Goal: Contribute content: Contribute content

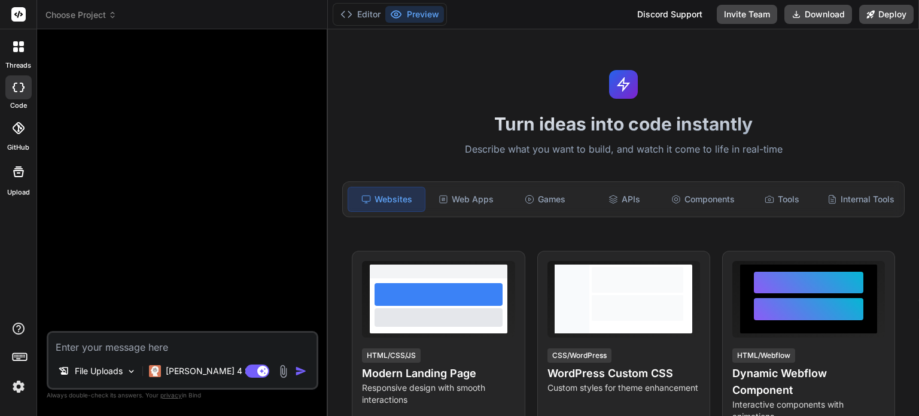
type textarea "x"
click at [370, 11] on button "Editor" at bounding box center [361, 14] width 50 height 17
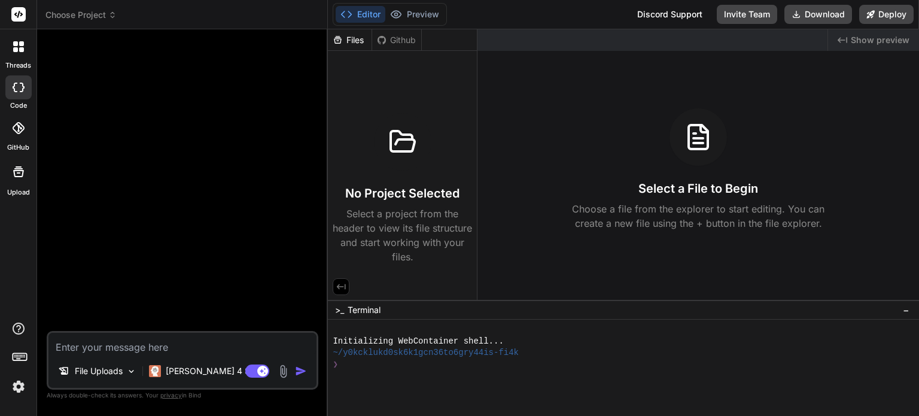
drag, startPoint x: 191, startPoint y: 348, endPoint x: 213, endPoint y: 291, distance: 60.5
click at [190, 348] on textarea at bounding box center [182, 344] width 268 height 22
type textarea "C"
type textarea "x"
type textarea "Cr"
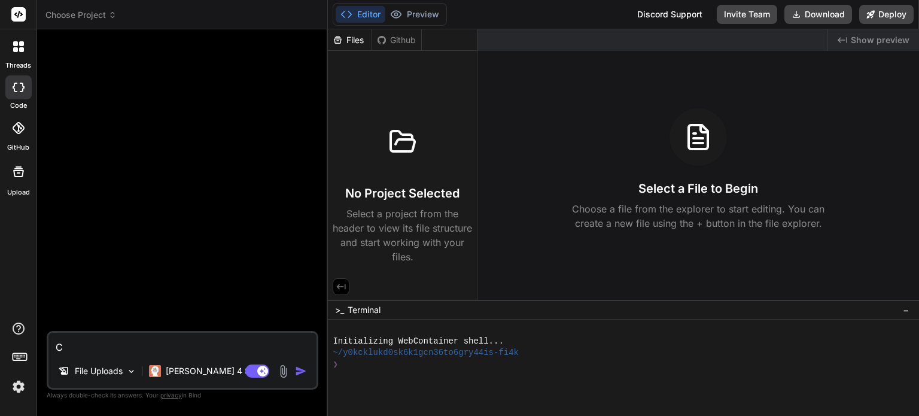
type textarea "x"
type textarea "Cri"
type textarea "x"
type textarea "Cria"
type textarea "x"
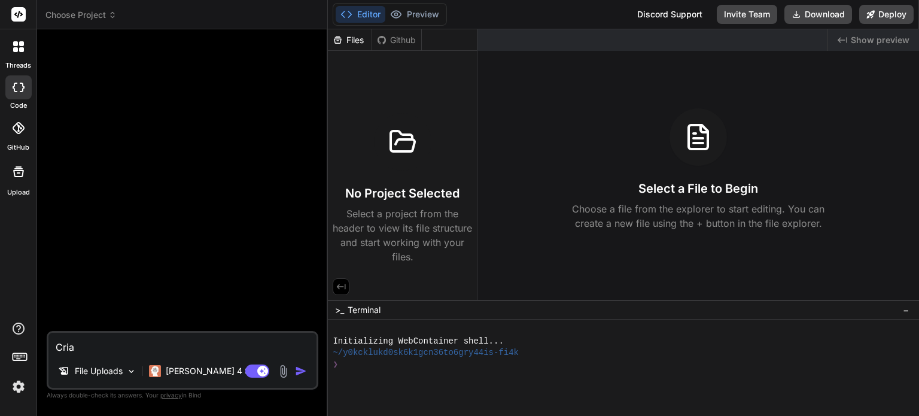
type textarea "Criar"
type textarea "x"
type textarea "Criar"
type textarea "x"
type textarea "Criar"
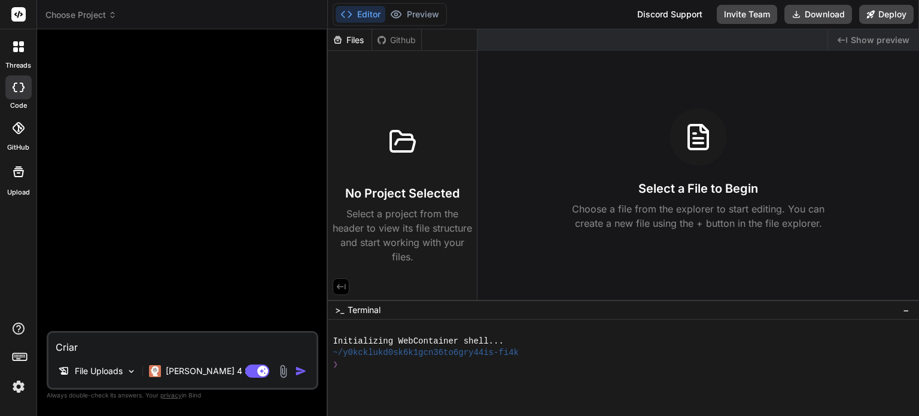
type textarea "x"
type textarea "Cria"
type textarea "x"
type textarea "Cri"
type textarea "x"
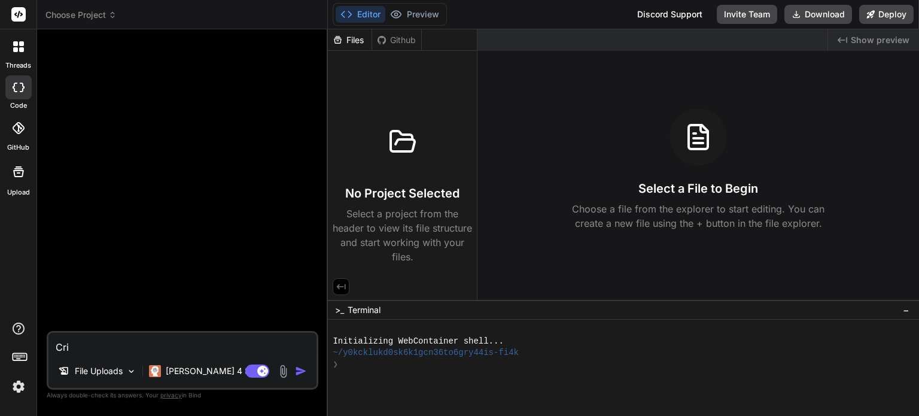
type textarea "Cr"
type textarea "x"
type textarea "C"
type textarea "x"
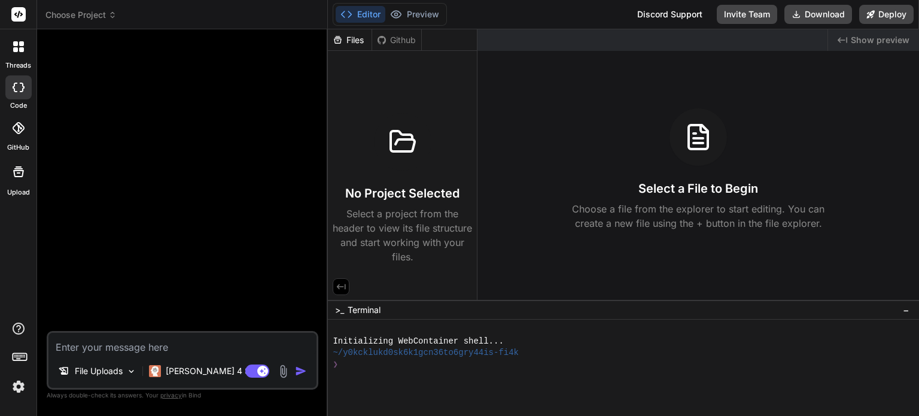
type textarea "Q"
type textarea "x"
type textarea "Qu"
type textarea "x"
type textarea "Que"
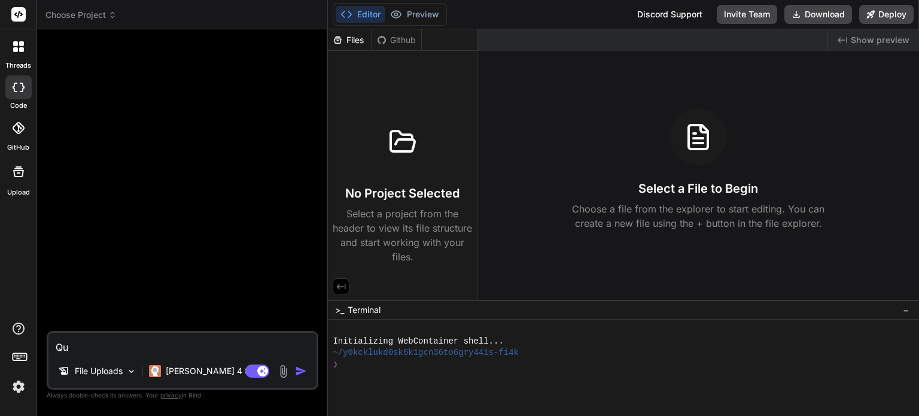
type textarea "x"
type textarea "Quer"
type textarea "x"
type textarea "Quero"
type textarea "x"
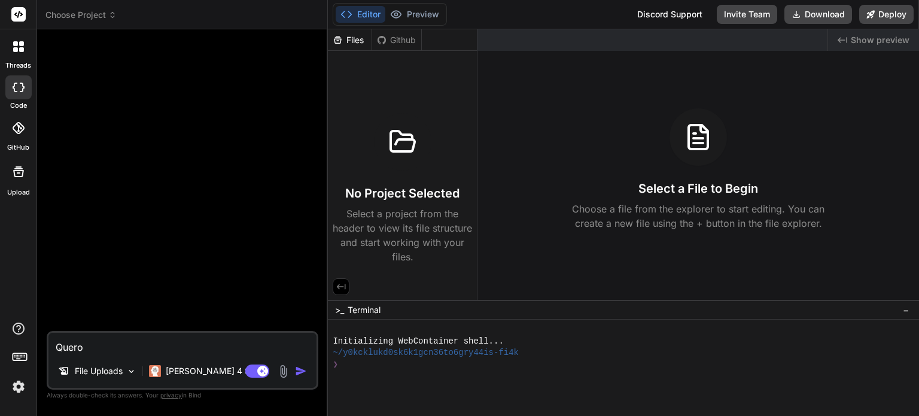
type textarea "Quero"
type textarea "x"
type textarea "Quero c"
type textarea "x"
type textarea "Quero cr"
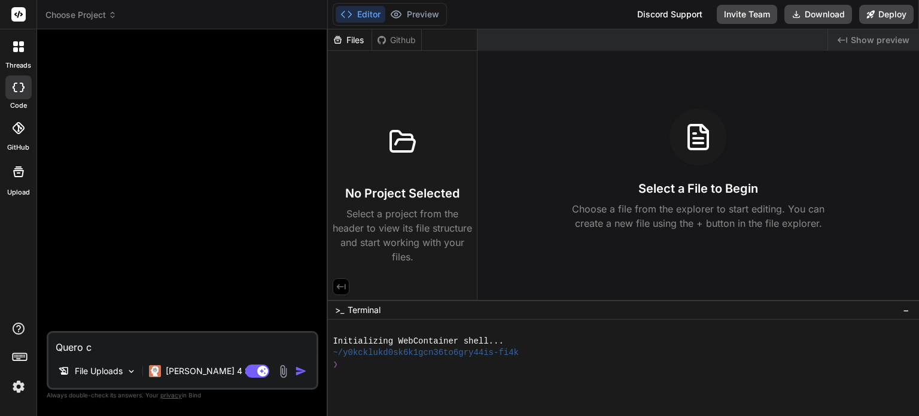
type textarea "x"
type textarea "Quero cri"
type textarea "x"
type textarea "Quero cria"
type textarea "x"
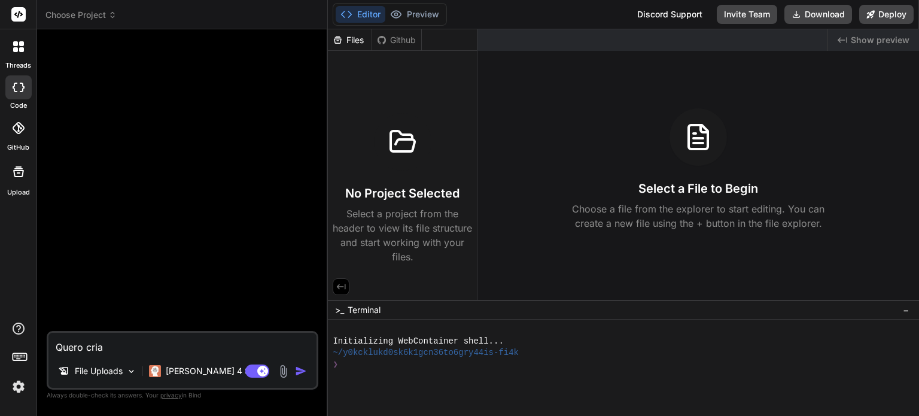
type textarea "Quero criai"
type textarea "x"
type textarea "Quero cria"
type textarea "x"
type textarea "Quero cri"
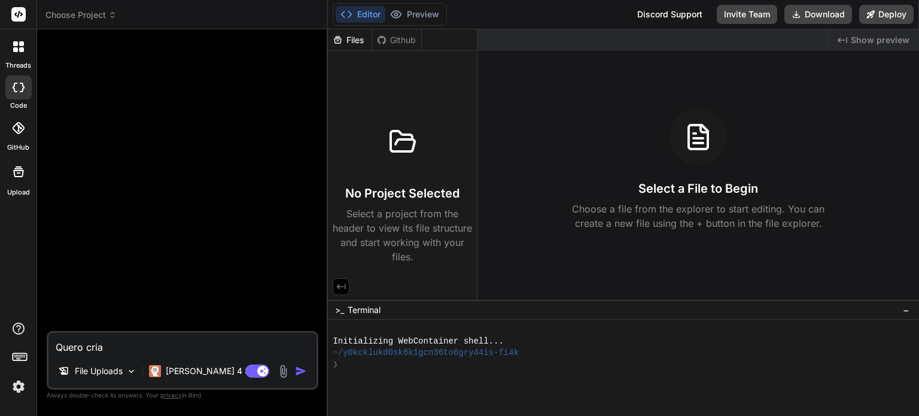
type textarea "x"
type textarea "Quero cr"
type textarea "x"
type textarea "Quero c"
type textarea "x"
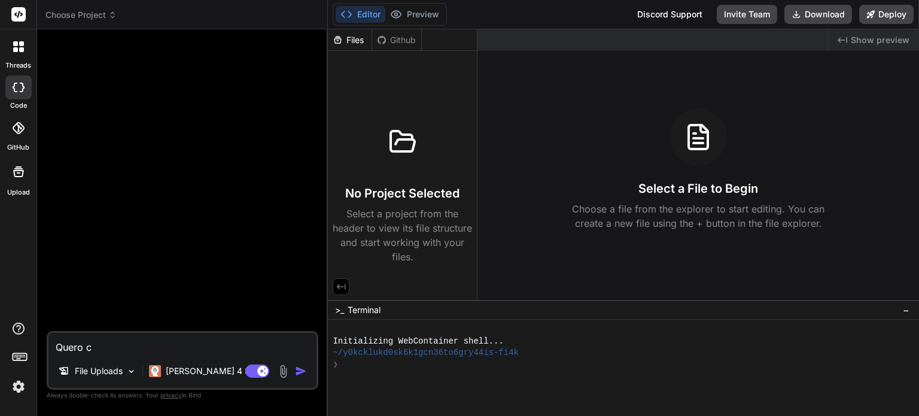
type textarea "Quero"
type textarea "x"
type textarea "Quero"
type textarea "x"
type textarea "Quer"
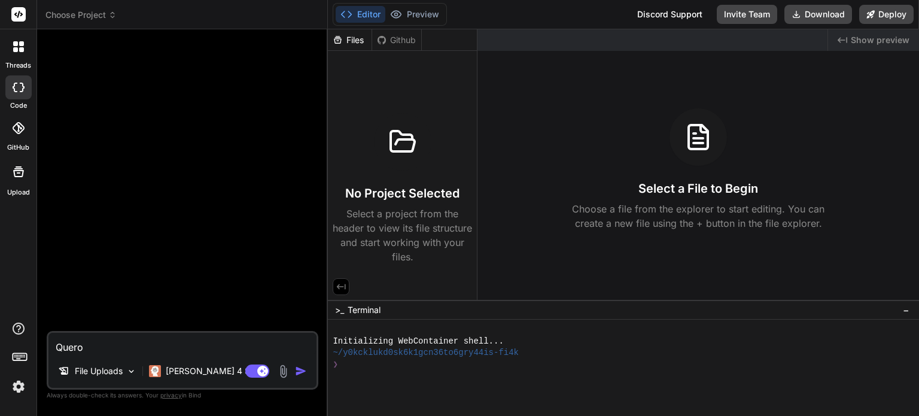
type textarea "x"
type textarea "Que"
type textarea "x"
type textarea "Qu"
type textarea "x"
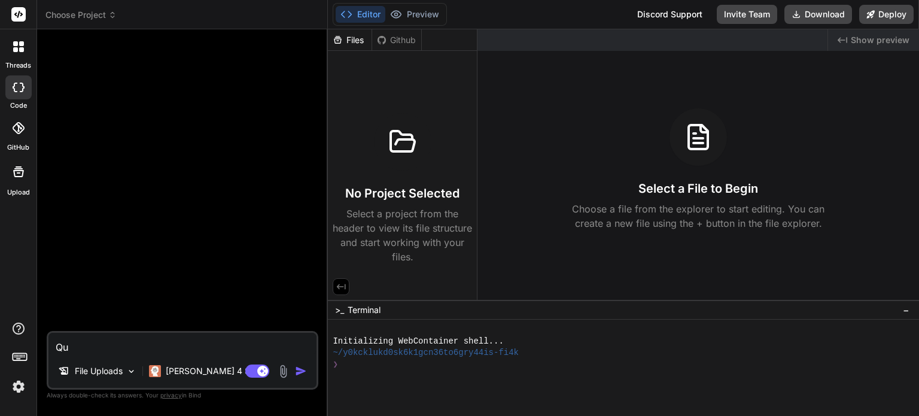
type textarea "Q"
type textarea "x"
type textarea "C"
type textarea "x"
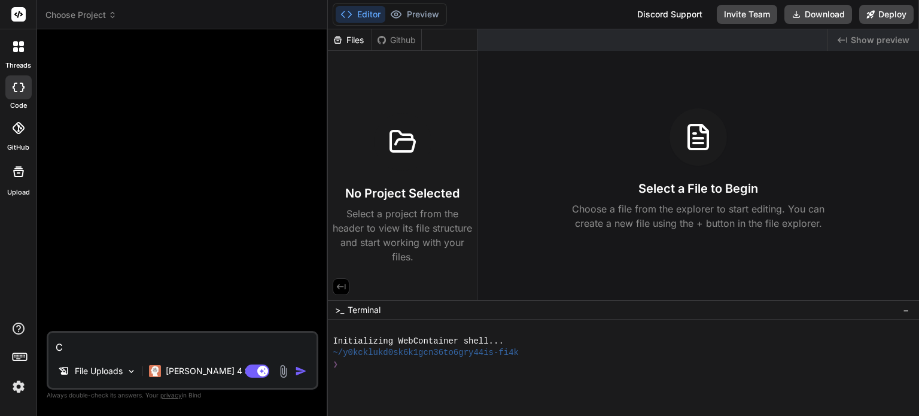
type textarea "Cr"
type textarea "x"
type textarea "Cri"
type textarea "x"
type textarea "Crir"
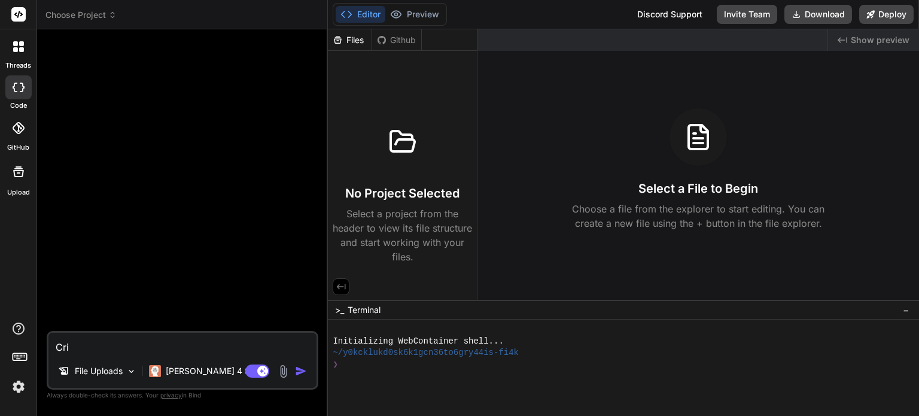
type textarea "x"
type textarea "Criri"
type textarea "x"
type textarea "Crir"
type textarea "x"
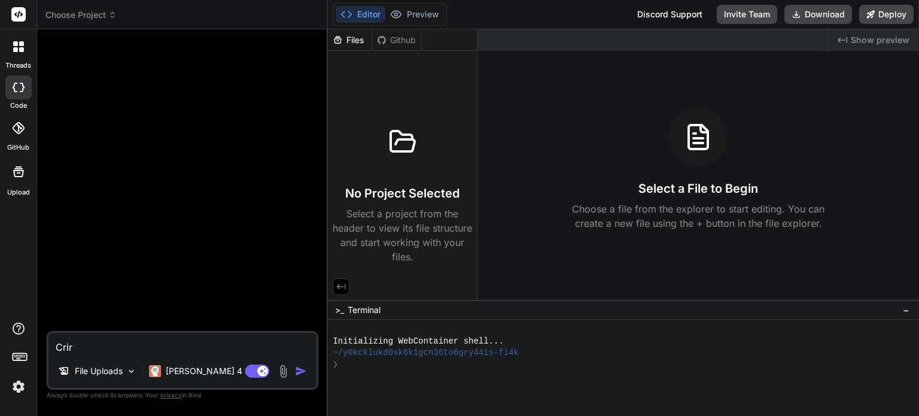
type textarea "Cri"
type textarea "x"
type textarea "Crie"
type textarea "x"
type textarea "Crie"
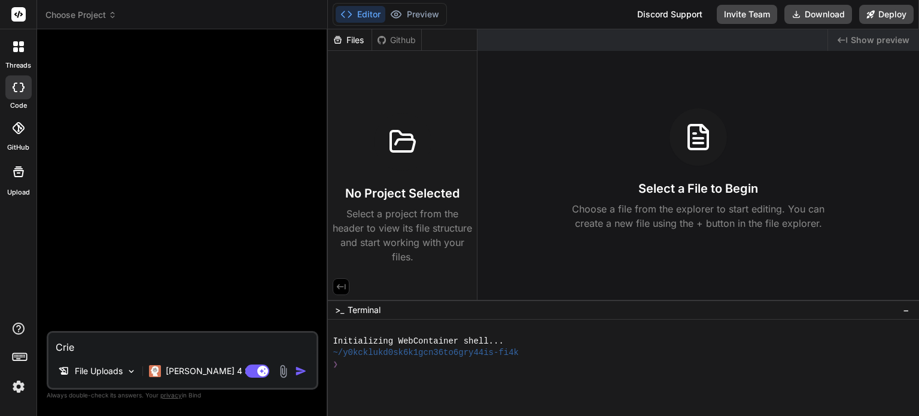
type textarea "x"
type textarea "Crie u"
type textarea "x"
type textarea "Crie um"
type textarea "x"
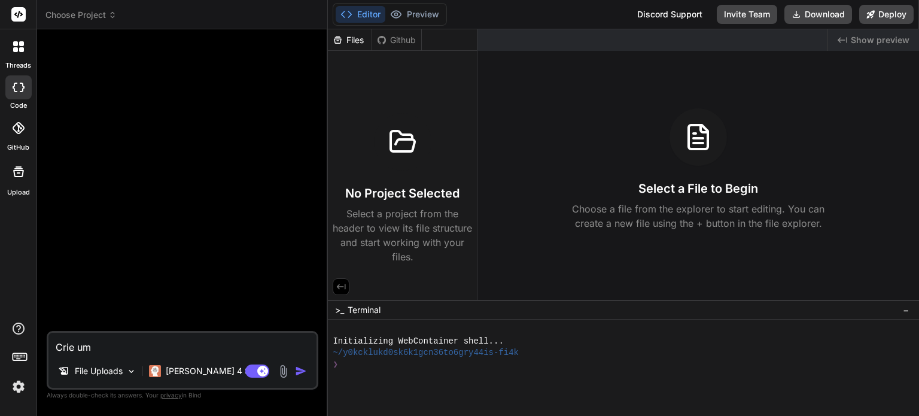
type textarea "Crie um"
type textarea "x"
type textarea "Crie um j"
type textarea "x"
type textarea "Crie um jo"
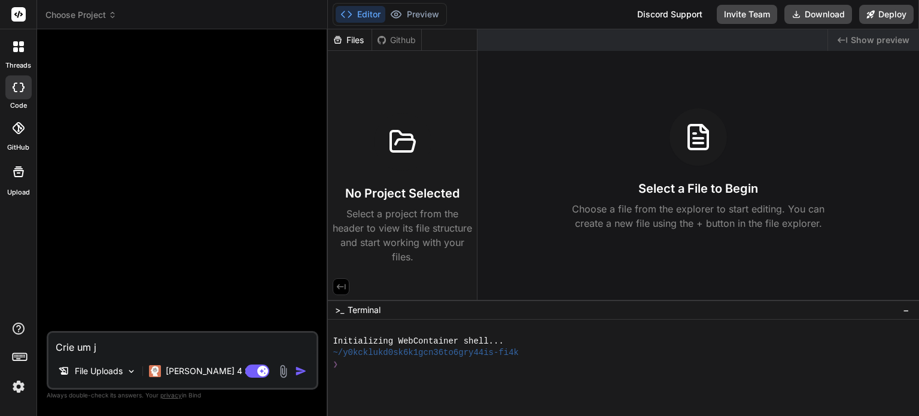
type textarea "x"
type textarea "Crie um jog"
type textarea "x"
type textarea "Crie um jogo"
type textarea "x"
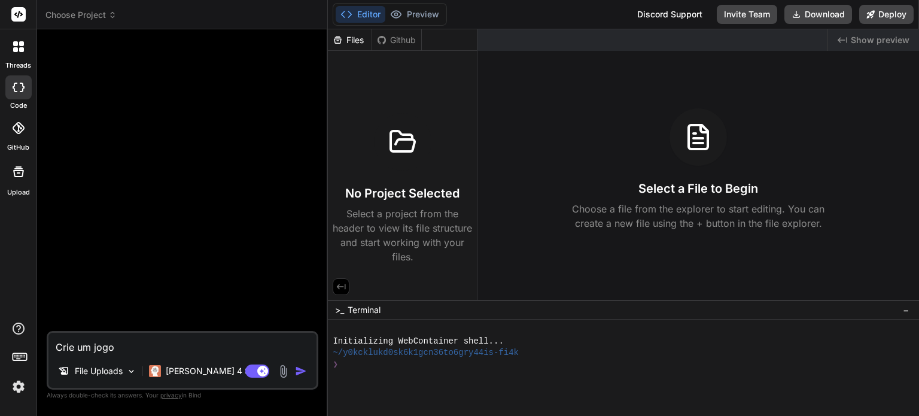
type textarea "Crie um jogo"
type textarea "x"
type textarea "Crie um jogo d"
type textarea "x"
type textarea "Crie um jogo de"
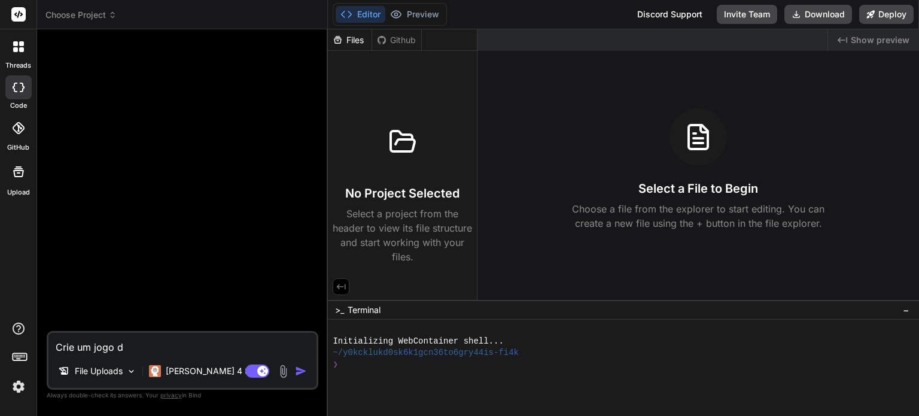
type textarea "x"
type textarea "Crie um jogo de"
type textarea "x"
type textarea "Crie um jogo de p"
type textarea "x"
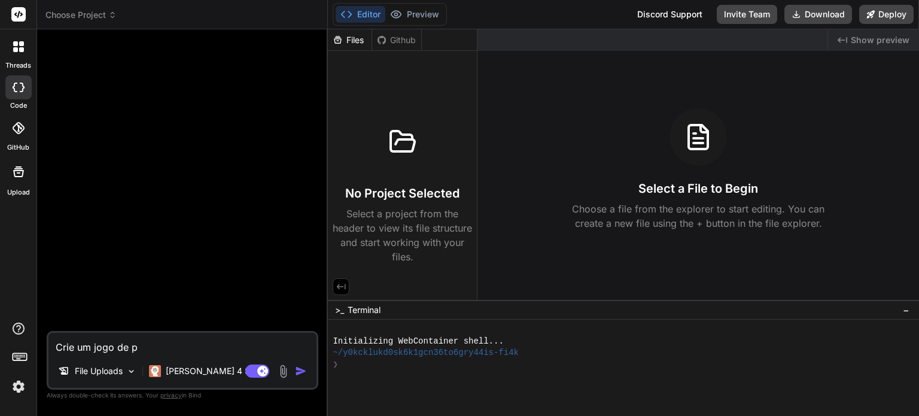
type textarea "Crie um jogo de pi"
type textarea "x"
type textarea "Crie um jogo de pin"
type textarea "x"
type textarea "Crie um jogo de ping"
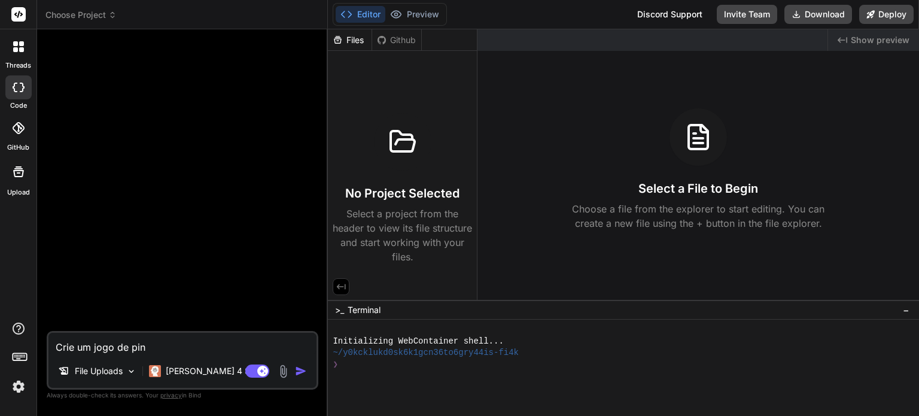
type textarea "x"
type textarea "Crie um jogo de pingu"
type textarea "x"
type textarea "Crie um jogo de pingui"
type textarea "x"
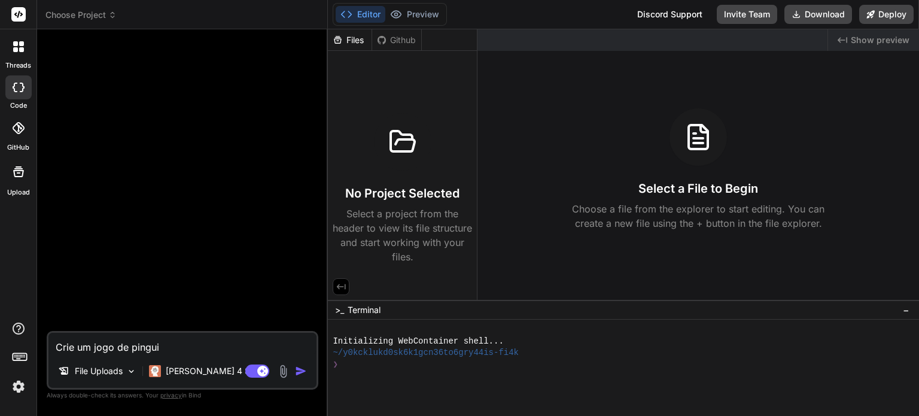
type textarea "Crie um jogo de pinguim"
type textarea "x"
type textarea "Crie um jogo de pinguim"
type textarea "x"
type textarea "Crie um jogo de pinguim n"
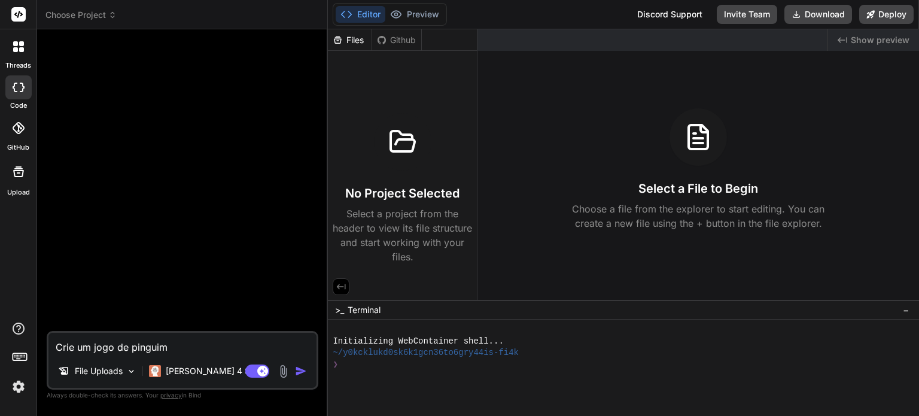
type textarea "x"
type textarea "Crie um jogo de pinguim no"
type textarea "x"
type textarea "Crie um jogo de pinguim no"
type textarea "x"
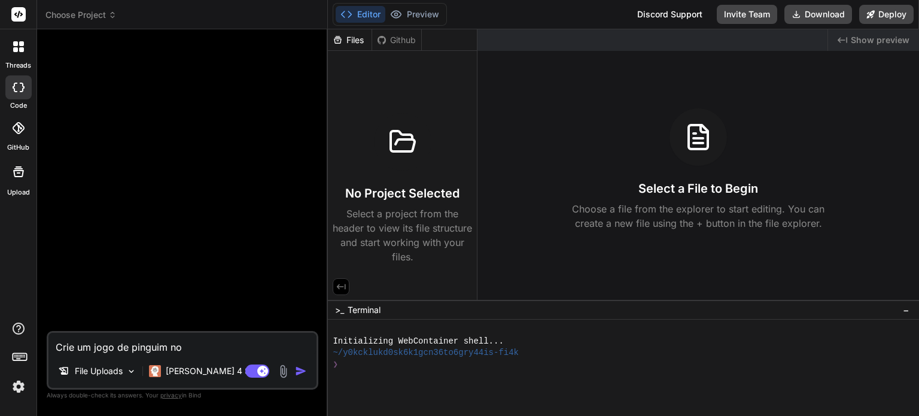
type textarea "Crie um jogo de pinguim no g"
type textarea "x"
type textarea "Crie um jogo de pinguim no ge"
type textarea "x"
type textarea "Crie um jogo de pinguim no gel"
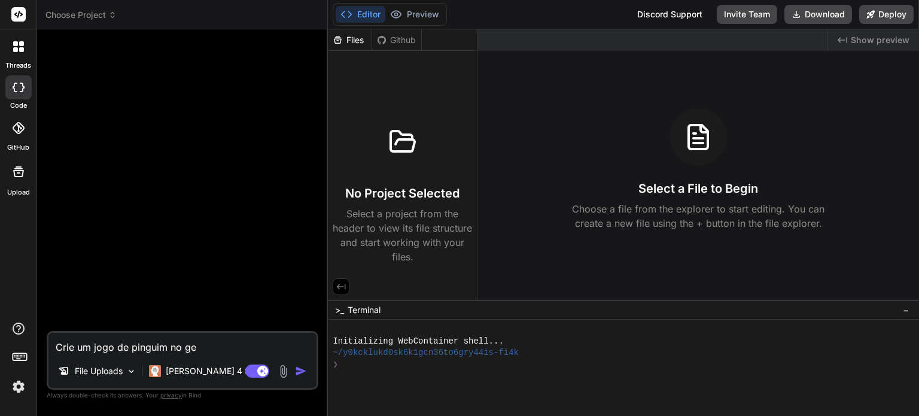
type textarea "x"
type textarea "Crie um jogo de pinguim no gelo"
type textarea "x"
type textarea "Crie um jogo de pinguim no gelo."
type textarea "x"
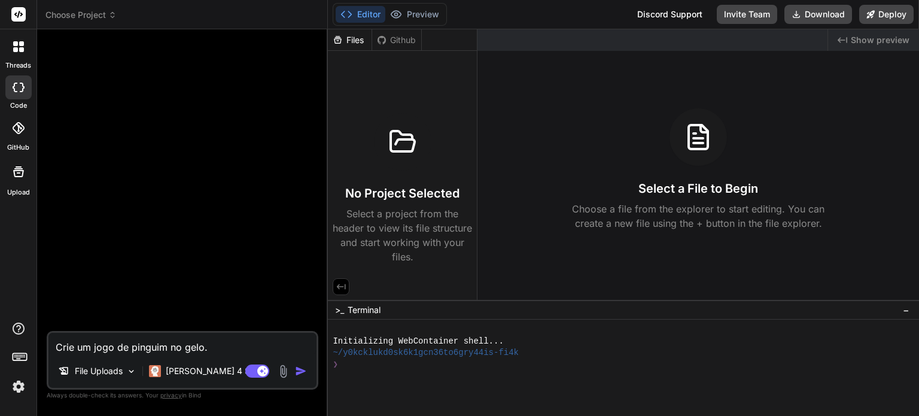
type textarea "Crie um jogo de pinguim no gelo."
type textarea "x"
type textarea "Crie um jogo de pinguim no gelo. o"
type textarea "x"
type textarea "Crie um jogo de pinguim no gelo. o"
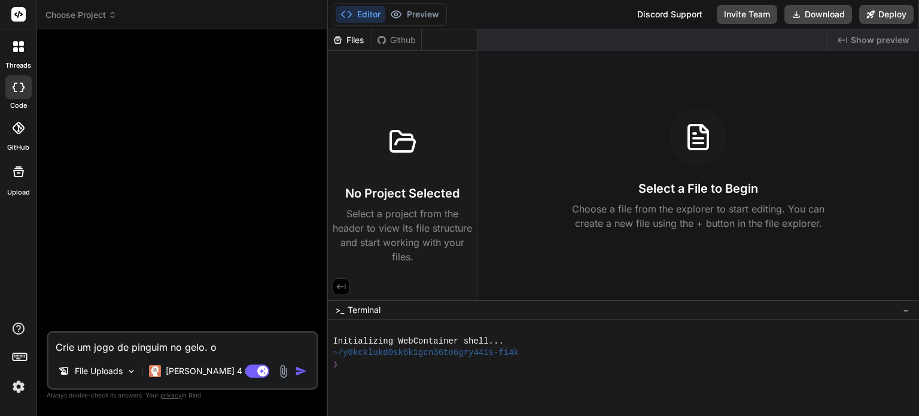
type textarea "x"
type textarea "Crie um jogo de pinguim no gelo. o"
type textarea "x"
type textarea "Crie um jogo de pinguim no gelo."
type textarea "x"
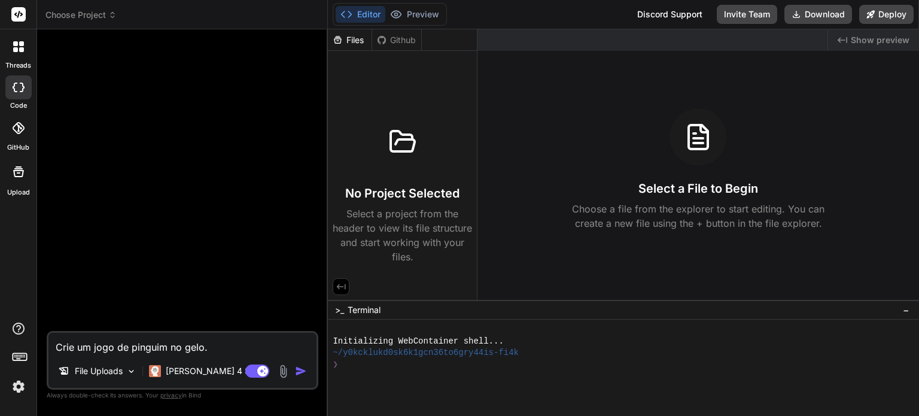
type textarea "Crie um jogo de pinguim no gelo. O"
type textarea "x"
type textarea "Crie um jogo de pinguim no gelo. O"
type textarea "x"
type textarea "Crie um jogo de pinguim no gelo. O o"
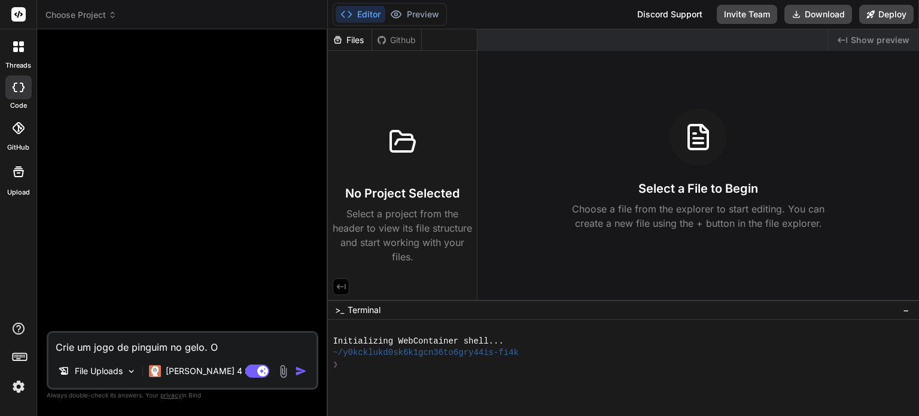
type textarea "x"
type textarea "Crie um jogo de pinguim no gelo. O ob"
type textarea "x"
type textarea "Crie um jogo de pinguim no gelo. O obj"
type textarea "x"
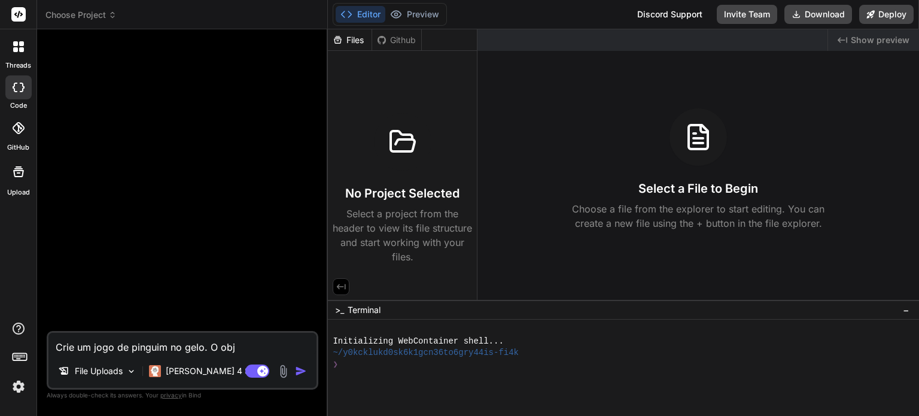
type textarea "Crie um jogo de pinguim no gelo. O obje"
type textarea "x"
type textarea "Crie um jogo de pinguim no gelo. O objet"
type textarea "x"
type textarea "Crie um jogo de pinguim no gelo. O objeti"
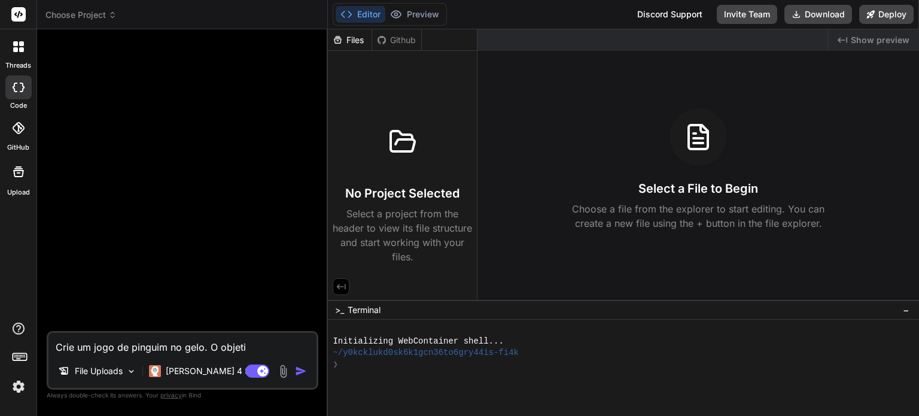
type textarea "x"
type textarea "Crie um jogo de pinguim no gelo. O objetiv"
type textarea "x"
type textarea "Crie um jogo de pinguim no gelo. O objetivo"
type textarea "x"
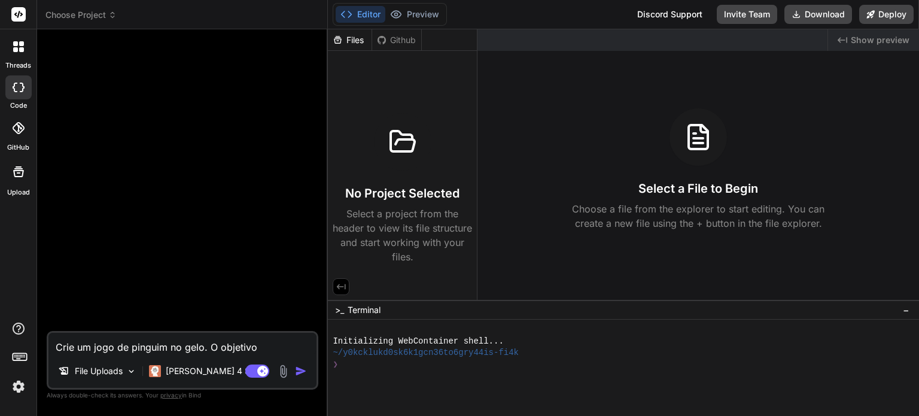
type textarea "Crie um jogo de pinguim no gelo. O objetivo"
type textarea "x"
type textarea "Crie um jogo de pinguim no gelo. O objetivo d"
type textarea "x"
type textarea "Crie um jogo de pinguim no gelo. O objetivo de"
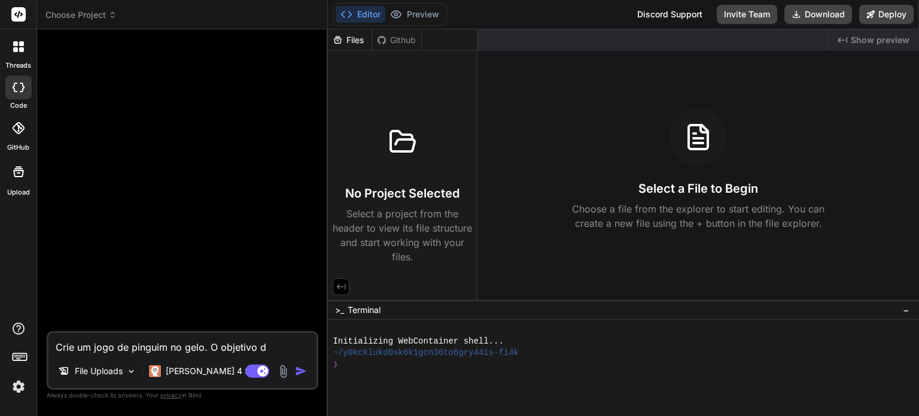
type textarea "x"
type textarea "Crie um jogo de pinguim no gelo. O objetivo dev"
type textarea "x"
type textarea "Crie um jogo de pinguim no gelo. O objetivo deve"
type textarea "x"
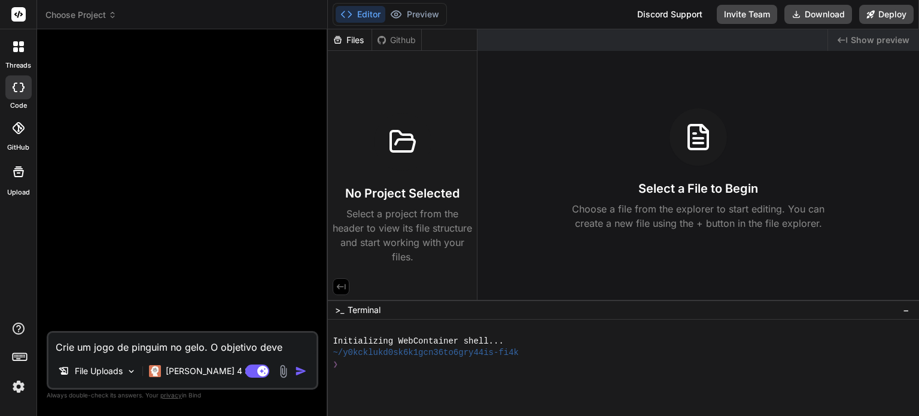
type textarea "Crie um jogo de pinguim no gelo. O objetivo deve"
type textarea "x"
type textarea "Crie um jogo de pinguim no gelo. O objetivo deve s"
type textarea "x"
type textarea "Crie um jogo de pinguim no gelo. O objetivo deve se"
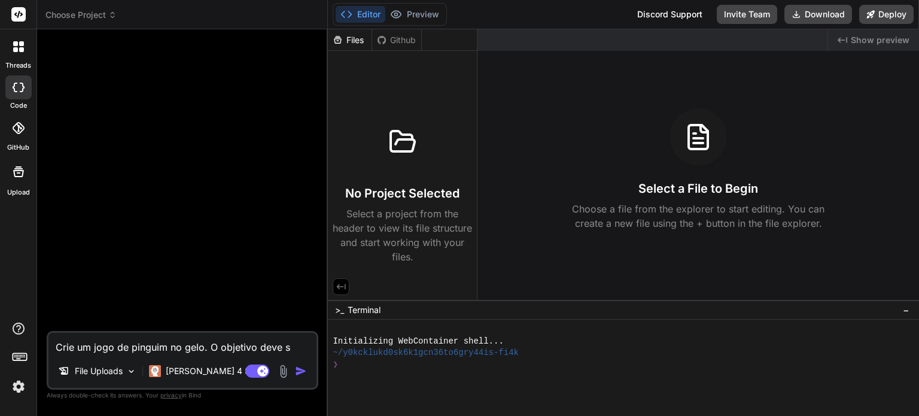
type textarea "x"
type textarea "Crie um jogo de pinguim no gelo. O objetivo deve ser"
type textarea "x"
type textarea "Crie um jogo de pinguim no gelo. O objetivo deve ser"
type textarea "x"
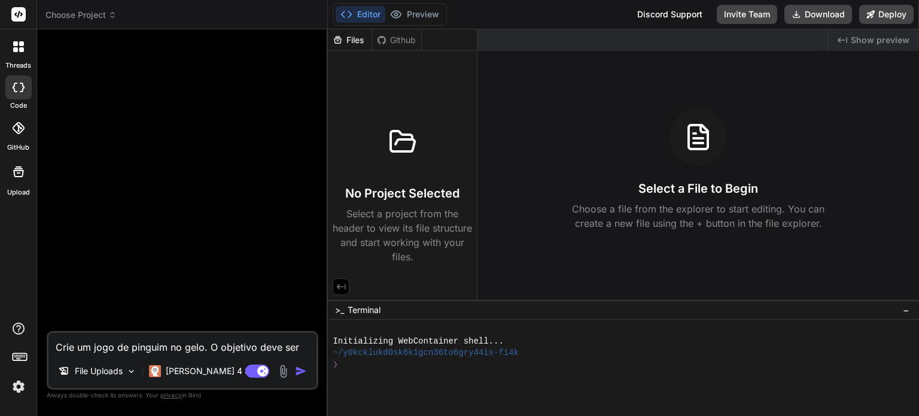
type textarea "Crie um jogo de pinguim no gelo. O objetivo deve ser p"
type textarea "x"
type textarea "Crie um jogo de pinguim no gelo. O objetivo deve ser pu"
type textarea "x"
type textarea "Crie um jogo de pinguim no gelo. O objetivo deve ser pul"
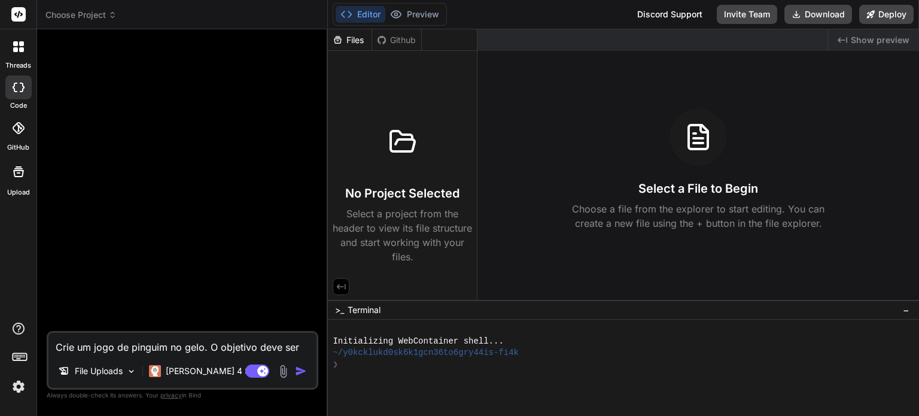
type textarea "x"
type textarea "Crie um jogo de pinguim no gelo. O objetivo deve ser pula"
type textarea "x"
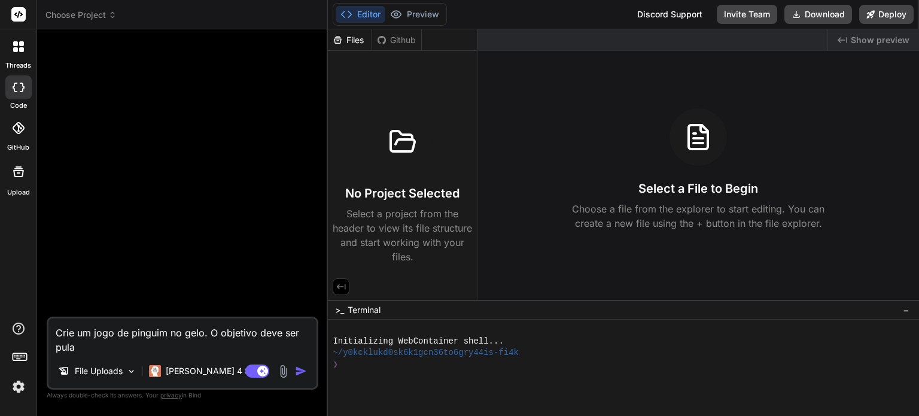
type textarea "Crie um jogo de pinguim no gelo. O objetivo deve ser pular"
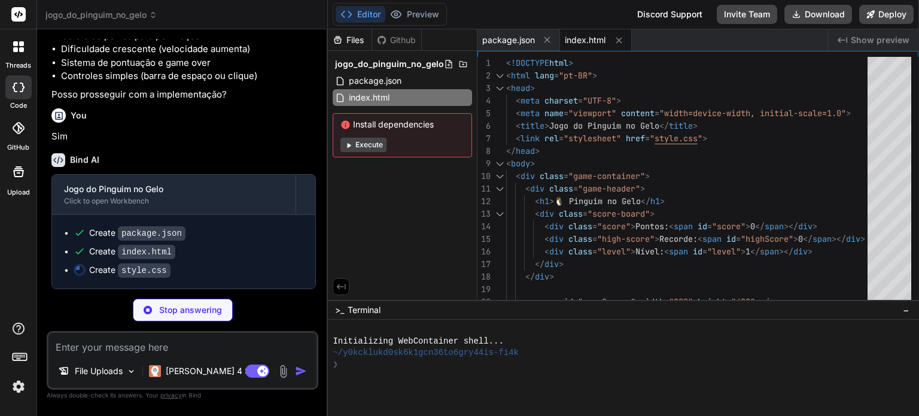
scroll to position [276, 0]
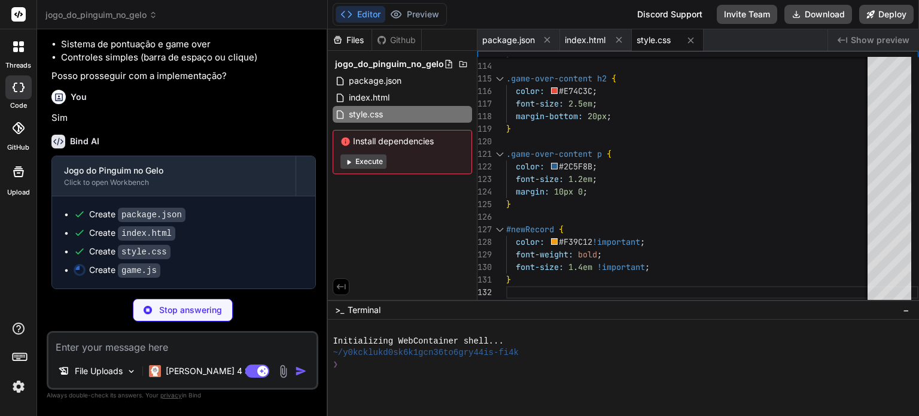
click at [372, 161] on button "Execute" at bounding box center [364, 161] width 46 height 14
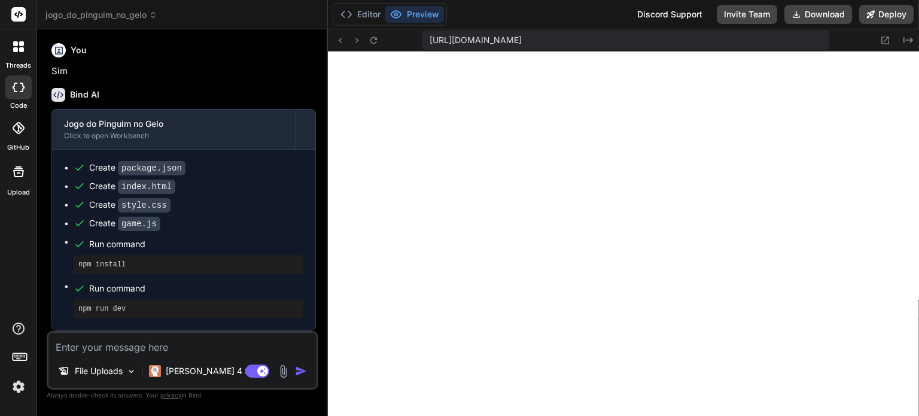
scroll to position [666, 0]
click at [156, 352] on textarea at bounding box center [182, 344] width 268 height 22
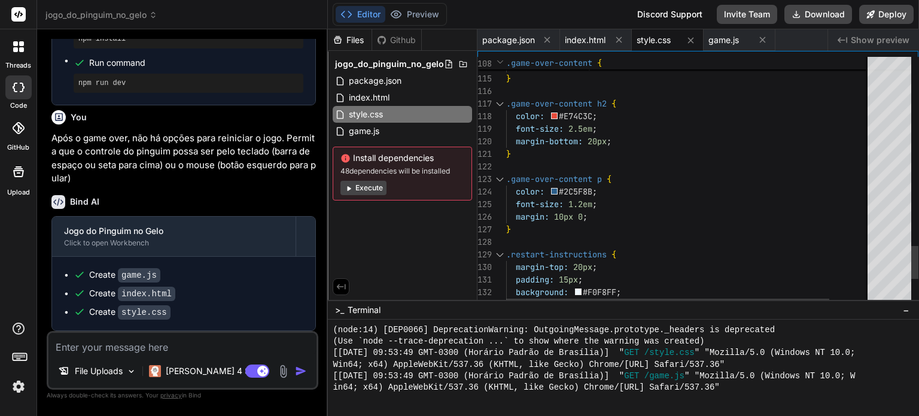
scroll to position [566, 0]
click at [423, 15] on button "Preview" at bounding box center [414, 14] width 59 height 17
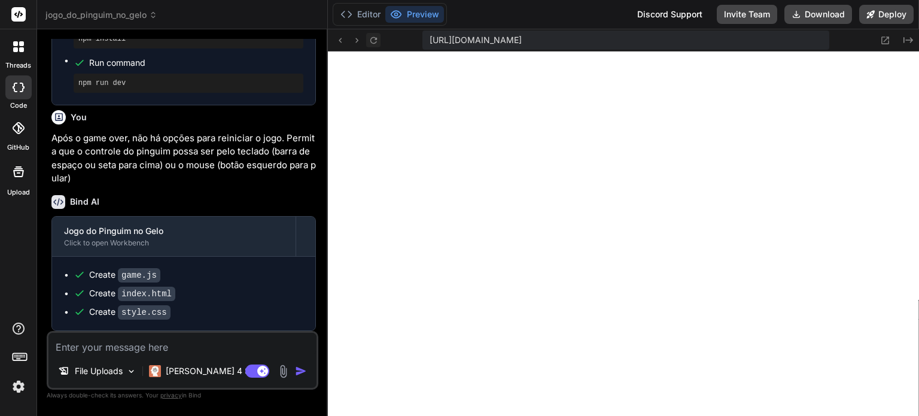
click at [375, 38] on icon at bounding box center [373, 40] width 7 height 7
click at [366, 11] on button "Editor" at bounding box center [361, 14] width 50 height 17
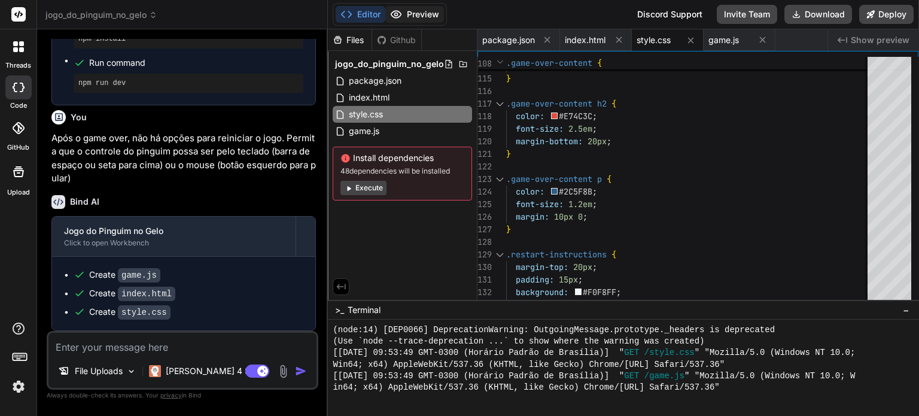
click at [412, 17] on button "Preview" at bounding box center [414, 14] width 59 height 17
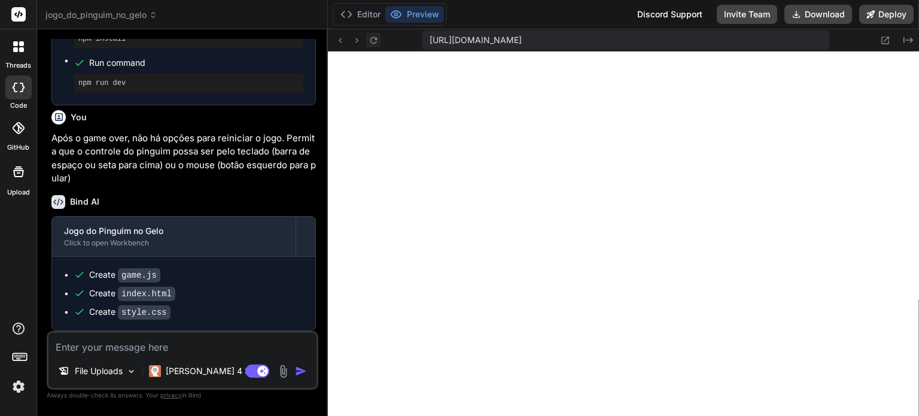
click at [376, 38] on icon at bounding box center [373, 40] width 7 height 7
click at [361, 13] on button "Editor" at bounding box center [361, 14] width 50 height 17
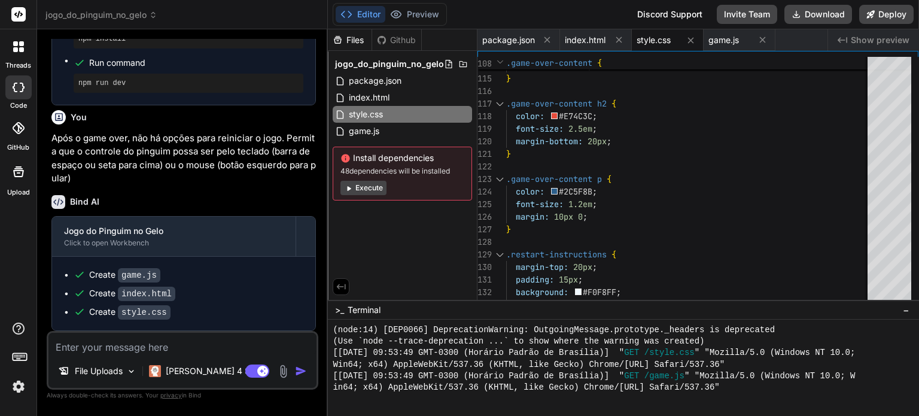
click at [369, 187] on button "Execute" at bounding box center [364, 188] width 46 height 14
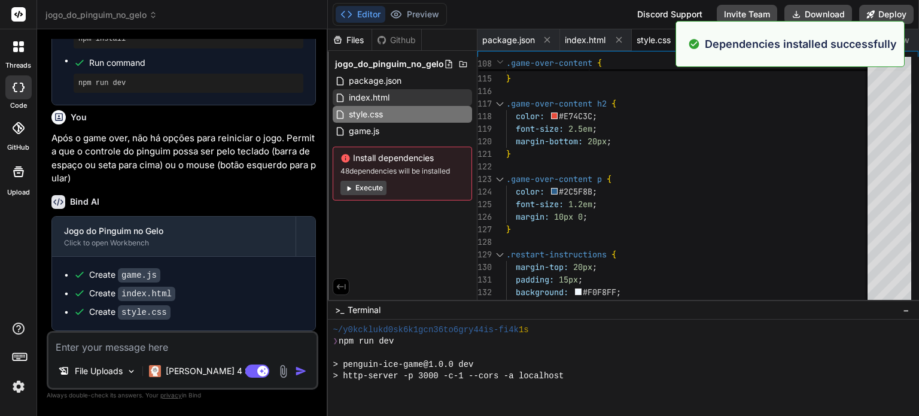
scroll to position [862, 0]
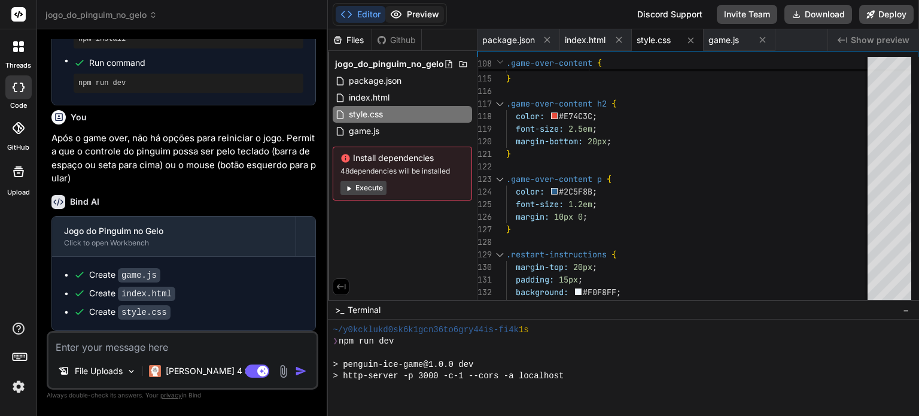
click at [420, 18] on button "Preview" at bounding box center [414, 14] width 59 height 17
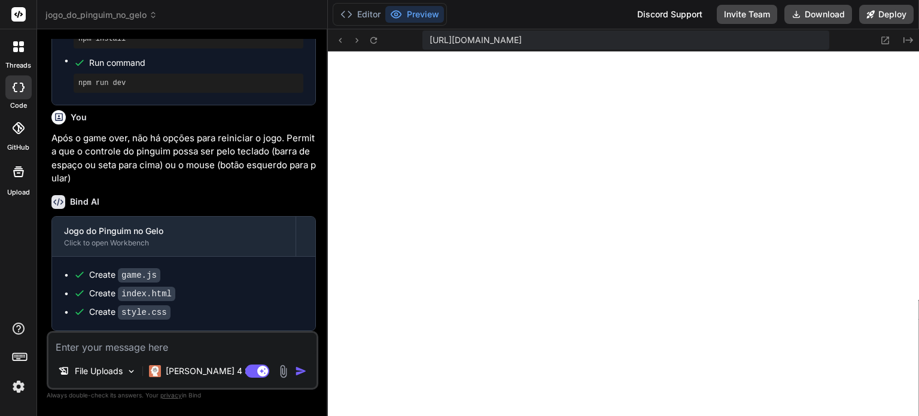
scroll to position [1057, 0]
click at [354, 36] on icon at bounding box center [357, 40] width 10 height 10
click at [355, 38] on icon at bounding box center [357, 40] width 10 height 10
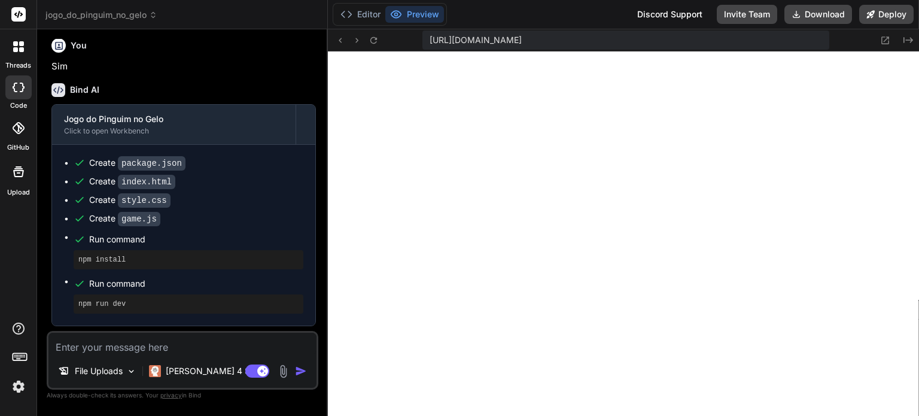
scroll to position [566, 0]
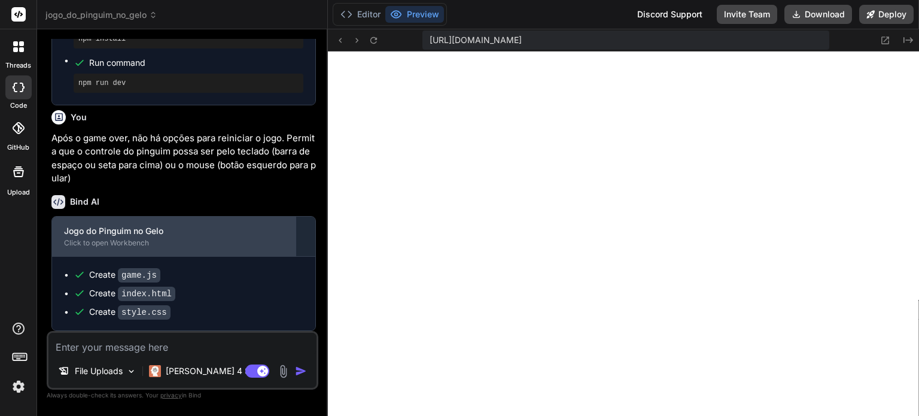
click at [126, 234] on div "Jogo do Pinguim no Gelo" at bounding box center [174, 231] width 220 height 12
click at [154, 232] on div "Jogo do Pinguim no Gelo" at bounding box center [174, 231] width 220 height 12
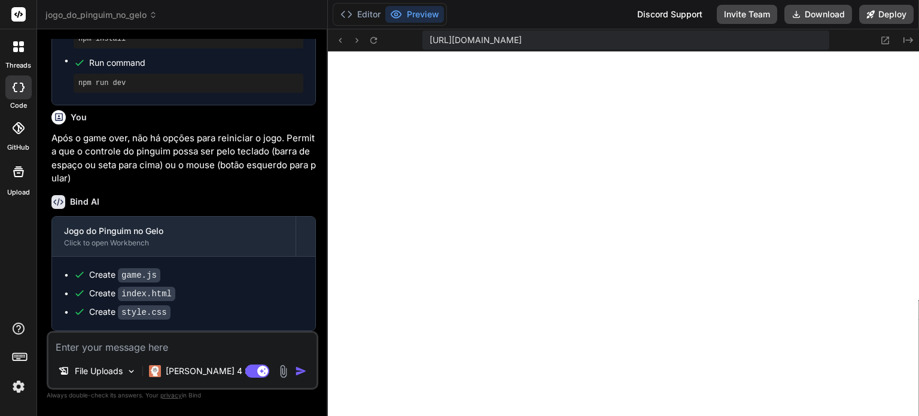
click at [213, 197] on div "Bind AI" at bounding box center [183, 202] width 265 height 14
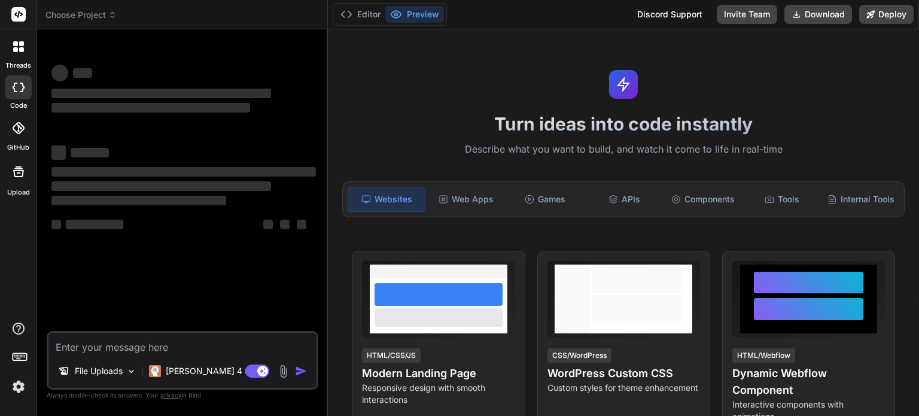
click at [97, 14] on span "Choose Project" at bounding box center [80, 15] width 71 height 12
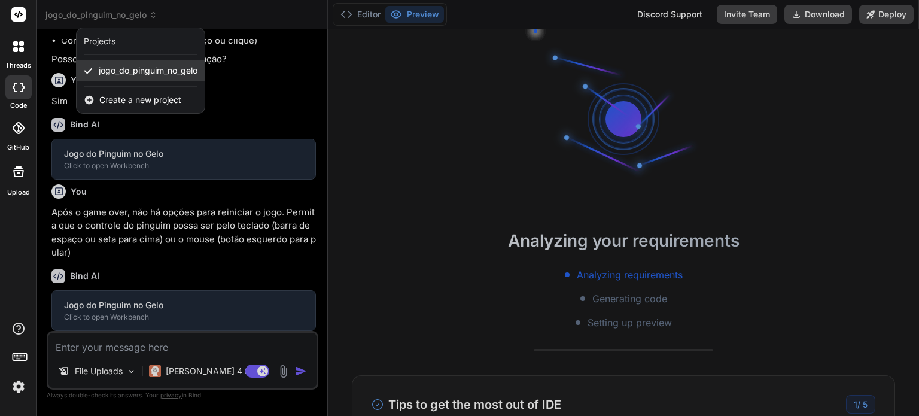
scroll to position [311, 0]
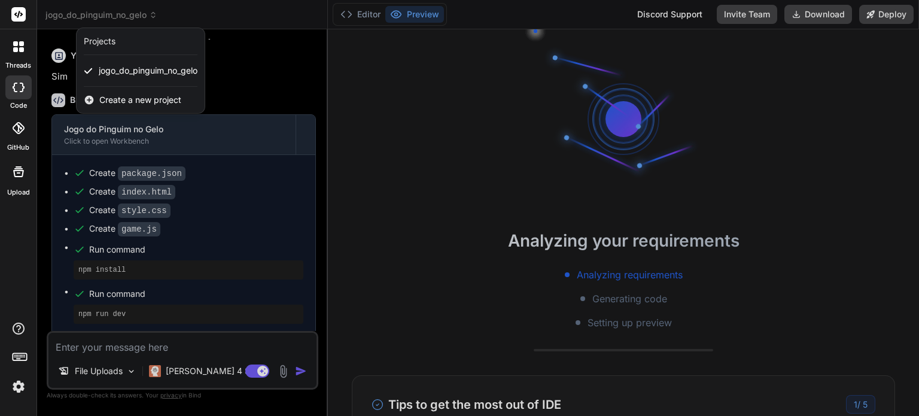
click at [256, 212] on div at bounding box center [459, 208] width 919 height 416
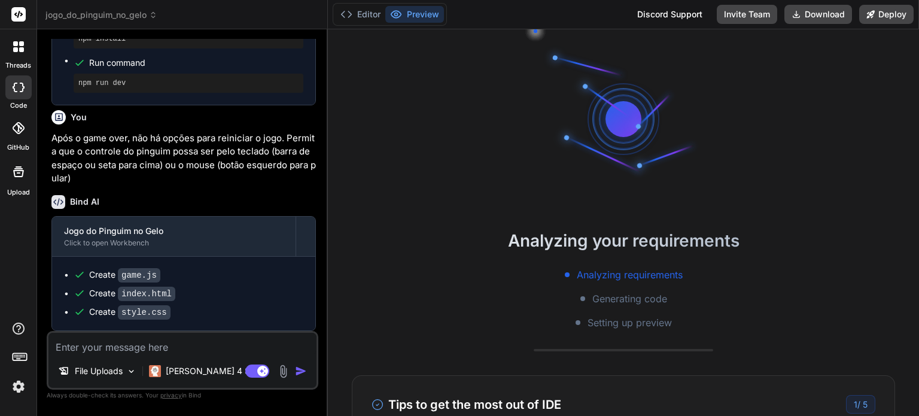
scroll to position [115, 0]
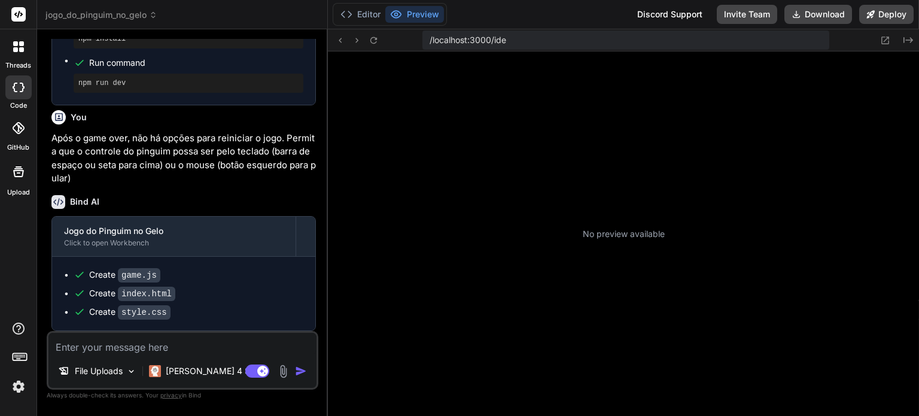
type textarea "x"
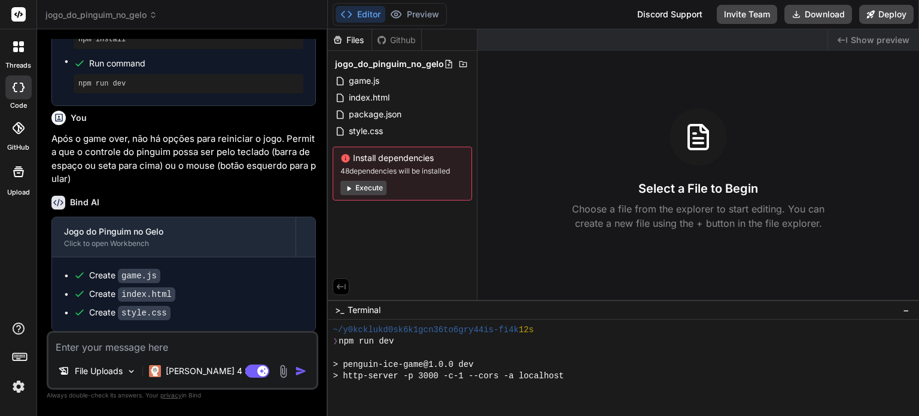
scroll to position [566, 0]
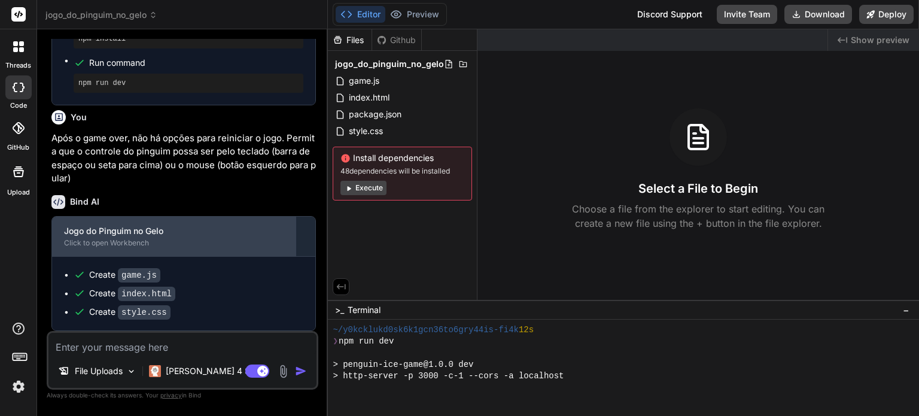
click at [128, 242] on div "Click to open Workbench" at bounding box center [174, 243] width 220 height 10
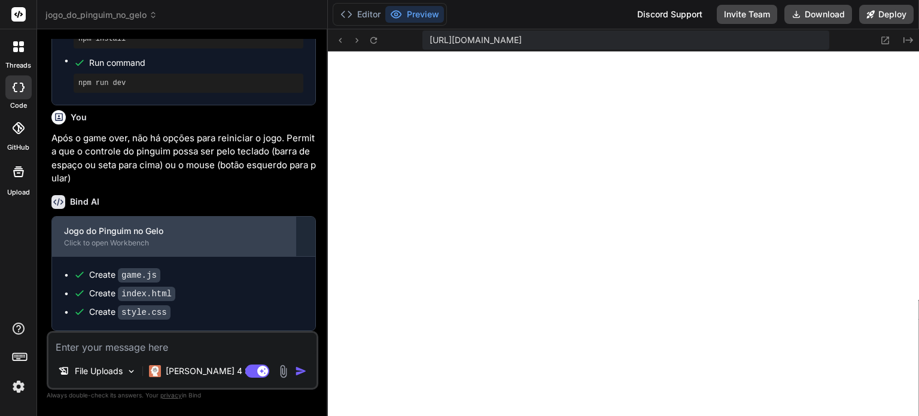
scroll to position [460, 0]
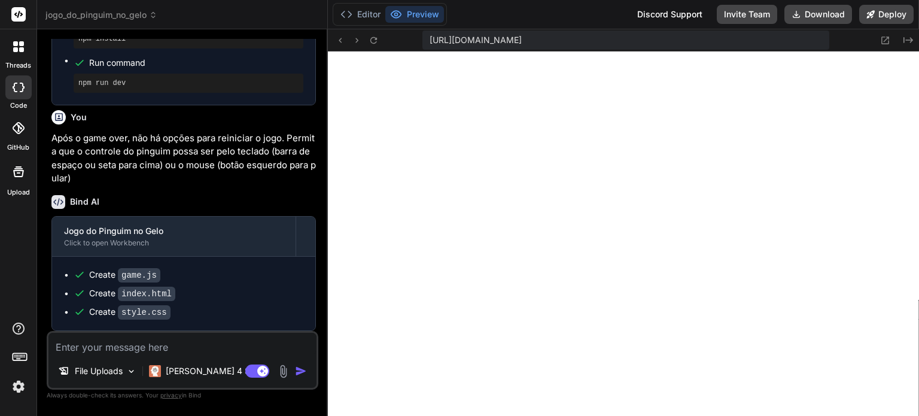
click at [159, 345] on textarea at bounding box center [182, 344] width 268 height 22
type textarea "O"
type textarea "x"
type textarea "O"
type textarea "x"
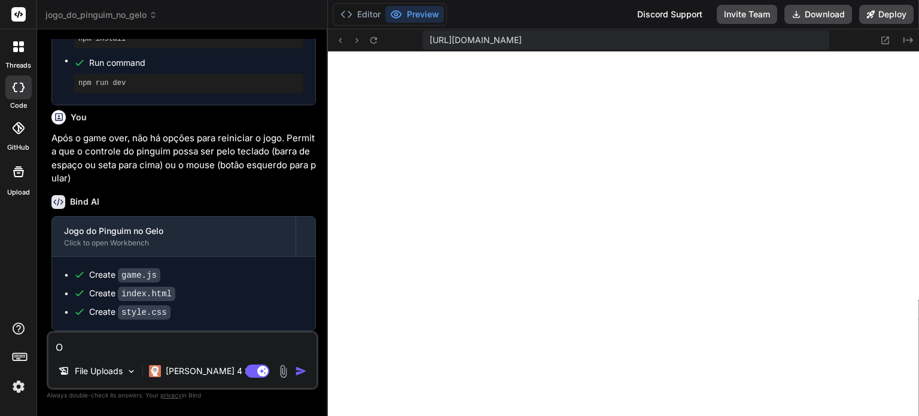
type textarea "O s"
type textarea "x"
type textarea "O sa"
type textarea "x"
type textarea "O sal"
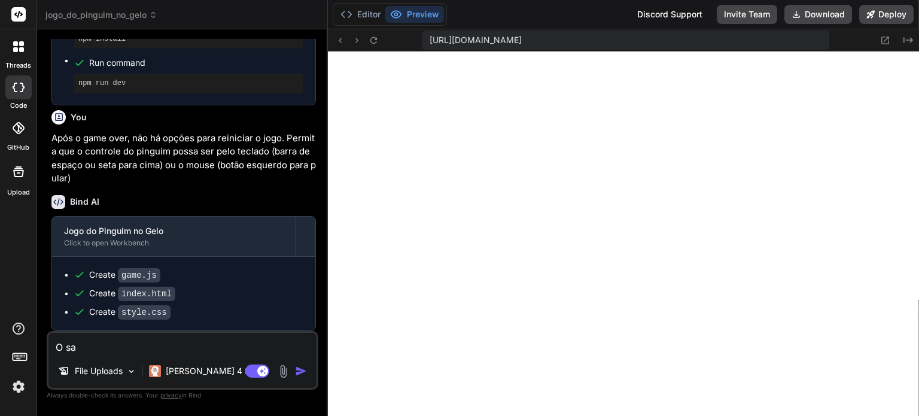
type textarea "x"
type textarea "O salt"
type textarea "x"
type textarea "O salto"
type textarea "x"
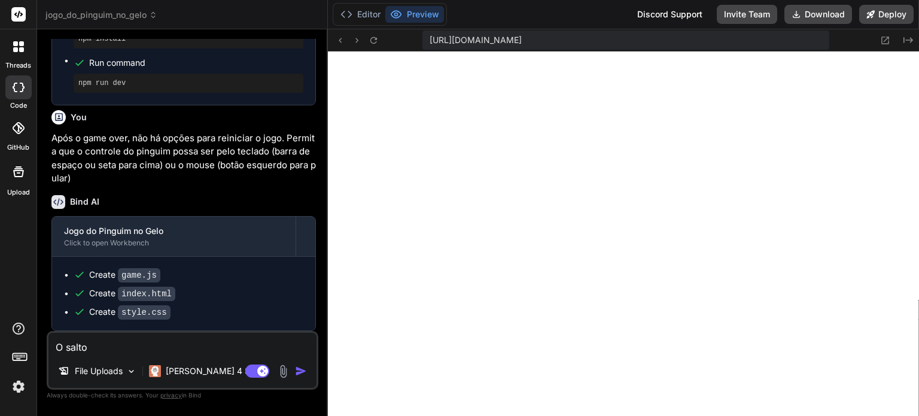
type textarea "O salto"
type textarea "x"
type textarea "O salto e"
type textarea "x"
type textarea "O salto es"
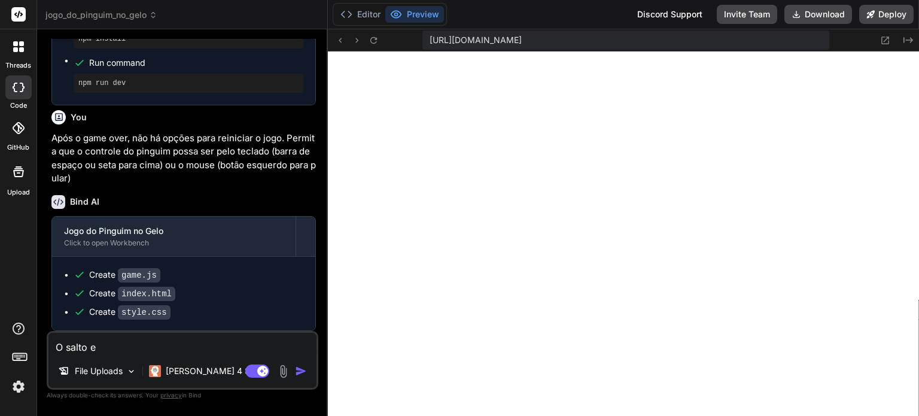
type textarea "x"
type textarea "O salto est"
type textarea "x"
type textarea "O salto está"
type textarea "x"
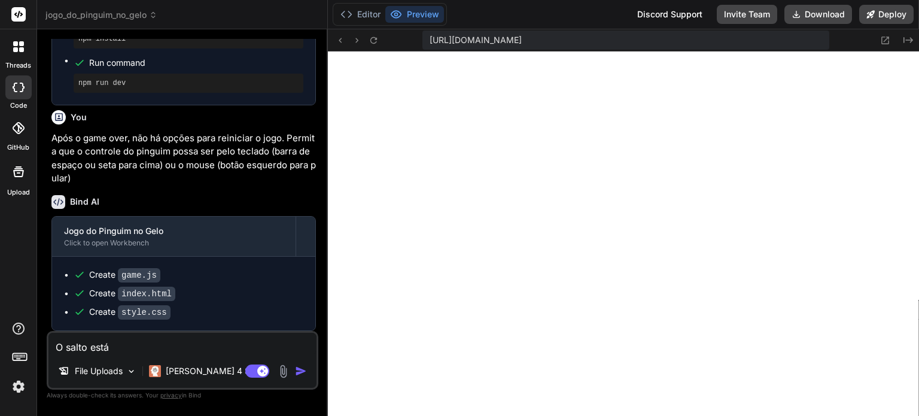
type textarea "O salto está"
type textarea "x"
type textarea "O salto está m"
type textarea "x"
type textarea "O salto está mu"
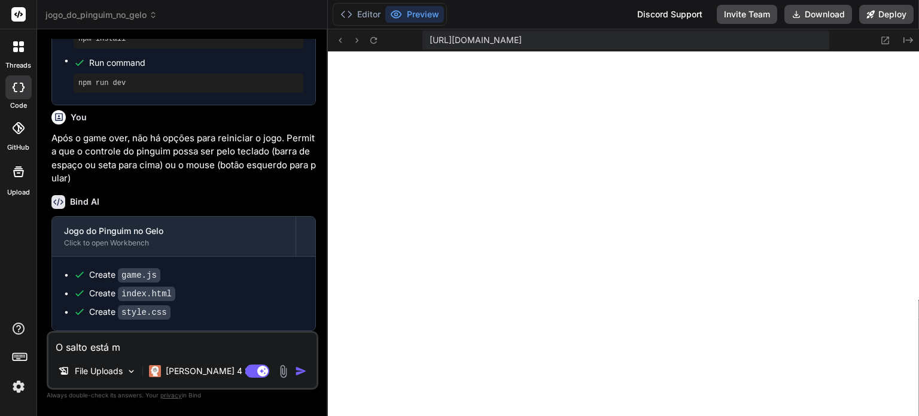
type textarea "x"
type textarea "O salto está mui"
type textarea "x"
type textarea "O salto está muit"
type textarea "x"
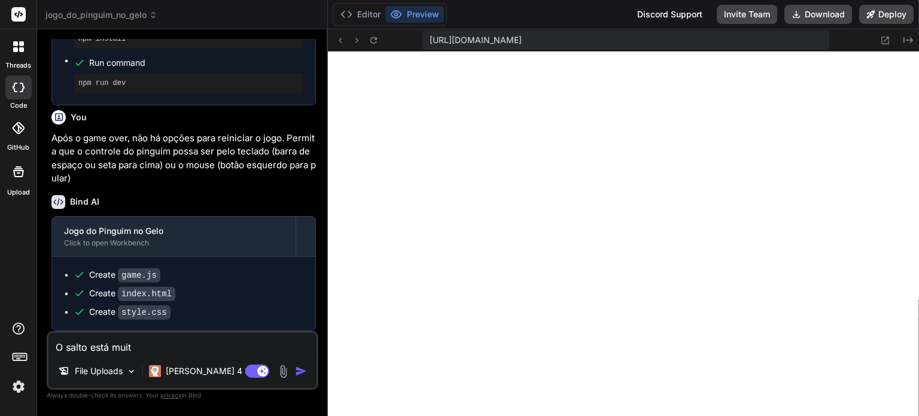
type textarea "O salto está muito"
type textarea "x"
type textarea "O salto está muito"
type textarea "x"
type textarea "O salto está muito c"
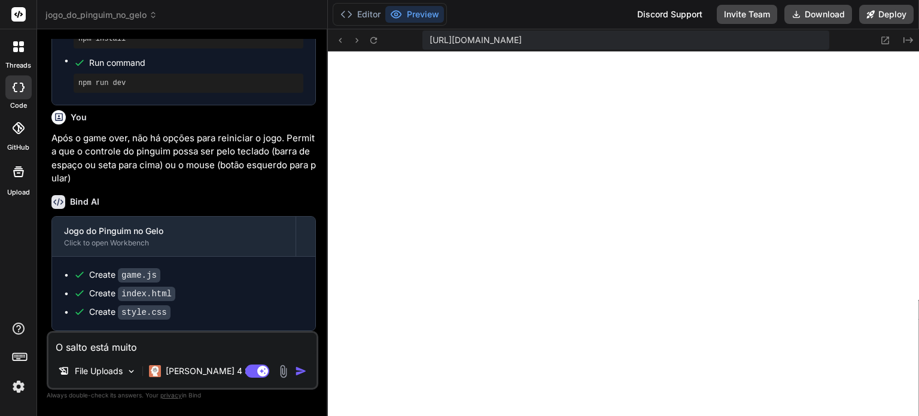
type textarea "x"
type textarea "O salto está muito cu"
type textarea "x"
type textarea "O salto está muito cur"
type textarea "x"
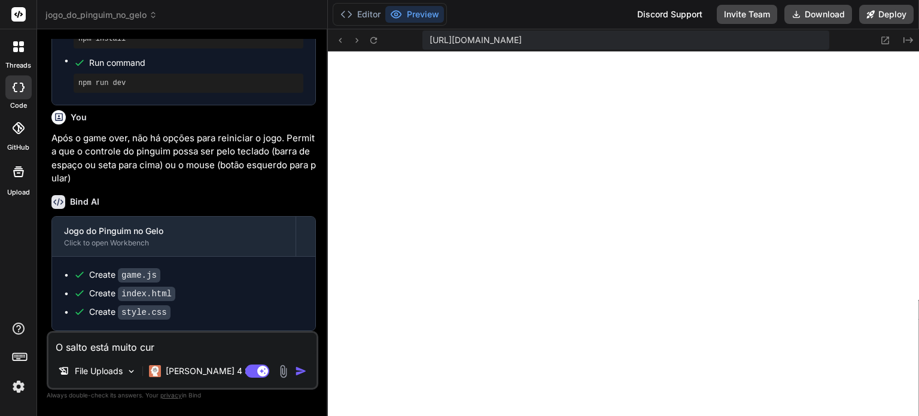
type textarea "O salto está muito curt"
type textarea "x"
type textarea "O salto está muito curto"
type textarea "x"
type textarea "O salto está muito curto"
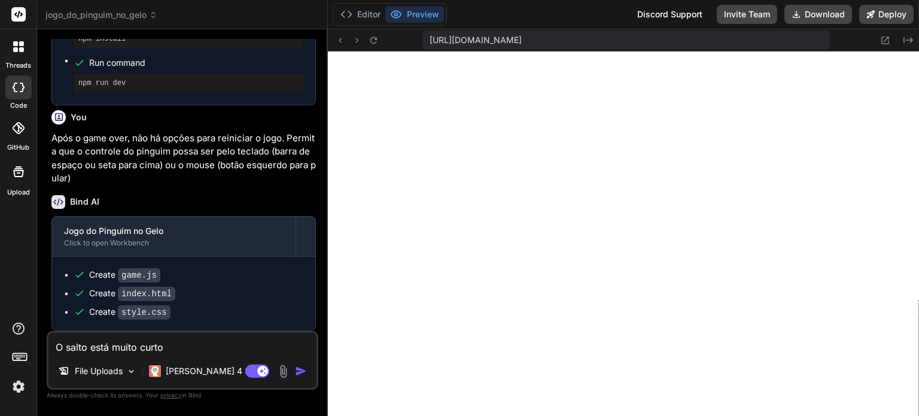
type textarea "x"
type textarea "O salto está muito curto p"
type textarea "x"
type textarea "O salto está muito curto pa"
type textarea "x"
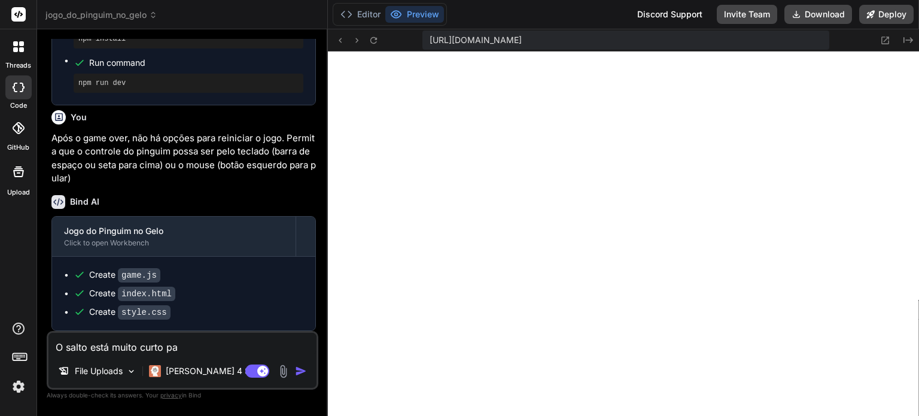
type textarea "O salto está muito curto par"
type textarea "x"
type textarea "O salto está muito curto para"
type textarea "x"
type textarea "O salto está muito curto para"
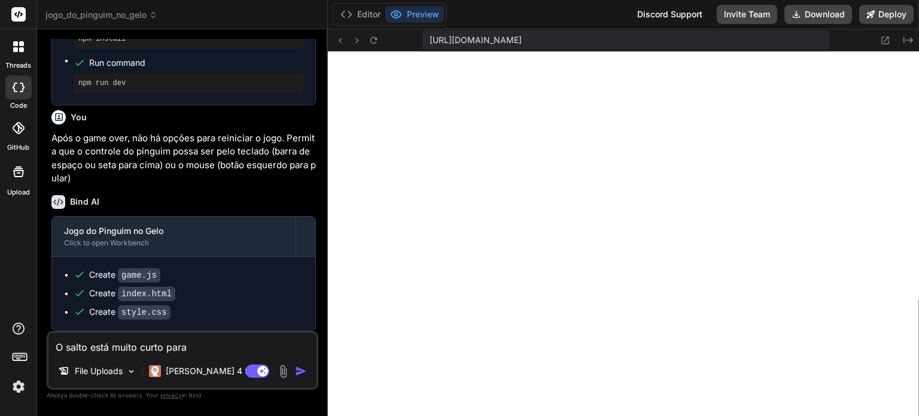
type textarea "x"
type textarea "O salto está muito curto para c"
type textarea "x"
type textarea "O salto está muito curto para co"
type textarea "x"
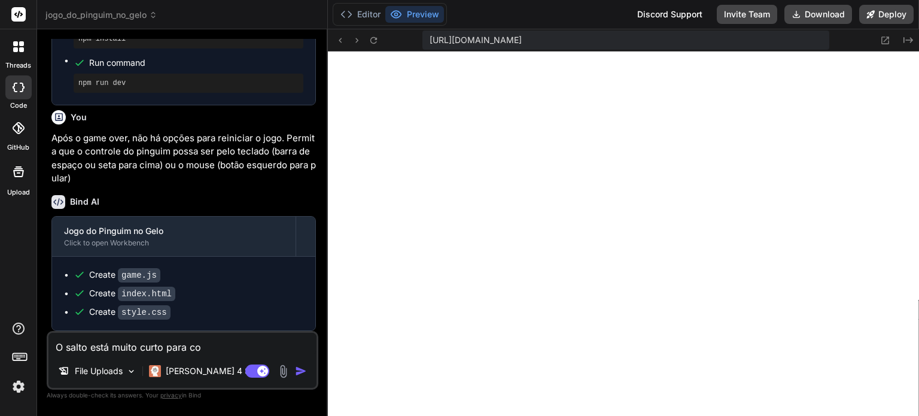
type textarea "O salto está muito curto para con"
type textarea "x"
type textarea "O salto está muito curto para cons"
type textarea "x"
type textarea "O salto está muito curto para conse"
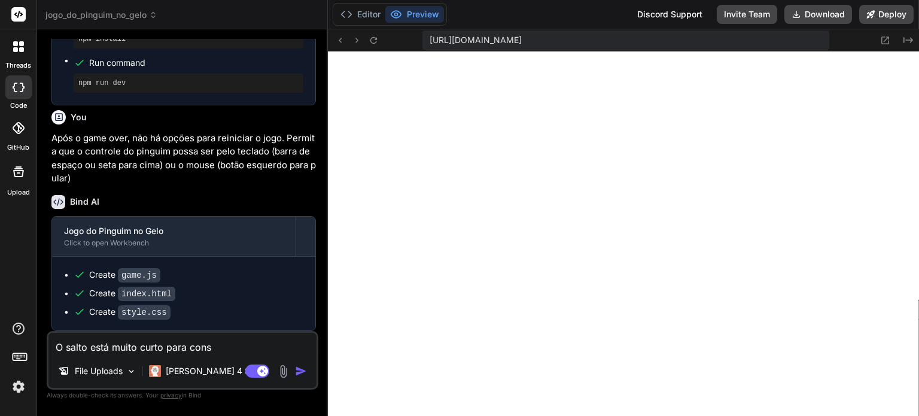
type textarea "x"
type textarea "O salto está muito curto para conseg"
type textarea "x"
type textarea "O salto está muito curto para consegu"
type textarea "x"
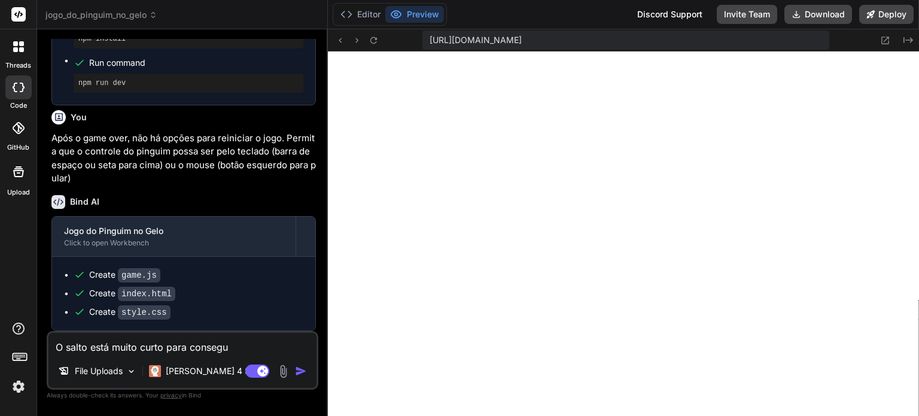
type textarea "O salto está muito curto para consegui"
type textarea "x"
type textarea "O salto está muito curto para conseguir"
type textarea "x"
type textarea "O salto está muito curto para conseguir"
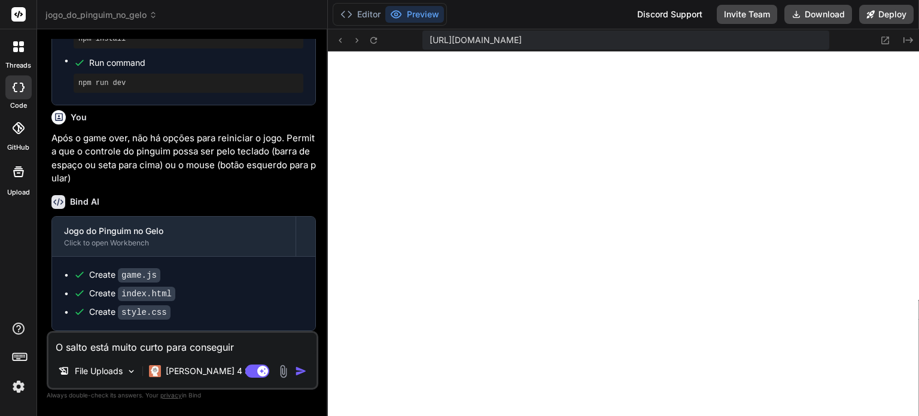
type textarea "x"
type textarea "O salto está muito curto para conseguir t"
type textarea "x"
type textarea "O salto está muito curto para conseguir tr"
type textarea "x"
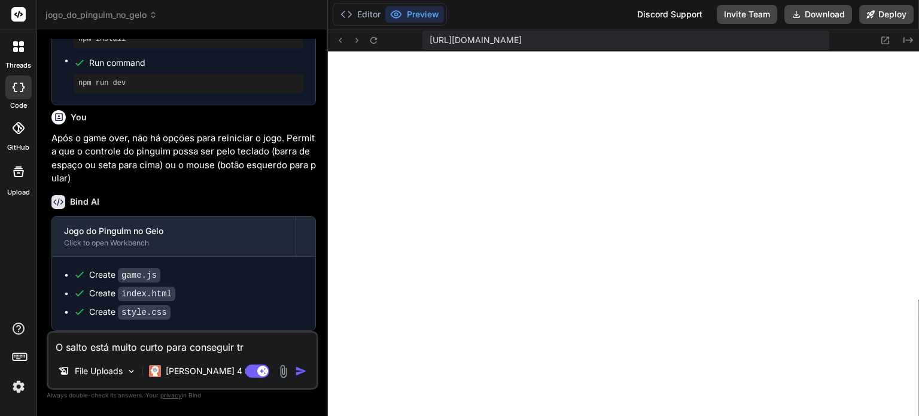
type textarea "O salto está muito curto para conseguir tra"
type textarea "x"
type textarea "O salto está muito curto para conseguir tran"
type textarea "x"
type textarea "O salto está muito curto para conseguir trans"
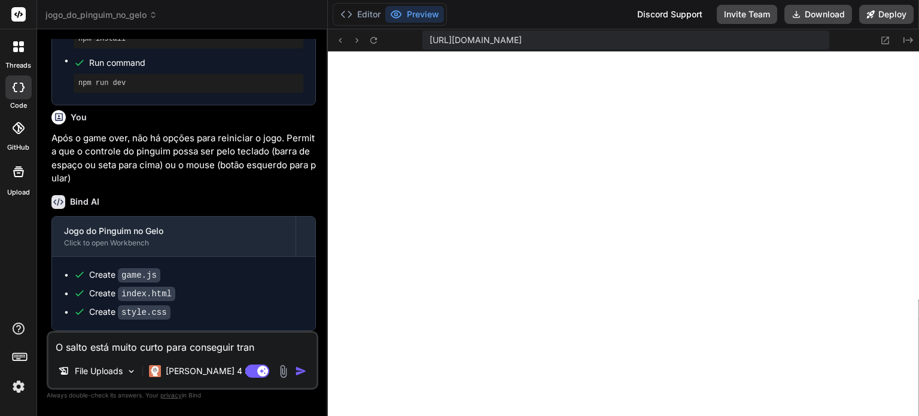
type textarea "x"
type textarea "O salto está muito curto para conseguir transp"
type textarea "x"
type textarea "O salto está muito curto para conseguir transpo"
type textarea "x"
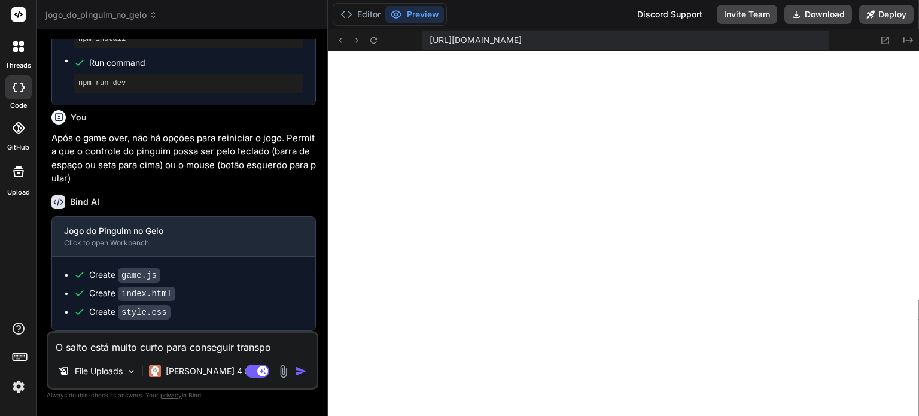
type textarea "O salto está muito curto para conseguir transpor"
type textarea "x"
type textarea "O salto está muito curto para conseguir transpor"
type textarea "x"
type textarea "O salto está muito curto para conseguir transpor o"
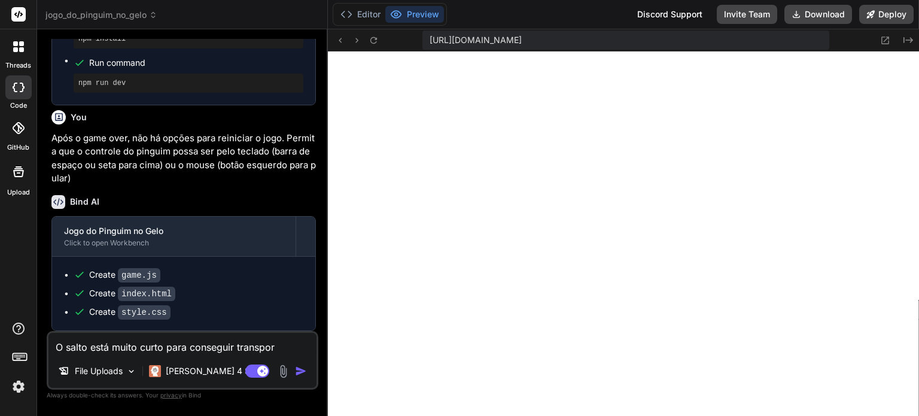
type textarea "x"
type textarea "O salto está muito curto para conseguir transpor os"
type textarea "x"
type textarea "O salto está muito curto para conseguir transpor os"
type textarea "x"
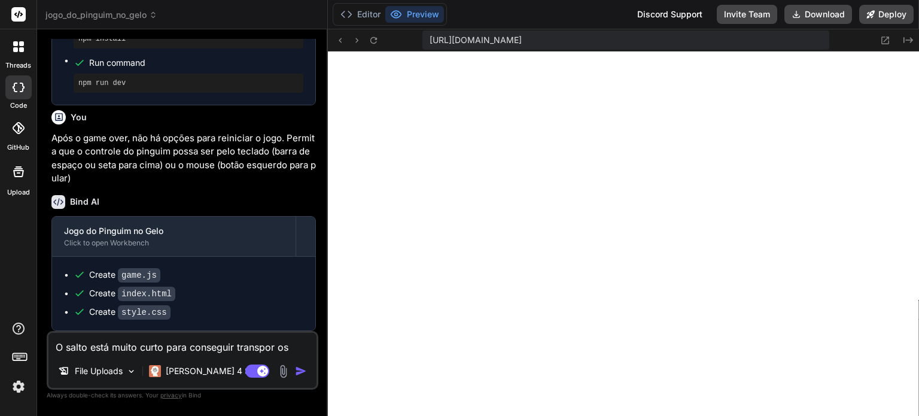
type textarea "O salto está muito curto para conseguir transpor os o"
type textarea "x"
type textarea "O salto está muito curto para conseguir transpor os ob"
type textarea "x"
type textarea "O salto está muito curto para conseguir transpor os obs"
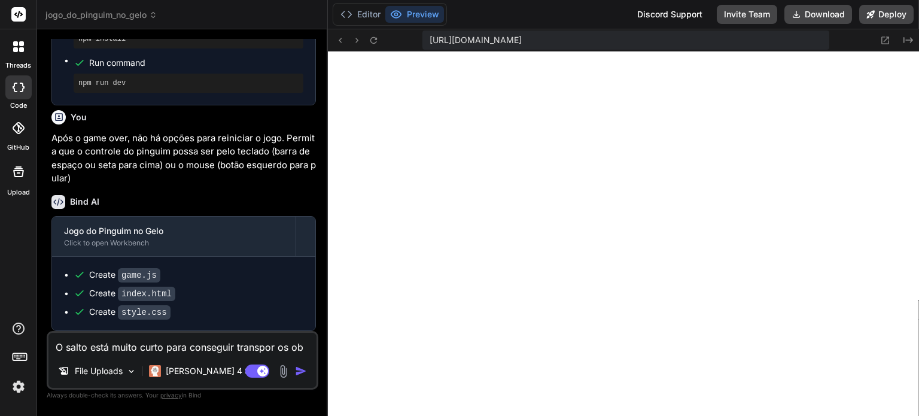
type textarea "x"
type textarea "O salto está muito curto para conseguir transpor os obst"
type textarea "x"
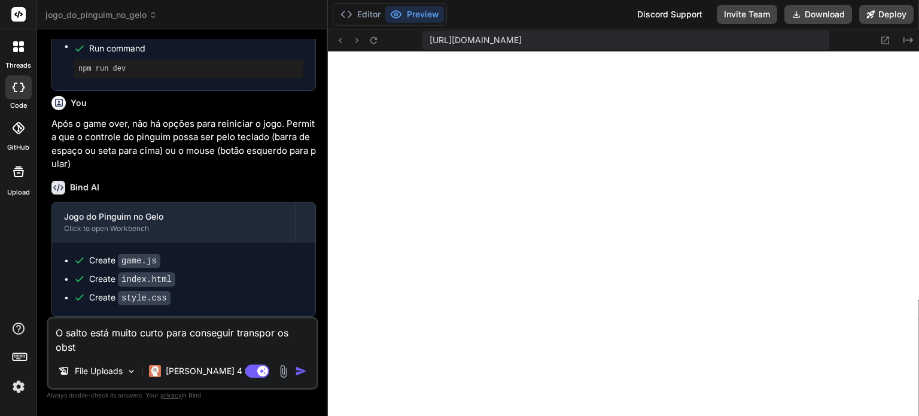
type textarea "O salto está muito curto para conseguir transpor os obstá"
type textarea "x"
type textarea "O salto está muito curto para conseguir transpor os obstác"
type textarea "x"
type textarea "O salto está muito curto para conseguir transpor os obstácu"
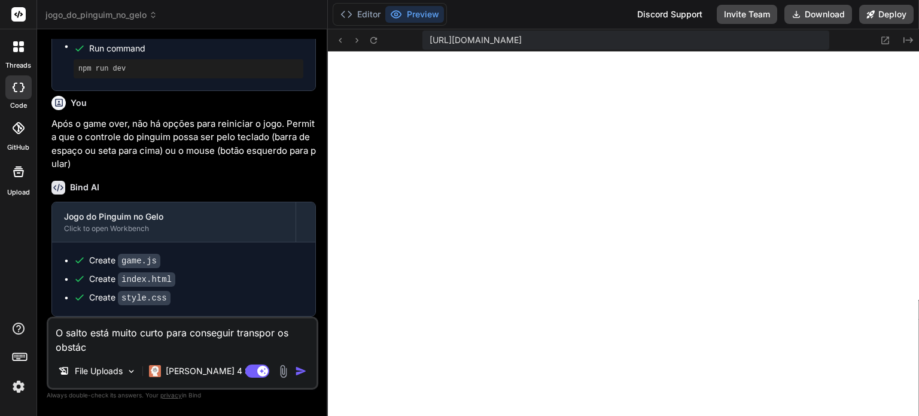
type textarea "x"
type textarea "O salto está muito curto para conseguir transpor os obstácul"
type textarea "x"
type textarea "O salto está muito curto para conseguir transpor os obstáculo"
type textarea "x"
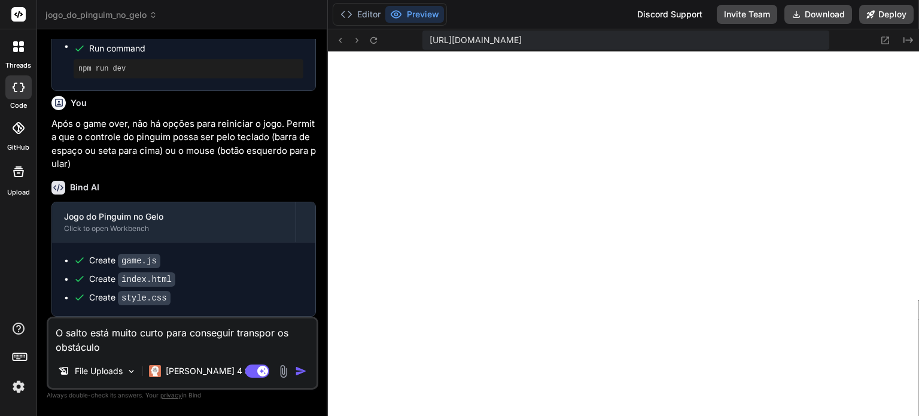
type textarea "O salto está muito curto para conseguir transpor os obstáculos"
type textarea "x"
type textarea "O salto está muito curto para conseguir transpor os obstáculos."
type textarea "x"
type textarea "O salto está muito curto para conseguir transpor os obstáculos."
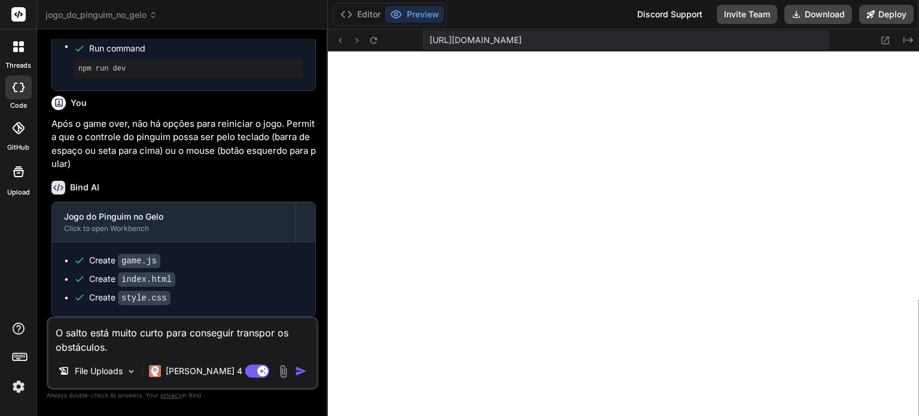
type textarea "x"
type textarea "O salto está muito curto para conseguir transpor os obstáculos."
type textarea "x"
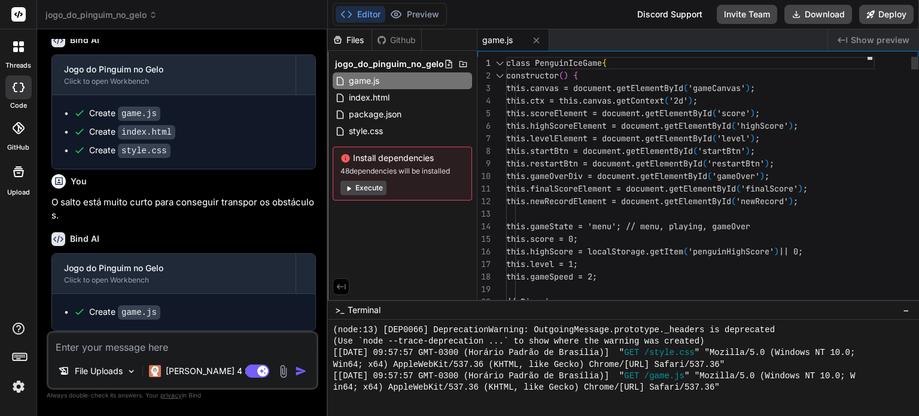
scroll to position [728, 0]
type textarea "x"
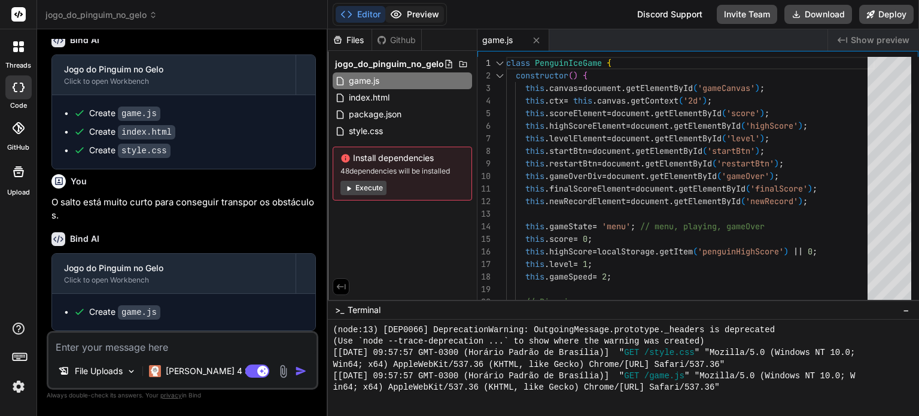
click at [414, 11] on button "Preview" at bounding box center [414, 14] width 59 height 17
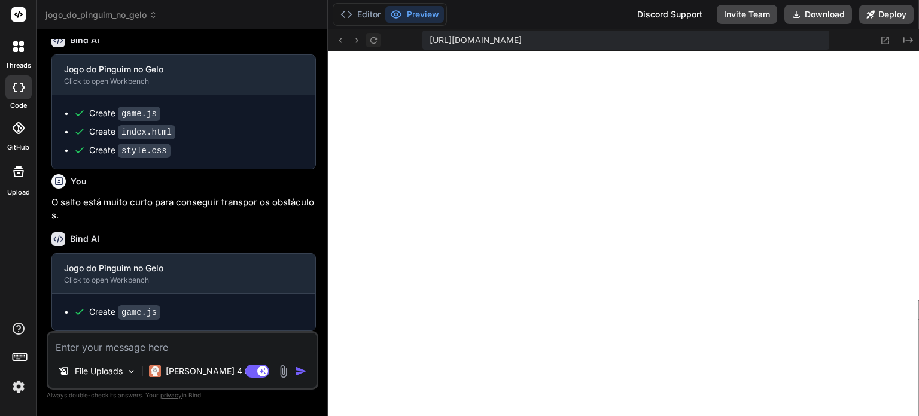
click at [376, 37] on icon at bounding box center [374, 40] width 10 height 10
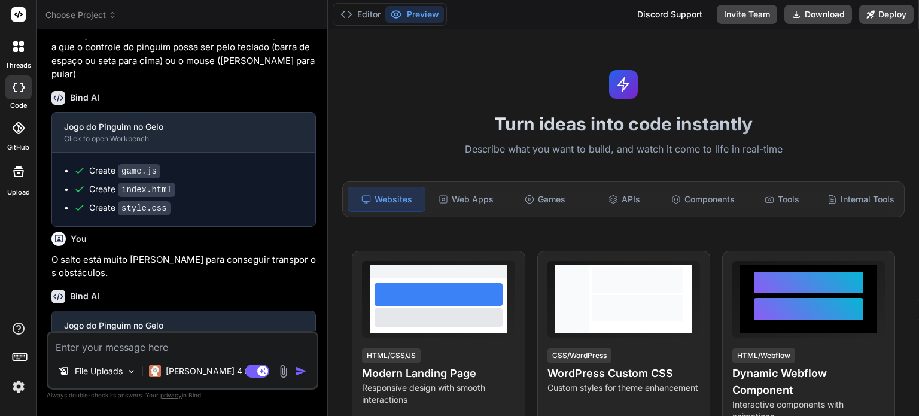
scroll to position [728, 0]
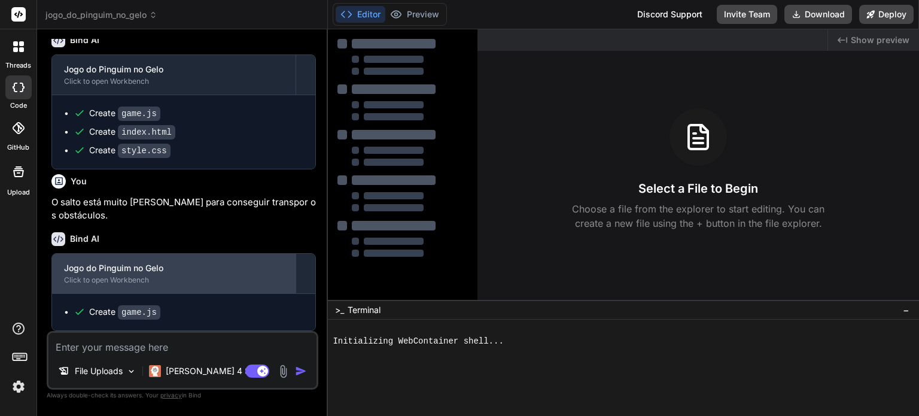
click at [194, 277] on div "Click to open Workbench" at bounding box center [174, 280] width 220 height 10
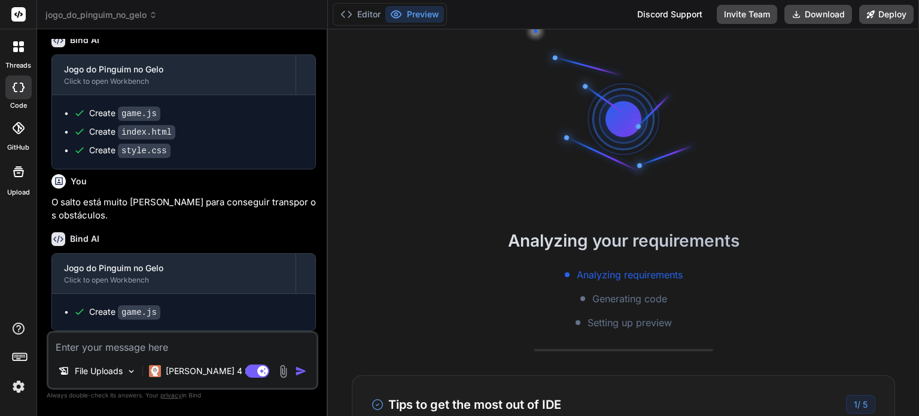
type textarea "x"
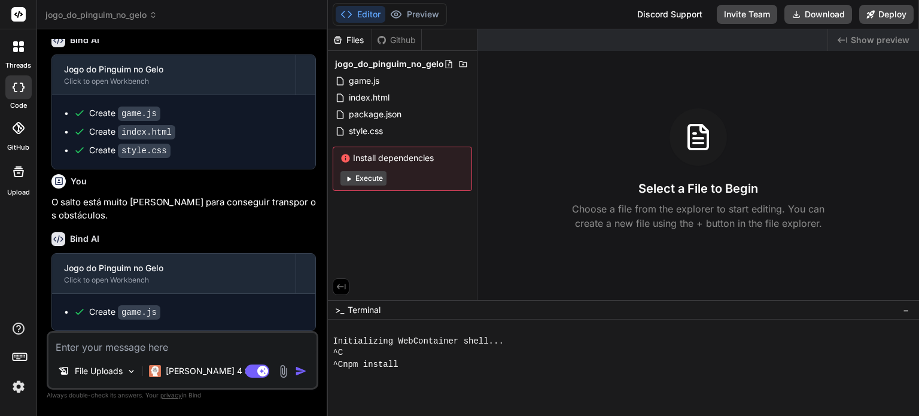
click at [561, 123] on div "Select a File to Begin Choose a file from the explorer to start editing. You ca…" at bounding box center [699, 169] width 442 height 122
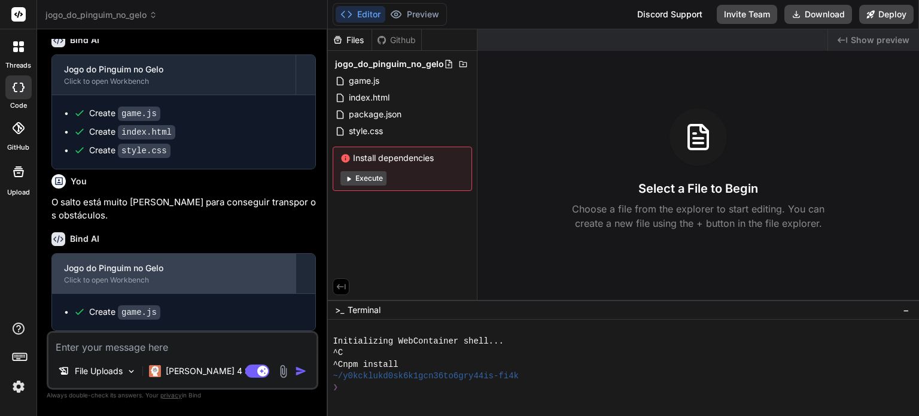
click at [166, 272] on div "Jogo do Pinguim no Gelo" at bounding box center [174, 268] width 220 height 12
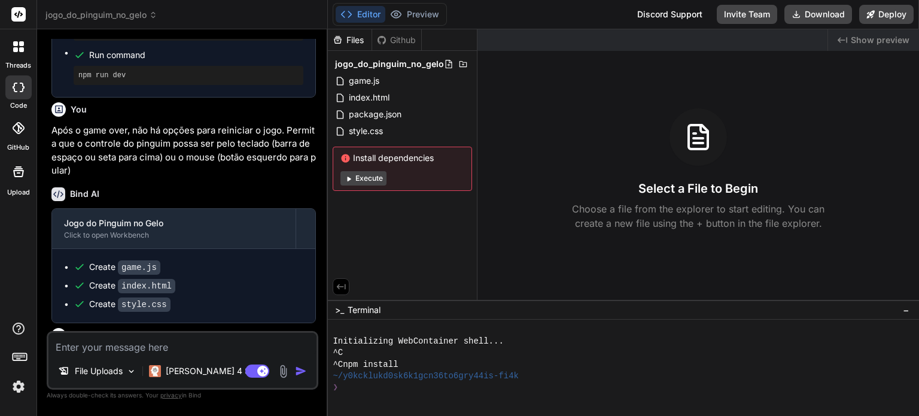
scroll to position [728, 0]
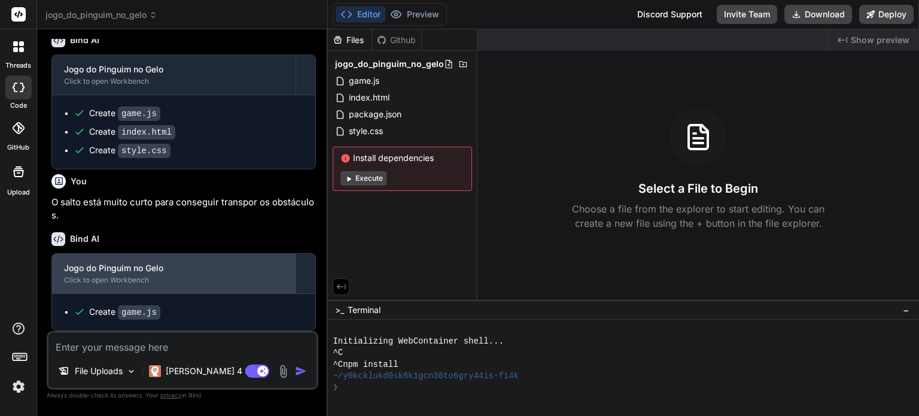
click at [135, 273] on div "Jogo do Pinguim no Gelo" at bounding box center [174, 268] width 220 height 12
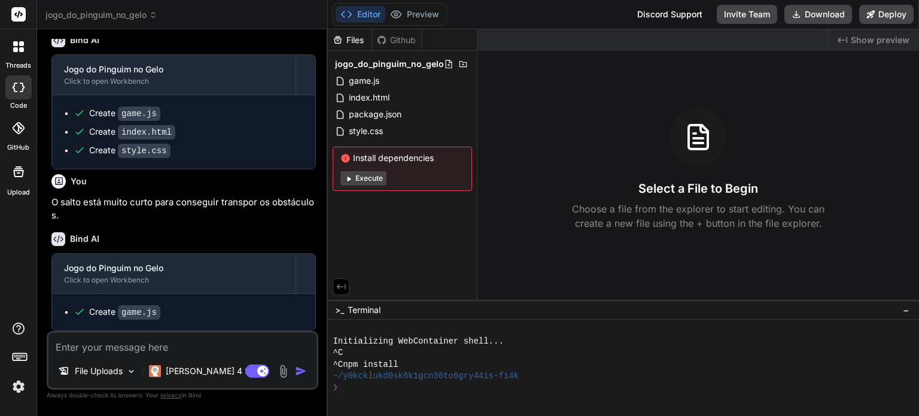
click at [171, 313] on div "Create game.js" at bounding box center [189, 312] width 230 height 13
click at [141, 312] on code "game.js" at bounding box center [139, 312] width 42 height 14
click at [366, 93] on span "index.html" at bounding box center [369, 97] width 43 height 14
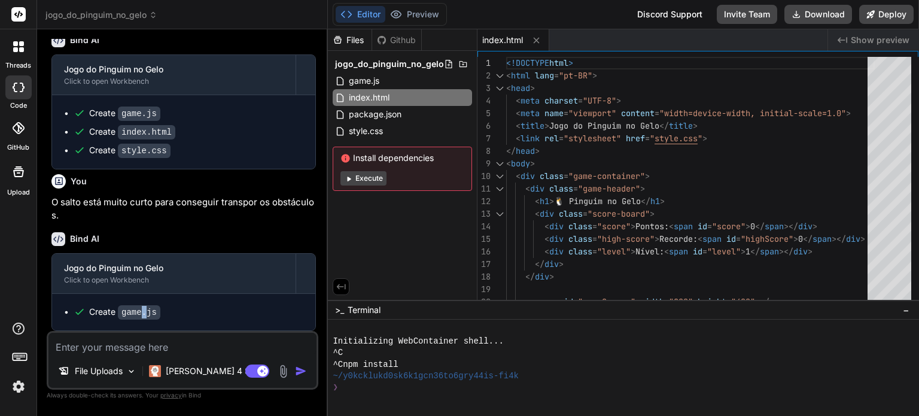
click at [370, 180] on button "Execute" at bounding box center [364, 178] width 46 height 14
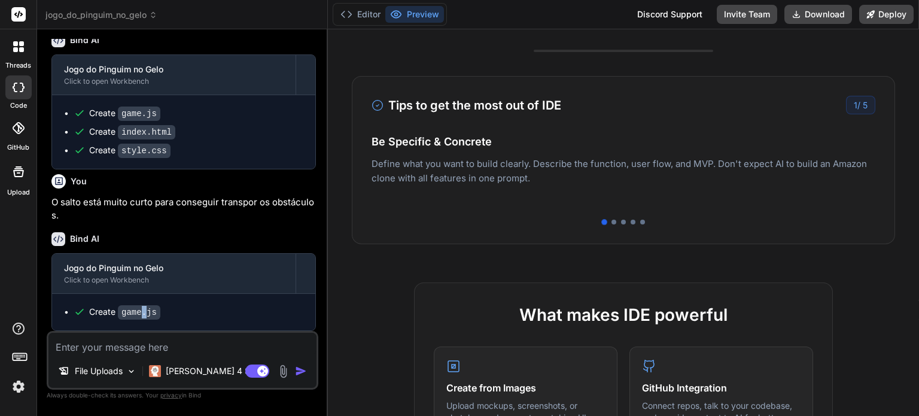
scroll to position [0, 0]
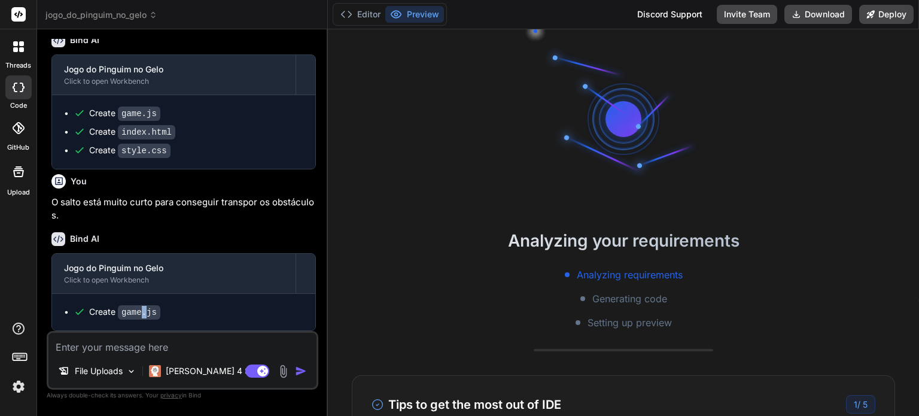
click at [405, 14] on button "Preview" at bounding box center [414, 14] width 59 height 17
click at [368, 18] on button "Editor" at bounding box center [361, 14] width 50 height 17
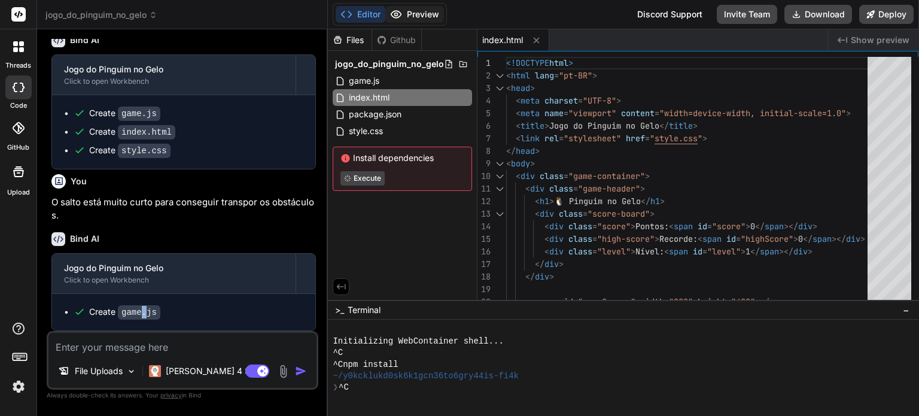
click at [430, 18] on button "Preview" at bounding box center [414, 14] width 59 height 17
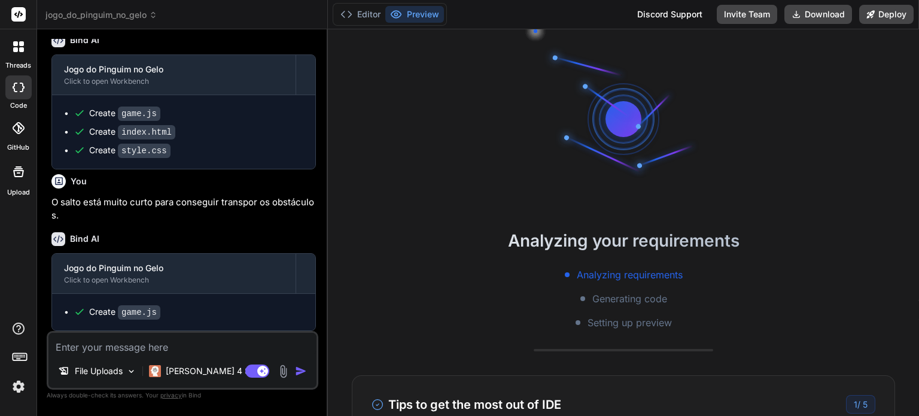
click at [514, 149] on div "Analyzing your requirements Analyzing requirements Generating code Setting up p…" at bounding box center [623, 222] width 591 height 387
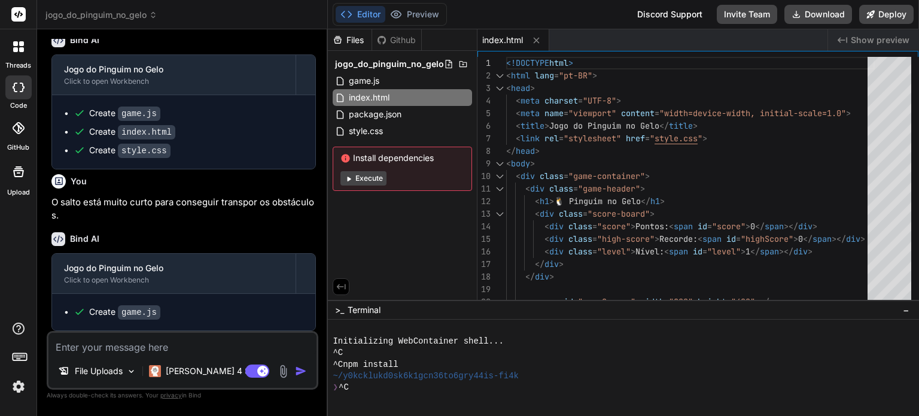
click at [361, 19] on button "Editor" at bounding box center [361, 14] width 50 height 17
click at [360, 175] on button "Execute" at bounding box center [364, 178] width 46 height 14
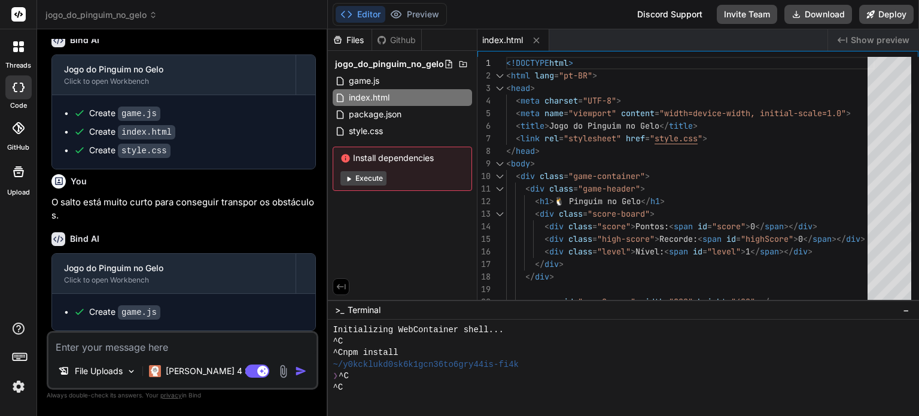
click at [150, 345] on textarea at bounding box center [182, 344] width 268 height 22
type textarea "x"
type textarea "I"
type textarea "x"
type textarea "In"
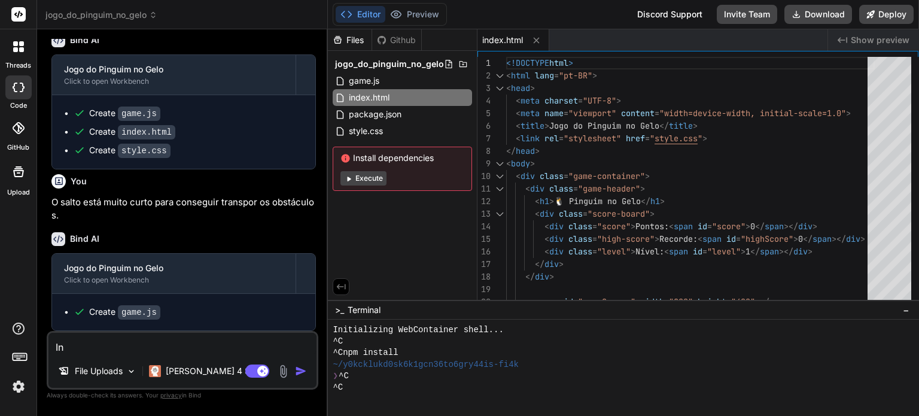
type textarea "x"
type textarea "Ini"
type textarea "x"
type textarea "Inic"
type textarea "x"
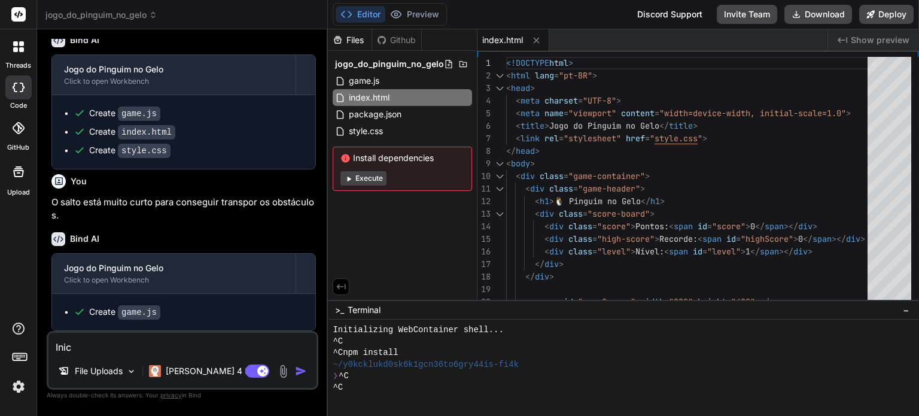
type textarea "Inici"
type textarea "x"
type textarea "Inicia"
type textarea "x"
type textarea "Iniciar"
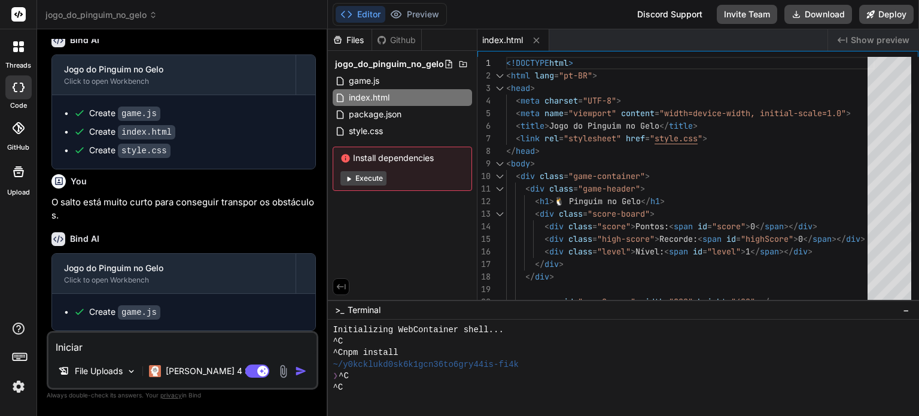
type textarea "x"
type textarea "Iniciar"
type textarea "x"
type textarea "Iniciar j"
type textarea "x"
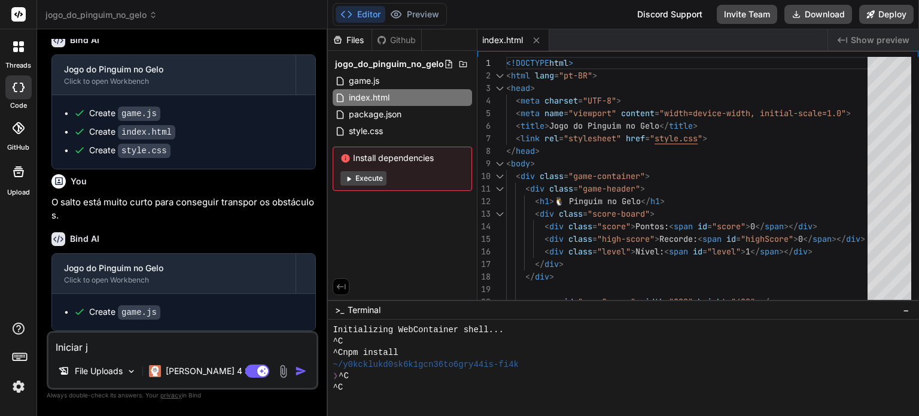
type textarea "Iniciar jo"
type textarea "x"
type textarea "Iniciar jog"
type textarea "x"
type textarea "Iniciar jogo"
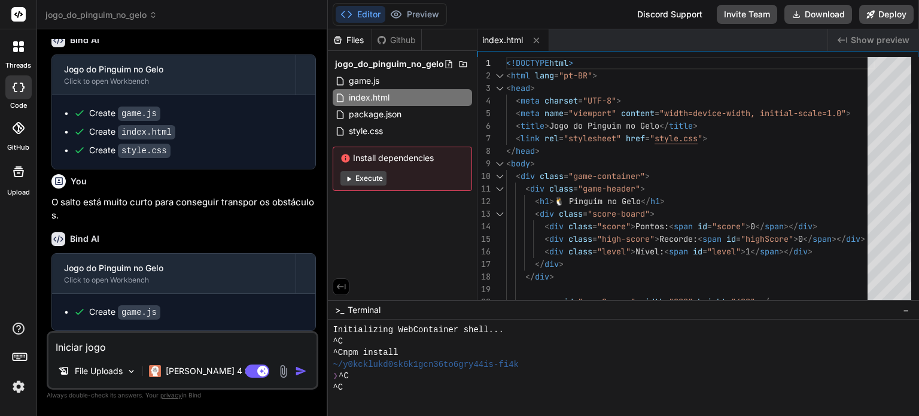
type textarea "x"
type textarea "Iniciar jogo"
type textarea "x"
type textarea "Iniciar jogo e"
type textarea "x"
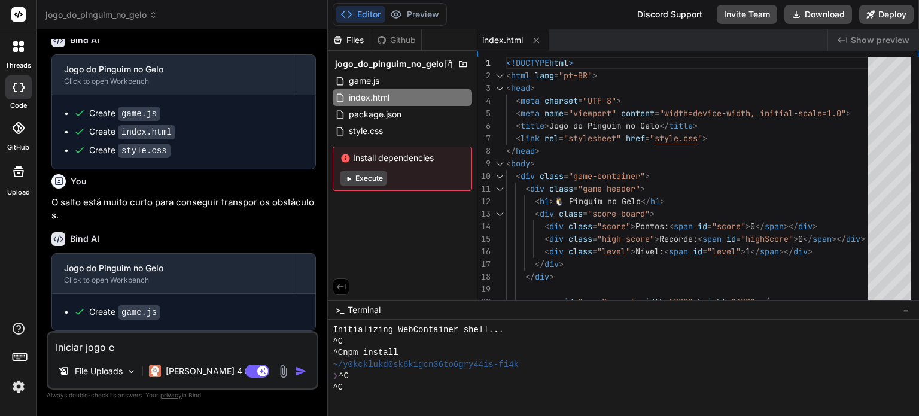
type textarea "Iniciar jogo e"
type textarea "x"
type textarea "Iniciar jogo e r"
type textarea "x"
type textarea "Iniciar jogo e re"
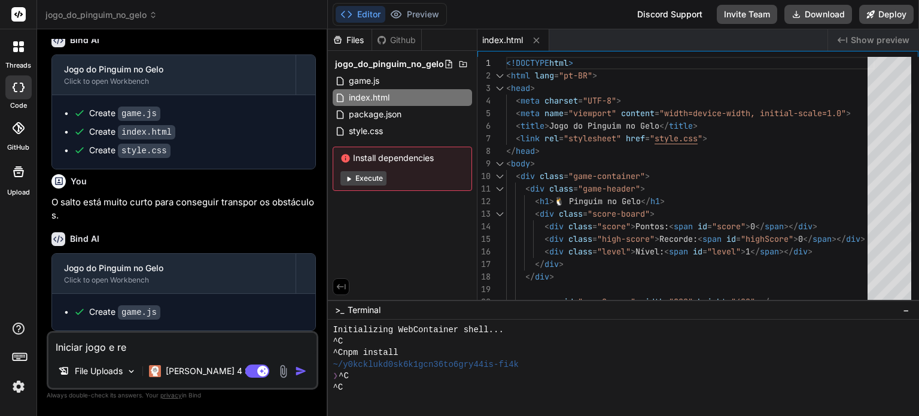
type textarea "x"
type textarea "Iniciar jogo e rei"
type textarea "x"
type textarea "Iniciar jogo e rein"
type textarea "x"
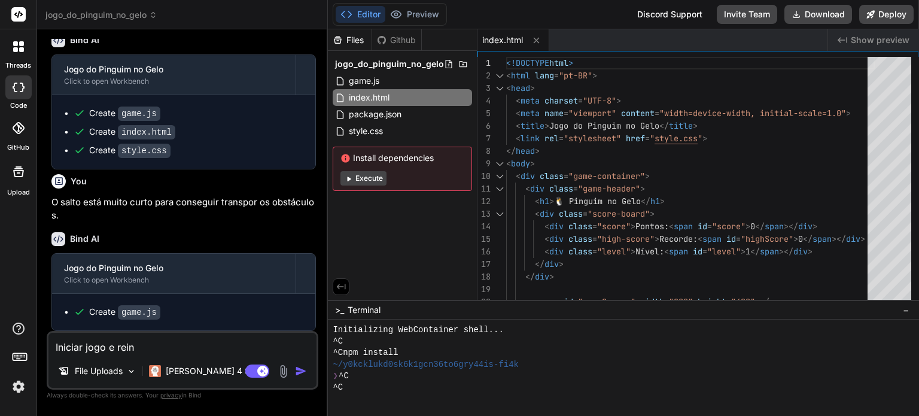
type textarea "Iniciar jogo e reini"
type textarea "x"
type textarea "Iniciar jogo e reinia"
type textarea "x"
type textarea "Iniciar jogo e reiniar"
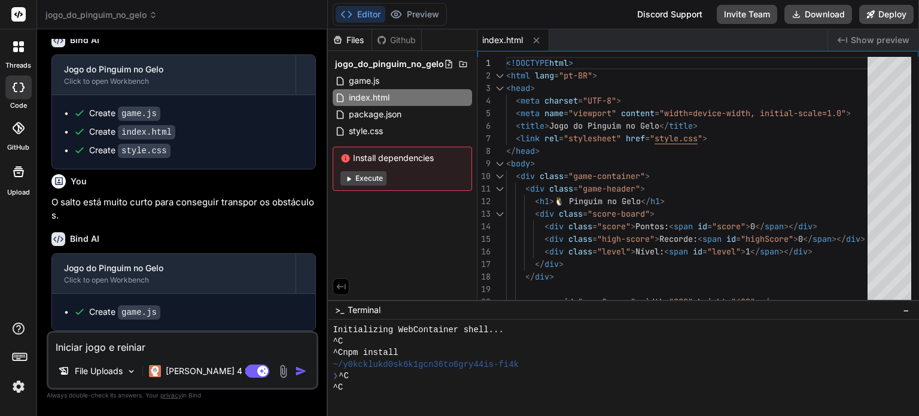
type textarea "x"
type textarea "Iniciar jogo e reiniar"
type textarea "x"
type textarea "Iniciar jogo e reiniar"
type textarea "x"
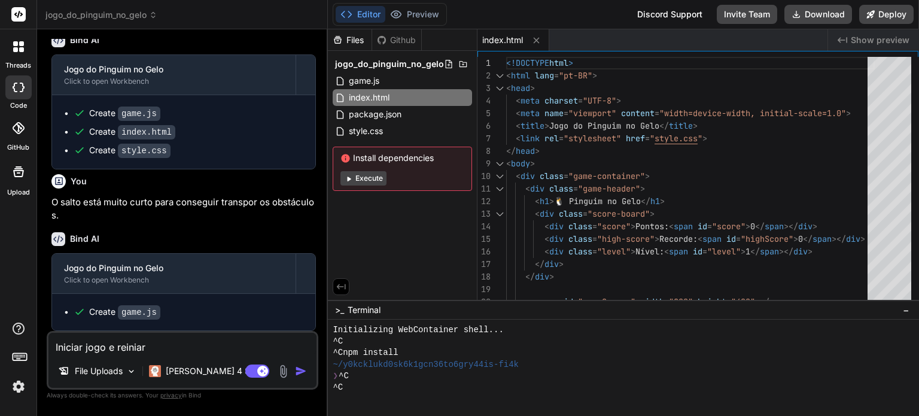
type textarea "Iniciar jogo e reinia"
type textarea "x"
type textarea "Iniciar jogo e reini"
type textarea "x"
type textarea "Iniciar jogo e reinic"
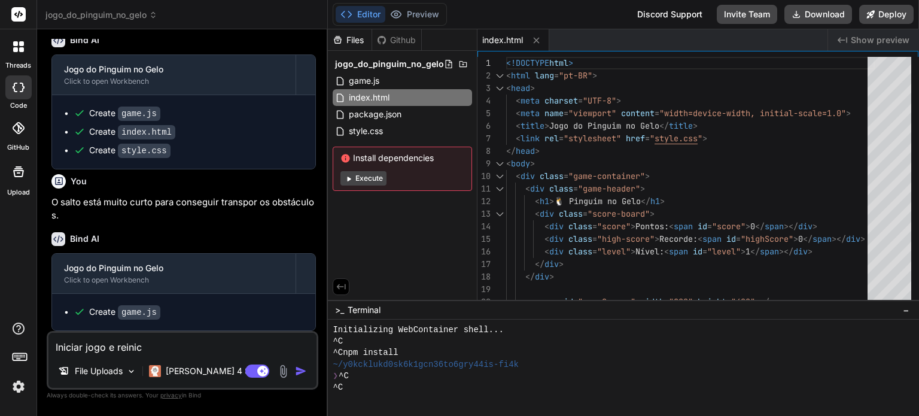
type textarea "x"
type textarea "Iniciar jogo e reinici"
type textarea "x"
type textarea "Iniciar jogo e reinicia"
type textarea "x"
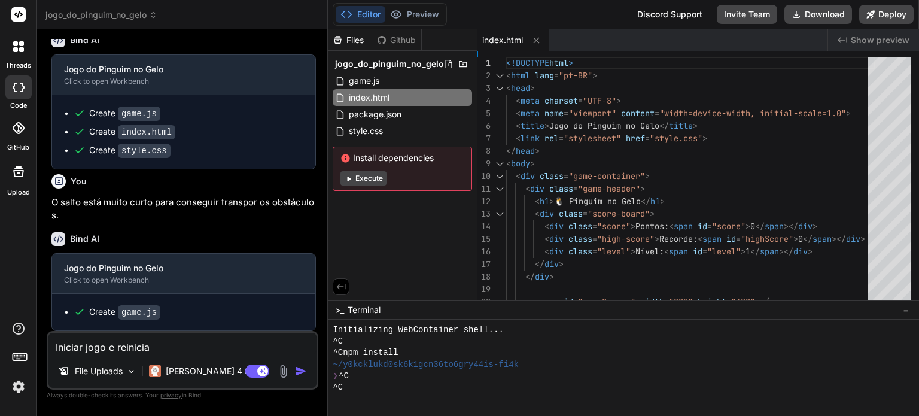
type textarea "Iniciar jogo e reiniciar"
type textarea "x"
type textarea "Iniciar jogo e reiniciar"
type textarea "x"
type textarea "Iniciar jogo e reiniciar a"
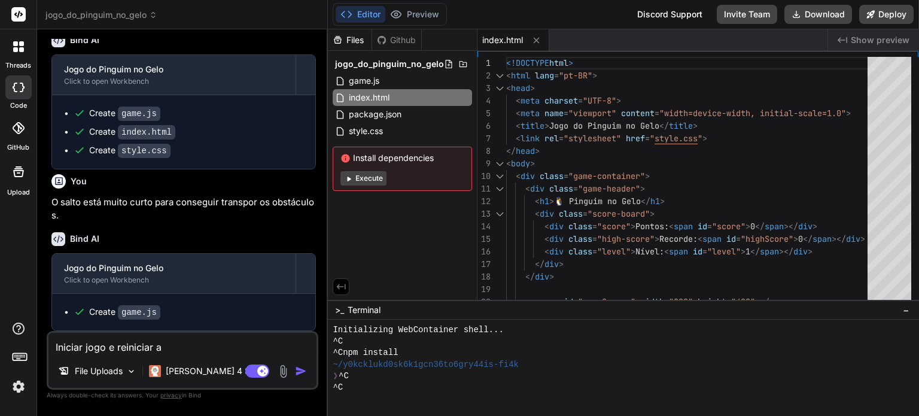
type textarea "x"
type textarea "Iniciar jogo e reiniciar ap"
type textarea "x"
type textarea "Iniciar jogo e reiniciar apó"
type textarea "x"
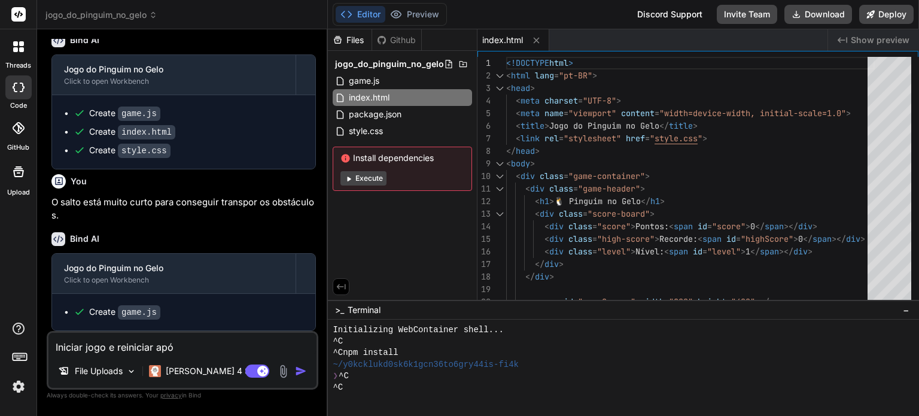
type textarea "Iniciar jogo e reiniciar após"
type textarea "x"
type textarea "Iniciar jogo e reiniciar após"
type textarea "x"
type textarea "Iniciar jogo e reiniciar após g"
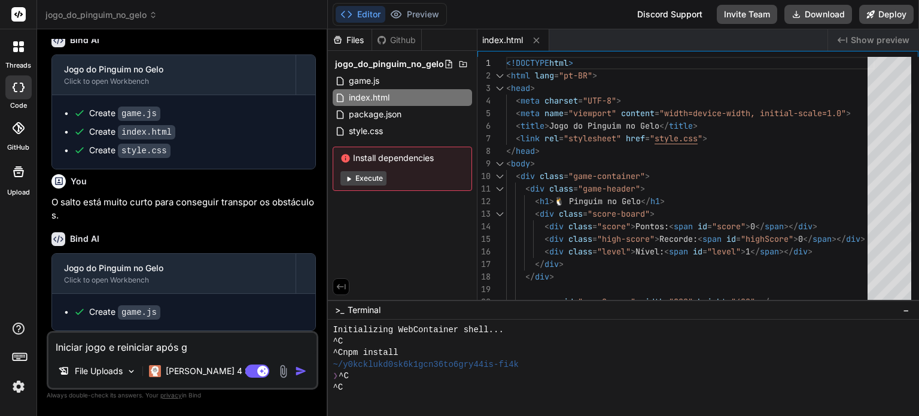
type textarea "x"
type textarea "Iniciar jogo e reiniciar após ga"
type textarea "x"
type textarea "Iniciar jogo e reiniciar após gam"
type textarea "x"
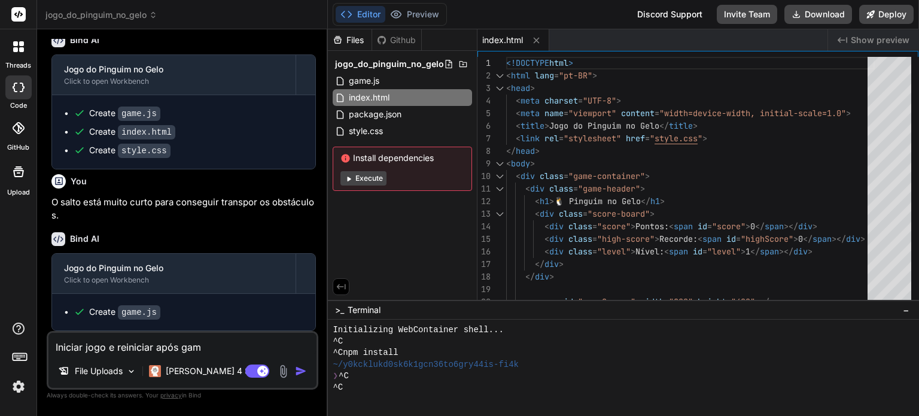
type textarea "Iniciar jogo e reiniciar após game"
type textarea "x"
type textarea "Iniciar jogo e reiniciar após game"
type textarea "x"
type textarea "Iniciar jogo e reiniciar após game o"
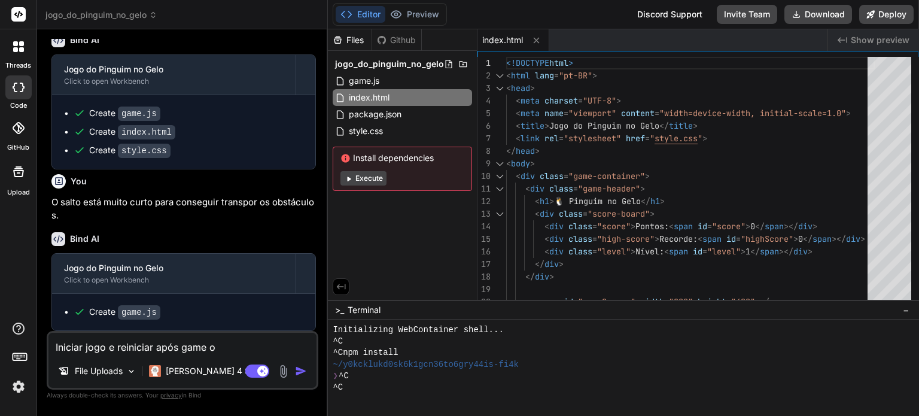
type textarea "x"
type textarea "Iniciar jogo e reiniciar após game ov"
type textarea "x"
type textarea "Iniciar jogo e reiniciar após game ove"
type textarea "x"
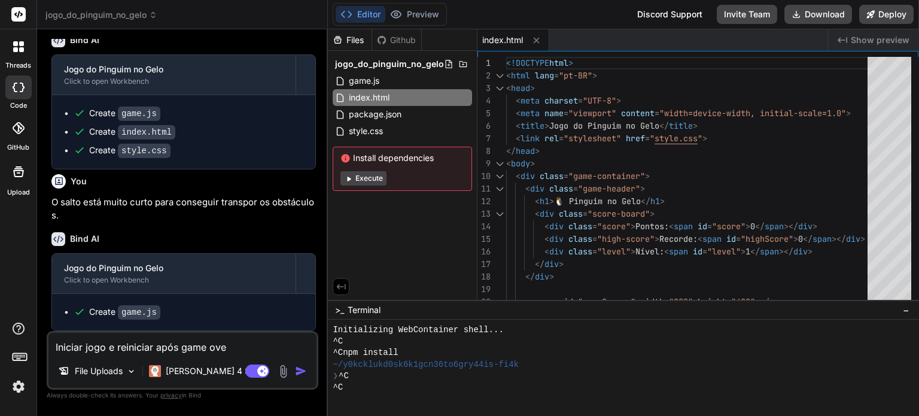
type textarea "Iniciar jogo e reiniciar após game over"
type textarea "x"
type textarea "Iniciar jogo e reiniciar após game over"
type textarea "x"
type textarea "Iniciar jogo e reiniciar após game over e"
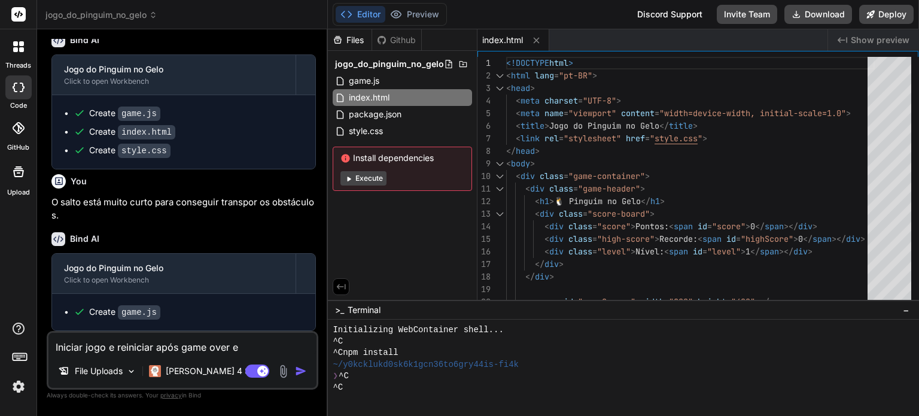
type textarea "x"
type textarea "Iniciar jogo e reiniciar após game over es"
type textarea "x"
type textarea "Iniciar jogo e reiniciar após game over est"
type textarea "x"
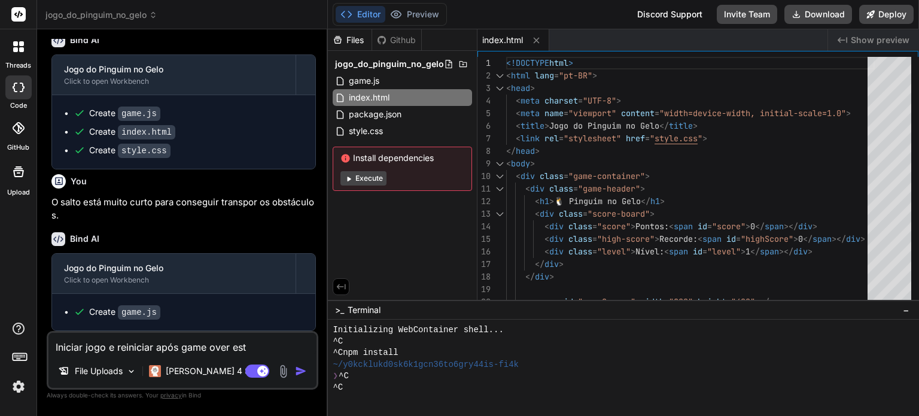
type textarea "Iniciar jogo e reiniciar após game over estã"
type textarea "x"
type textarea "Iniciar jogo e reiniciar após game over estão"
type textarea "x"
type textarea "Iniciar jogo e reiniciar após game over estão"
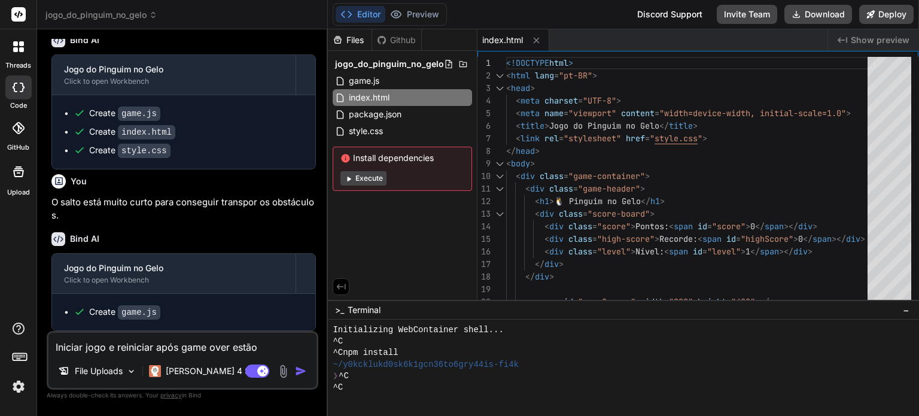
type textarea "x"
type textarea "Iniciar jogo e reiniciar após game over estão p"
type textarea "x"
type textarea "Iniciar jogo e reiniciar após game over estão po"
type textarea "x"
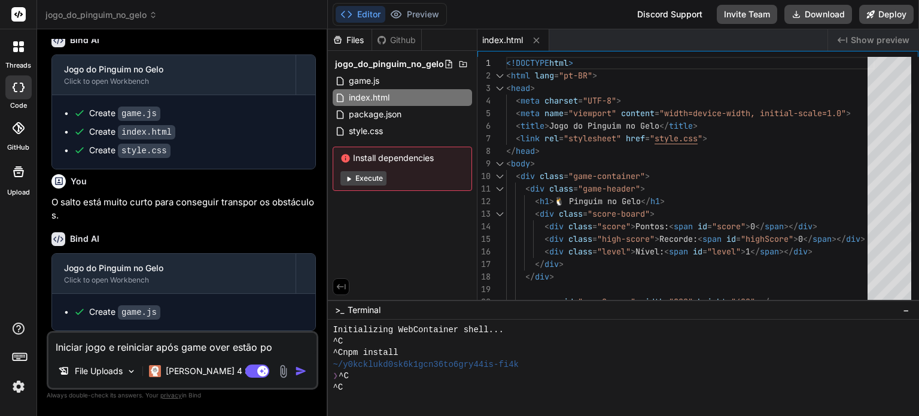
type textarea "Iniciar jogo e reiniciar após game over estão pou"
type textarea "x"
type textarea "Iniciar jogo e reiniciar após game over estão pouc"
type textarea "x"
type textarea "Iniciar jogo e reiniciar após game over estão pouco"
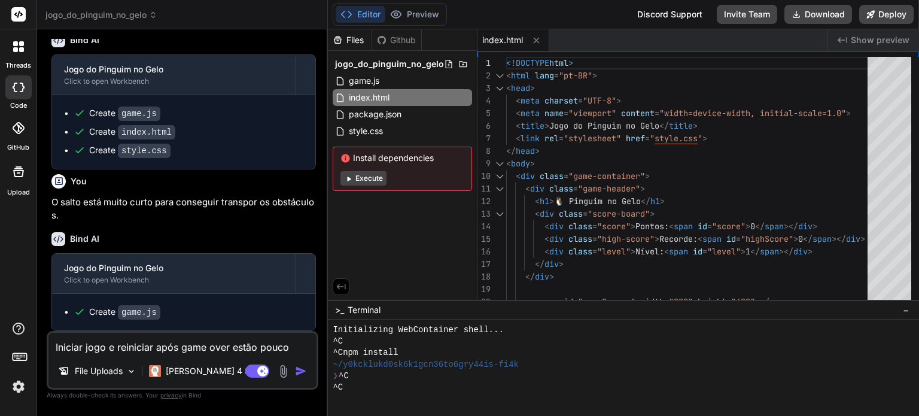
type textarea "x"
type textarea "Iniciar jogo e reiniciar após game over estão pouco"
type textarea "x"
type textarea "Iniciar jogo e reiniciar após game over estão pouco i"
type textarea "x"
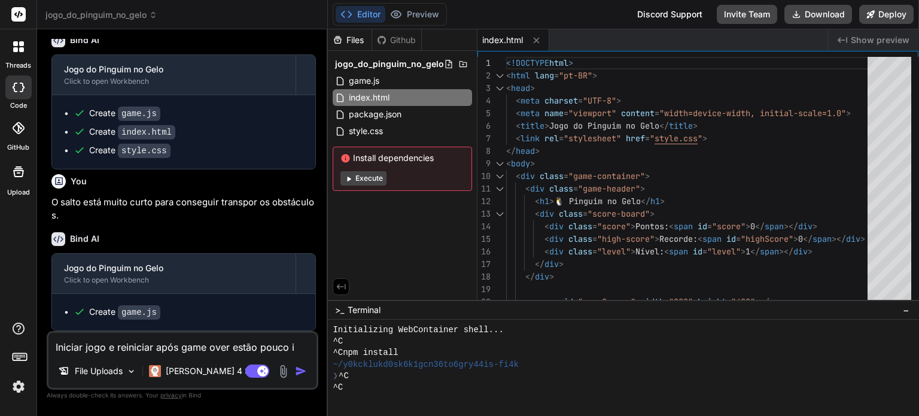
type textarea "Iniciar jogo e reiniciar após game over estão pouco in"
type textarea "x"
type textarea "Iniciar jogo e reiniciar após game over estão pouco int"
type textarea "x"
type textarea "Iniciar jogo e reiniciar após game over estão pouco intu"
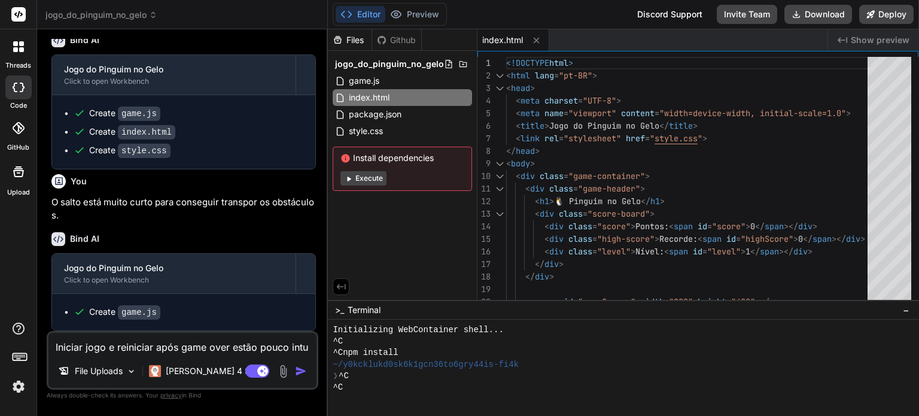
type textarea "x"
type textarea "Iniciar jogo e reiniciar após game over estão pouco intui"
type textarea "x"
type textarea "Iniciar jogo e reiniciar após game over estão pouco intuit"
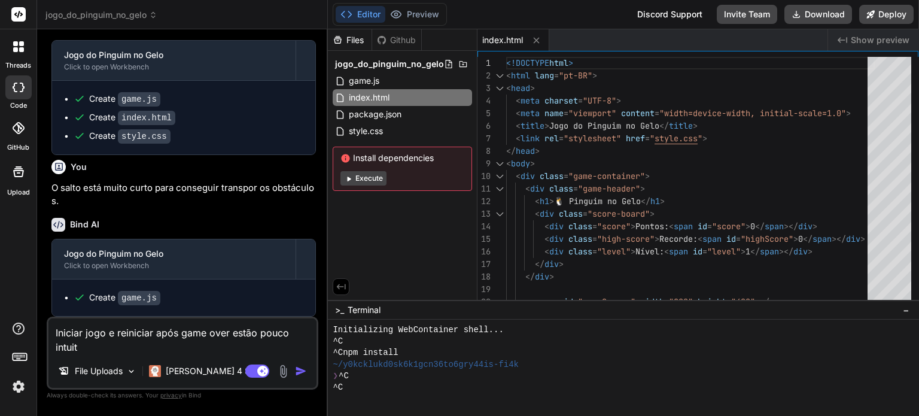
type textarea "x"
type textarea "Iniciar jogo e reiniciar após game over estão pouco intuiti"
type textarea "x"
type textarea "Iniciar jogo e reiniciar após game over estão pouco intuitiv"
type textarea "x"
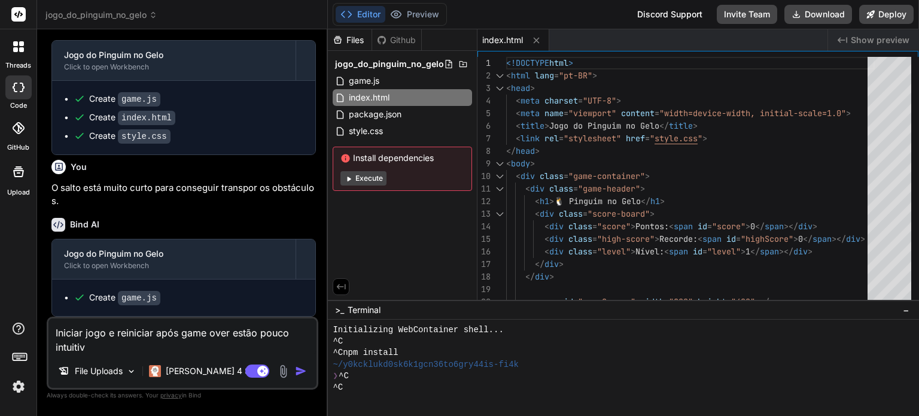
type textarea "Iniciar jogo e reiniciar após game over estão pouco intuitivo"
type textarea "x"
type textarea "Iniciar jogo e reiniciar após game over estão pouco intuitivos"
type textarea "x"
type textarea "Iniciar jogo e reiniciar após game over estão pouco intuitivos."
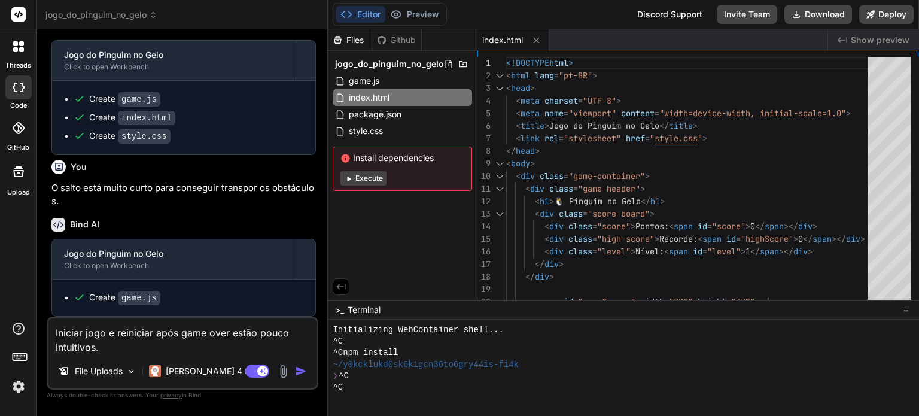
type textarea "x"
type textarea "Iniciar jogo e reiniciar após game over estão pouco intuitivos."
type textarea "x"
type textarea "Iniciar jogo e reiniciar após game over estão pouco intuitivos. P"
type textarea "x"
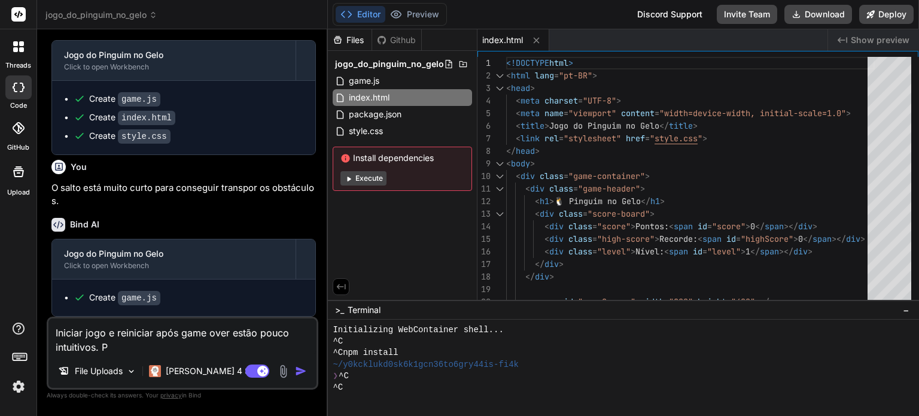
type textarea "Iniciar jogo e reiniciar após game over estão pouco intuitivos. Po"
type textarea "x"
type textarea "Iniciar jogo e reiniciar após game over estão pouco intuitivos. Pod"
type textarea "x"
type textarea "Iniciar jogo e reiniciar após game over estão pouco intuitivos. Pode"
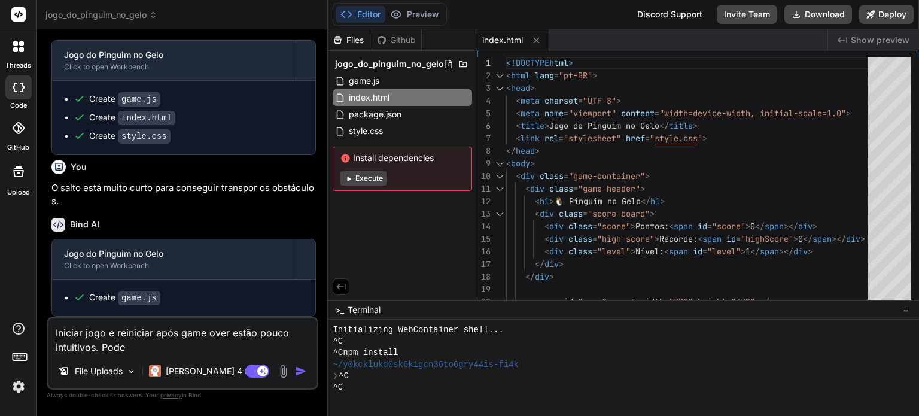
type textarea "x"
type textarea "Iniciar jogo e reiniciar após game over estão pouco intuitivos. Pode"
type textarea "x"
type textarea "Iniciar jogo e reiniciar após game over estão pouco intuitivos. Pode m"
type textarea "x"
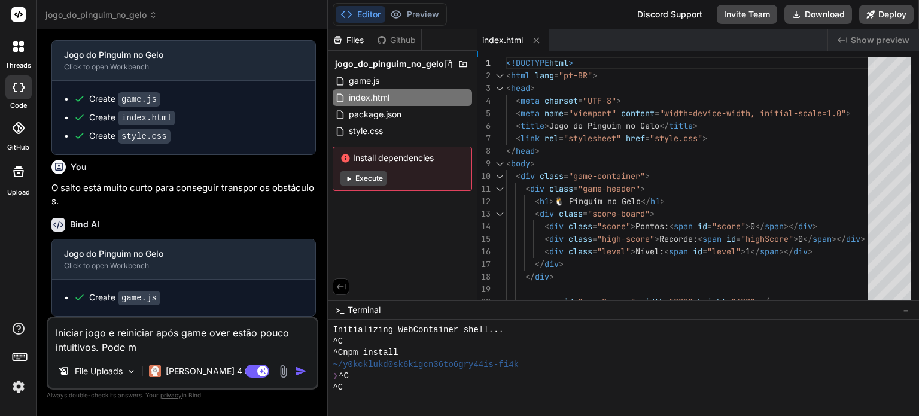
type textarea "Iniciar jogo e reiniciar após game over estão pouco intuitivos. Pode me"
type textarea "x"
type textarea "Iniciar jogo e reiniciar após game over estão pouco intuitivos. Pode mel"
type textarea "x"
type textarea "Iniciar jogo e reiniciar após game over estão pouco intuitivos. Pode melh"
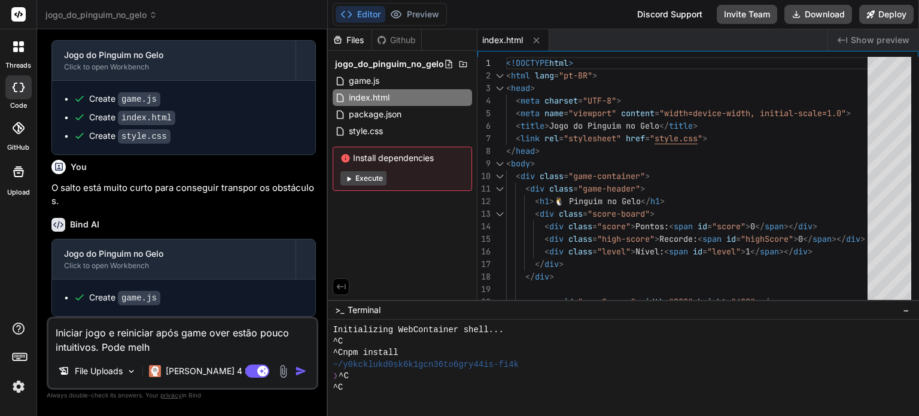
type textarea "x"
type textarea "Iniciar jogo e reiniciar após game over estão pouco intuitivos. Pode melho"
type textarea "x"
type textarea "Iniciar jogo e reiniciar após game over estão pouco intuitivos. Pode melhor"
type textarea "x"
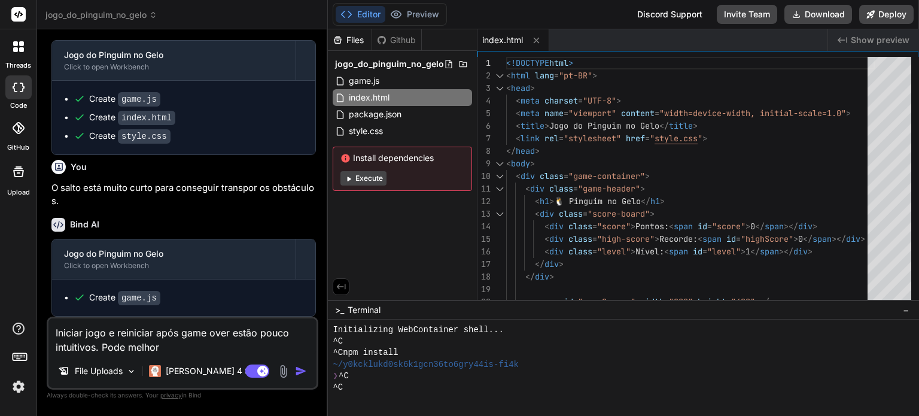
type textarea "Iniciar jogo e reiniciar após game over estão pouco intuitivos. Pode melhora"
type textarea "x"
type textarea "Iniciar jogo e reiniciar após game over estão pouco intuitivos. Pode melhorar"
type textarea "x"
type textarea "Iniciar jogo e reiniciar após game over estão pouco intuitivos. Pode melhorar"
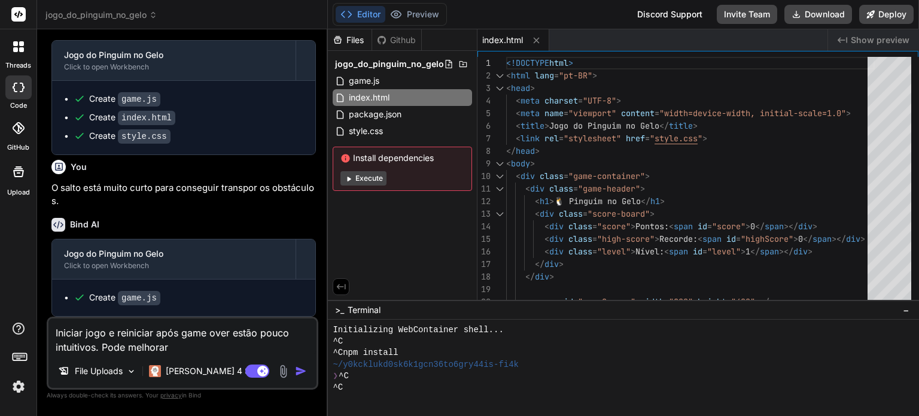
type textarea "x"
type textarea "Iniciar jogo e reiniciar após game over estão pouco intuitivos. Pode melhorar o"
type textarea "x"
type textarea "Iniciar jogo e reiniciar após game over estão pouco intuitivos. Pode melhorar o"
type textarea "x"
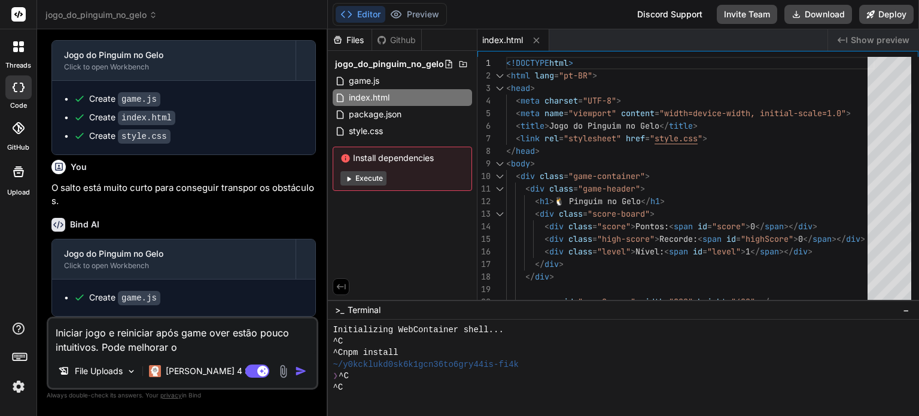
type textarea "Iniciar jogo e reiniciar após game over estão pouco intuitivos. Pode melhorar o…"
type textarea "x"
type textarea "Iniciar jogo e reiniciar após game over estão pouco intuitivos. Pode melhorar o…"
type textarea "x"
type textarea "Iniciar jogo e reiniciar após game over estão pouco intuitivos. Pode melhorar o…"
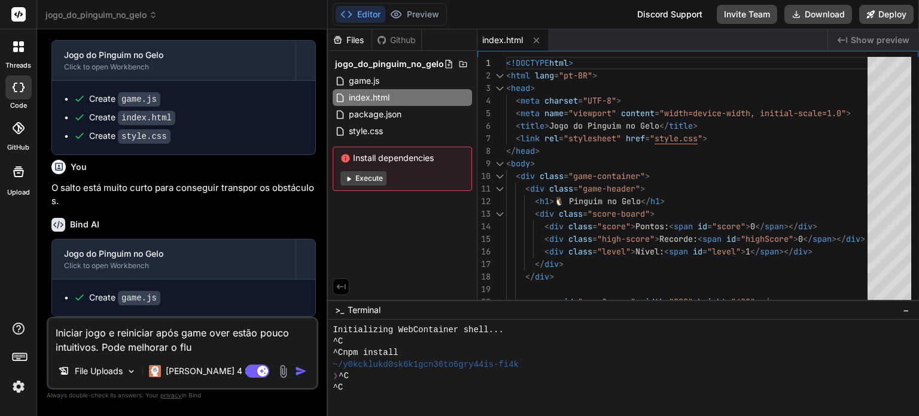
type textarea "x"
type textarea "Iniciar jogo e reiniciar após game over estão pouco intuitivos. Pode melhorar o…"
type textarea "x"
type textarea "Iniciar jogo e reiniciar após game over estão pouco intuitivos. Pode melhorar o…"
type textarea "x"
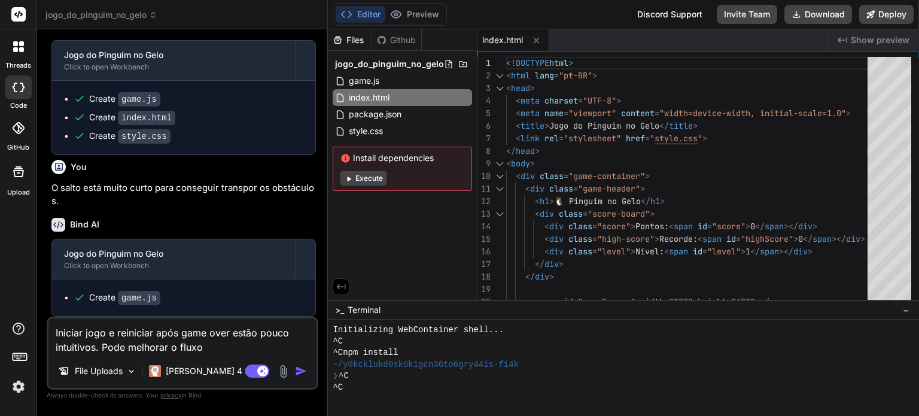
type textarea "Iniciar jogo e reiniciar após game over estão pouco intuitivos. Pode melhorar o…"
type textarea "x"
type textarea "Iniciar jogo e reiniciar após game over estão pouco intuitivos. Pode melhorar o…"
type textarea "x"
type textarea "Iniciar jogo e reiniciar após game over estão pouco intuitivos. Pode melhorar o…"
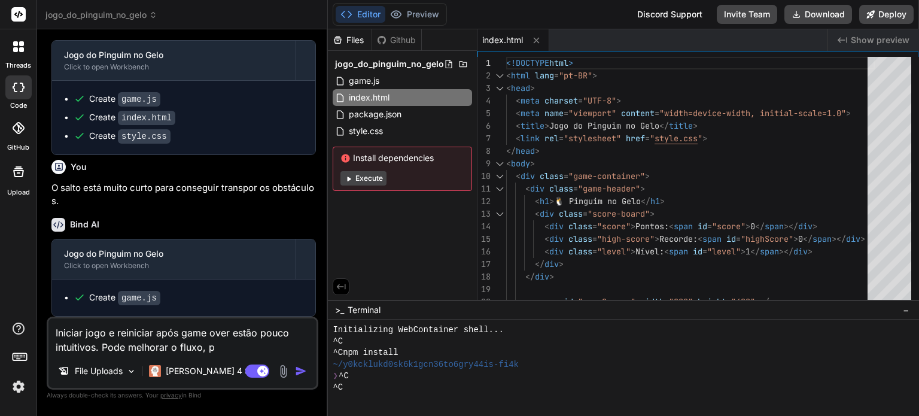
type textarea "x"
type textarea "Iniciar jogo e reiniciar após game over estão pouco intuitivos. Pode melhorar o…"
type textarea "x"
type textarea "Iniciar jogo e reiniciar após game over estão pouco intuitivos. Pode melhorar o…"
type textarea "x"
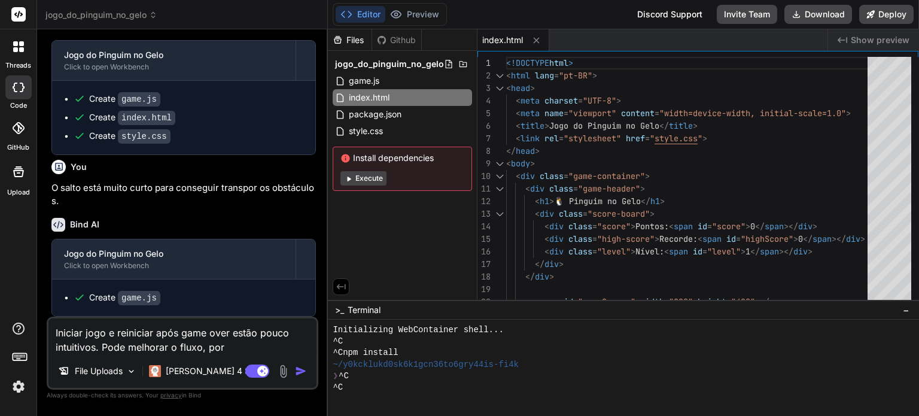
type textarea "Iniciar jogo e reiniciar após game over estão pouco intuitivos. Pode melhorar o…"
type textarea "x"
type textarea "Iniciar jogo e reiniciar após game over estão pouco intuitivos. Pode melhorar o…"
type textarea "x"
type textarea "Iniciar jogo e reiniciar após game over estão pouco intuitivos. Pode melhorar o…"
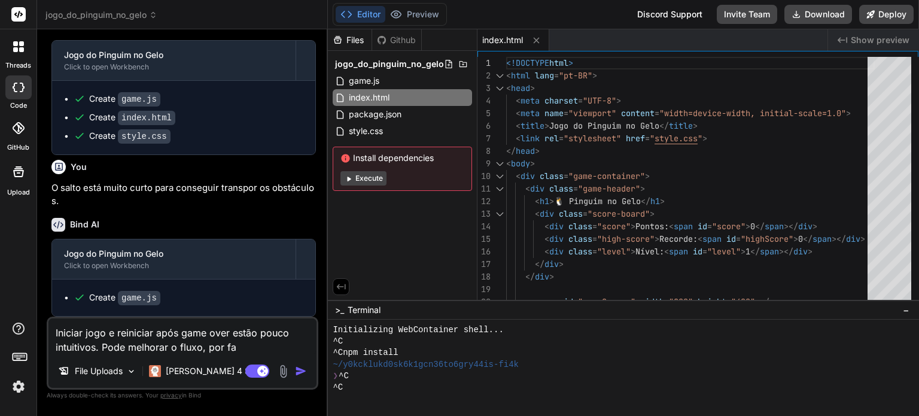
type textarea "x"
type textarea "Iniciar jogo e reiniciar após game over estão pouco intuitivos. Pode melhorar o…"
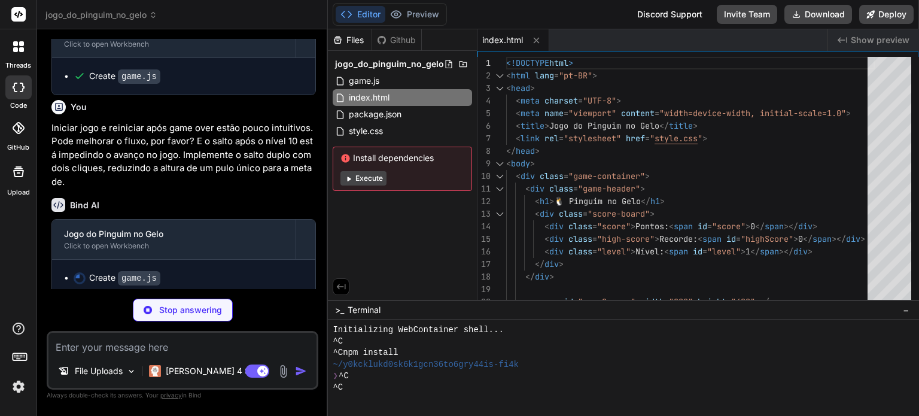
scroll to position [971, 0]
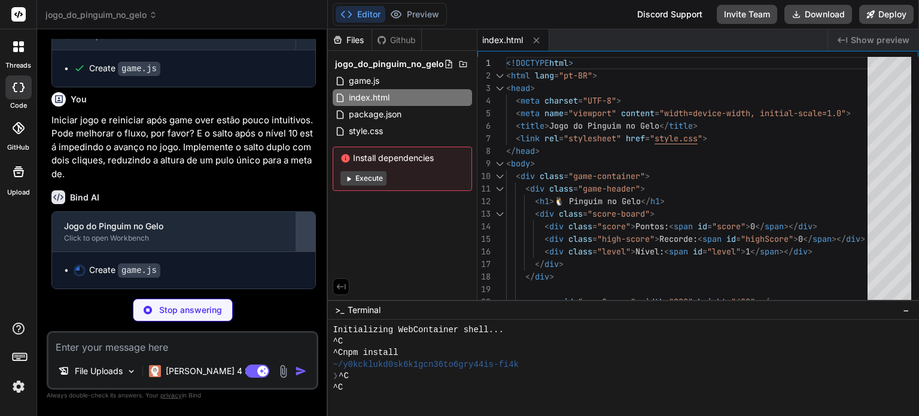
click at [309, 226] on div at bounding box center [305, 231] width 19 height 19
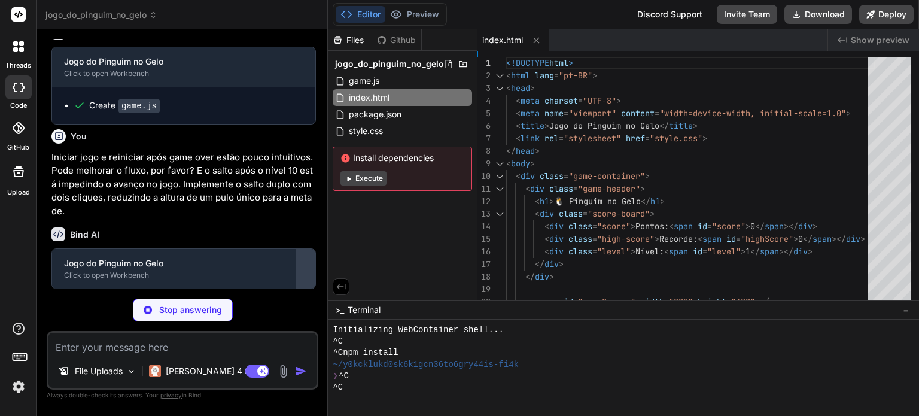
click at [302, 258] on button at bounding box center [305, 268] width 19 height 39
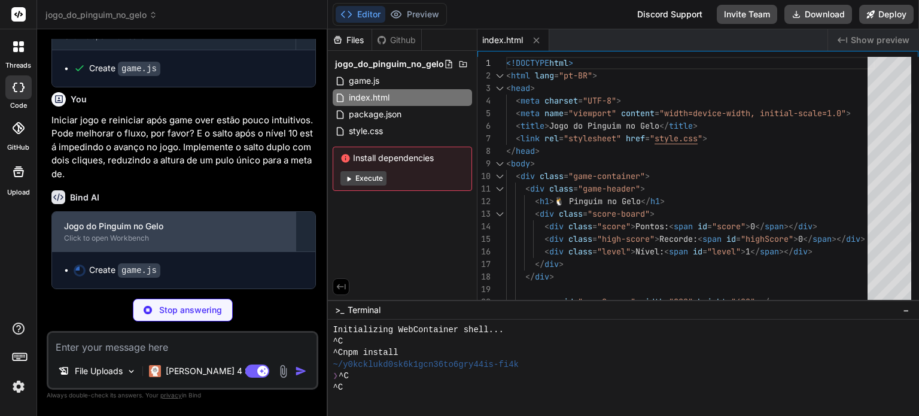
click at [190, 227] on div "Jogo do Pinguim no Gelo" at bounding box center [174, 226] width 220 height 12
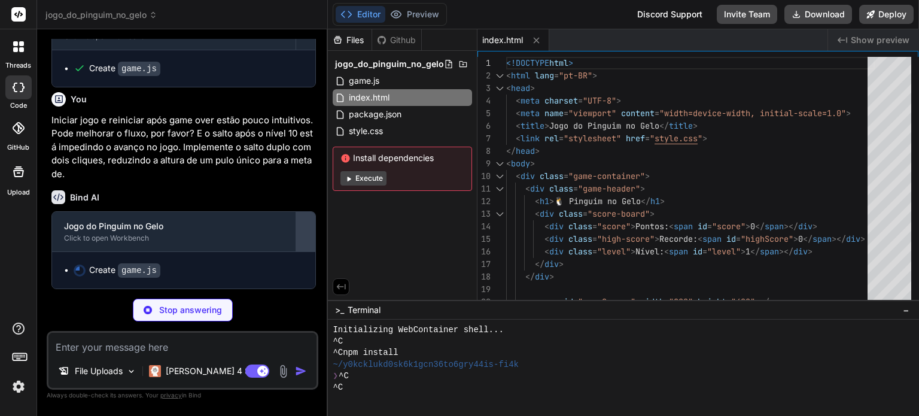
click at [306, 236] on div at bounding box center [305, 231] width 19 height 19
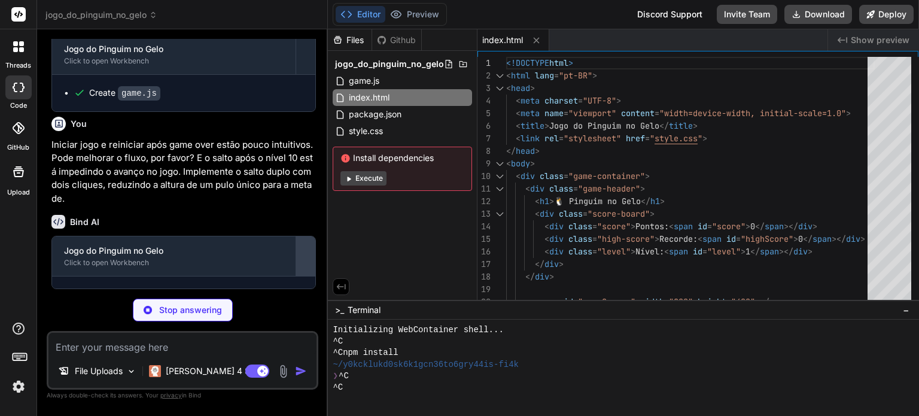
scroll to position [934, 0]
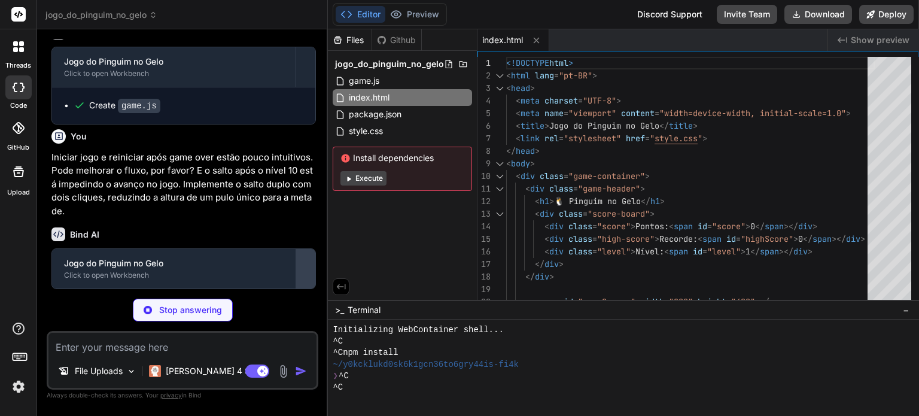
click at [301, 261] on div at bounding box center [305, 268] width 19 height 19
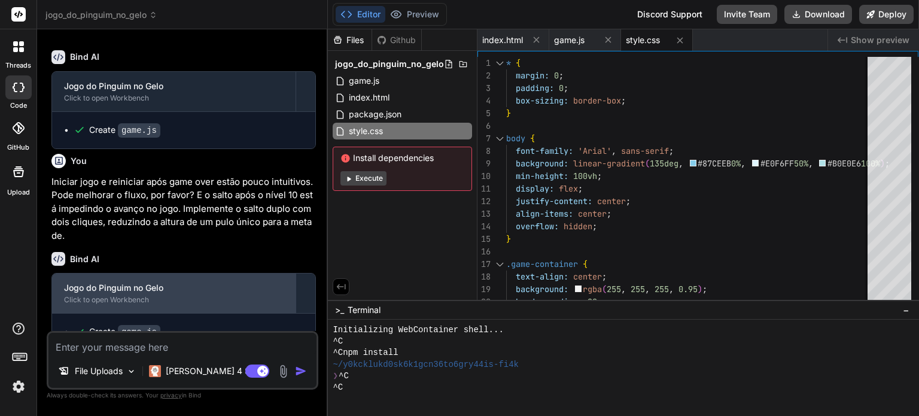
scroll to position [966, 0]
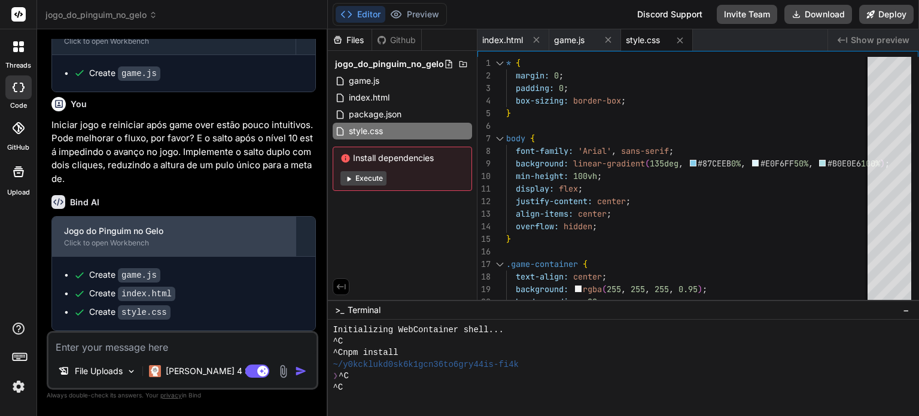
click at [206, 236] on div "Jogo do Pinguim no Gelo" at bounding box center [174, 231] width 220 height 12
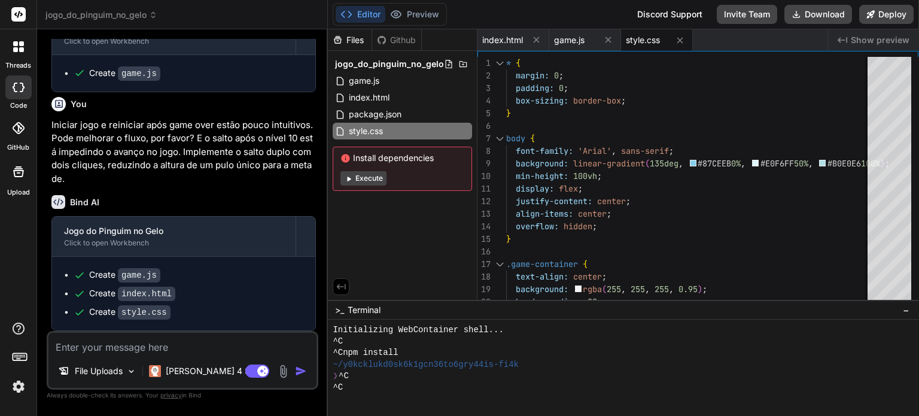
click at [211, 215] on div "Bind AI Jogo do Pinguim no Gelo Click to open Workbench Create game.js Create i…" at bounding box center [183, 258] width 265 height 145
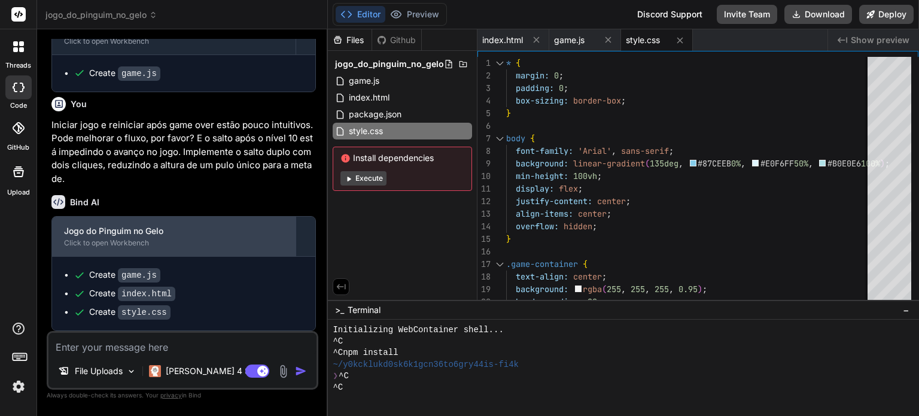
click at [203, 234] on div "Jogo do Pinguim no Gelo" at bounding box center [174, 231] width 220 height 12
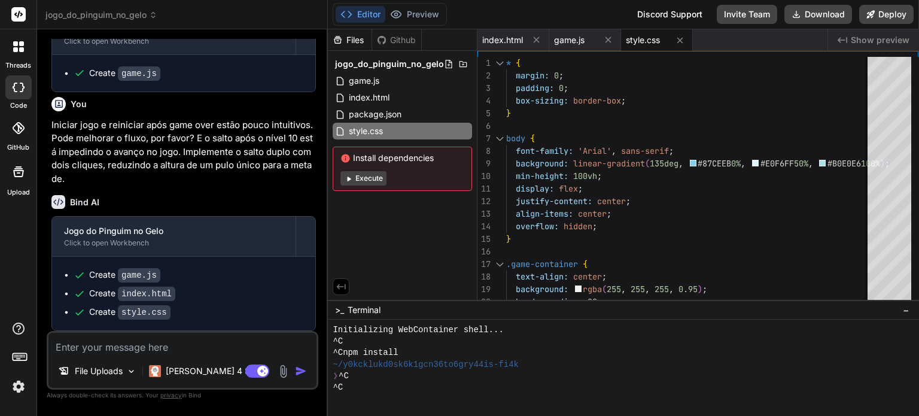
click at [373, 181] on button "Execute" at bounding box center [364, 178] width 46 height 14
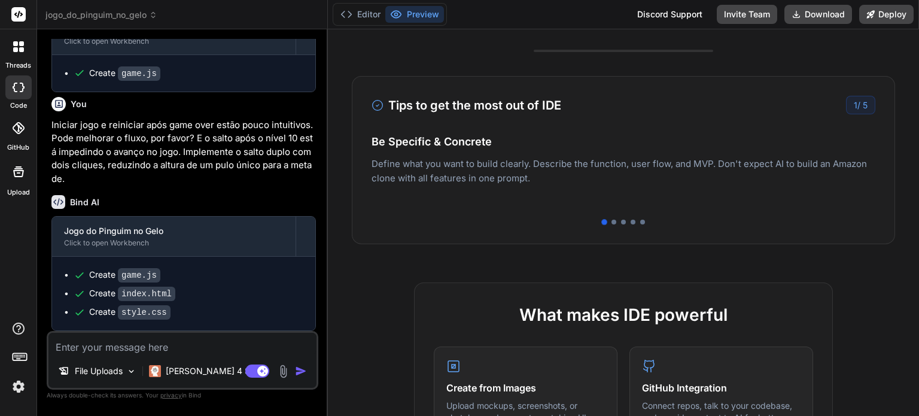
scroll to position [0, 0]
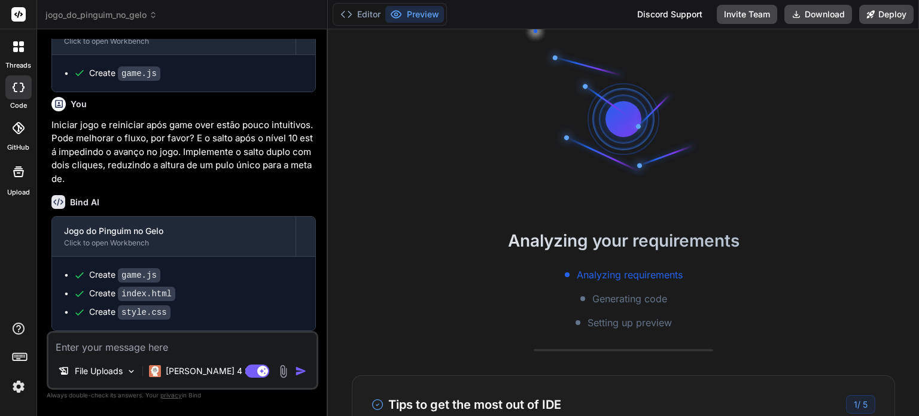
click at [235, 197] on div "Bind AI" at bounding box center [183, 202] width 265 height 14
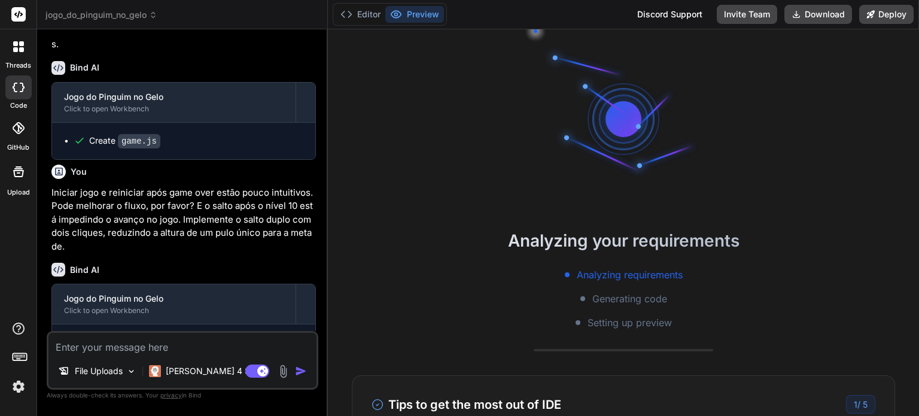
scroll to position [966, 0]
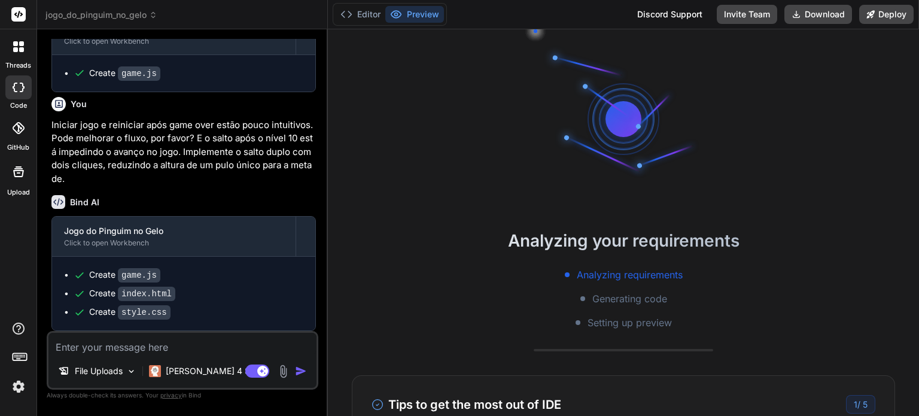
click at [614, 138] on div at bounding box center [624, 119] width 72 height 72
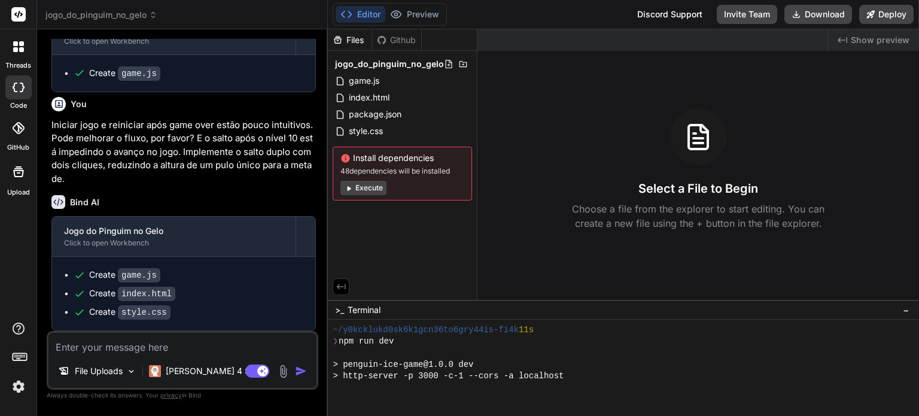
scroll to position [160, 0]
click at [364, 187] on button "Execute" at bounding box center [364, 188] width 46 height 14
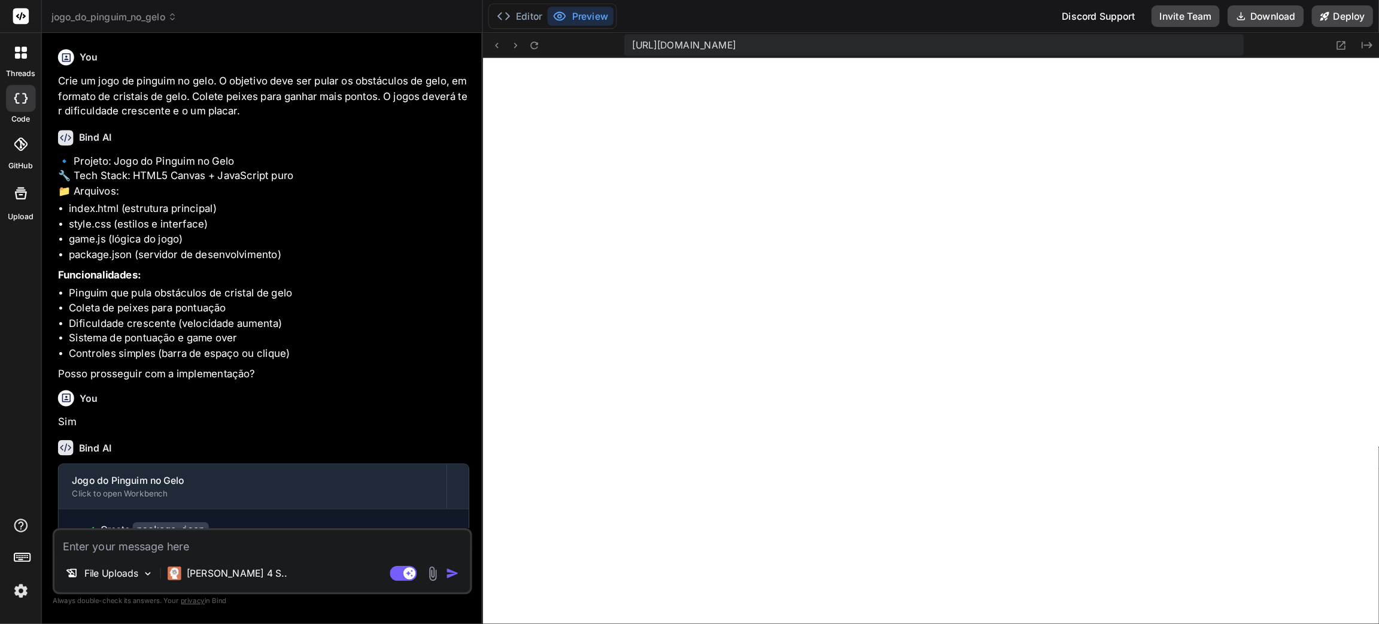
scroll to position [620, 0]
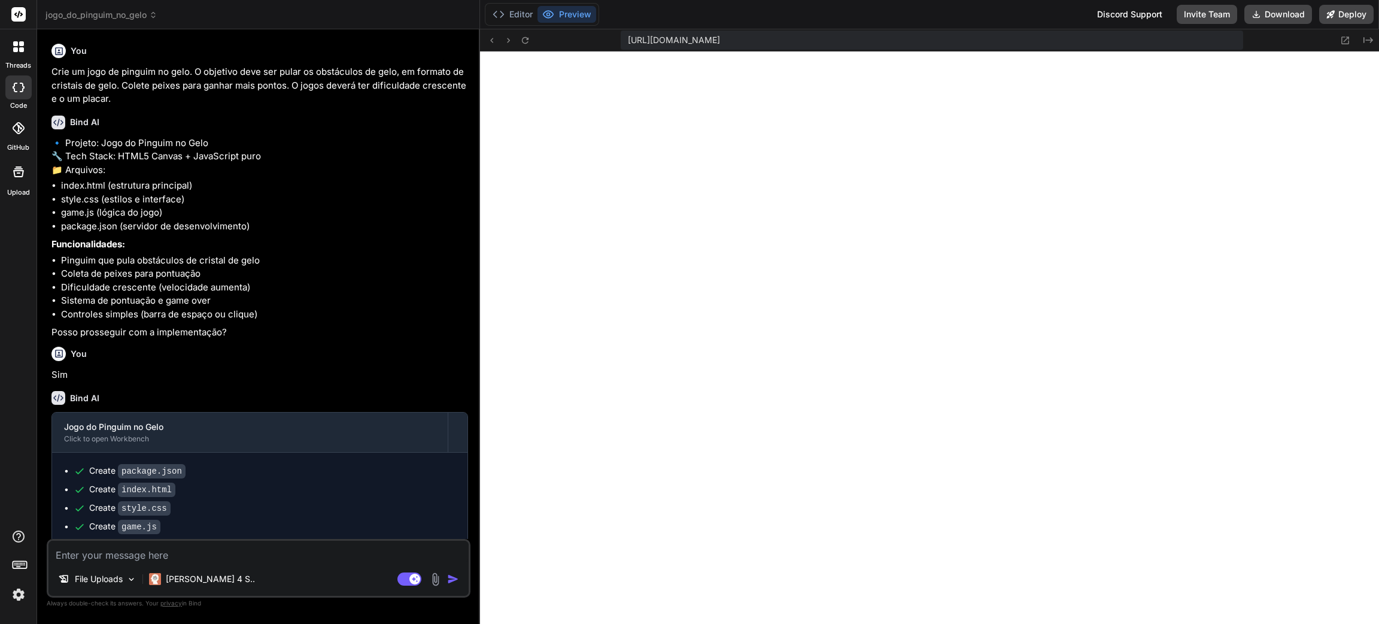
type textarea "x"
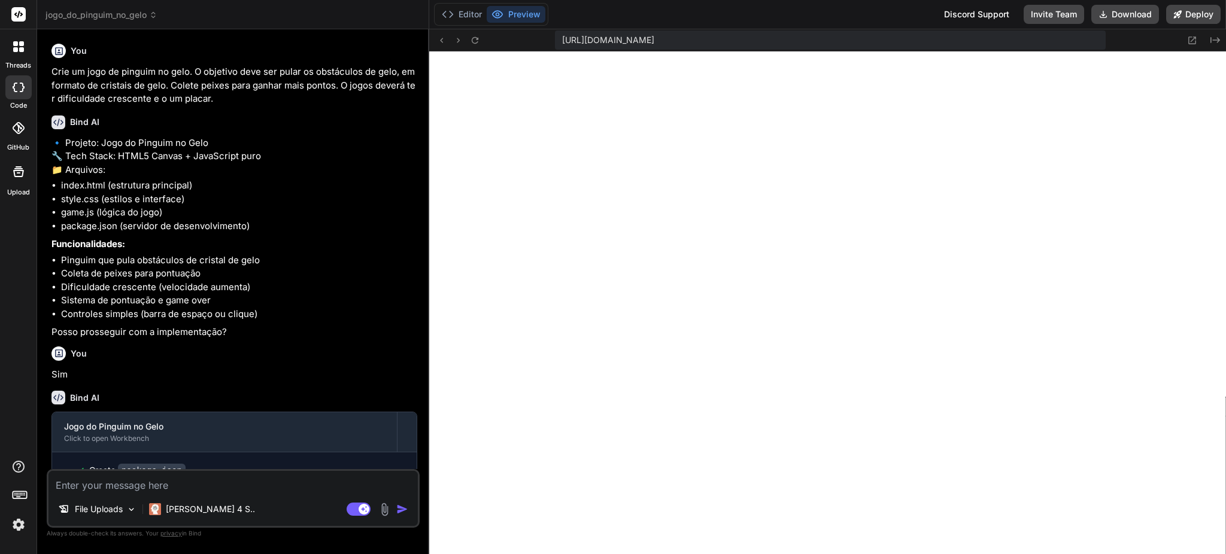
click at [272, 415] on textarea at bounding box center [232, 482] width 369 height 22
type textarea "C"
type textarea "x"
type textarea "Co"
type textarea "x"
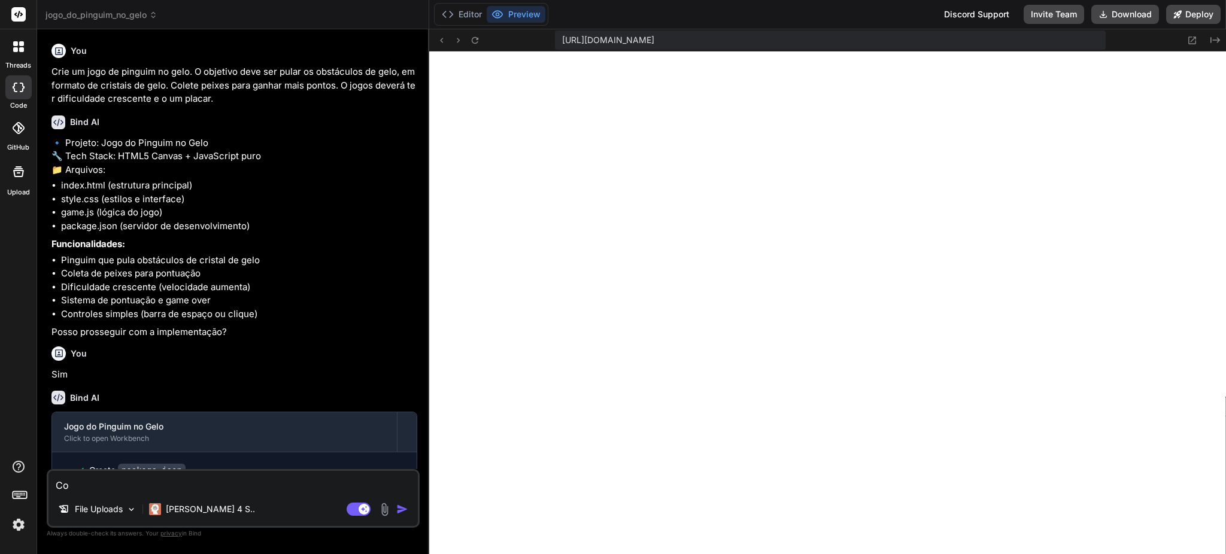
type textarea "Col"
type textarea "x"
type textarea "Colo"
type textarea "x"
type textarea "Coloq"
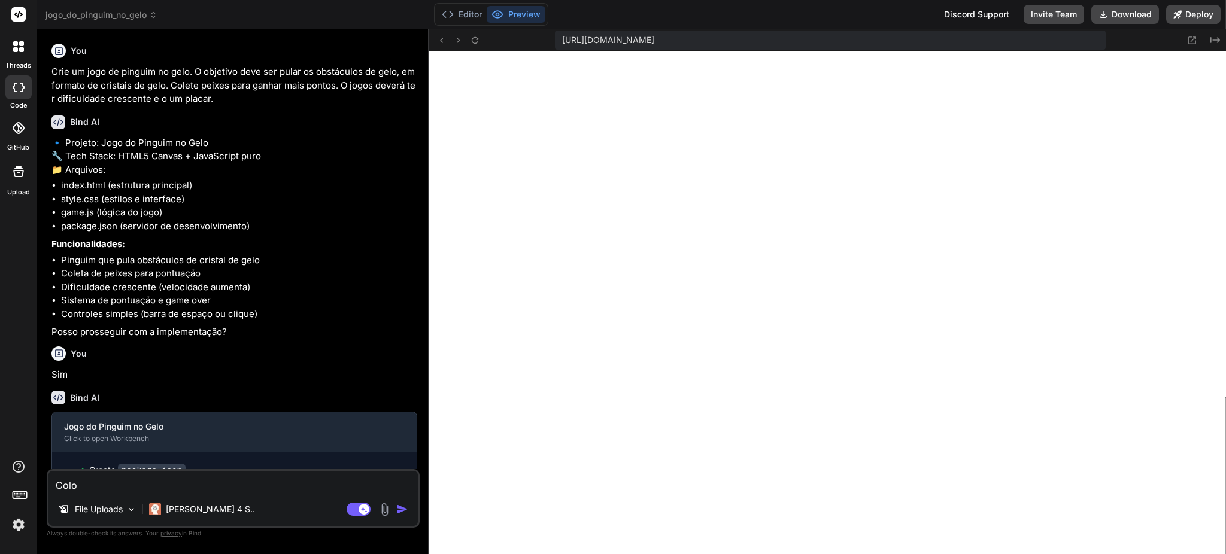
type textarea "x"
type textarea "Coloqu"
type textarea "x"
type textarea "Coloque"
type textarea "x"
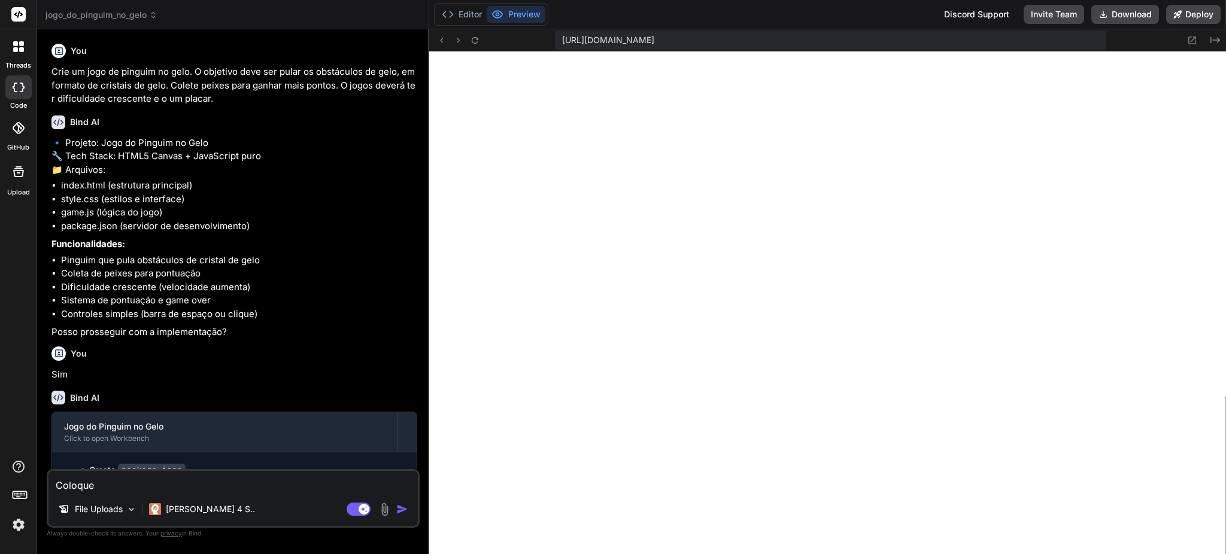
type textarea "Coloquei"
type textarea "x"
type textarea "Coloquei"
type textarea "x"
type textarea "Coloquei"
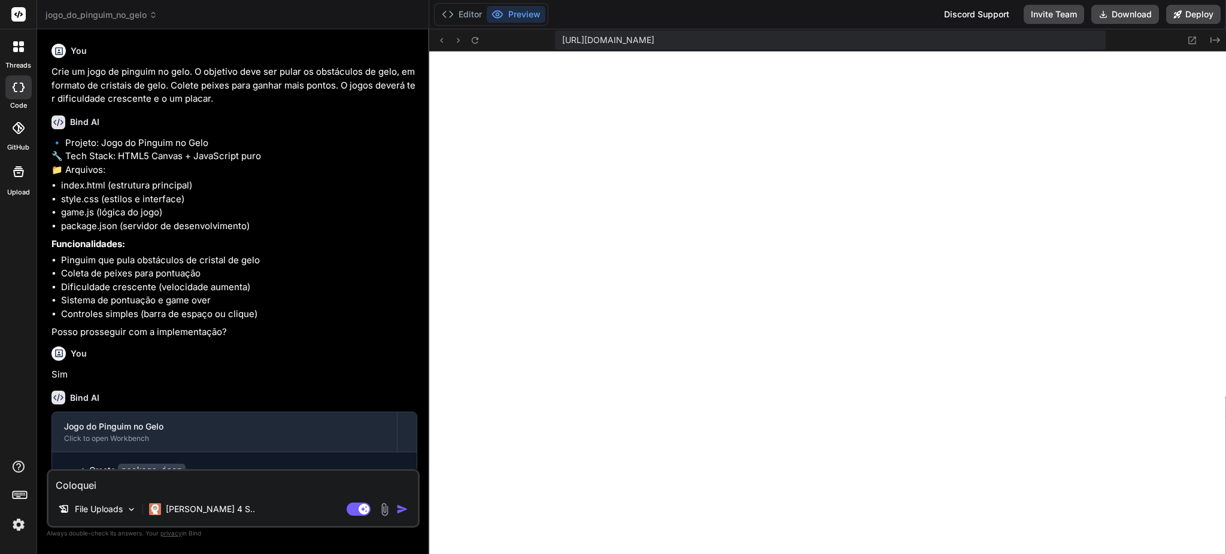
type textarea "x"
type textarea "Coloque"
type textarea "x"
type textarea "Coloque"
type textarea "x"
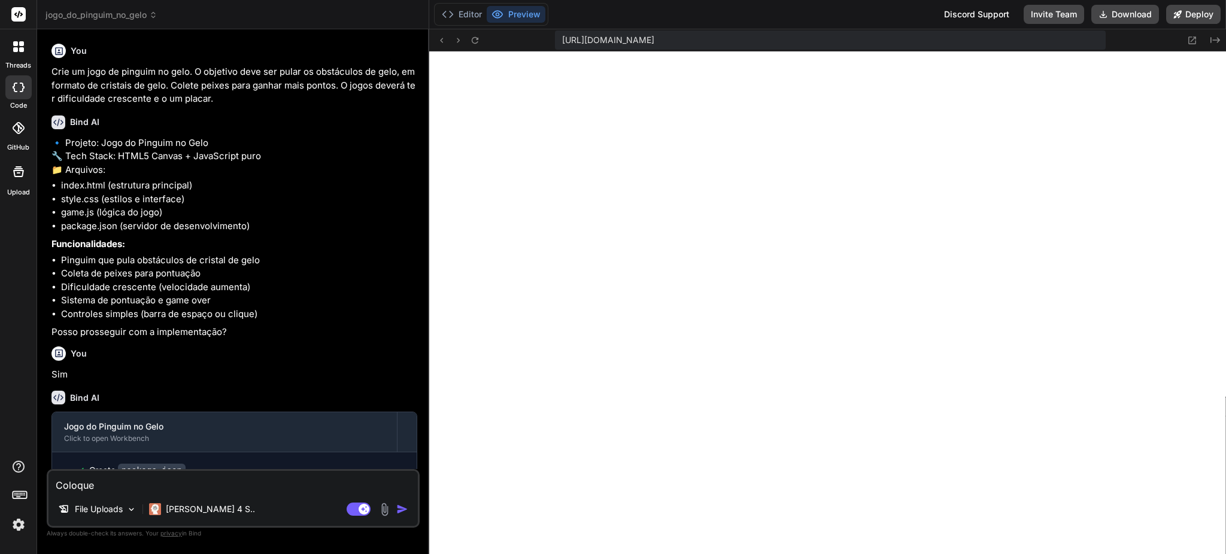
type textarea "Coloque v"
type textarea "x"
type textarea "Coloque va"
type textarea "x"
type textarea "Coloque var"
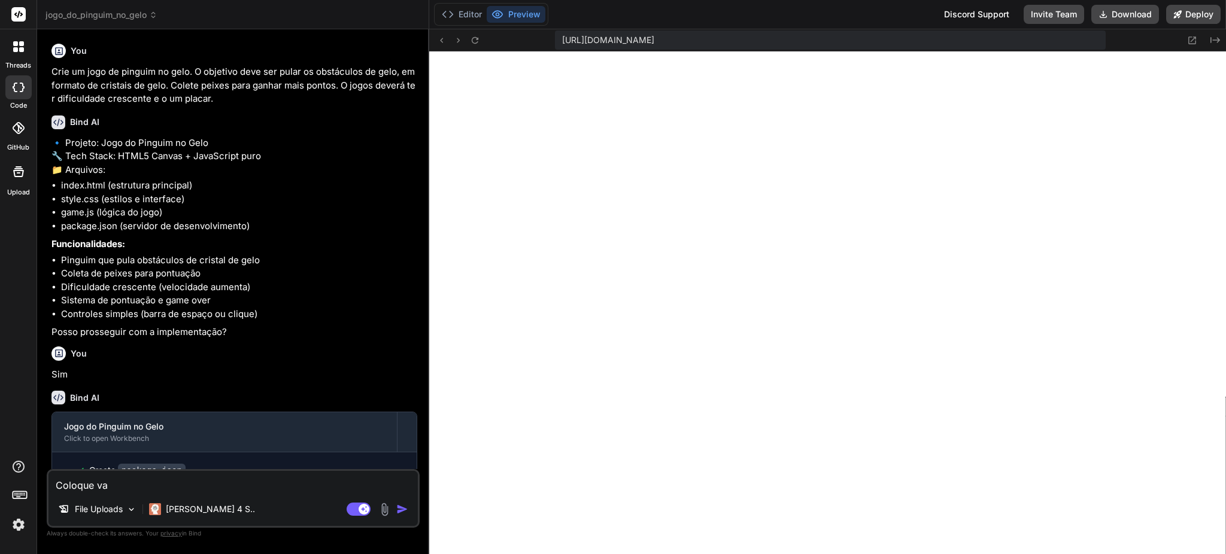
type textarea "x"
type textarea "Coloque vari"
type textarea "x"
type textarea "Coloque varia"
type textarea "x"
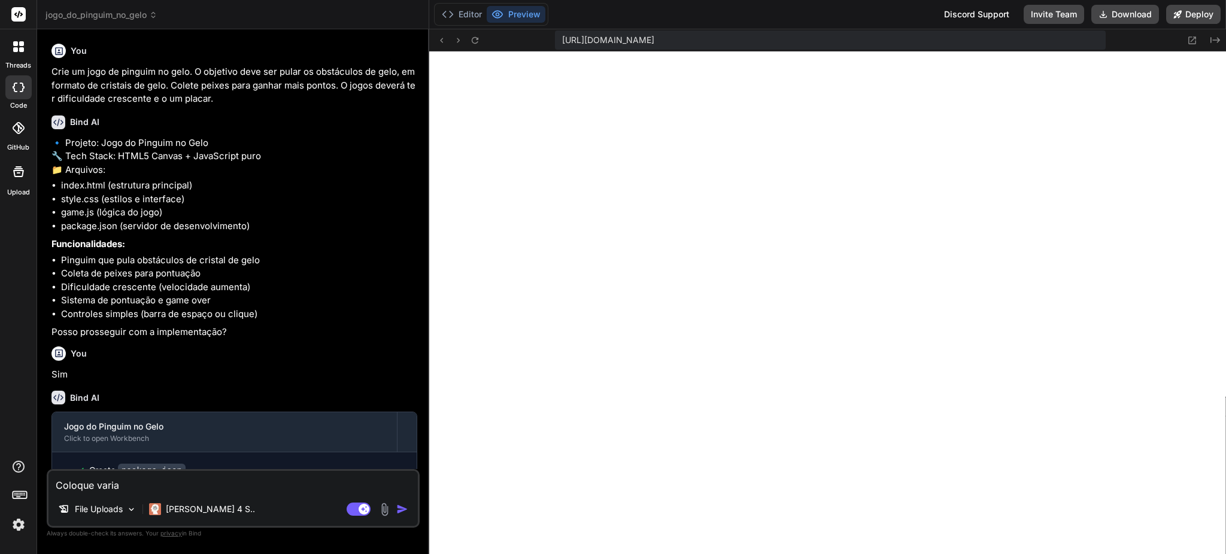
type textarea "Coloque variaç"
type textarea "x"
type textarea "Coloque variaçõ"
type textarea "x"
type textarea "Coloque variaçõe"
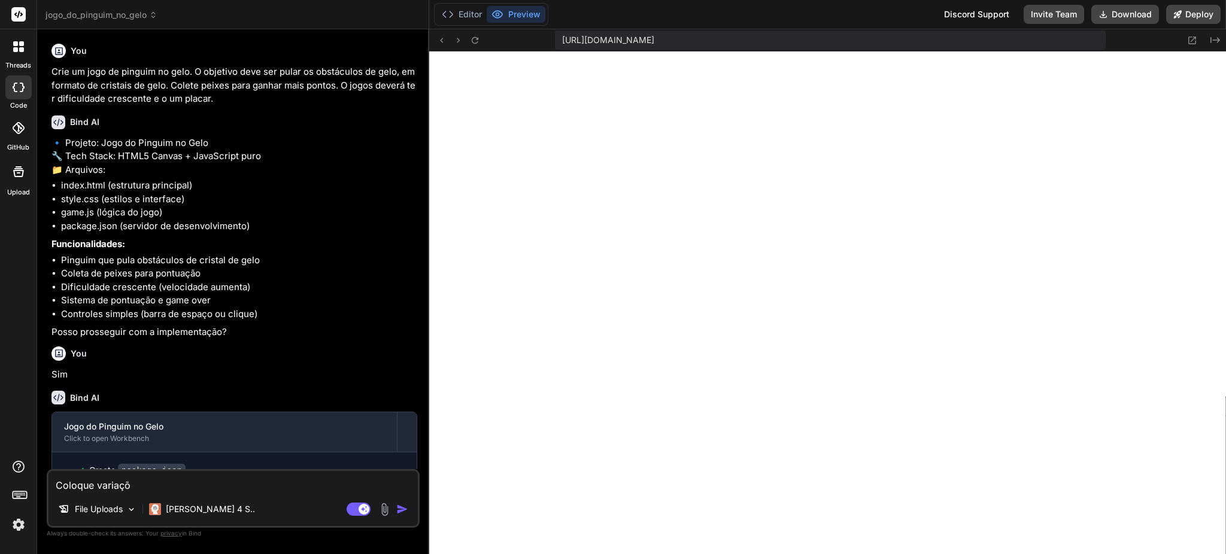
type textarea "x"
type textarea "Coloque variações"
type textarea "x"
type textarea "Coloque variações"
type textarea "x"
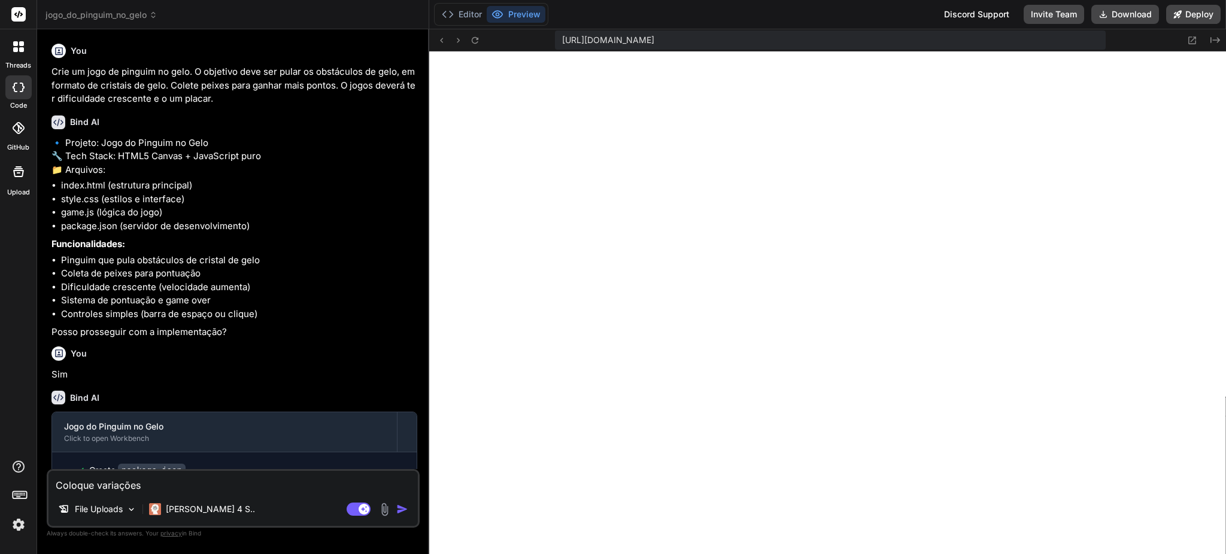
type textarea "Coloque variações"
type textarea "x"
type textarea "Coloque variaçõe"
type textarea "x"
type textarea "Coloque variaçõ"
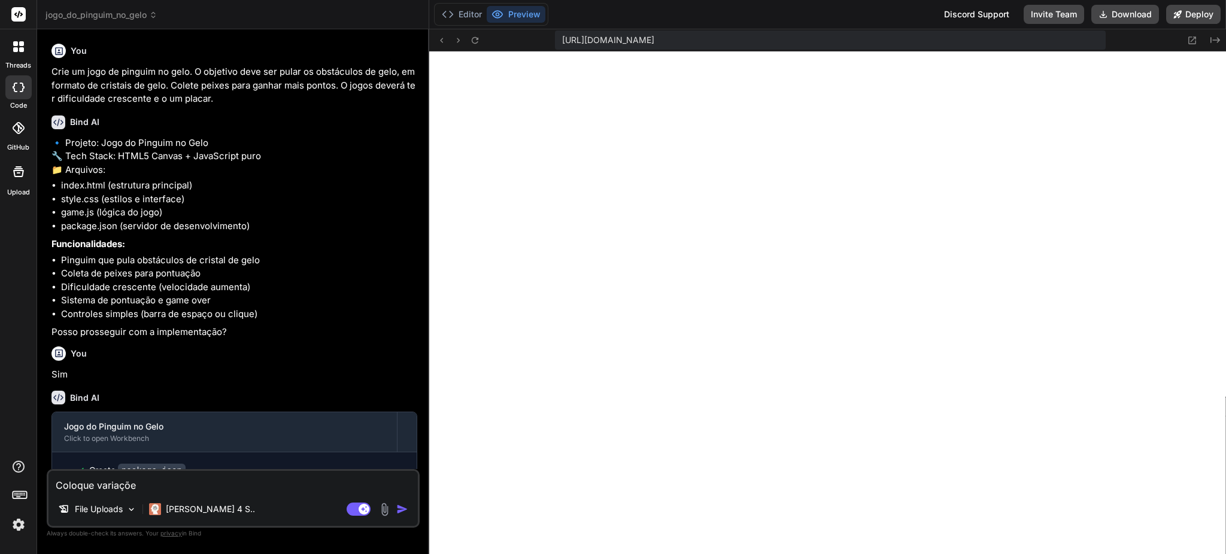
type textarea "x"
type textarea "Coloque variaç"
type textarea "x"
type textarea "Coloque varia"
type textarea "x"
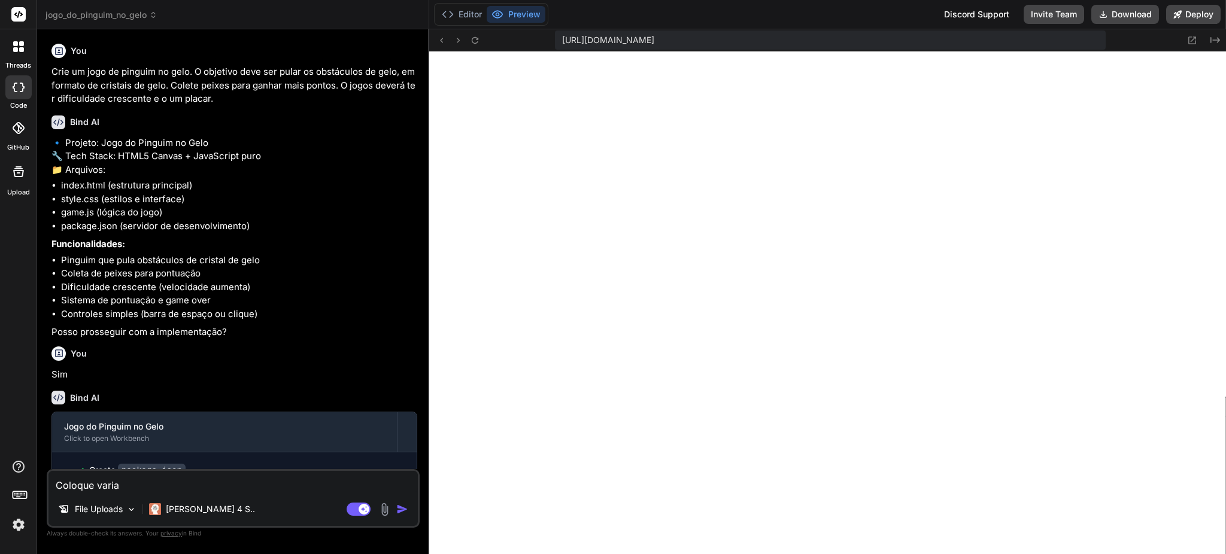
type textarea "Coloque vari"
type textarea "x"
type textarea "Coloque var"
type textarea "x"
type textarea "Coloque va"
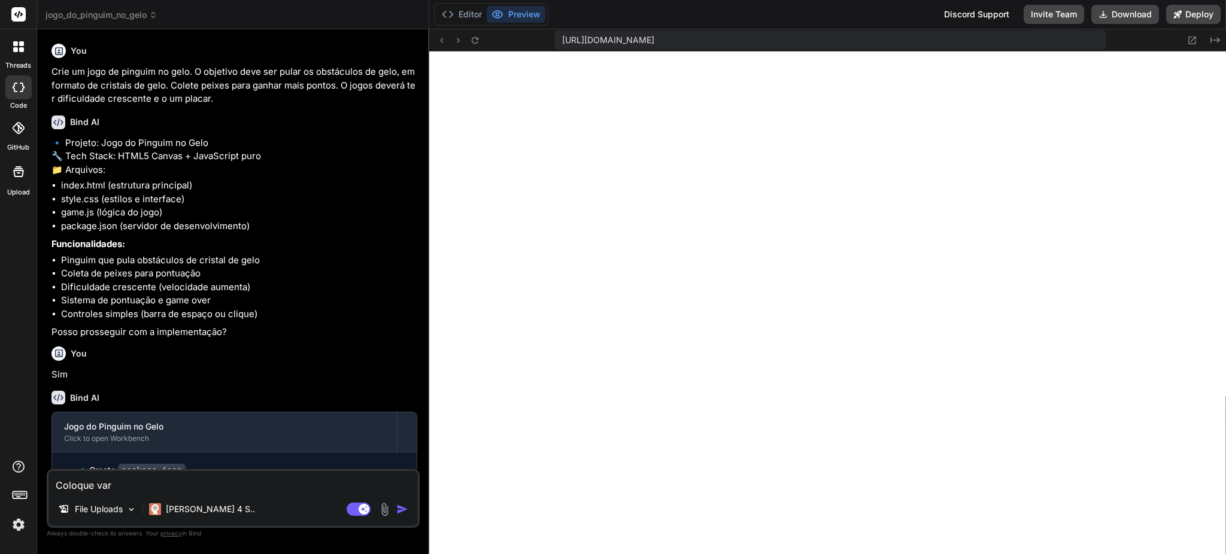
type textarea "x"
type textarea "Coloque v"
type textarea "x"
type textarea "Coloque"
type textarea "x"
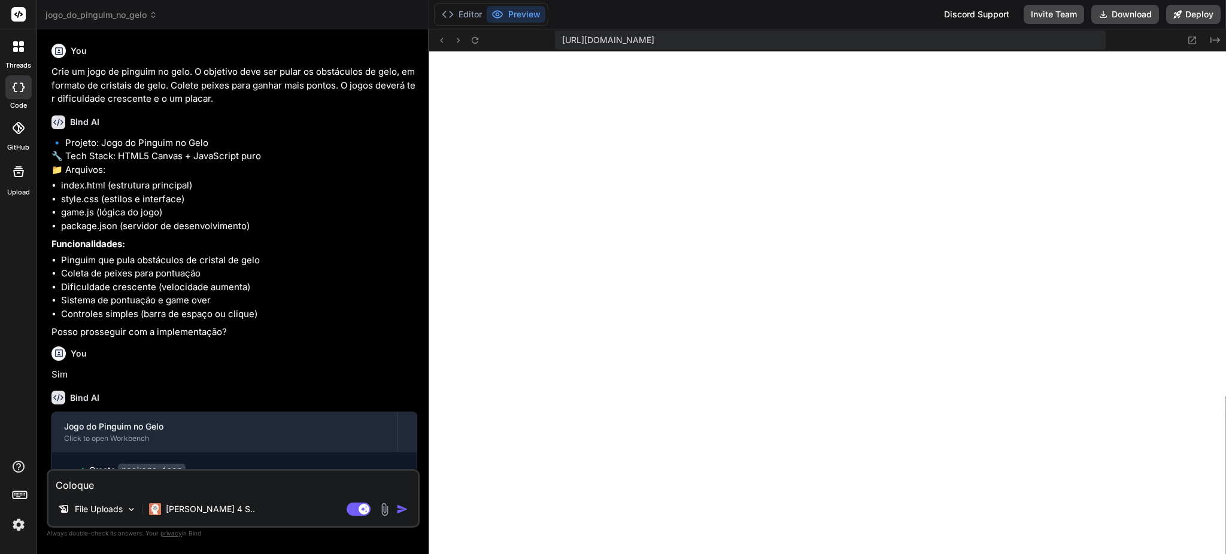
type textarea "Coloque"
type textarea "x"
type textarea "Coloqu"
type textarea "x"
type textarea "Coloq"
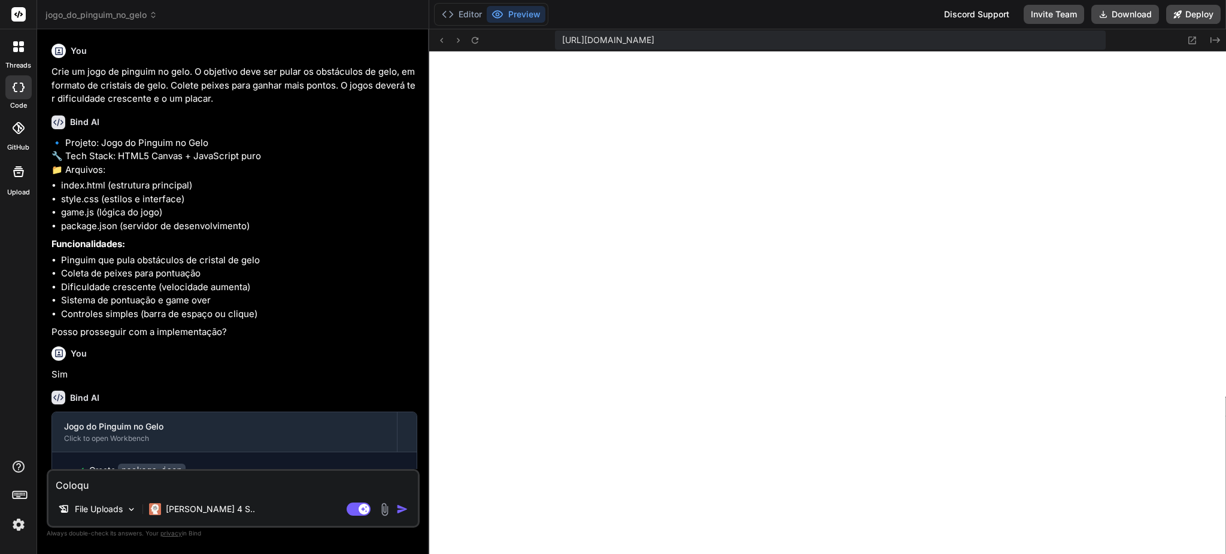
type textarea "x"
type textarea "Colo"
type textarea "x"
type textarea "Col"
type textarea "x"
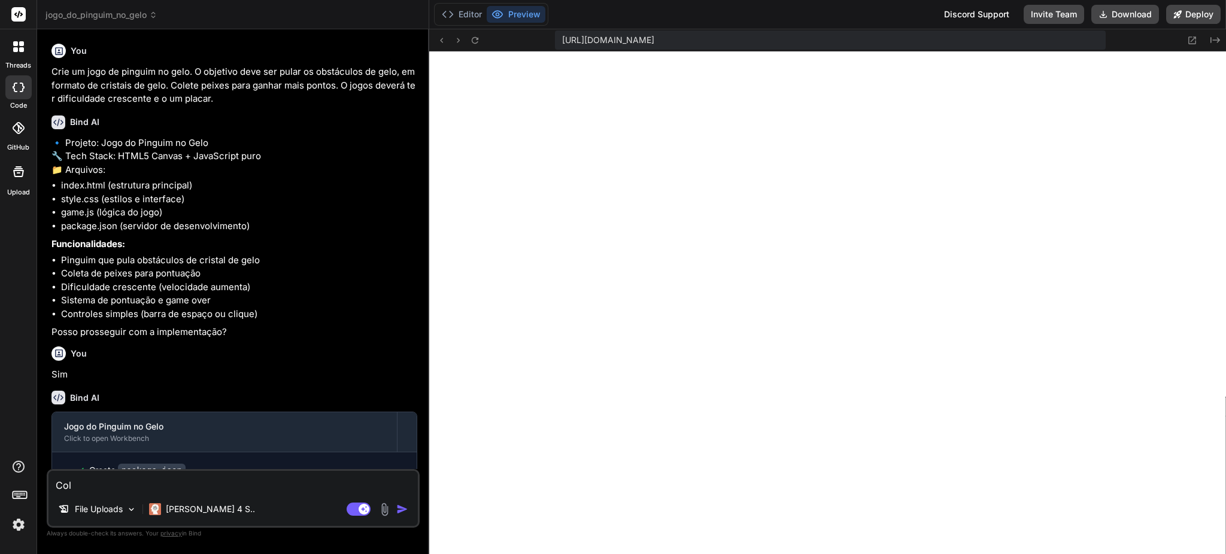
type textarea "Co"
type textarea "x"
type textarea "C"
type textarea "x"
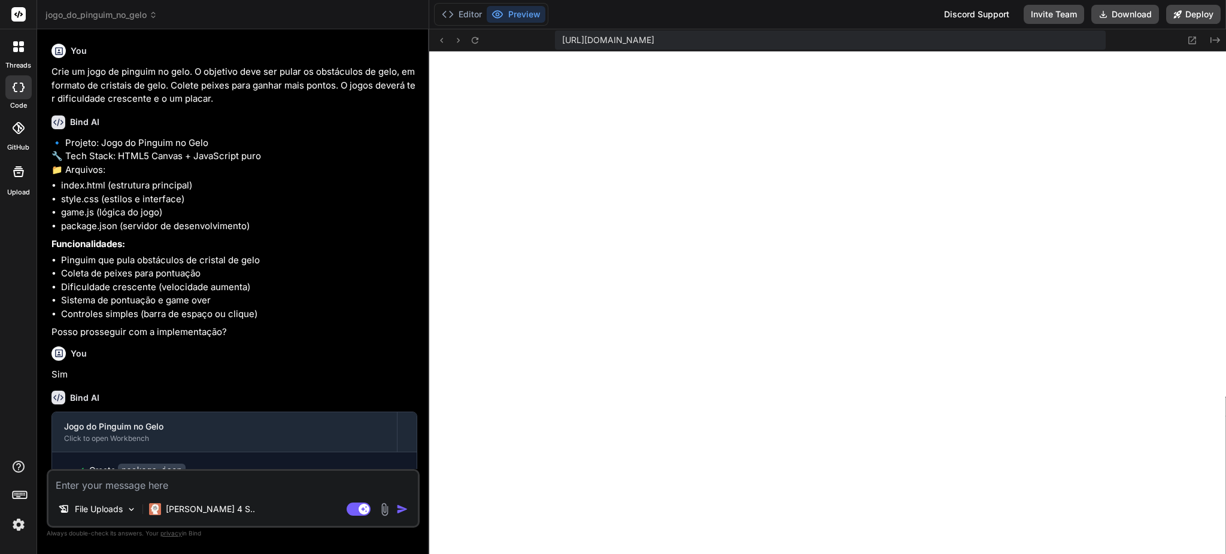
type textarea "A"
type textarea "x"
type textarea "Al"
type textarea "x"
type textarea "Alt"
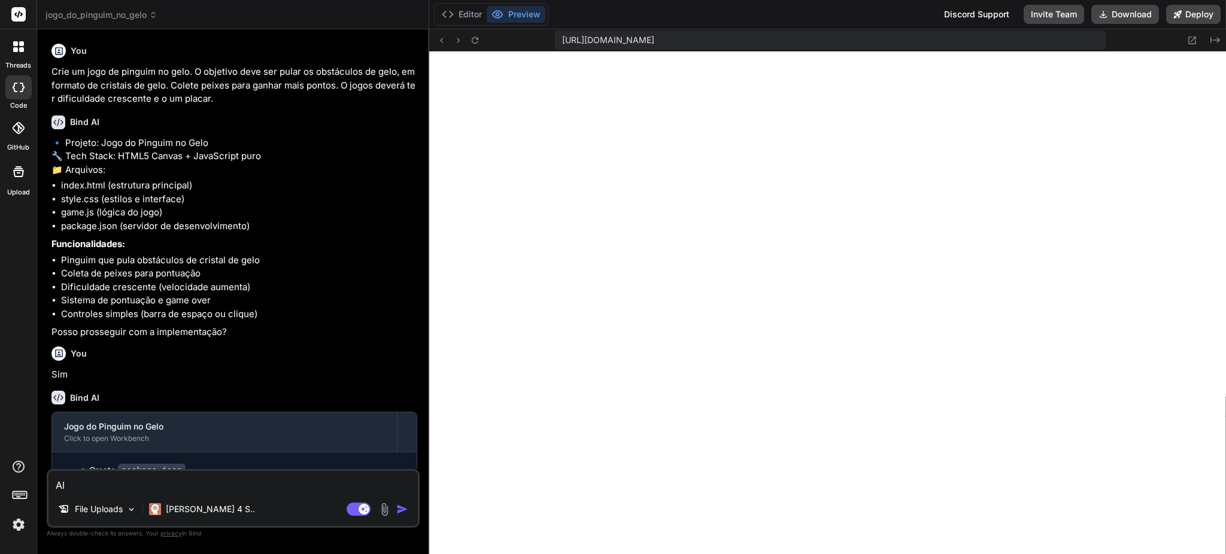
type textarea "x"
type textarea "Alte"
type textarea "x"
type textarea "Altee"
type textarea "x"
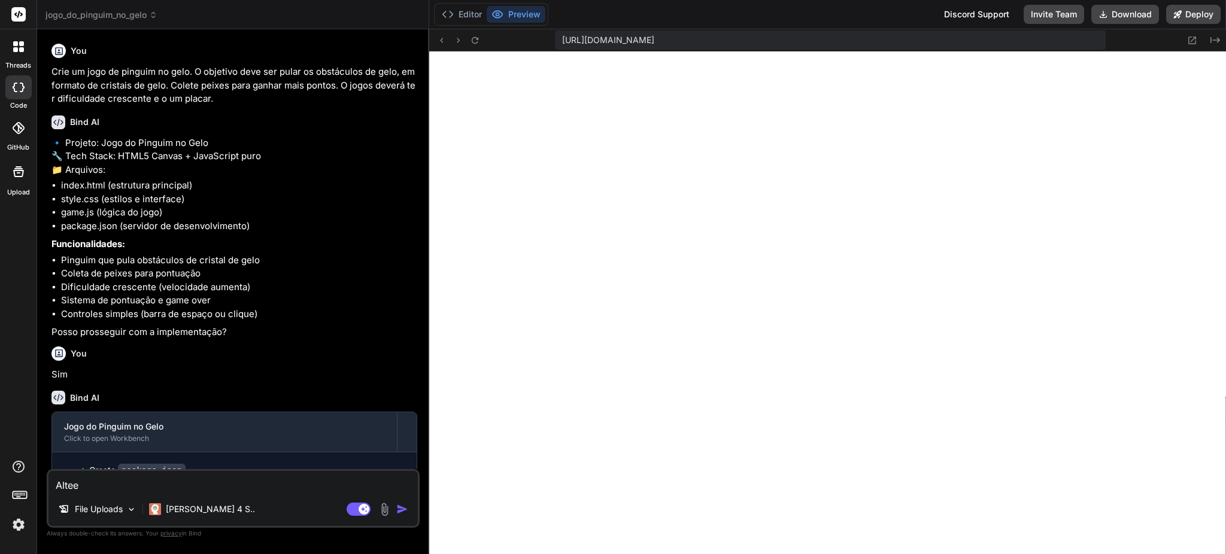
type textarea "Alteer"
type textarea "x"
type textarea "Alteern"
type textarea "x"
type textarea "Alteerne"
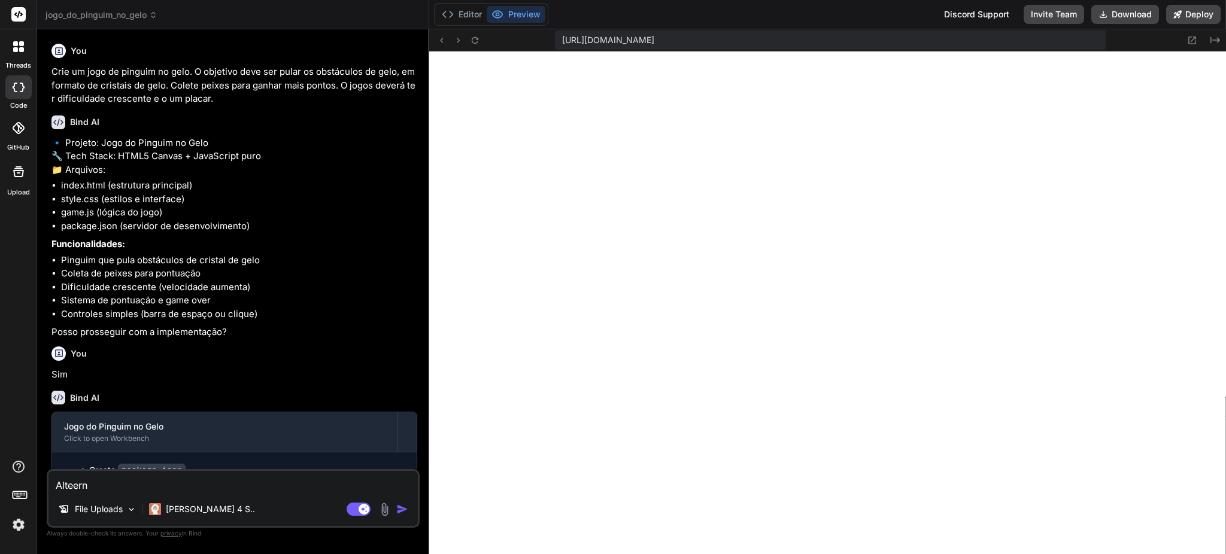
type textarea "x"
type textarea "Alteerne"
type textarea "x"
type textarea "Alteerne e"
type textarea "x"
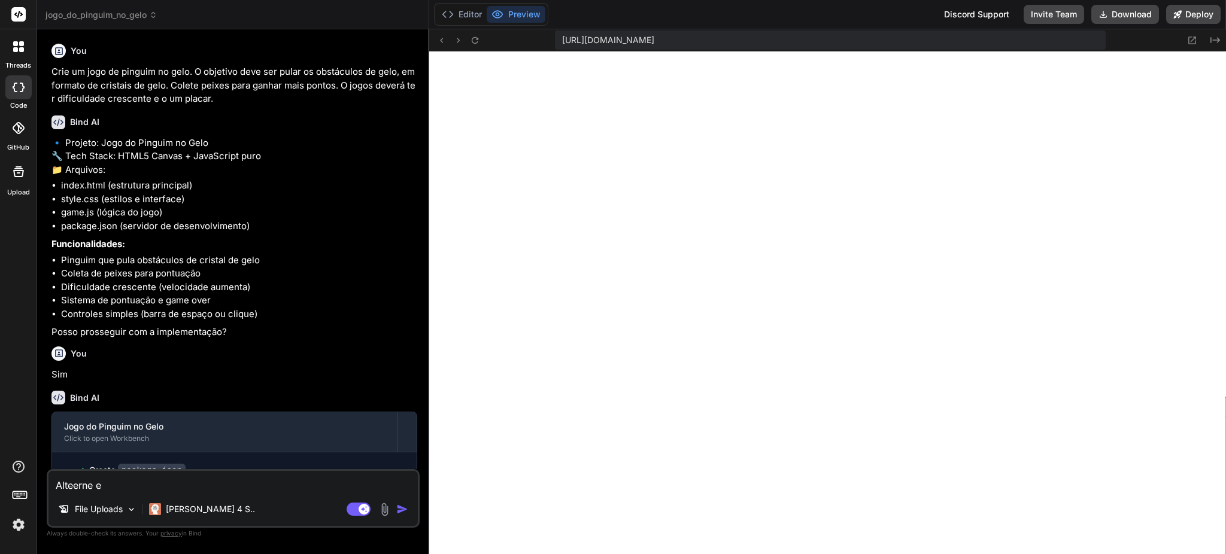
type textarea "Alteerne en"
type textarea "x"
type textarea "Alteerne ent"
type textarea "x"
type textarea "Alteerne entr"
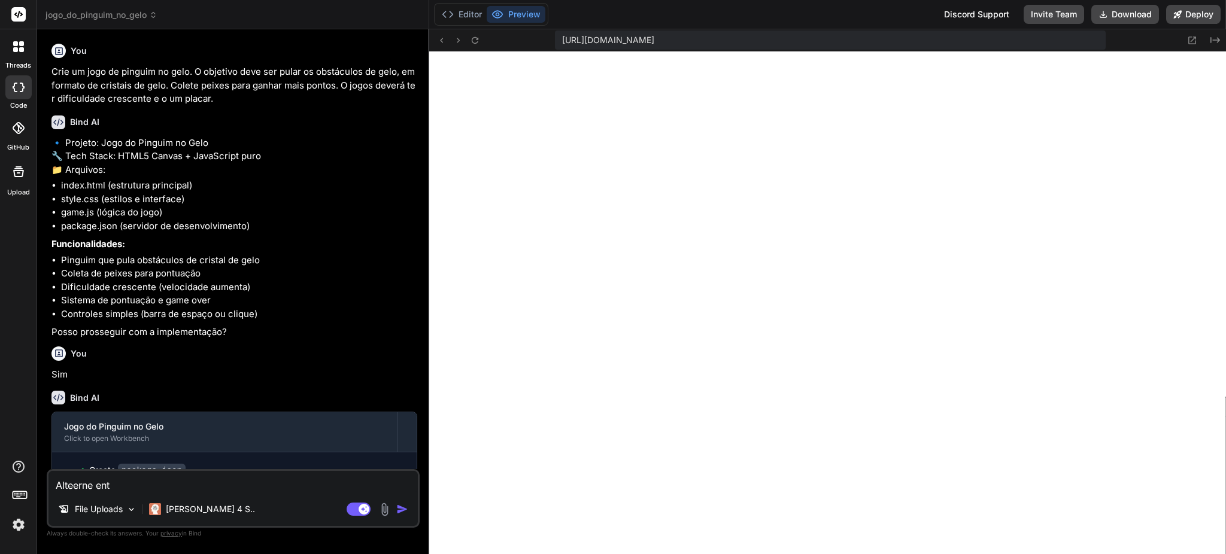
type textarea "x"
type textarea "Alteerne entre"
type textarea "x"
type textarea "Alteerne entre"
type textarea "x"
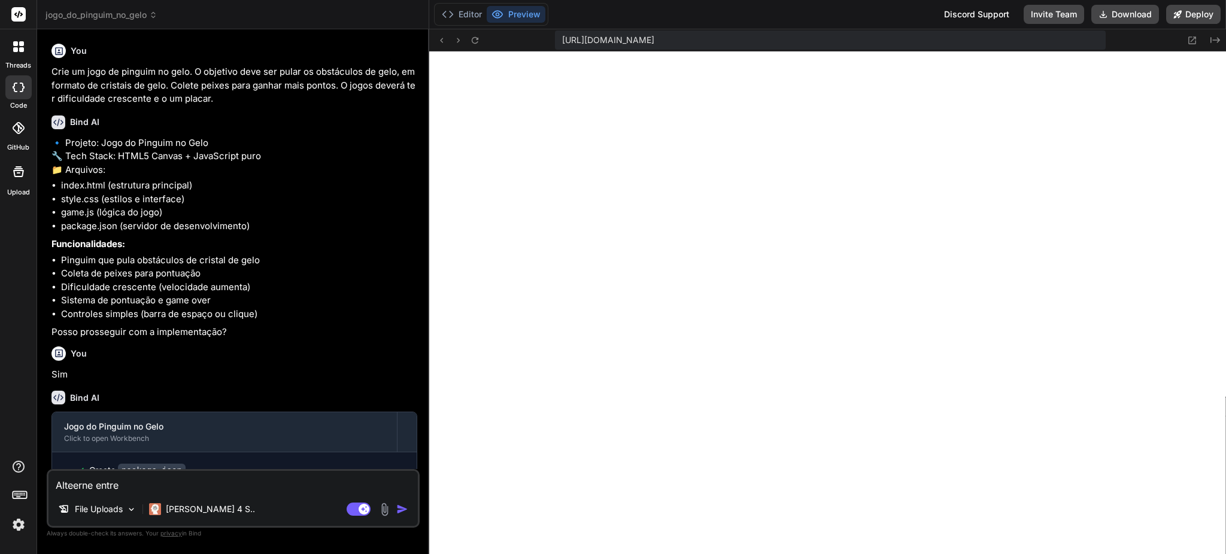
type textarea "Alteerne entre d"
type textarea "x"
type textarea "Alteerne entre di"
type textarea "x"
type textarea "Alteerne entre dia"
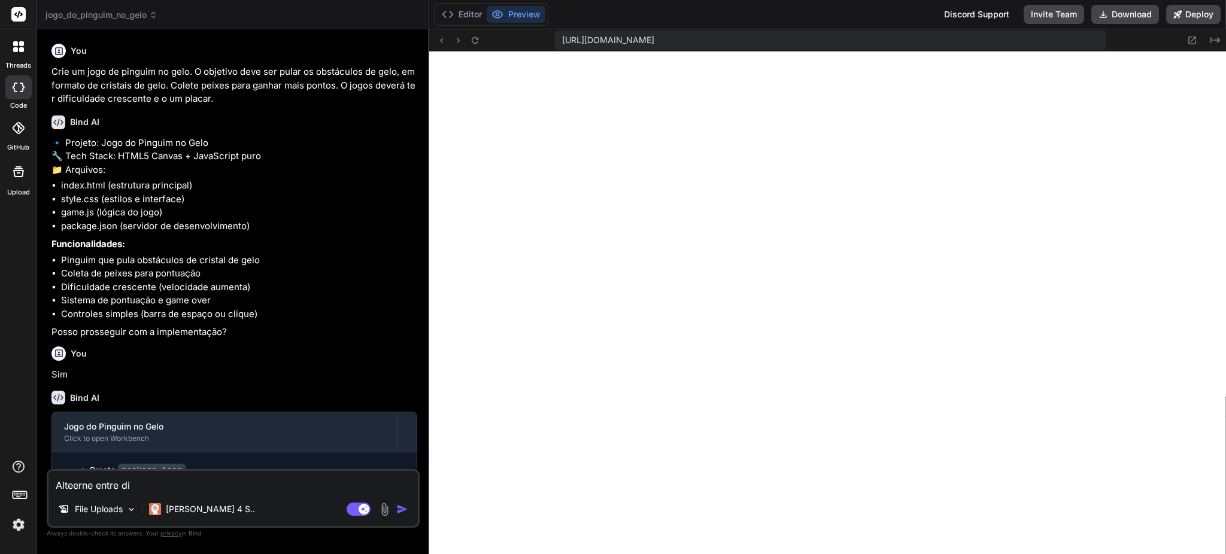
type textarea "x"
type textarea "Alteerne entre dia"
type textarea "x"
type textarea "Alteerne entre dia e"
type textarea "x"
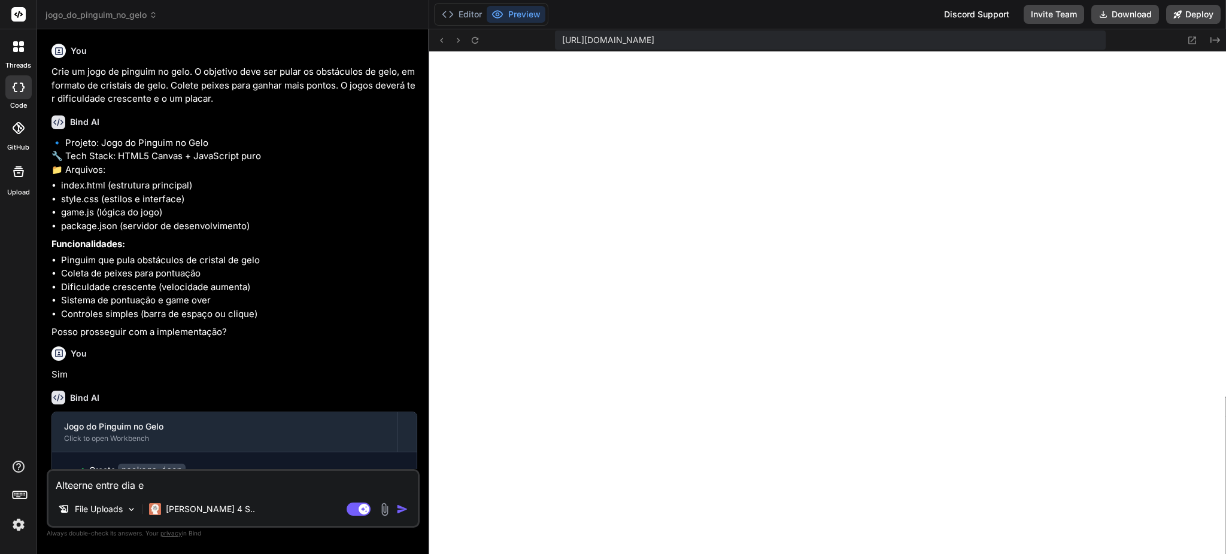
type textarea "Alteerne entre dia e"
type textarea "x"
type textarea "Alterne entre dia e"
type textarea "x"
type textarea "Alterne entre dia e m"
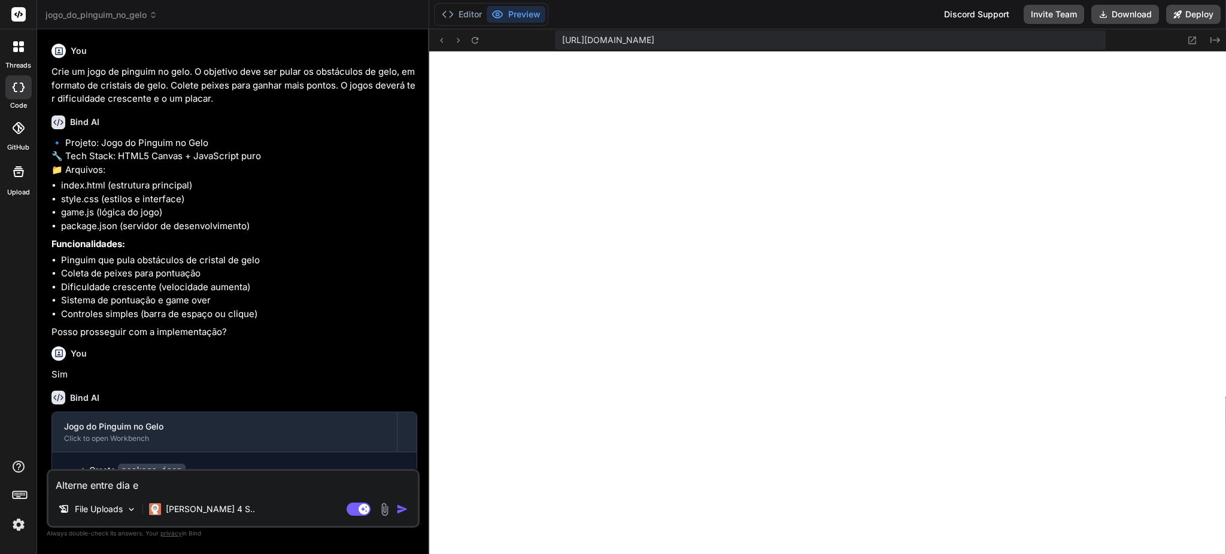
type textarea "x"
type textarea "Alterne entre dia e"
type textarea "x"
type textarea "Alterne entre dia e n"
type textarea "x"
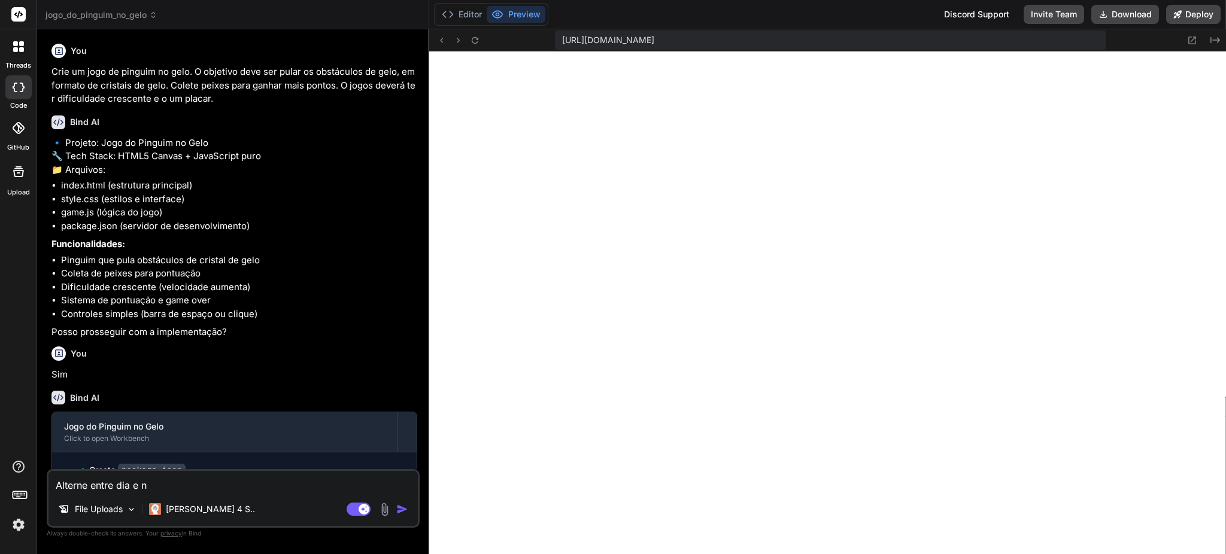
type textarea "Alterne entre dia e no"
type textarea "x"
type textarea "Alterne entre dia e noi"
type textarea "x"
type textarea "Alterne entre dia e noit"
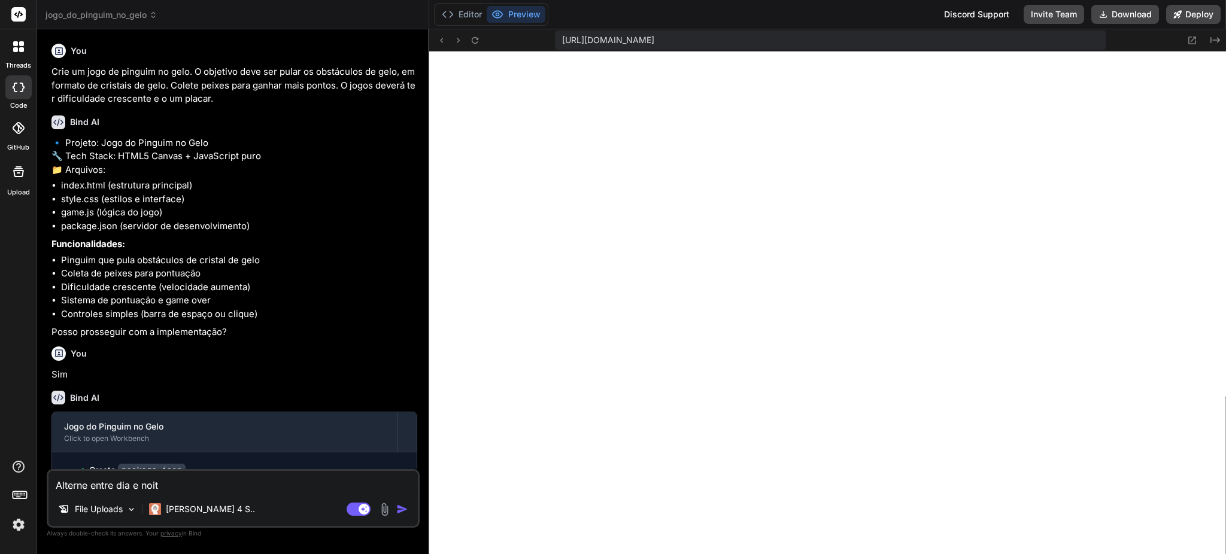
type textarea "x"
type textarea "Alterne entre dia e noite"
type textarea "x"
type textarea "Alterne entre dia e noite"
type textarea "x"
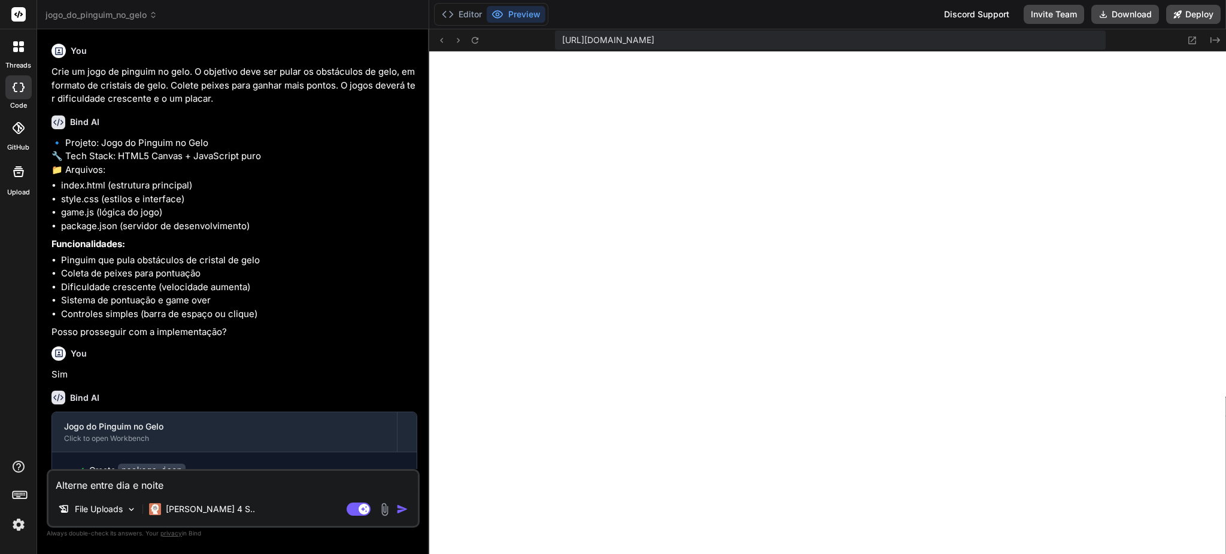
type textarea "Alterne entre dia e noite e"
type textarea "x"
type textarea "Alterne entre dia e noite en"
type textarea "x"
type textarea "Alterne entre dia e noite ent"
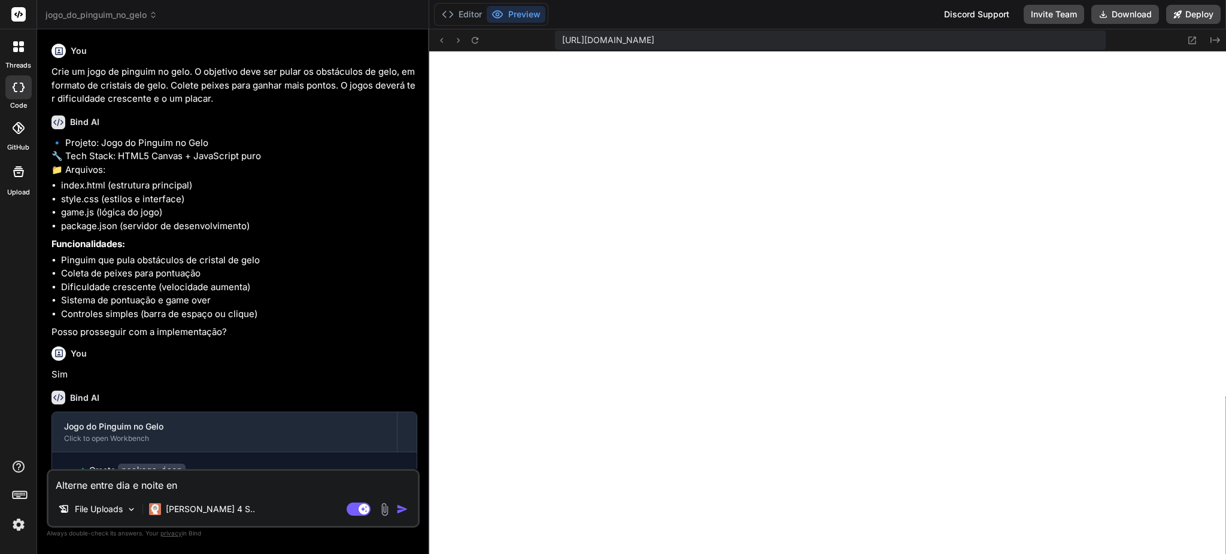
type textarea "x"
type textarea "Alterne entre dia e noite entr"
type textarea "x"
type textarea "Alterne entre dia e noite entre"
type textarea "x"
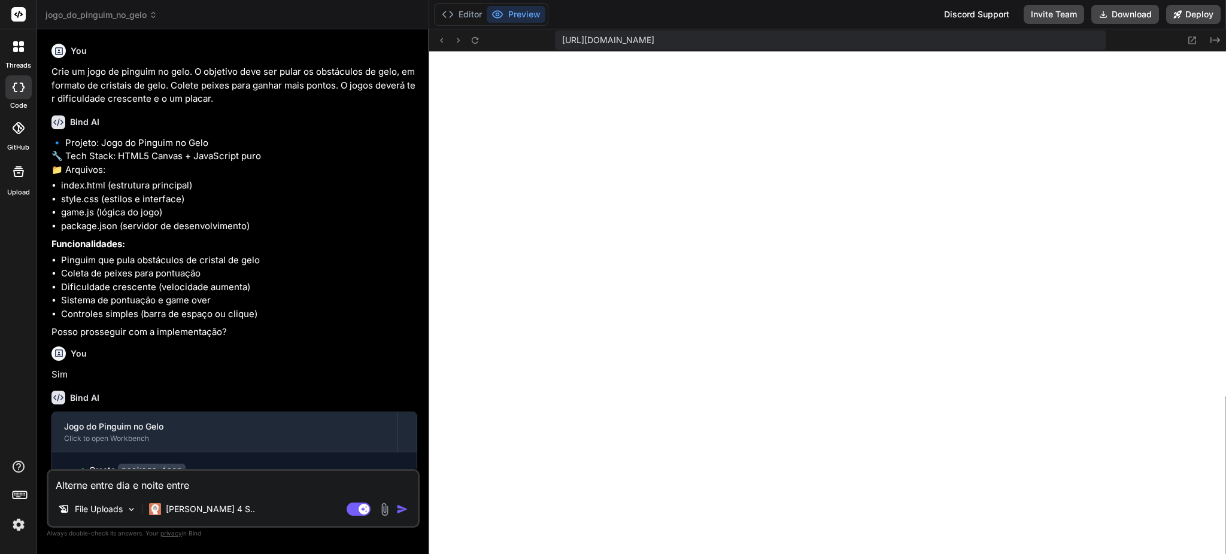
type textarea "Alterne entre dia e noite entre"
type textarea "x"
type textarea "Alterne entre dia e noite entre o"
type textarea "x"
type textarea "Alterne entre dia e noite entre os"
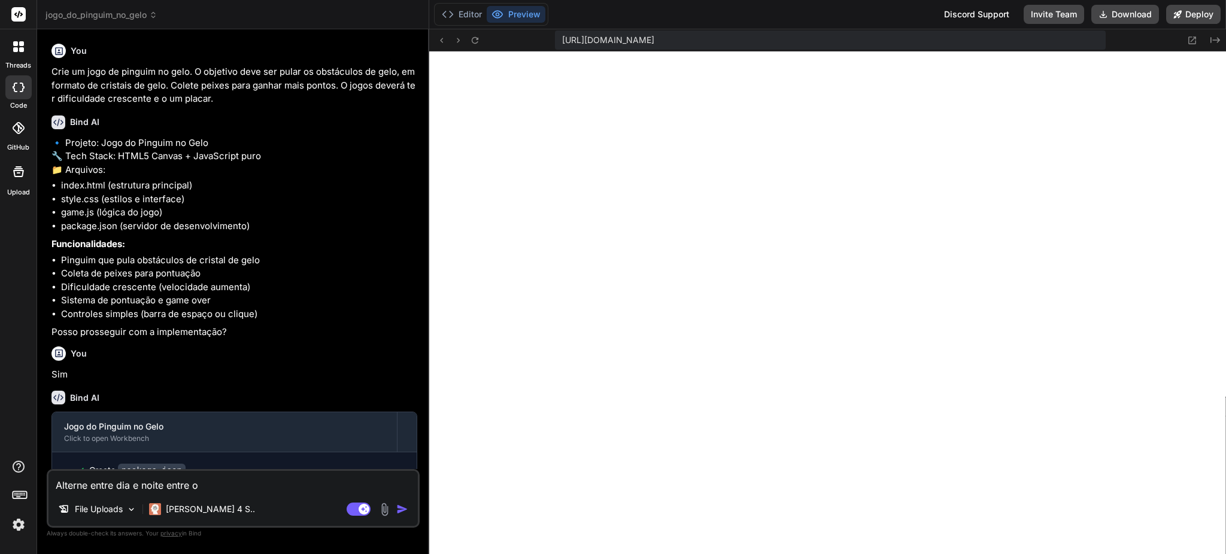
type textarea "x"
type textarea "Alterne entre dia e noite entre os"
type textarea "x"
type textarea "Alterne entre dia e noite entre os n"
type textarea "x"
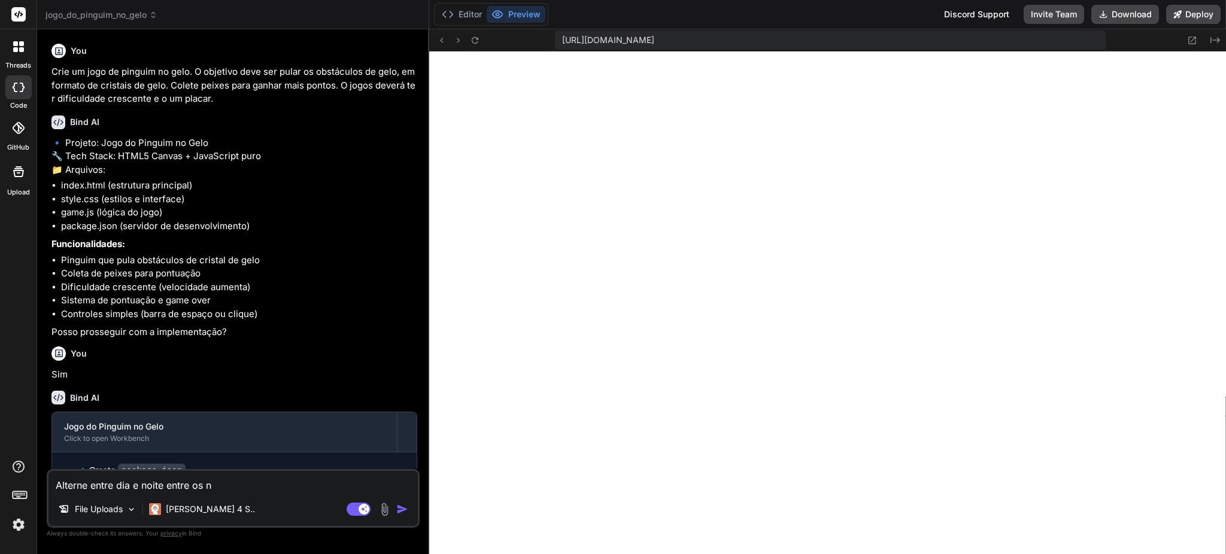
type textarea "Alterne entre dia e noite entre os ní"
type textarea "x"
type textarea "Alterne entre dia e noite entre os níc"
type textarea "x"
type textarea "Alterne entre dia e noite entre os nícv"
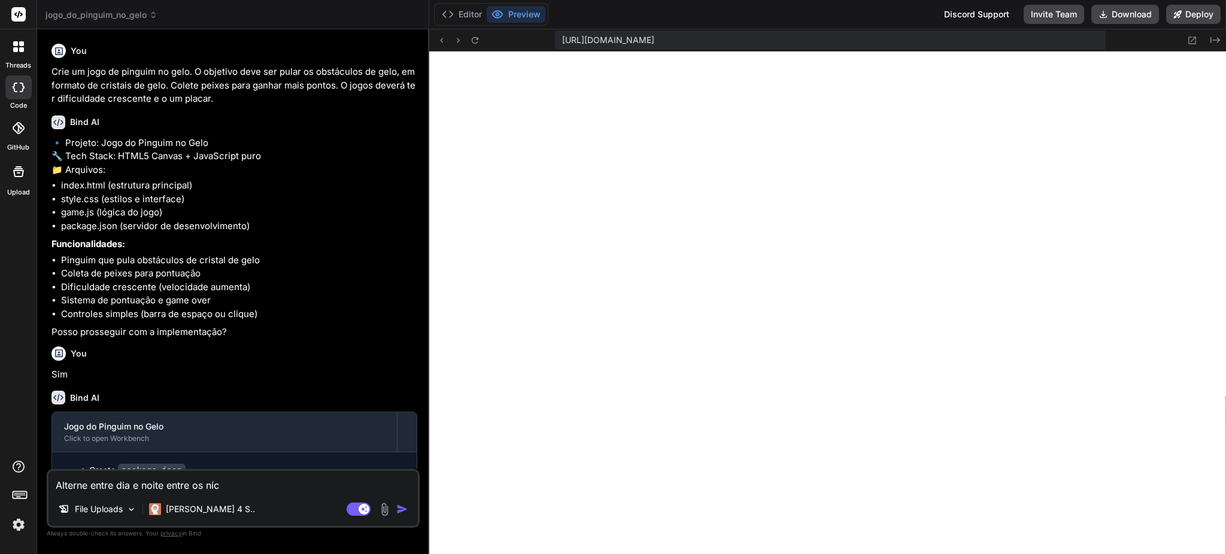
type textarea "x"
type textarea "Alterne entre dia e noite entre os níc"
type textarea "x"
type textarea "Alterne entre dia e noite entre os nícv"
type textarea "x"
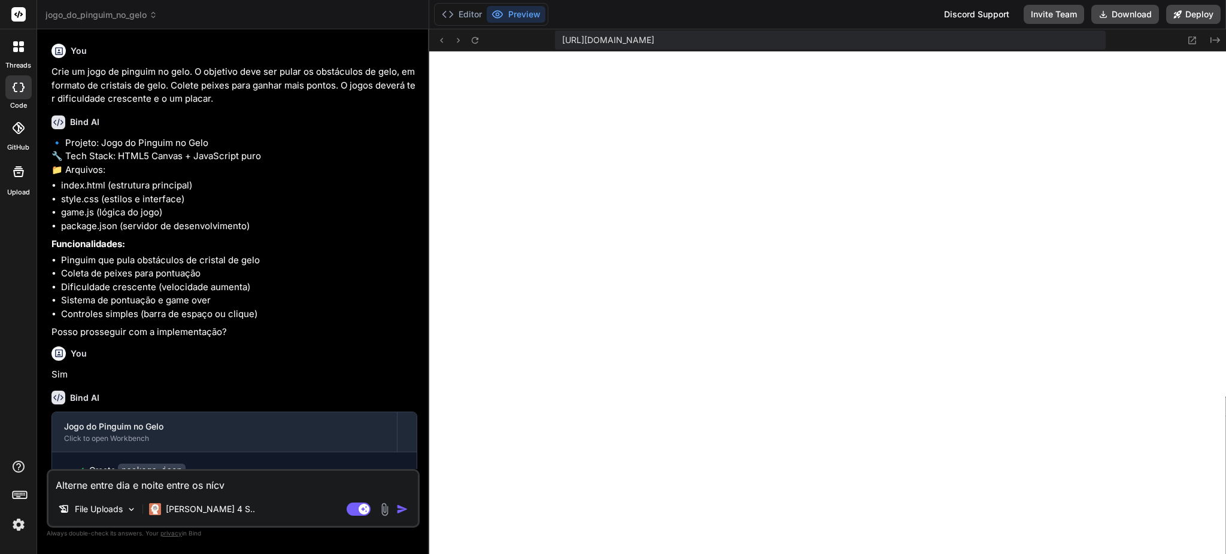
type textarea "Alterne entre dia e noite entre os nícve"
type textarea "x"
type textarea "Alterne entre dia e noite entre os nícvei"
type textarea "x"
type textarea "Alterne entre dia e noite entre os nícveis"
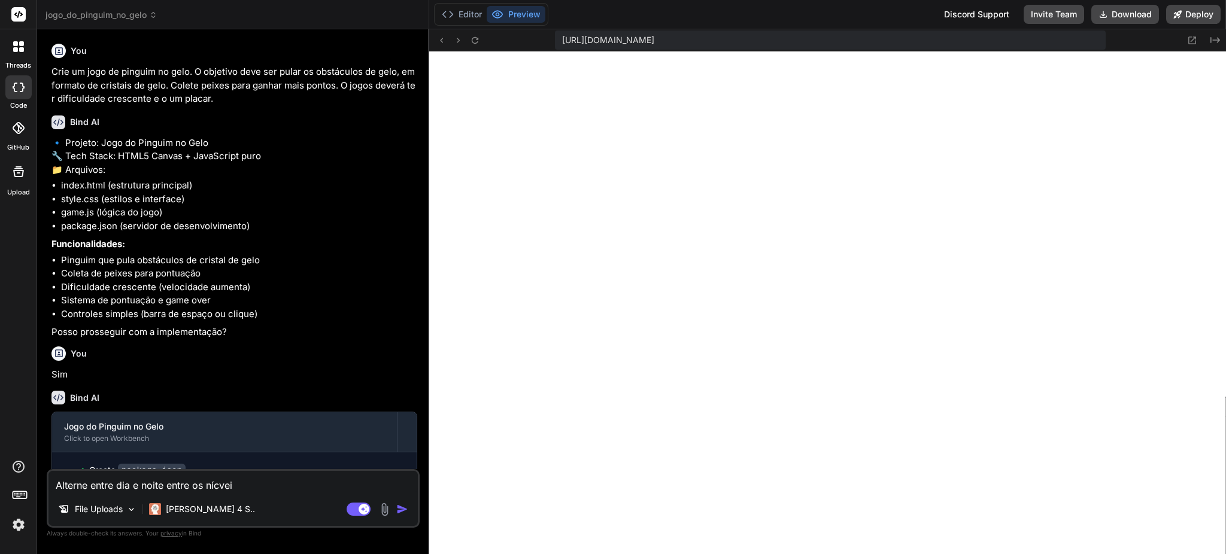
type textarea "x"
type textarea "Alterne entre dia e noite entre os nícvei"
type textarea "x"
type textarea "Alterne entre dia e noite entre os nícve"
type textarea "x"
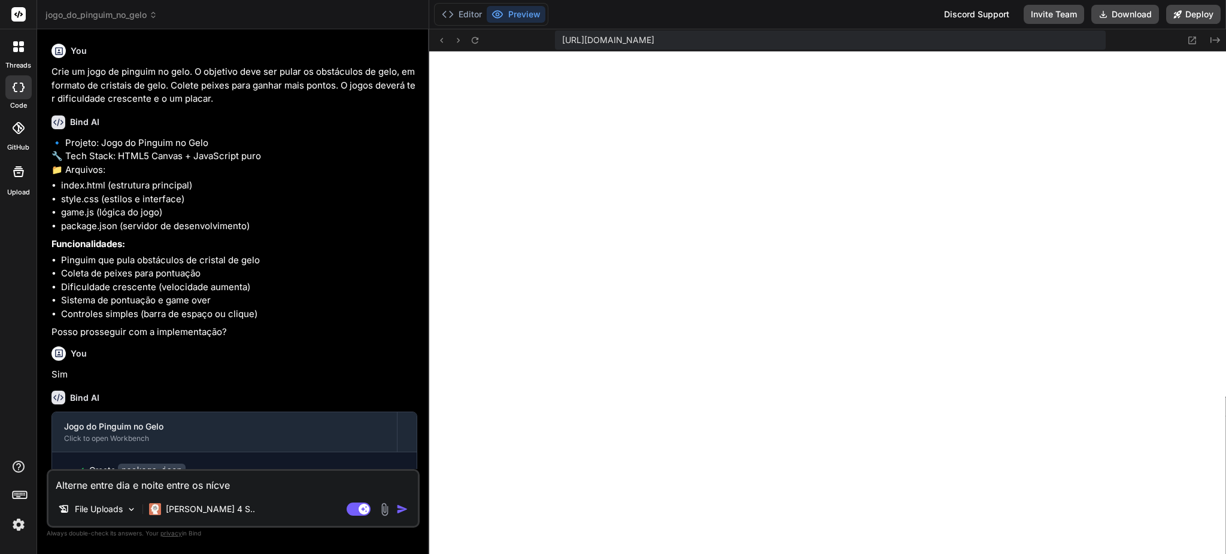
type textarea "Alterne entre dia e noite entre os nícv"
type textarea "x"
type textarea "Alterne entre dia e noite entre os níc"
type textarea "x"
type textarea "Alterne entre dia e noite entre os ní"
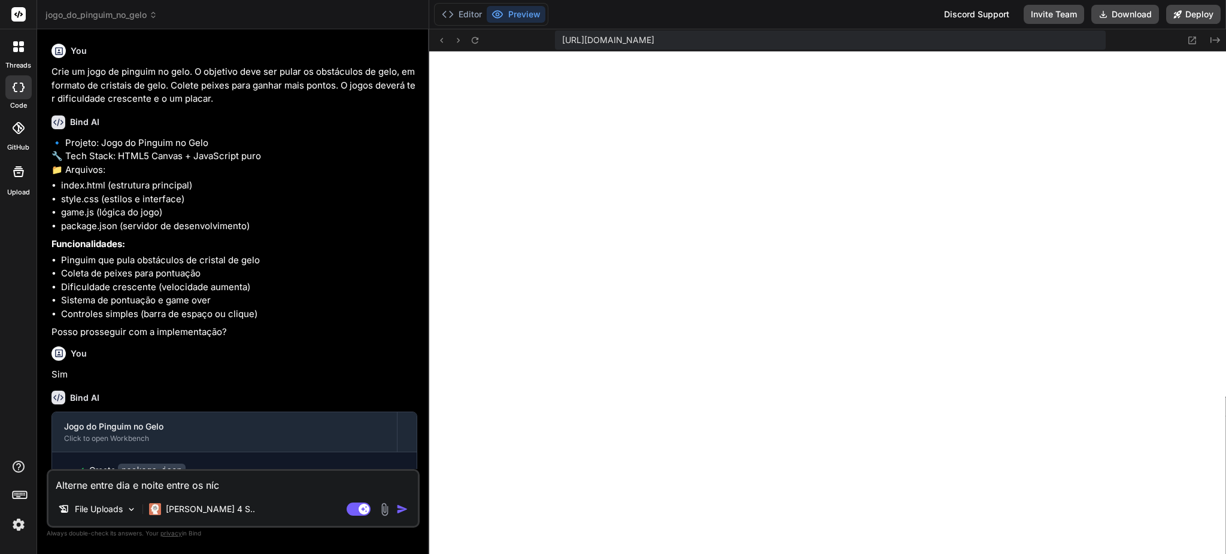
type textarea "x"
type textarea "Alterne entre dia e noite entre os nív"
type textarea "x"
type textarea "Alterne entre dia e noite entre os níve"
type textarea "x"
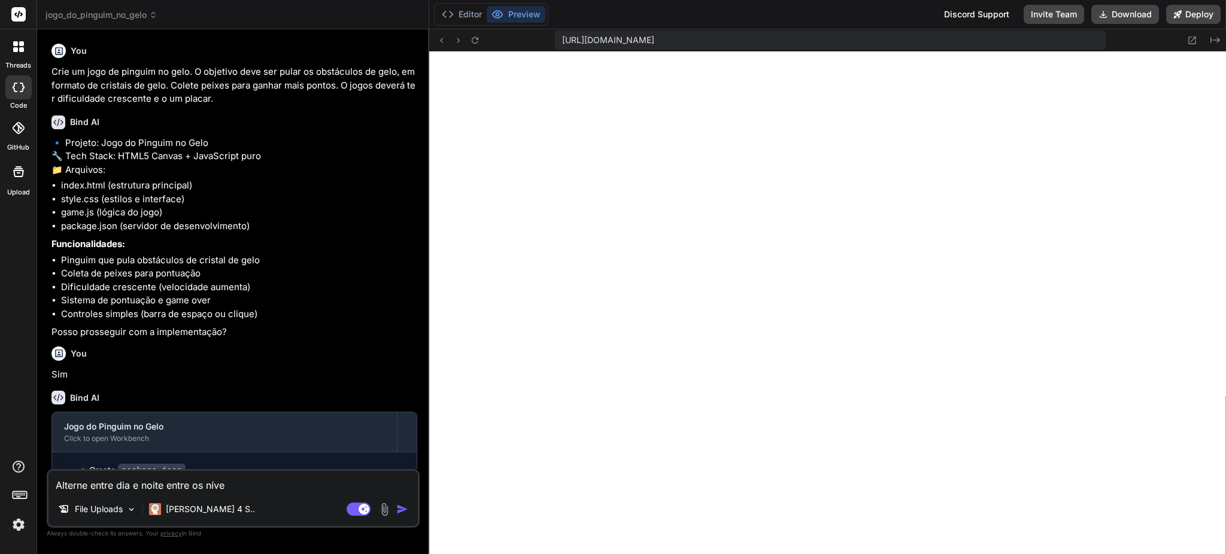
type textarea "Alterne entre dia e noite entre os nívei"
type textarea "x"
type textarea "Alterne entre dia e noite entre os níveis"
type textarea "x"
type textarea "Alterne entre m e noite entre os níveis"
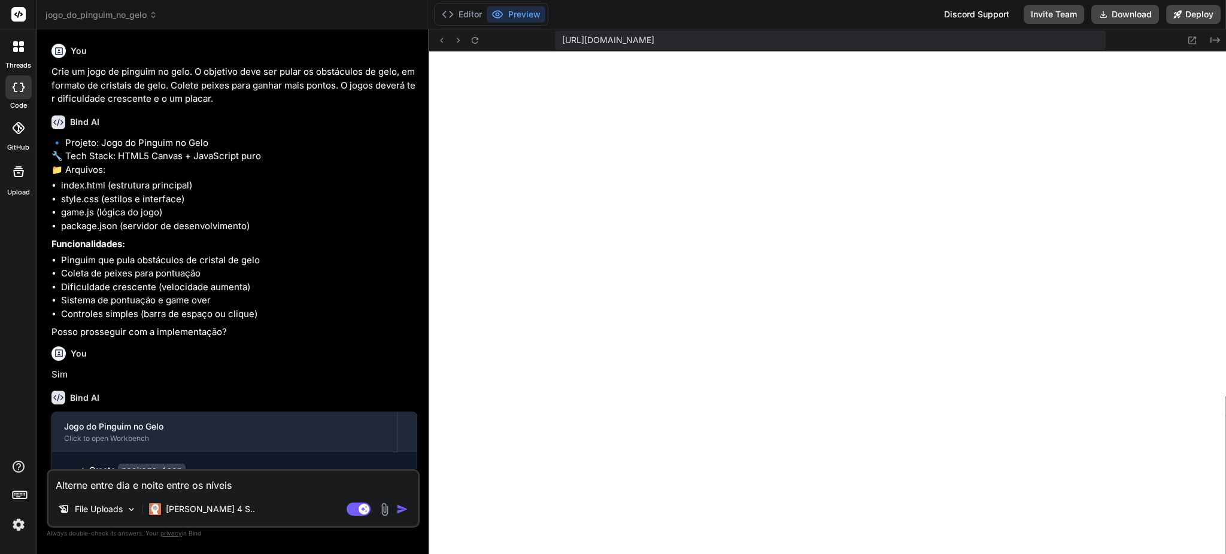
type textarea "x"
type textarea "Alterne entre ma e noite entre os níveis"
type textarea "x"
type textarea "Alterne entre man e noite entre os níveis"
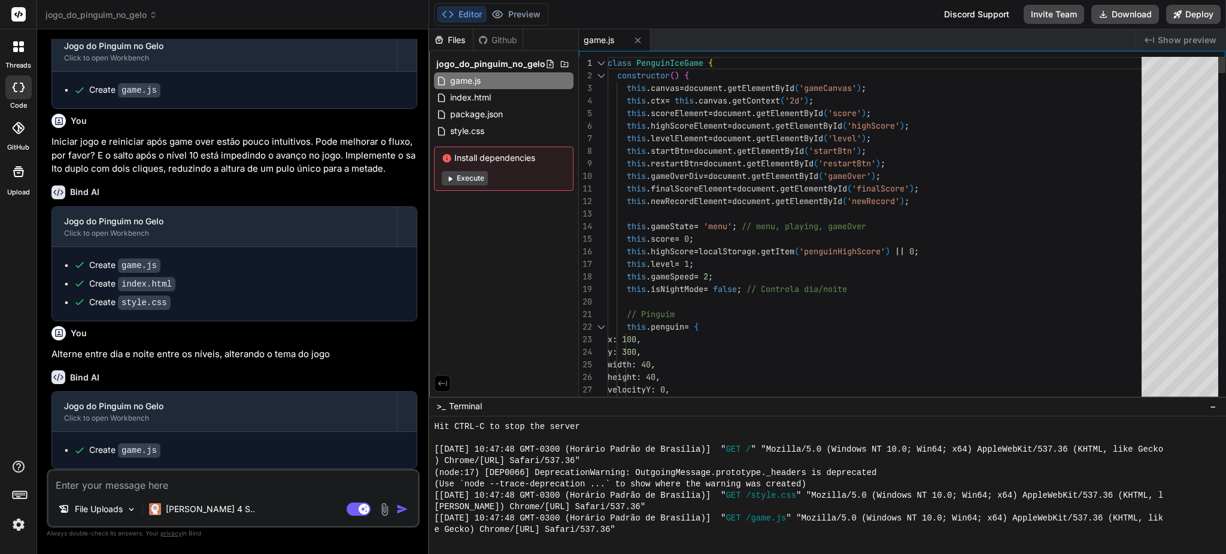
scroll to position [911, 0]
click at [467, 170] on div "Install dependencies Execute" at bounding box center [503, 169] width 139 height 44
click at [465, 174] on button "Execute" at bounding box center [465, 178] width 46 height 14
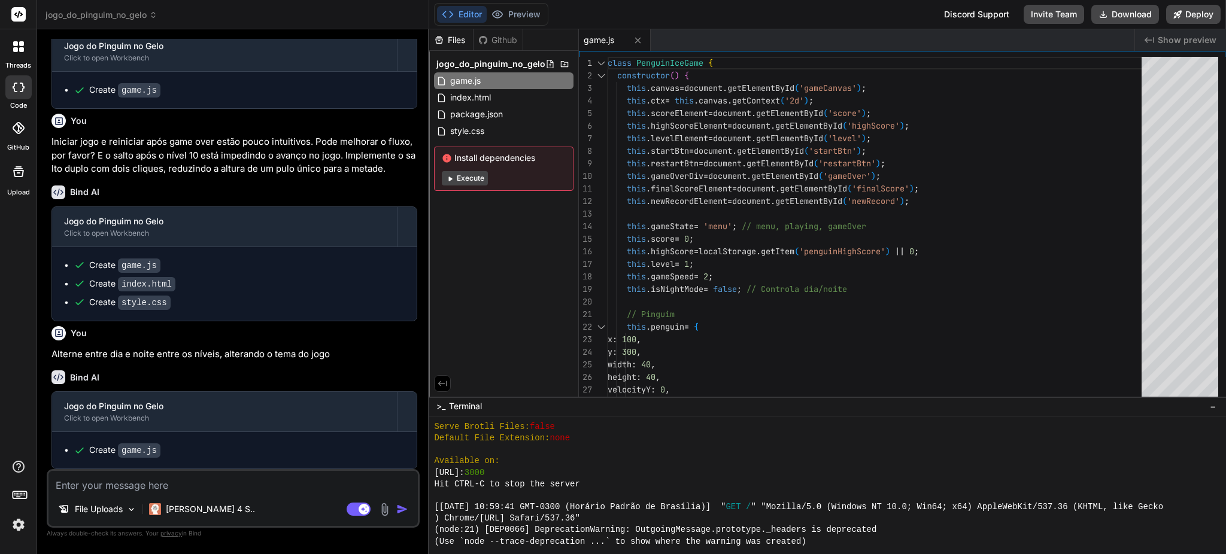
scroll to position [1172, 0]
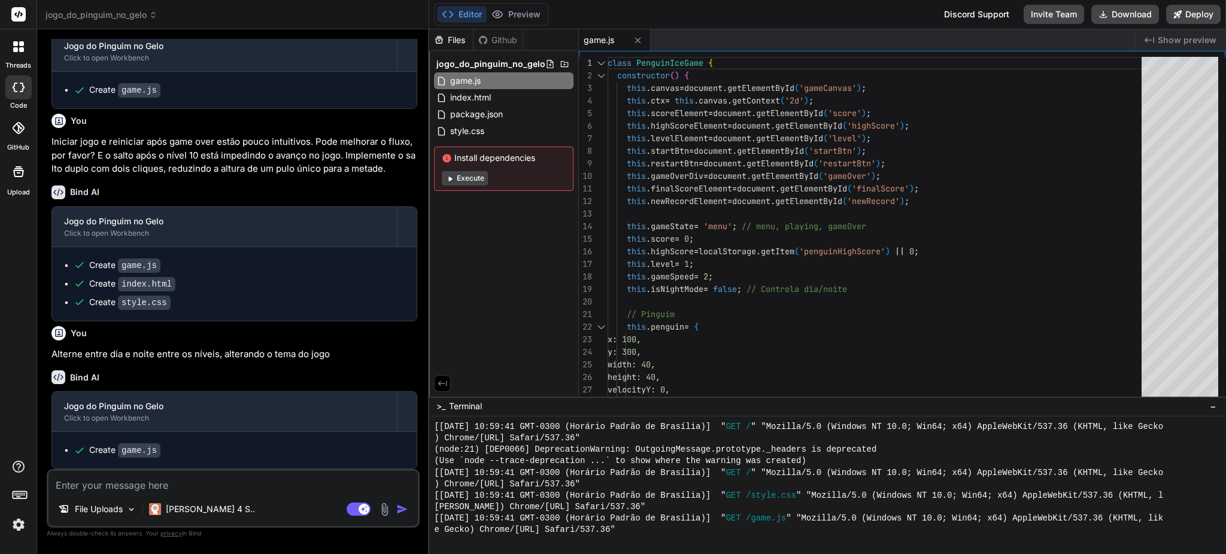
click at [463, 178] on button "Execute" at bounding box center [465, 178] width 46 height 14
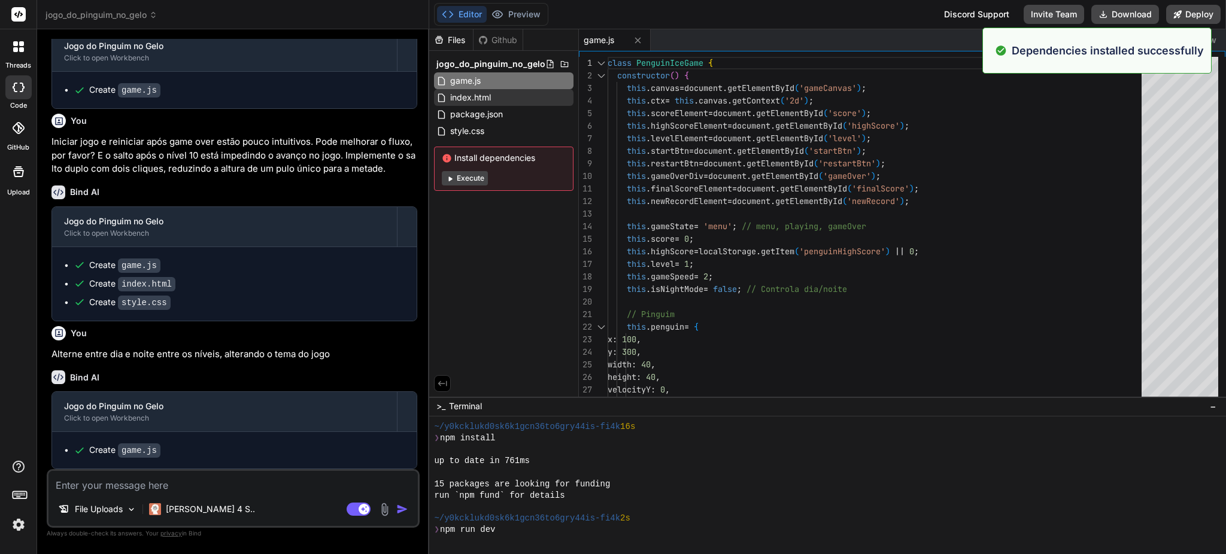
scroll to position [1390, 0]
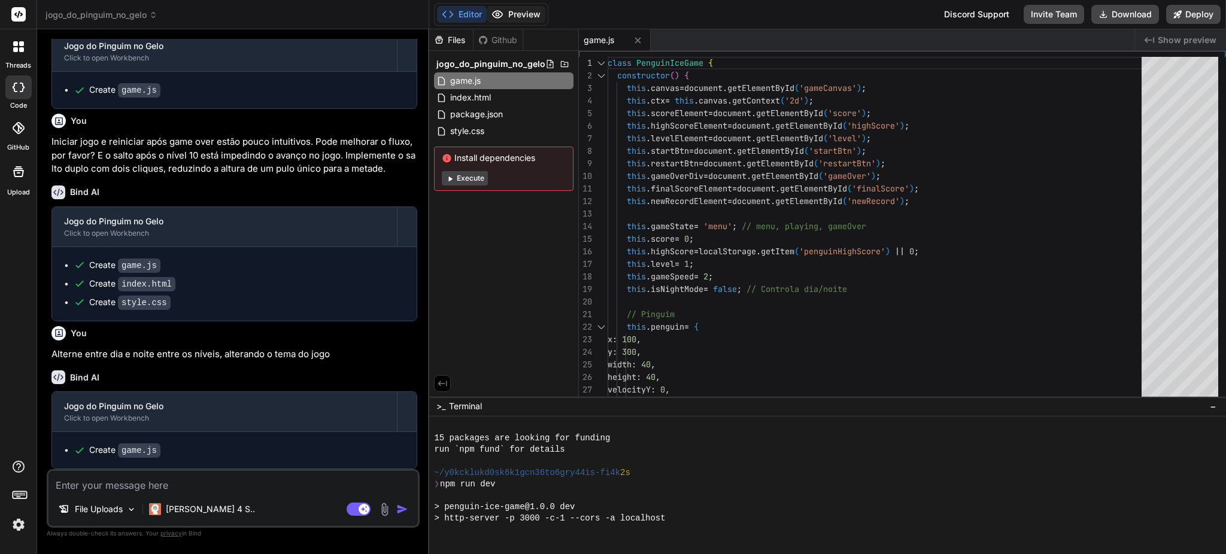
click at [525, 14] on button "Preview" at bounding box center [516, 14] width 59 height 17
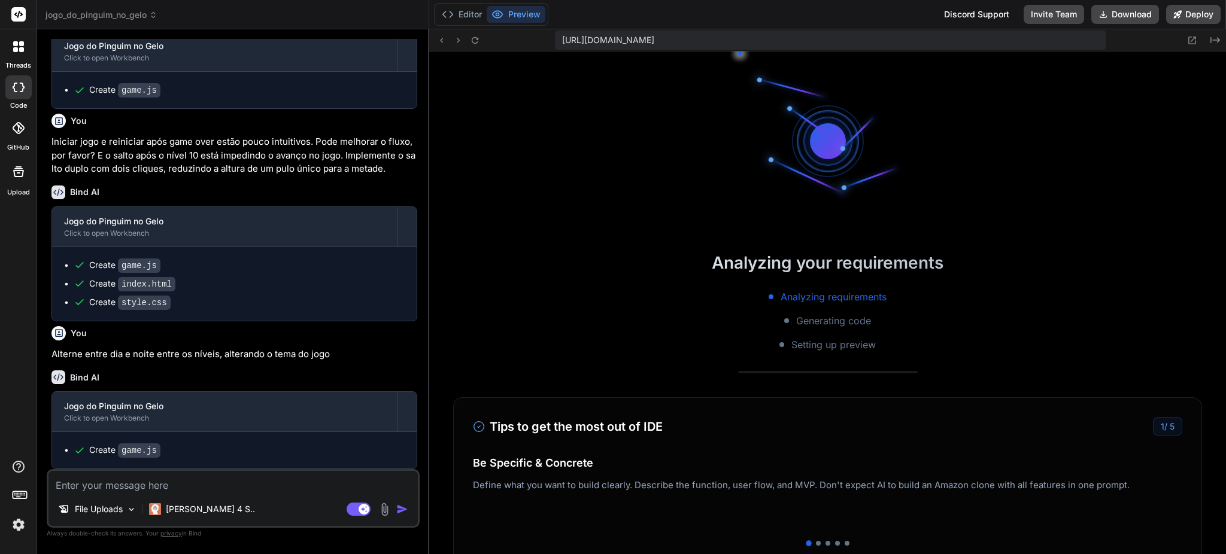
scroll to position [1712, 0]
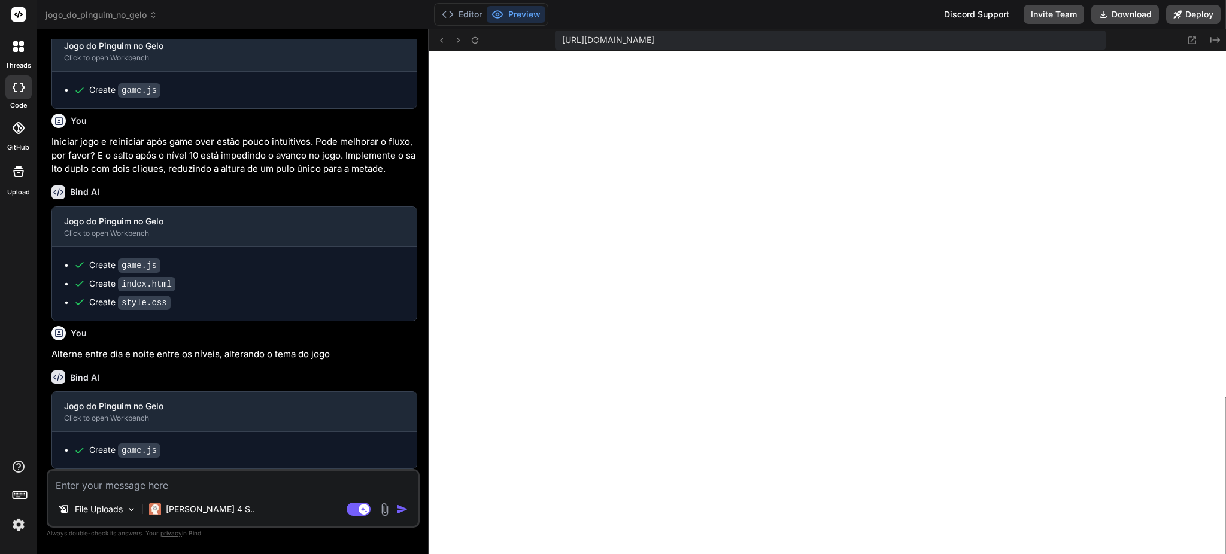
click at [218, 415] on textarea at bounding box center [232, 482] width 369 height 22
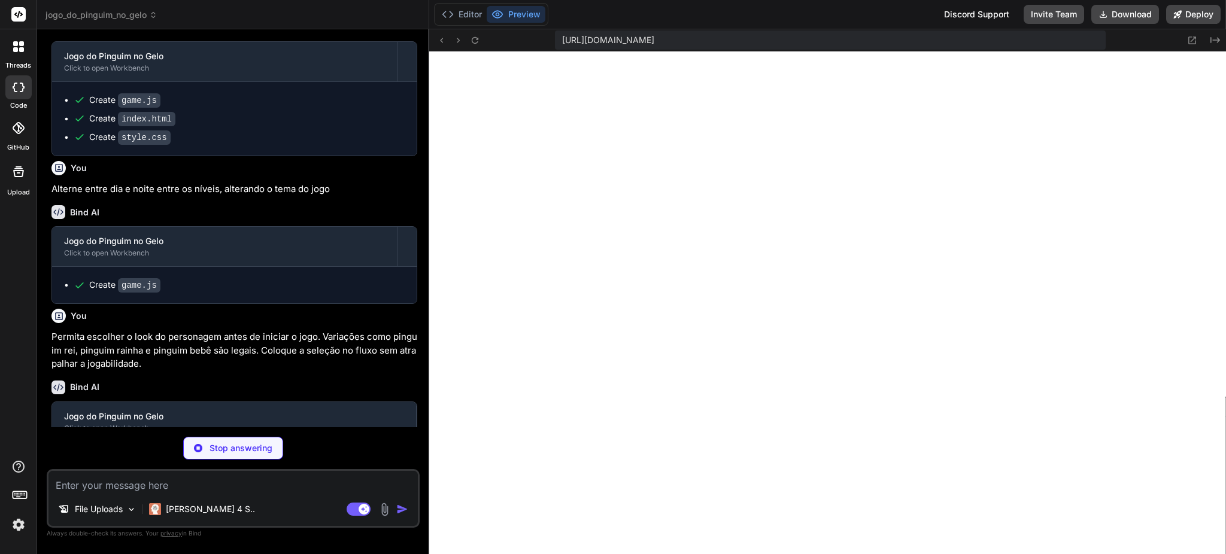
scroll to position [1062, 0]
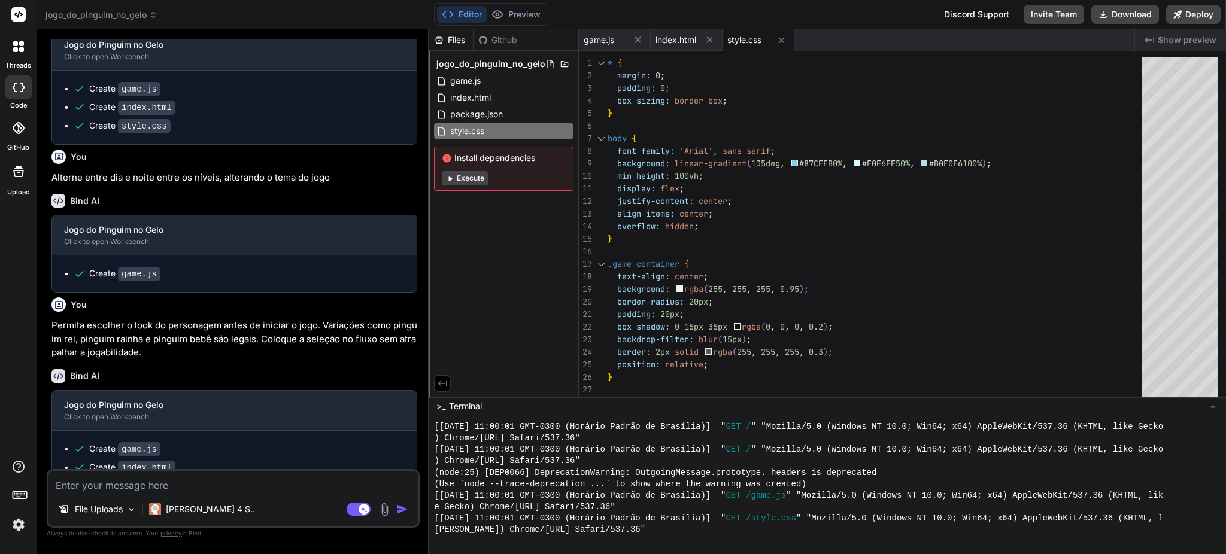
click at [467, 177] on button "Execute" at bounding box center [465, 178] width 46 height 14
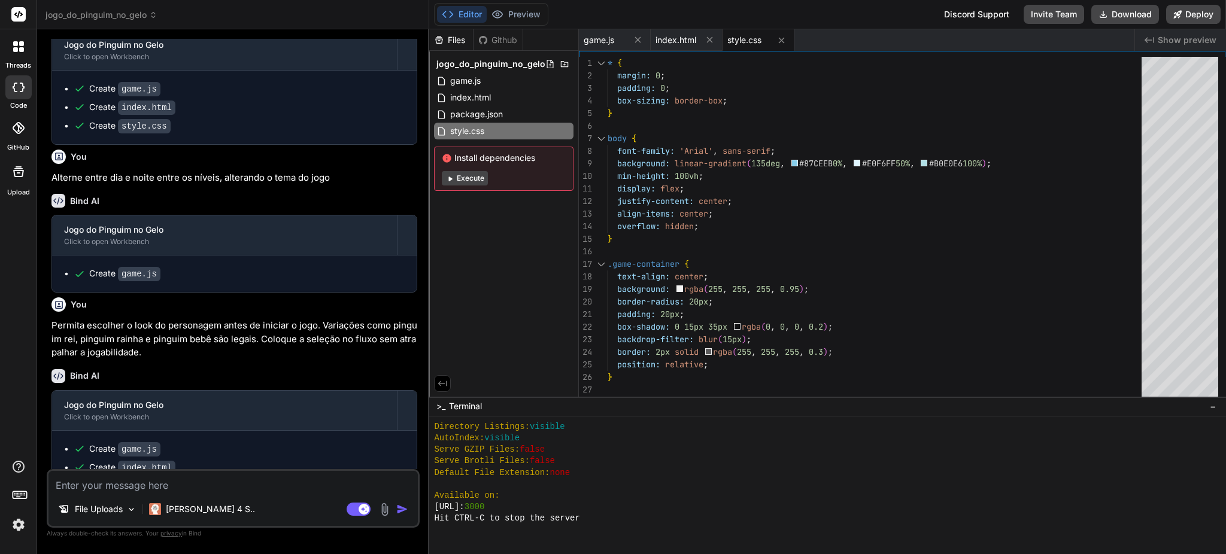
scroll to position [2229, 0]
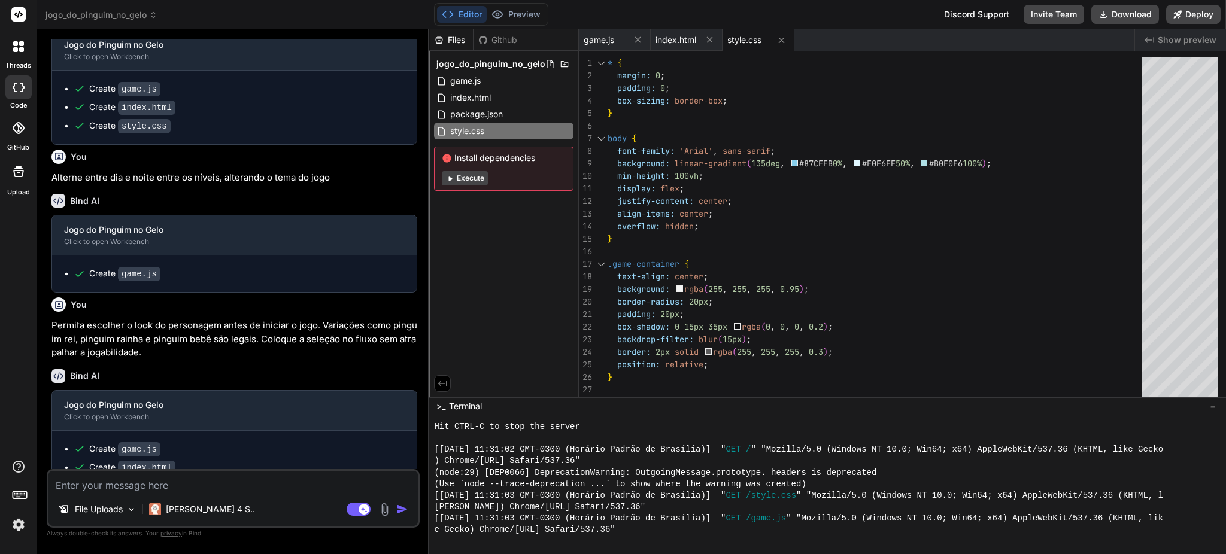
click at [464, 177] on button "Execute" at bounding box center [465, 178] width 46 height 14
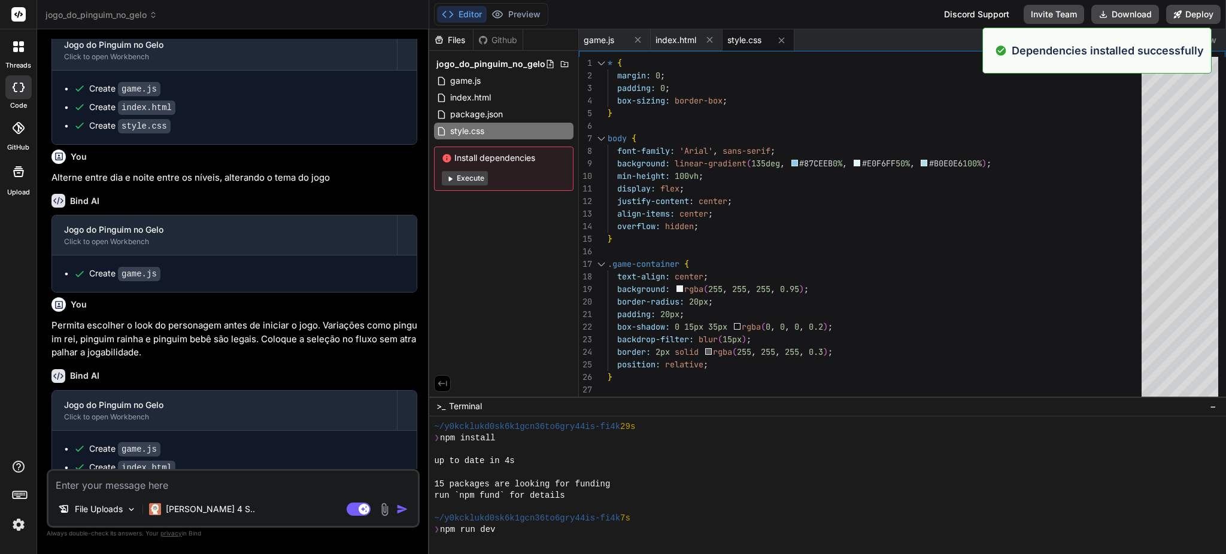
scroll to position [2401, 0]
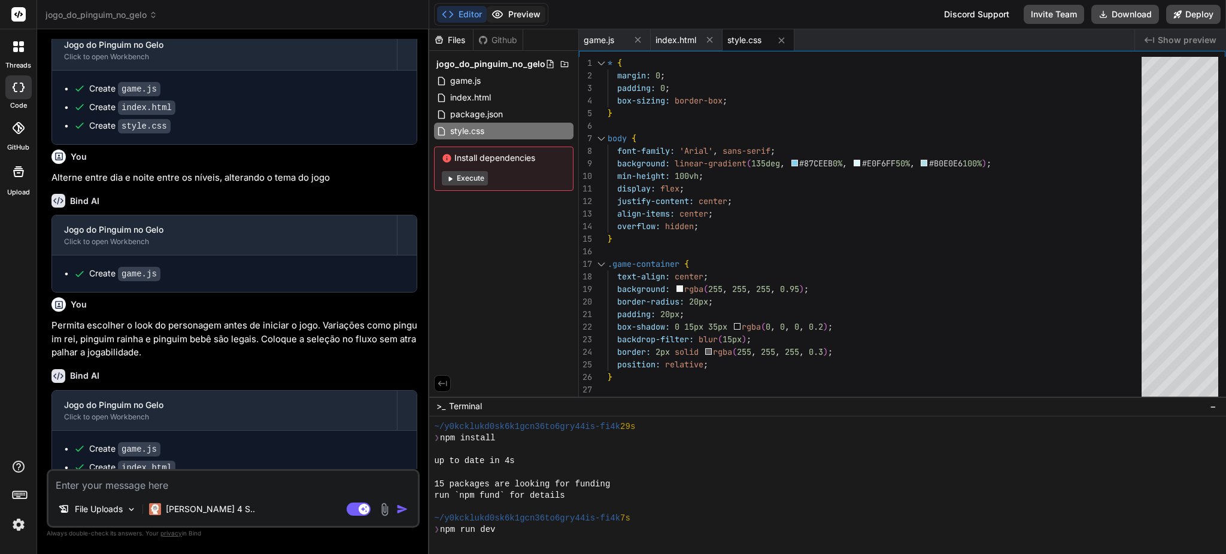
click at [524, 12] on button "Preview" at bounding box center [516, 14] width 59 height 17
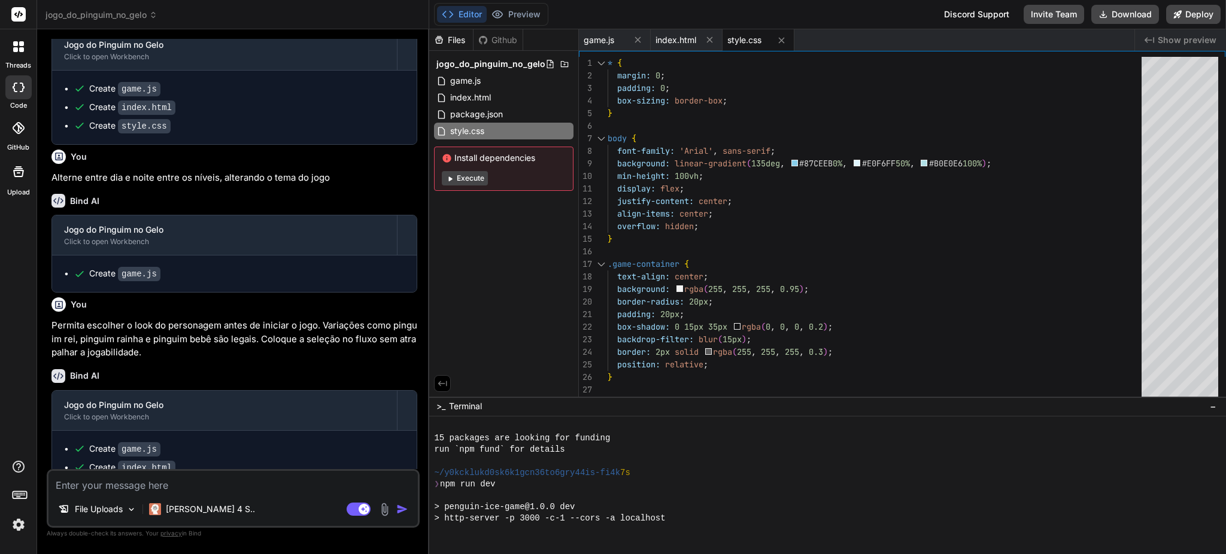
scroll to position [1123, 0]
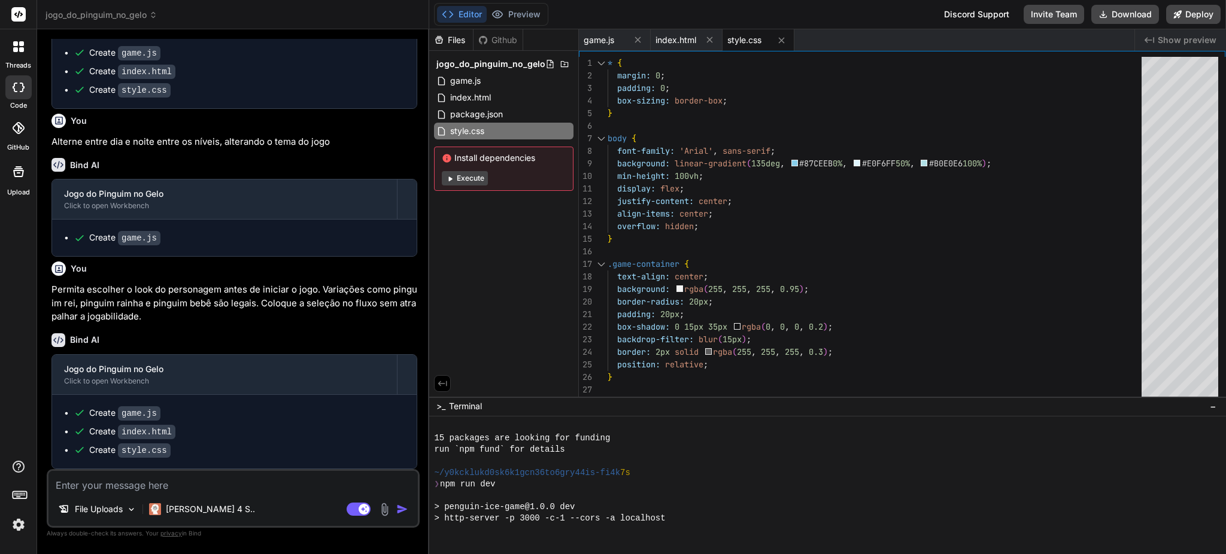
click at [466, 175] on button "Execute" at bounding box center [465, 178] width 46 height 14
click at [467, 178] on button "Execute" at bounding box center [465, 178] width 46 height 14
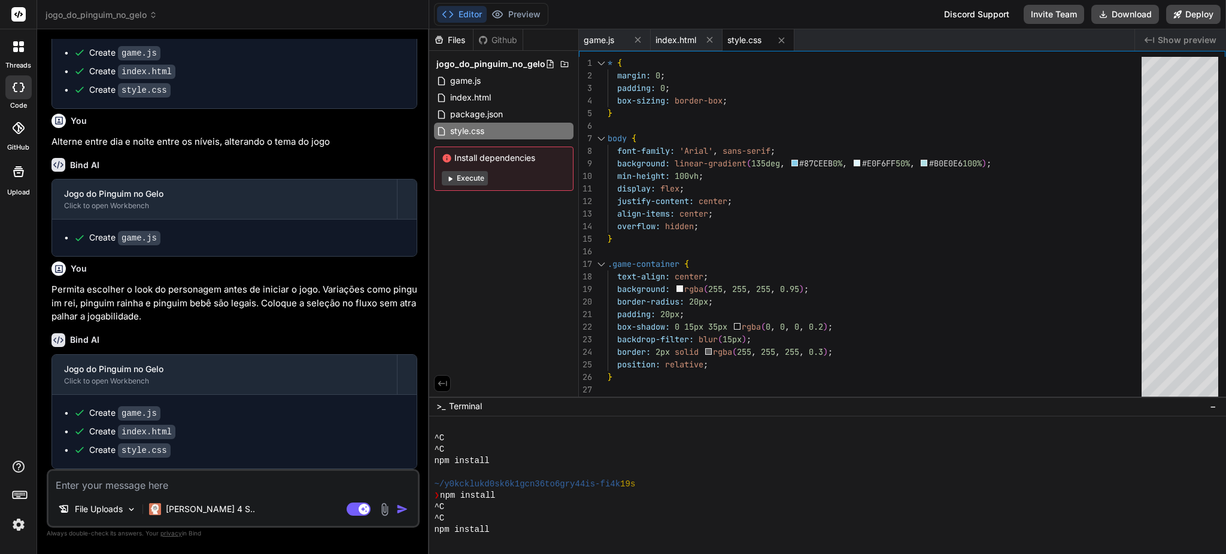
click at [467, 178] on button "Execute" at bounding box center [465, 178] width 46 height 14
click at [494, 257] on div "Files Github jogo_do_pinguim_no_gelo game.js index.html package.json style.css …" at bounding box center [504, 212] width 150 height 367
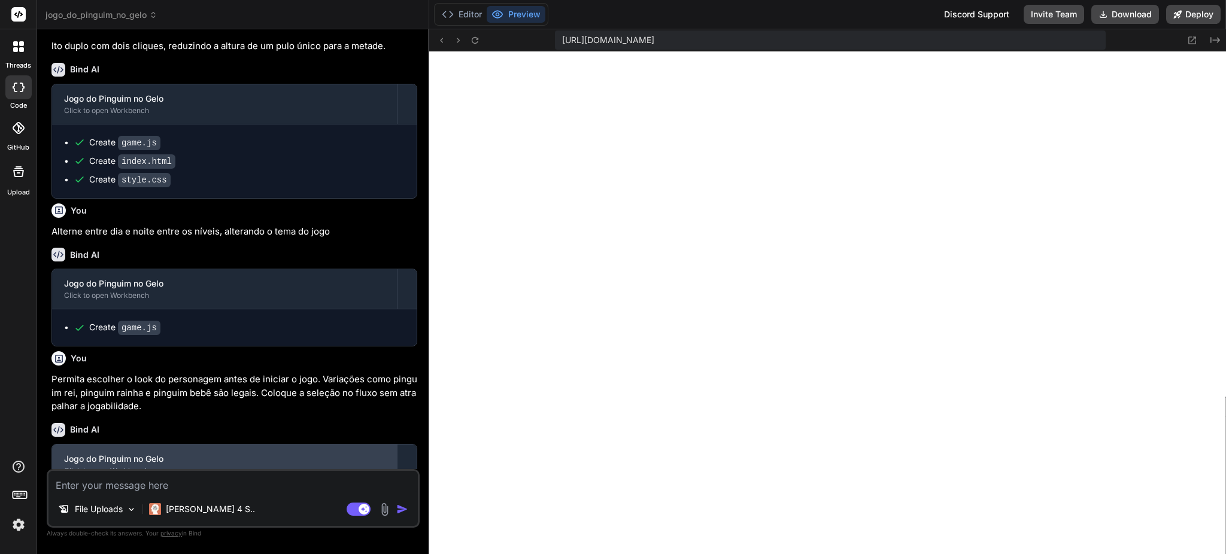
scroll to position [1123, 0]
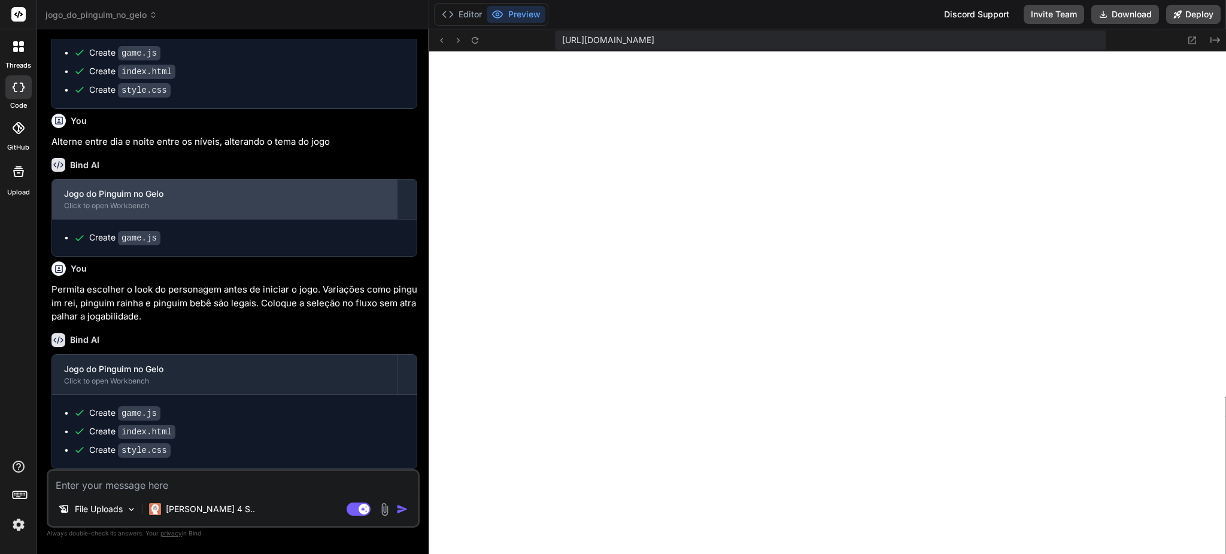
click at [206, 197] on div "Jogo do Pinguim no Gelo" at bounding box center [224, 194] width 321 height 12
click at [223, 197] on div "Jogo do Pinguim no Gelo" at bounding box center [224, 194] width 321 height 12
drag, startPoint x: 202, startPoint y: 204, endPoint x: 185, endPoint y: 207, distance: 17.6
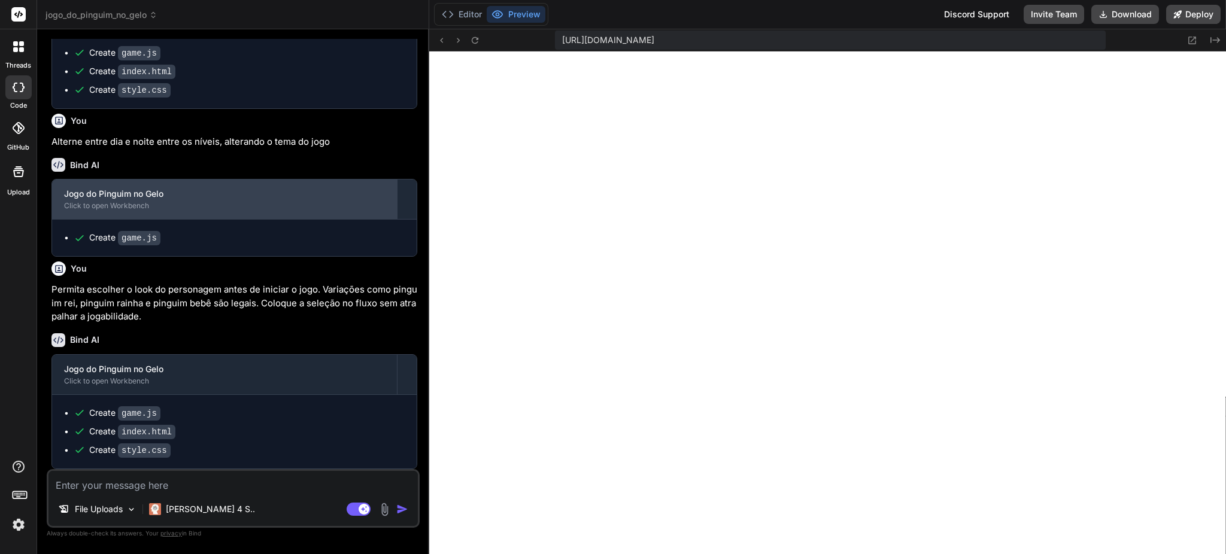
click at [185, 207] on div "Click to open Workbench" at bounding box center [224, 206] width 321 height 10
click at [181, 211] on div "Click to open Workbench" at bounding box center [224, 206] width 321 height 10
click at [182, 208] on div "Click to open Workbench" at bounding box center [224, 206] width 321 height 10
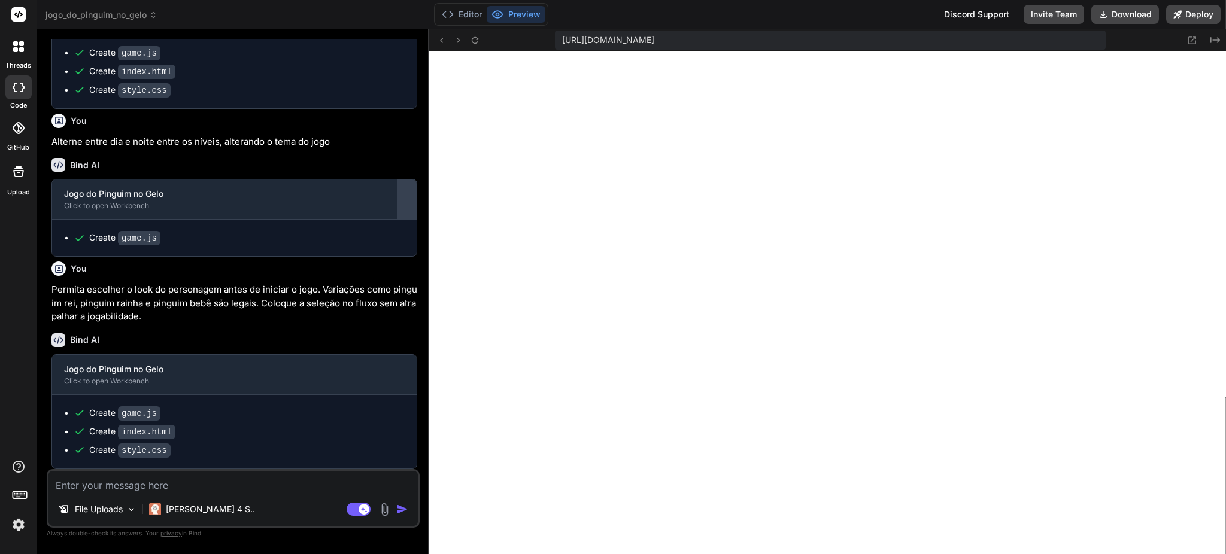
click at [401, 199] on div at bounding box center [406, 199] width 19 height 19
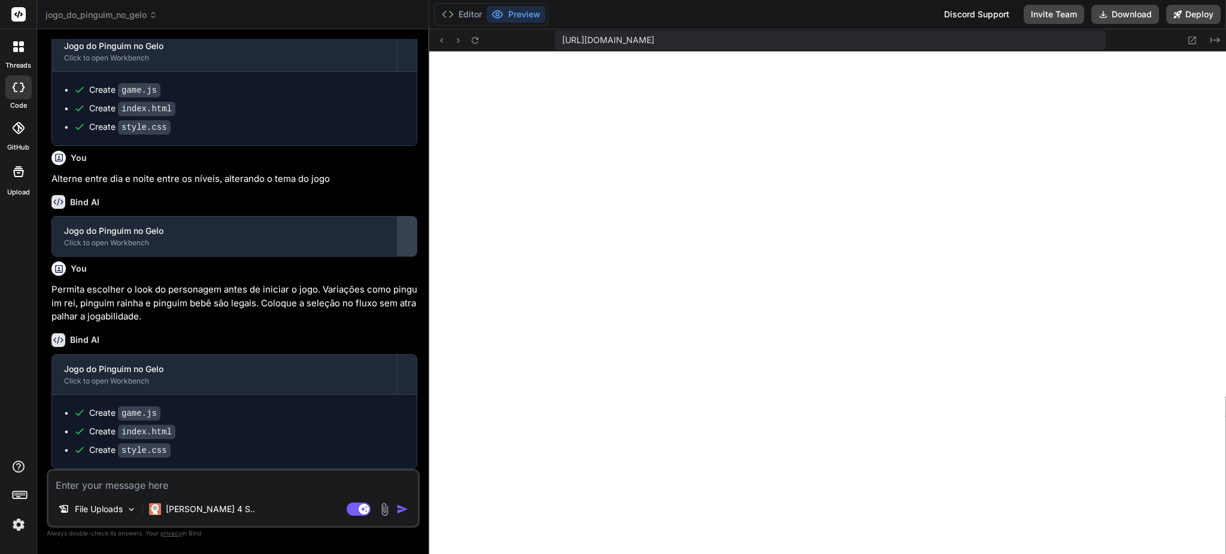
click at [403, 227] on button at bounding box center [406, 236] width 19 height 39
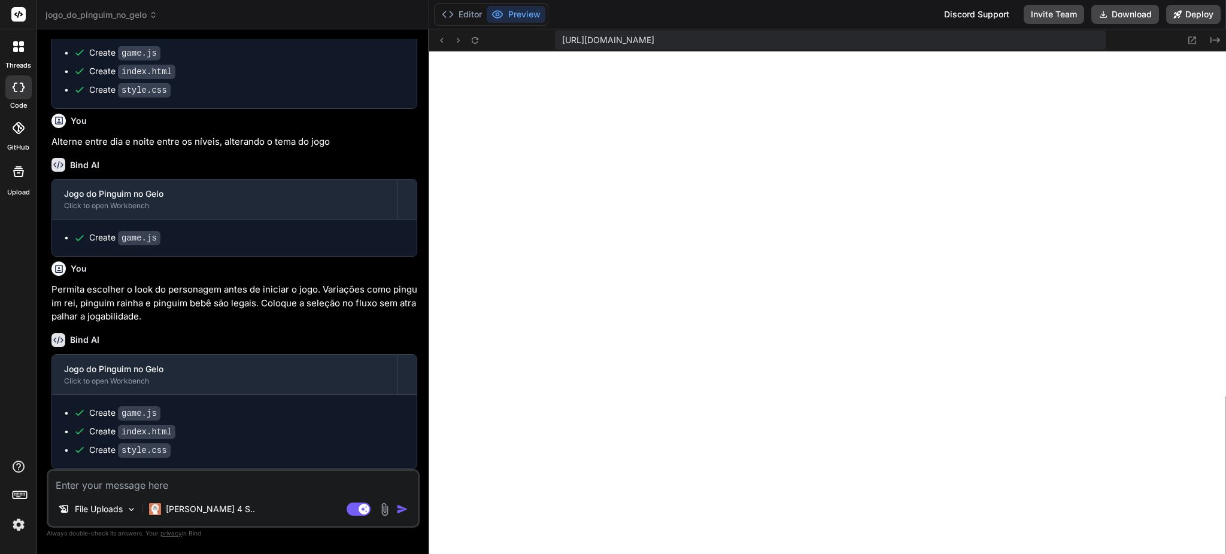
click at [197, 415] on textarea at bounding box center [232, 482] width 369 height 22
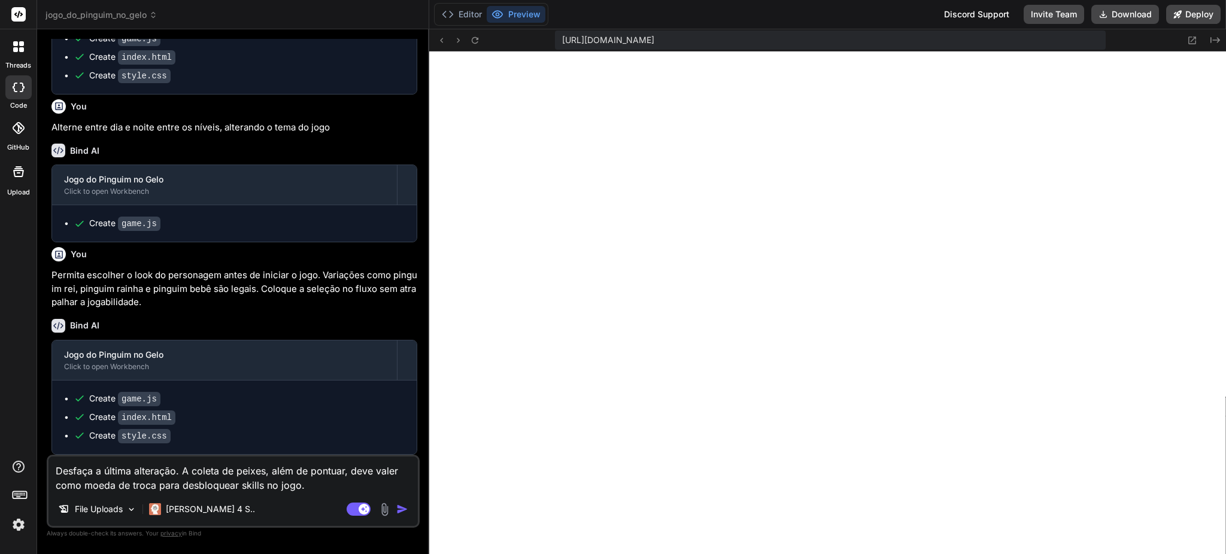
click at [153, 415] on textarea "Desfaça a última alteração. A coleta de peixes, além de pontuar, deve valer com…" at bounding box center [232, 475] width 369 height 36
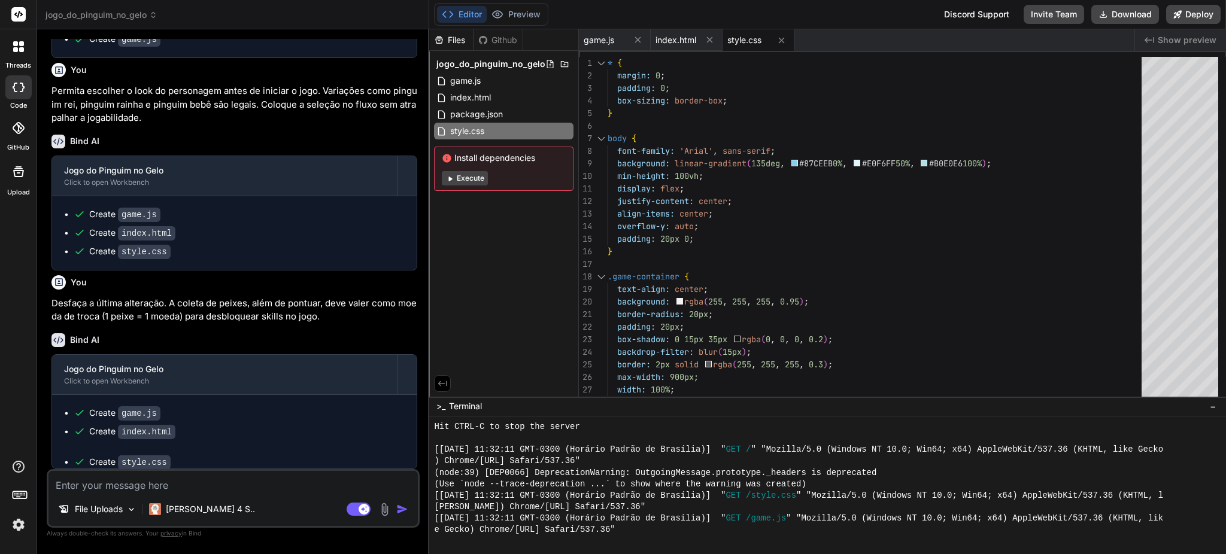
scroll to position [1322, 0]
click at [462, 180] on button "Execute" at bounding box center [465, 178] width 46 height 14
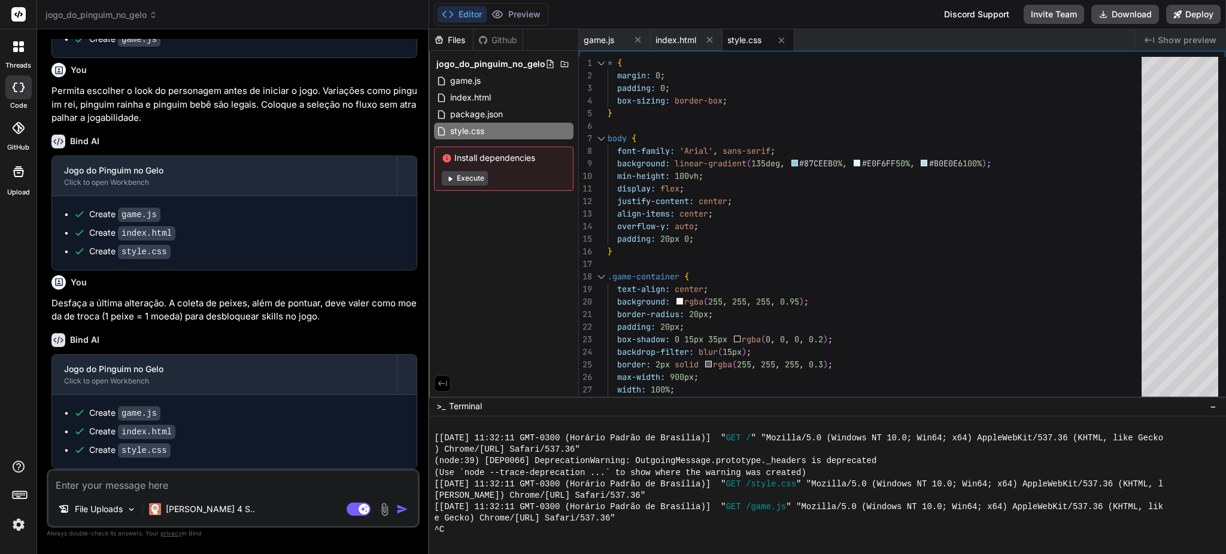
scroll to position [3240, 0]
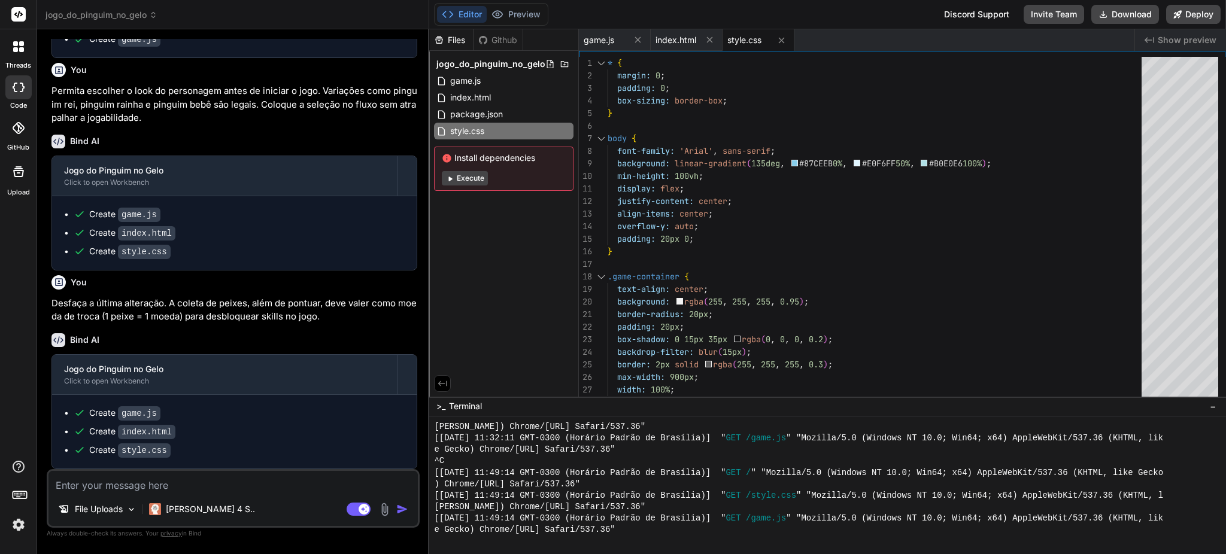
click at [469, 175] on button "Execute" at bounding box center [465, 178] width 46 height 14
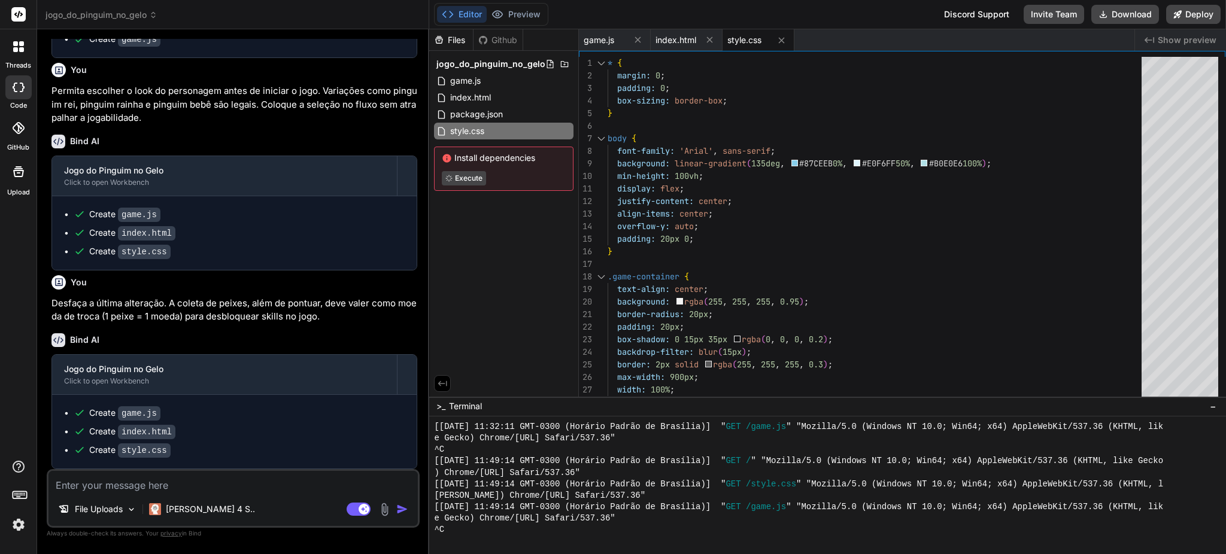
scroll to position [3251, 0]
click at [540, 267] on div "Files Github jogo_do_pinguim_no_gelo game.js index.html package.json style.css …" at bounding box center [504, 212] width 150 height 367
click at [466, 244] on div "Files Github jogo_do_pinguim_no_gelo game.js index.html package.json style.css …" at bounding box center [504, 212] width 150 height 367
click at [516, 208] on div "Files Github jogo_do_pinguim_no_gelo game.js index.html package.json style.css …" at bounding box center [504, 212] width 150 height 367
click at [515, 15] on button "Preview" at bounding box center [516, 14] width 59 height 17
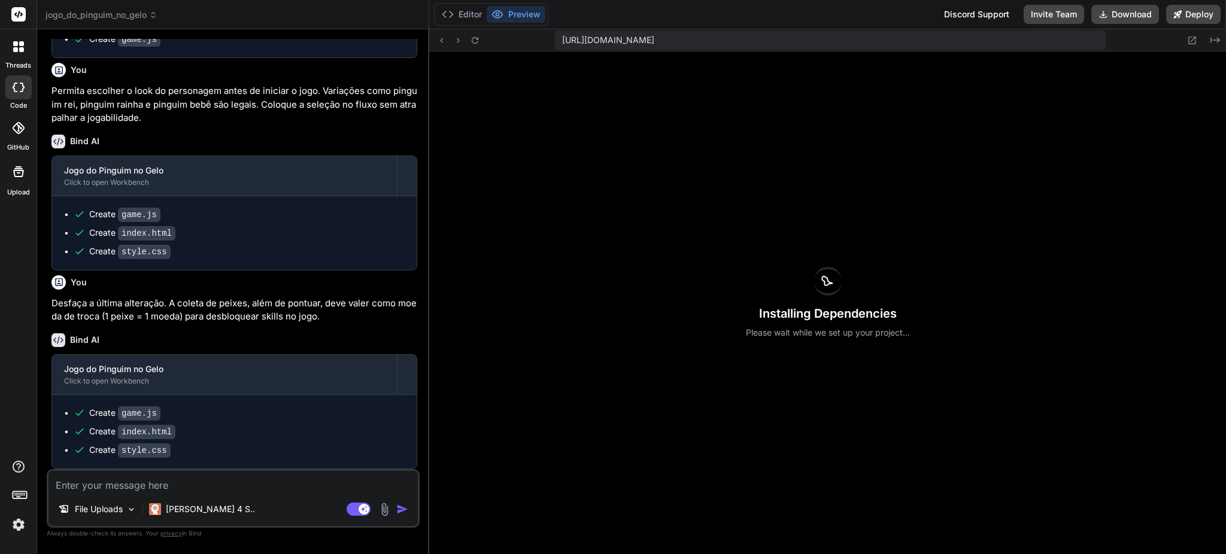
click at [759, 162] on div "Installing Dependencies Please wait while we set up your project..." at bounding box center [827, 302] width 797 height 503
click at [458, 10] on button "Editor" at bounding box center [462, 14] width 50 height 17
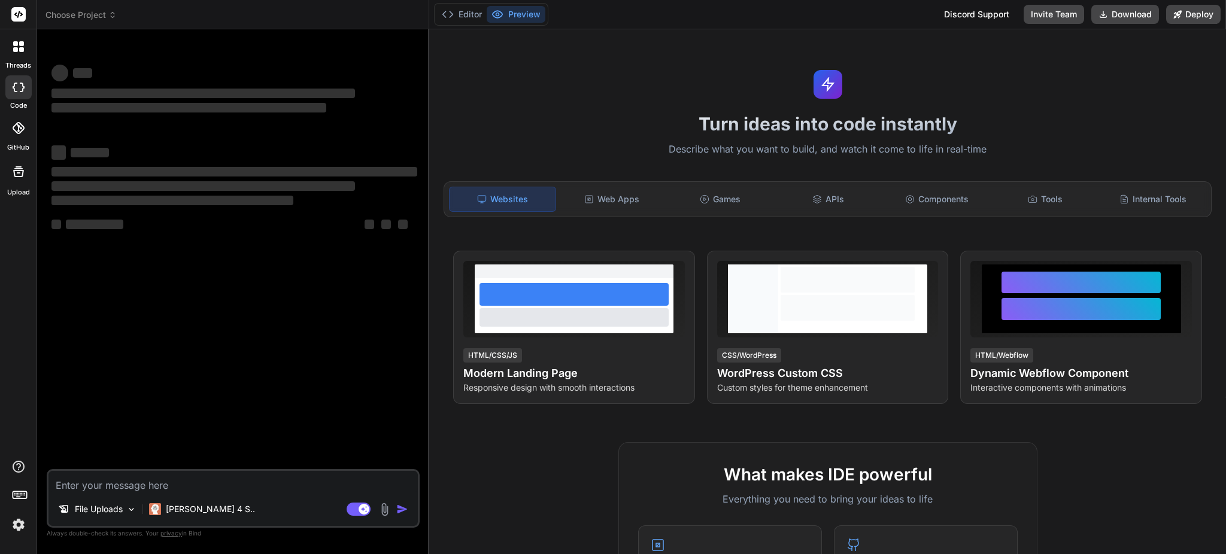
click at [103, 10] on span "Choose Project" at bounding box center [80, 15] width 71 height 12
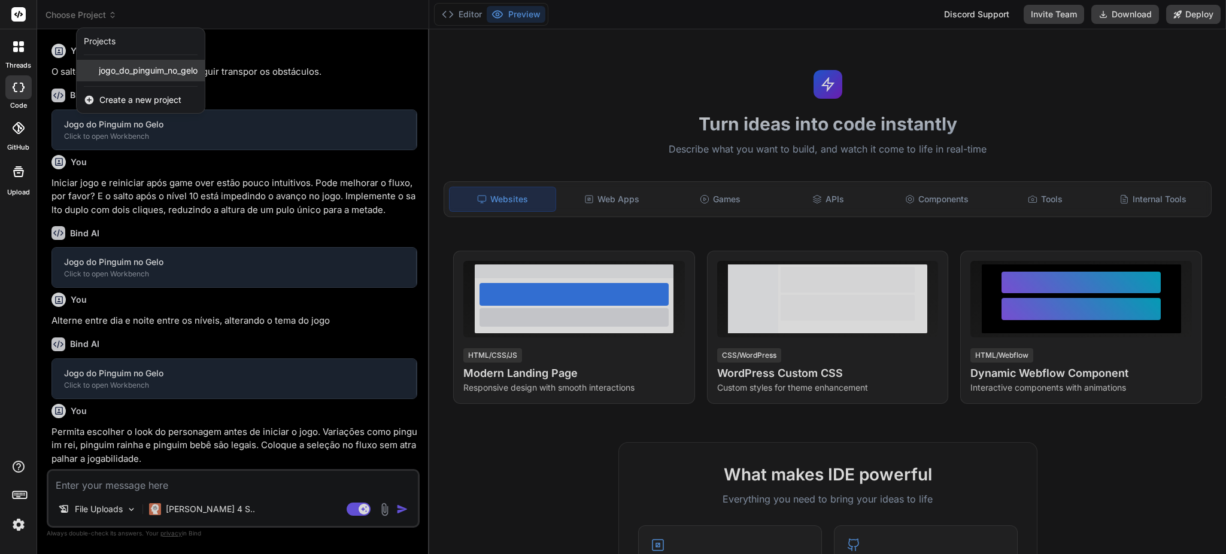
scroll to position [146, 0]
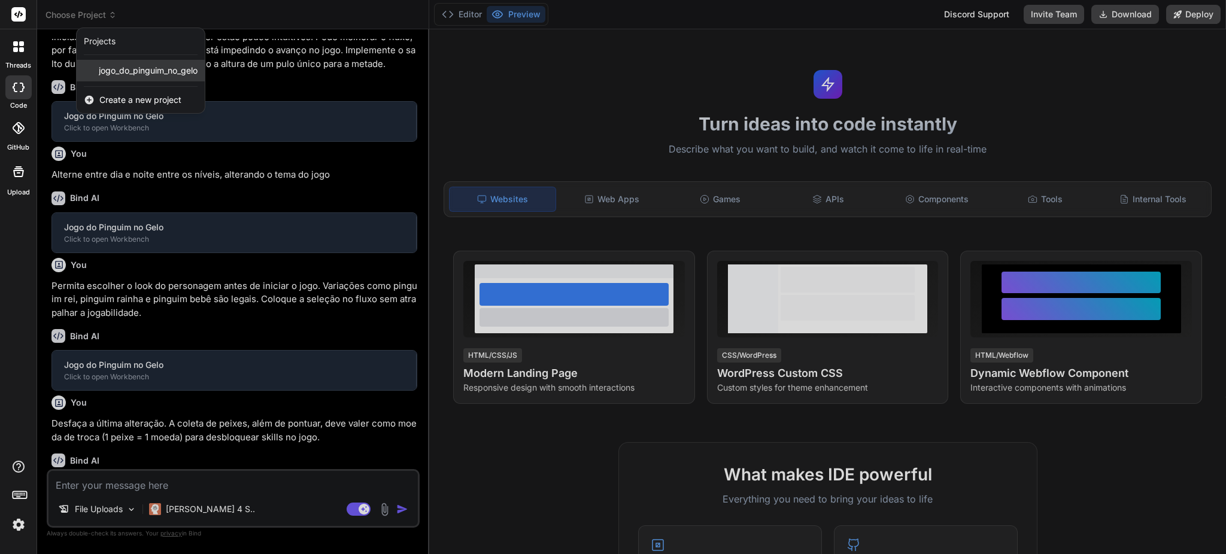
click at [119, 65] on span "jogo_do_pinguim_no_gelo" at bounding box center [148, 71] width 99 height 12
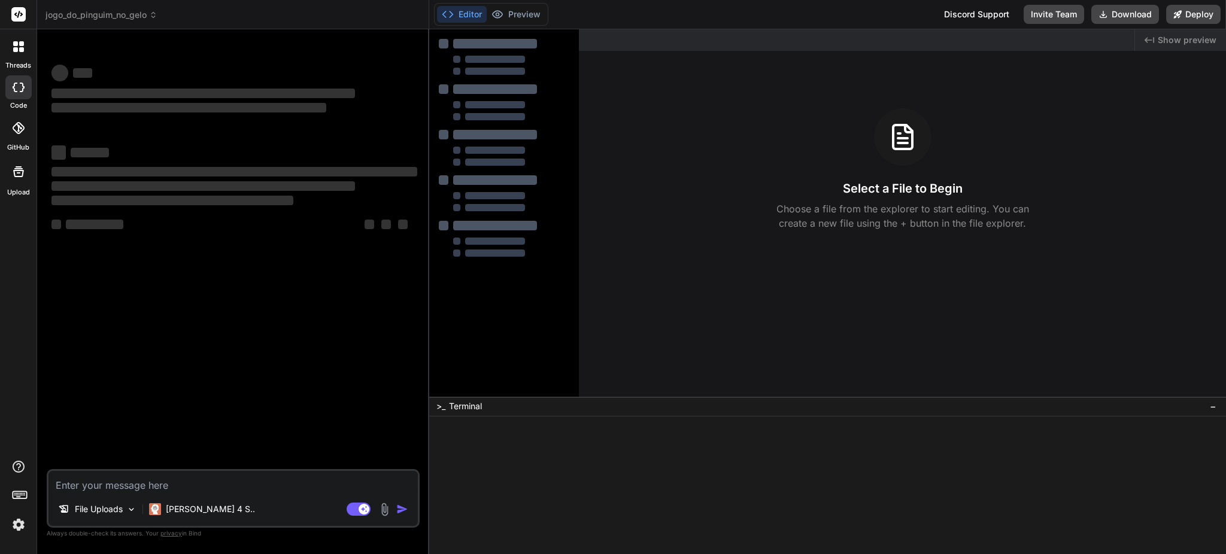
scroll to position [0, 0]
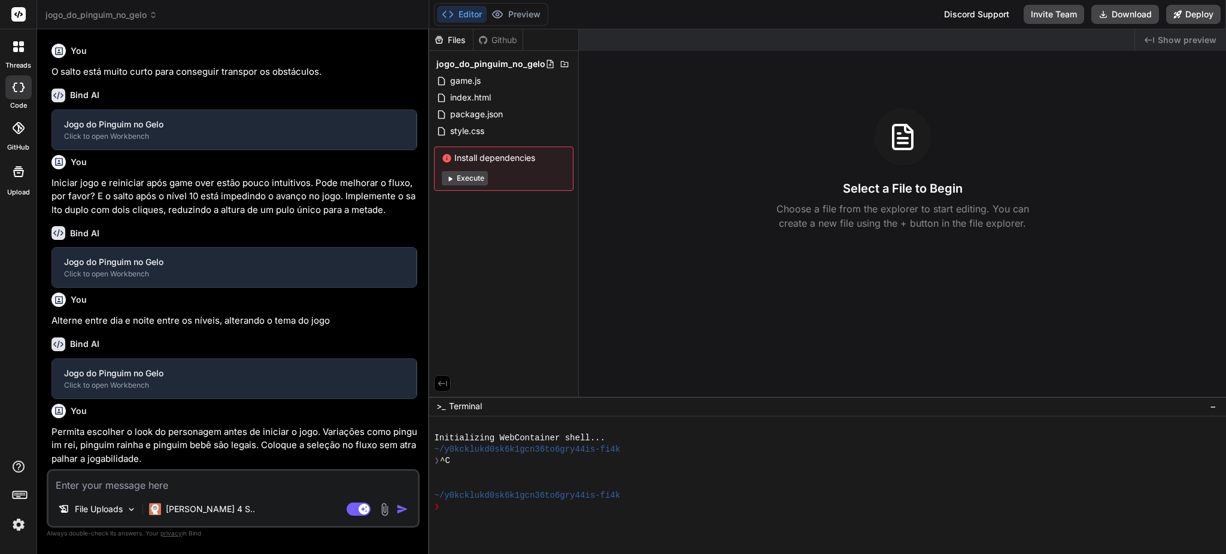
click at [472, 181] on button "Execute" at bounding box center [465, 178] width 46 height 14
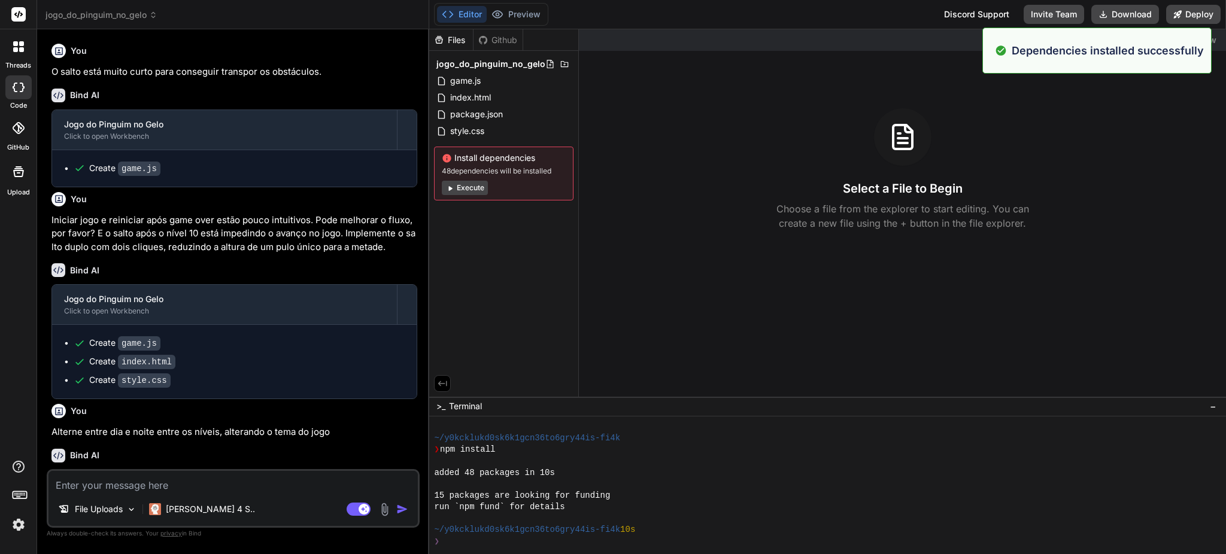
scroll to position [138, 0]
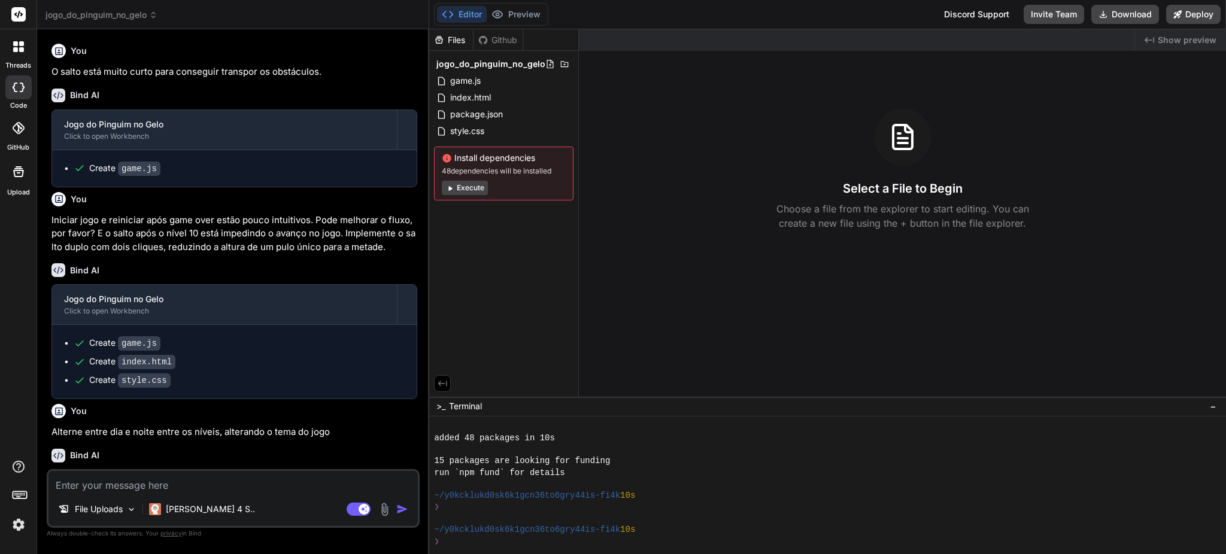
click at [466, 186] on button "Execute" at bounding box center [465, 188] width 46 height 14
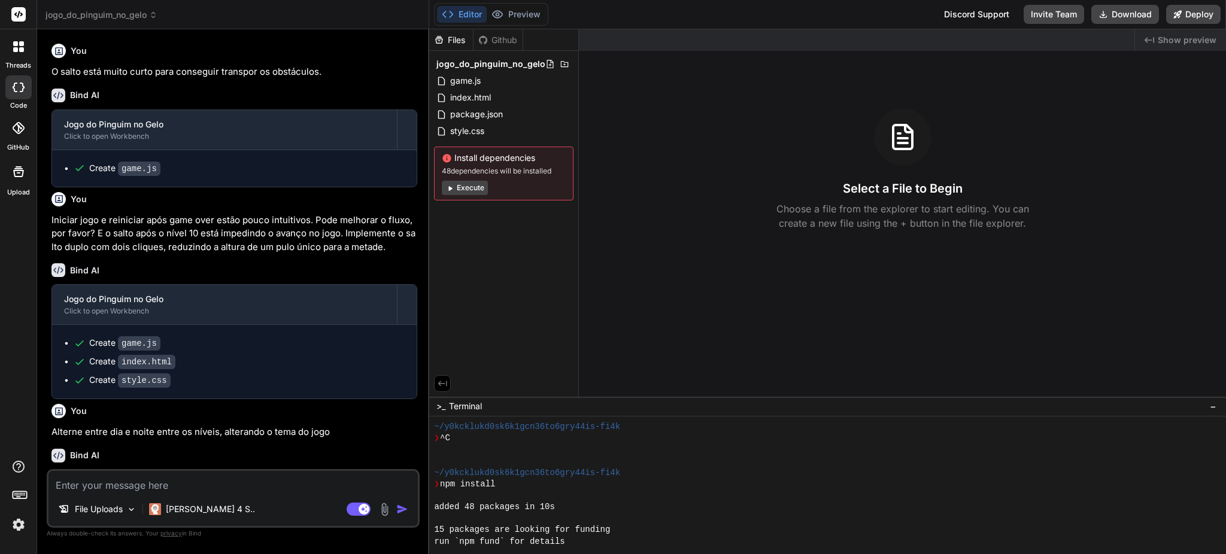
scroll to position [310, 0]
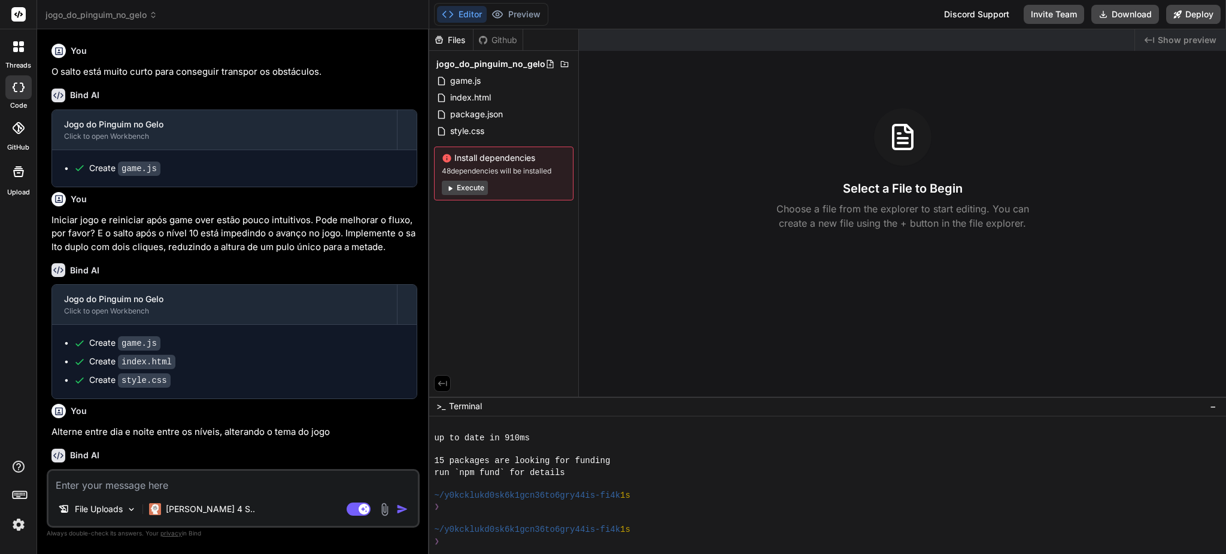
click at [472, 189] on button "Execute" at bounding box center [465, 188] width 46 height 14
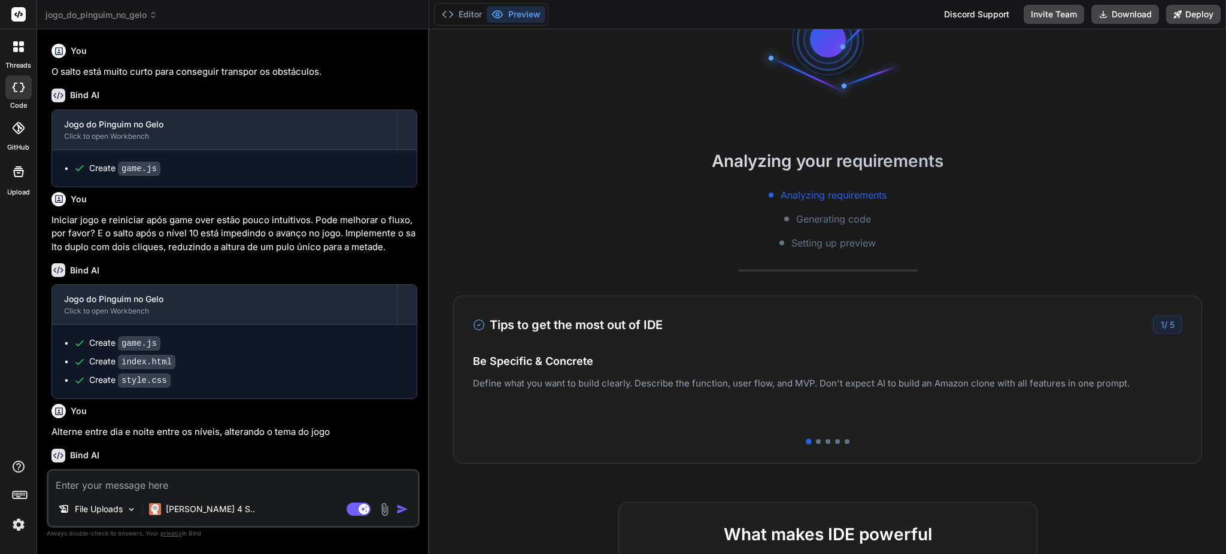
scroll to position [28, 0]
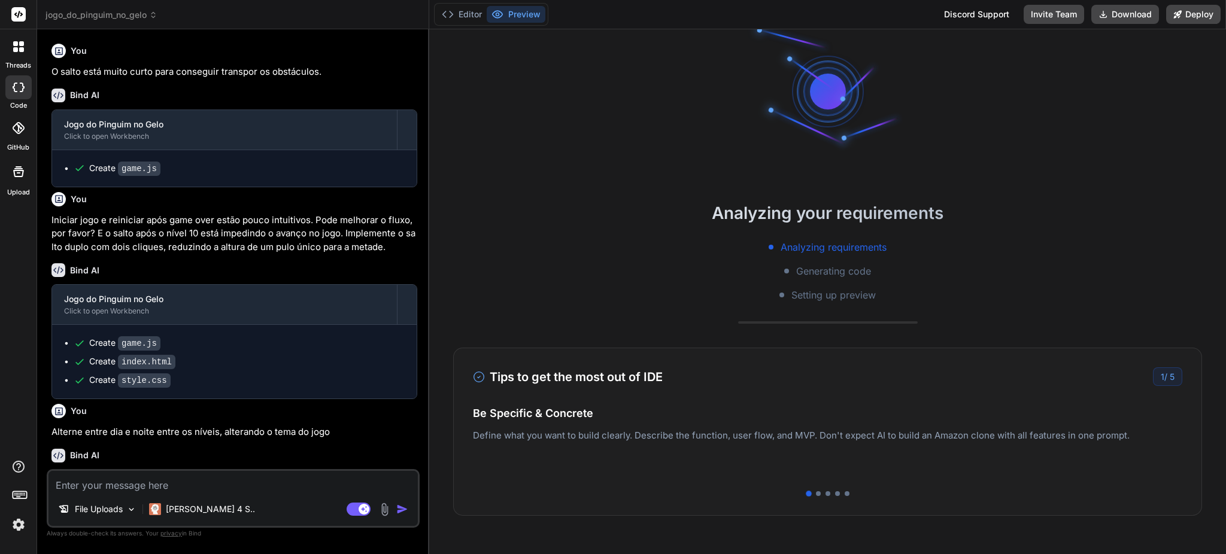
type textarea "x"
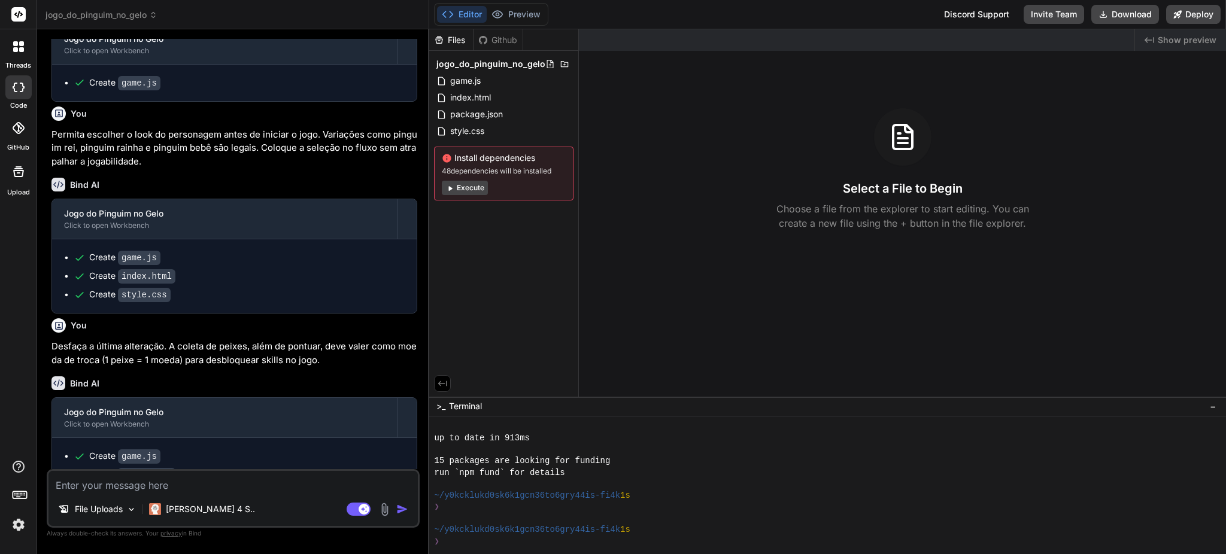
scroll to position [487, 0]
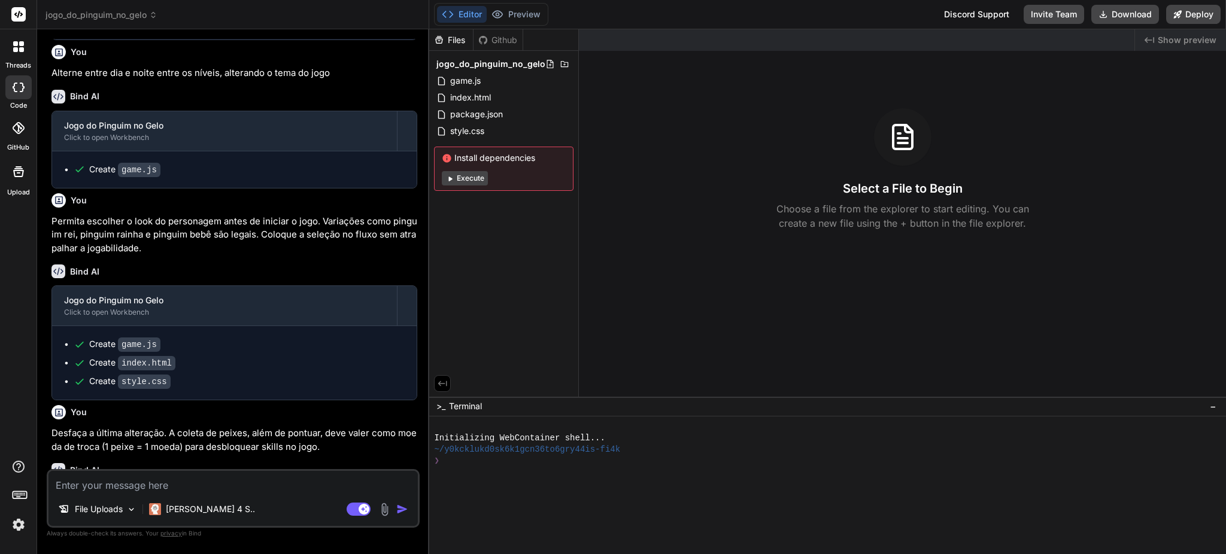
scroll to position [487, 0]
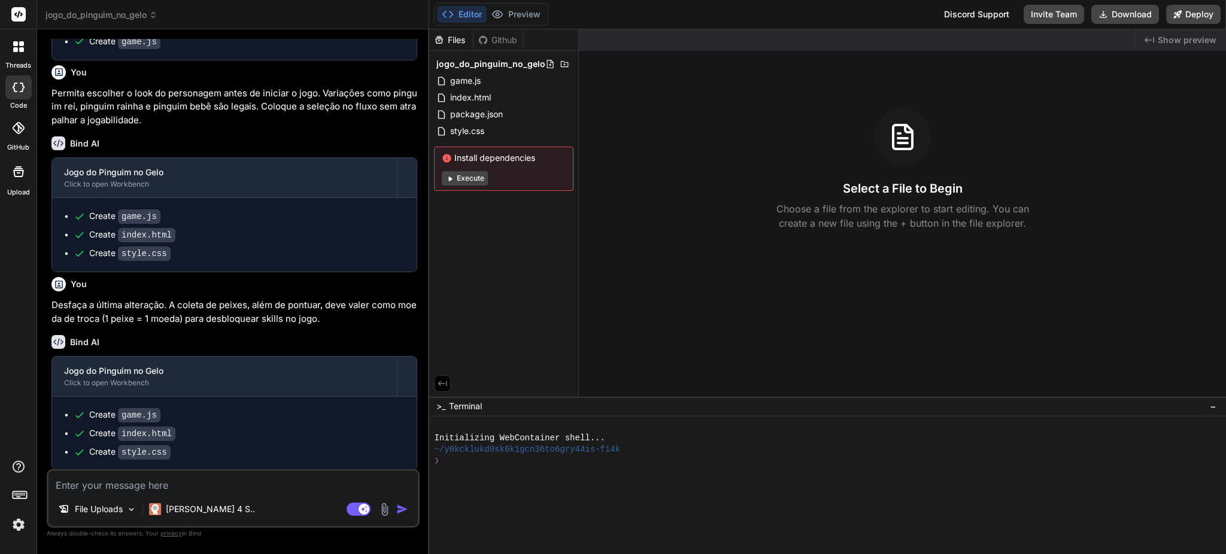
click at [466, 178] on button "Execute" at bounding box center [465, 178] width 46 height 14
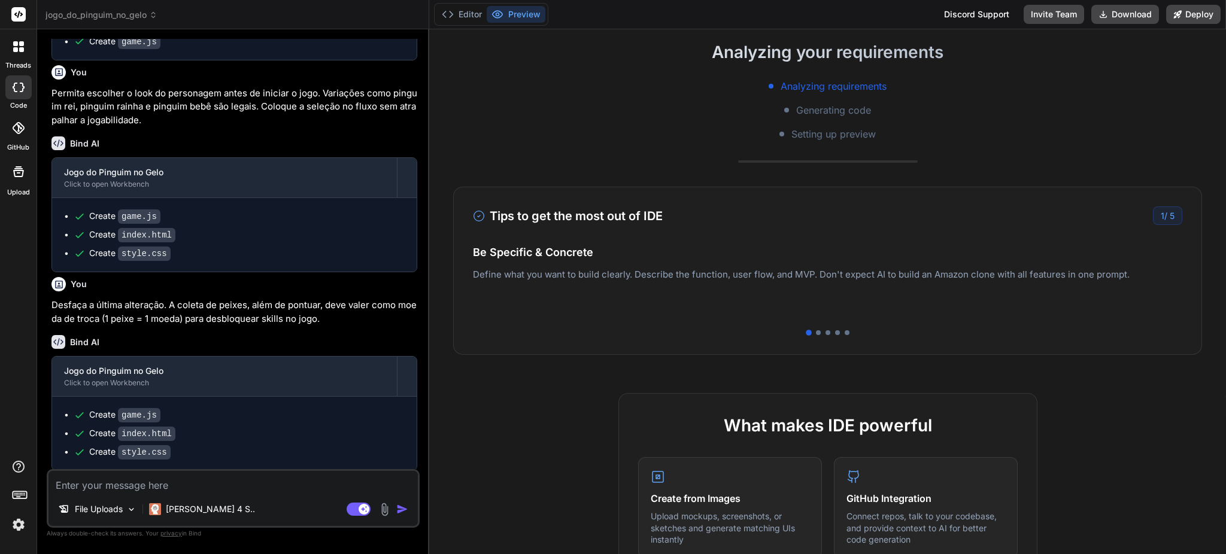
scroll to position [239, 0]
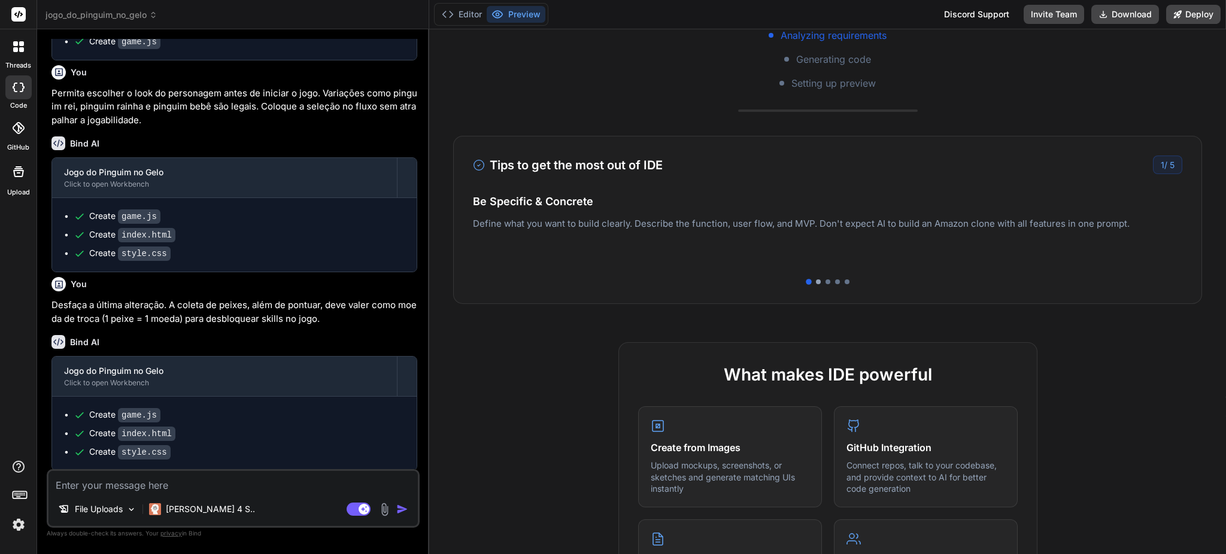
click at [816, 281] on div at bounding box center [818, 281] width 5 height 5
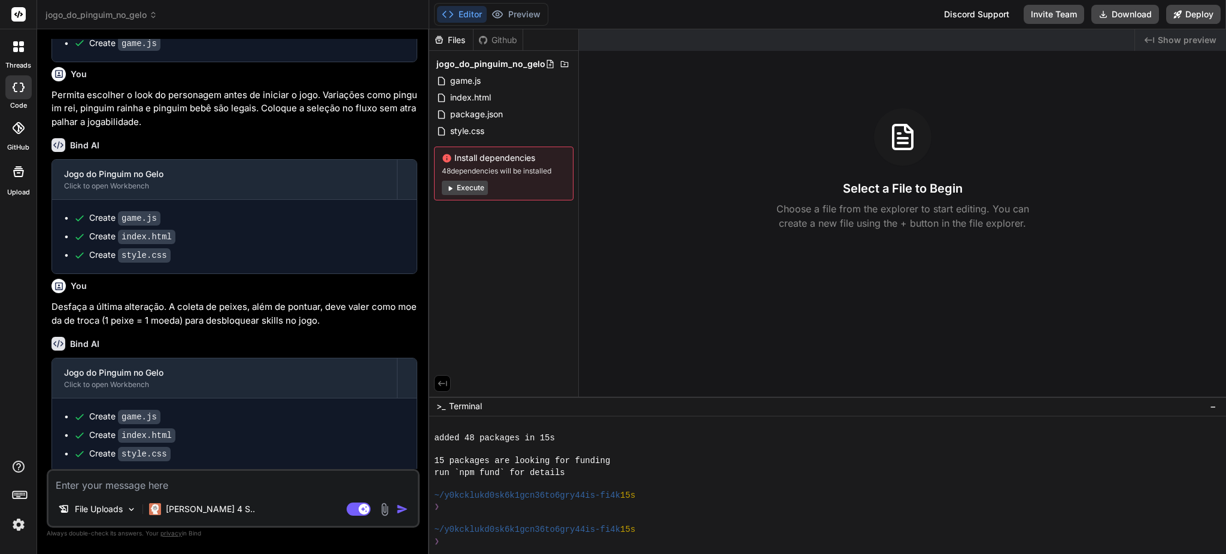
scroll to position [487, 0]
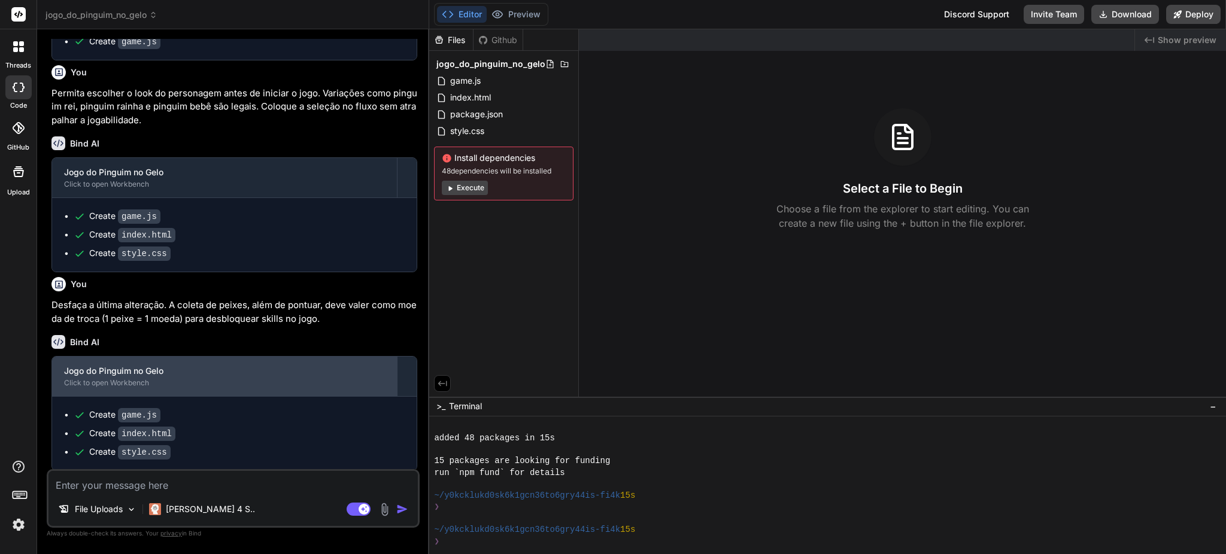
click at [182, 373] on div "Jogo do Pinguim no Gelo" at bounding box center [224, 371] width 321 height 12
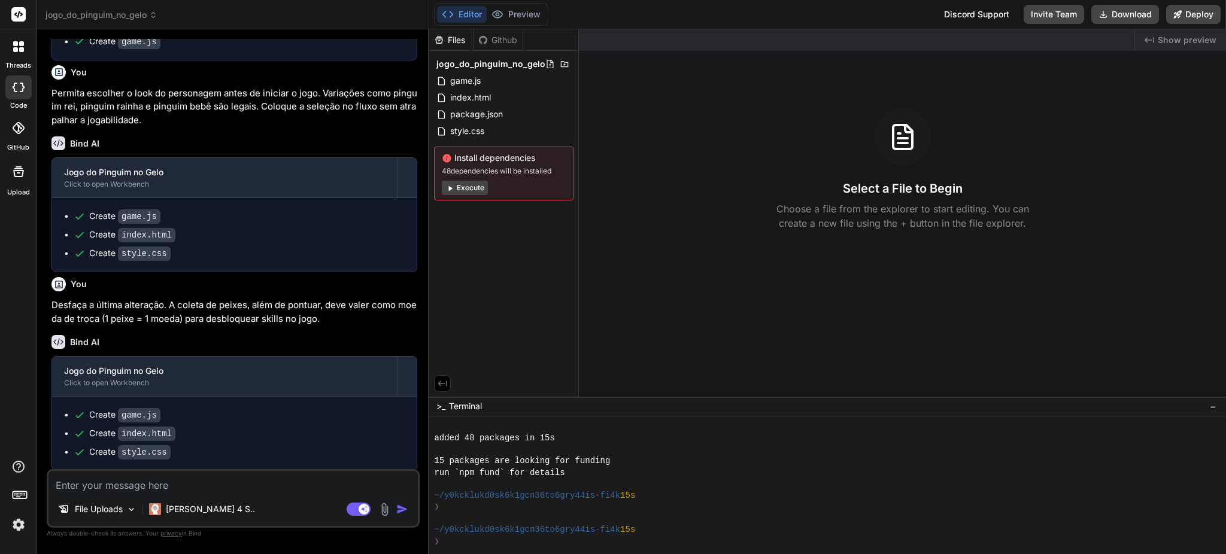
click at [470, 186] on button "Execute" at bounding box center [465, 188] width 46 height 14
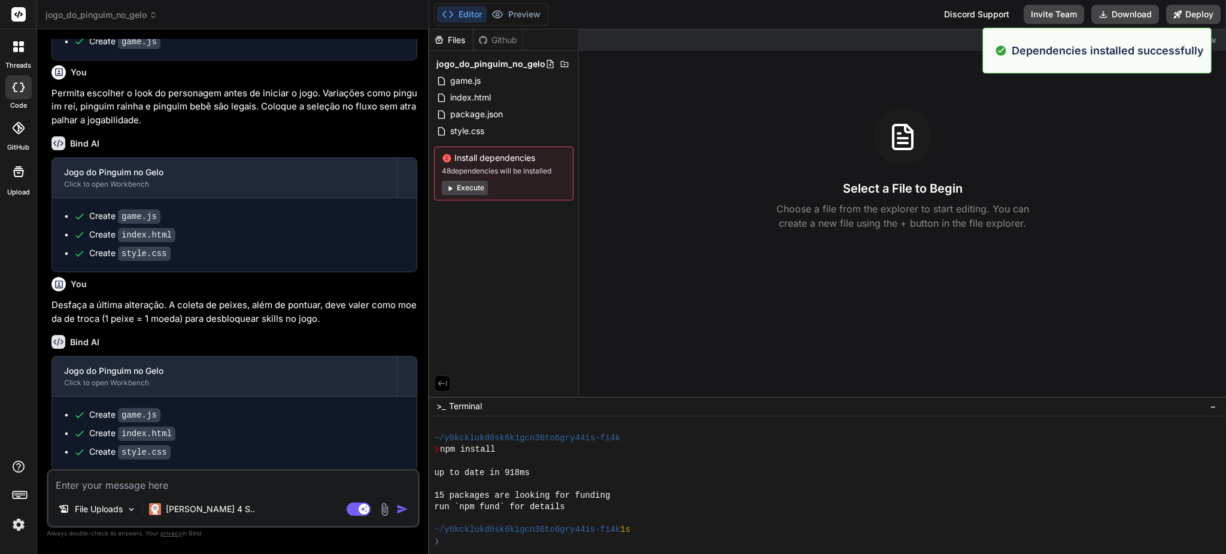
scroll to position [264, 0]
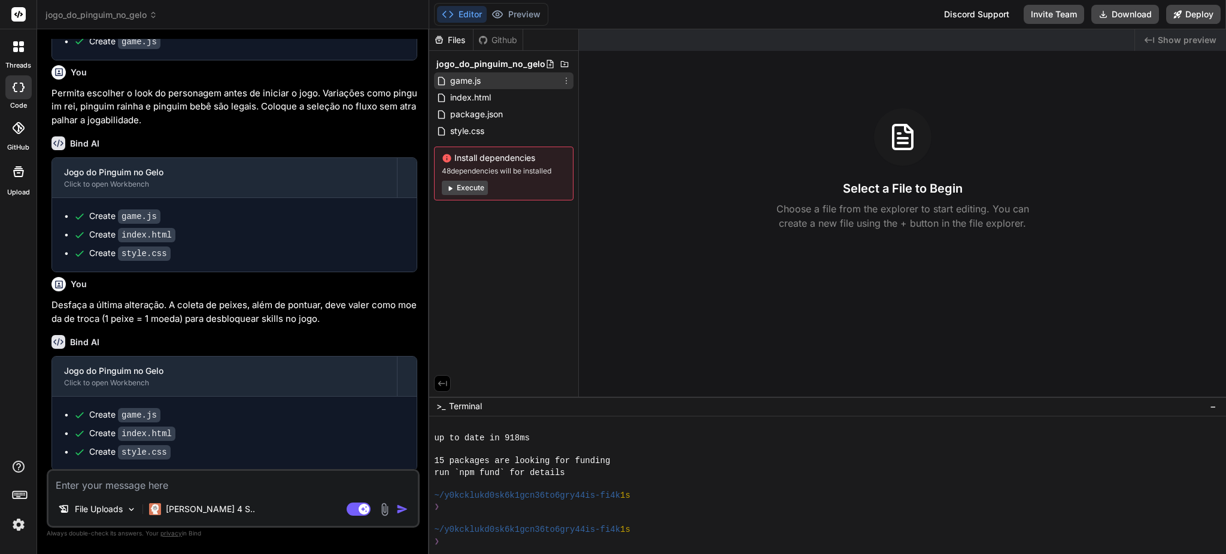
click at [473, 77] on span "game.js" at bounding box center [465, 81] width 33 height 14
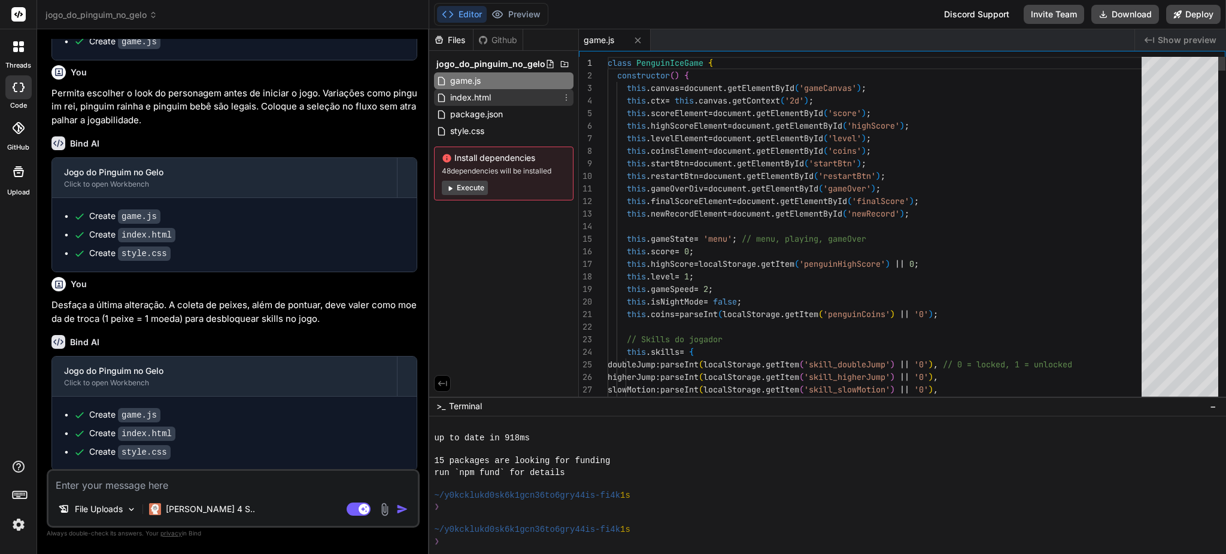
type textarea "x"
click at [474, 100] on span "index.html" at bounding box center [470, 97] width 43 height 14
type textarea "<p>💰 <strong>Use suas moedas para desbloquear novas skills!</strong></p> </div>…"
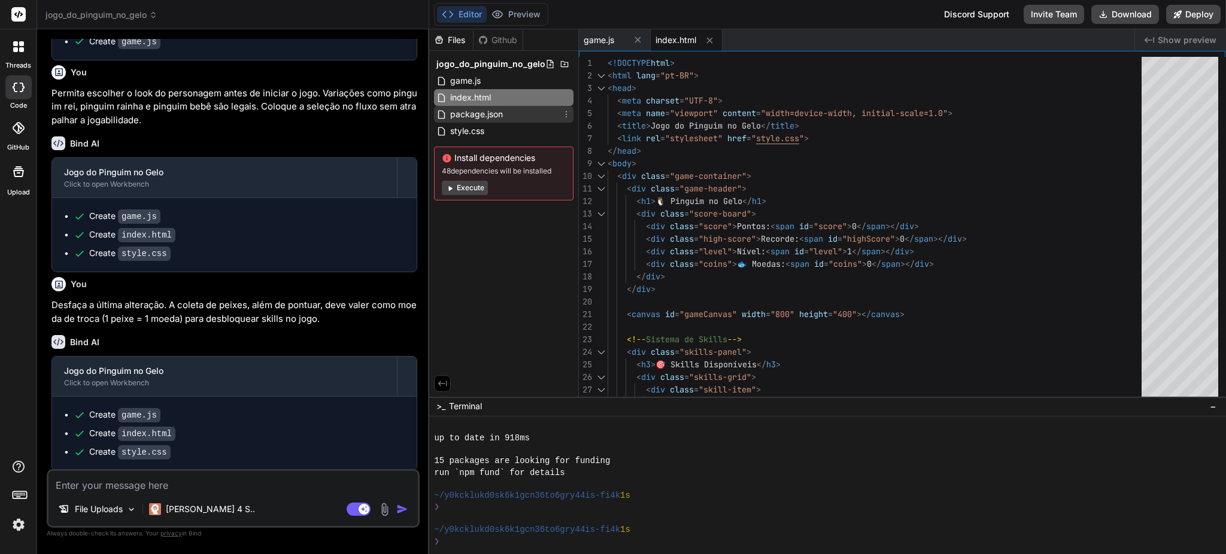
click at [475, 114] on span "package.json" at bounding box center [476, 114] width 55 height 14
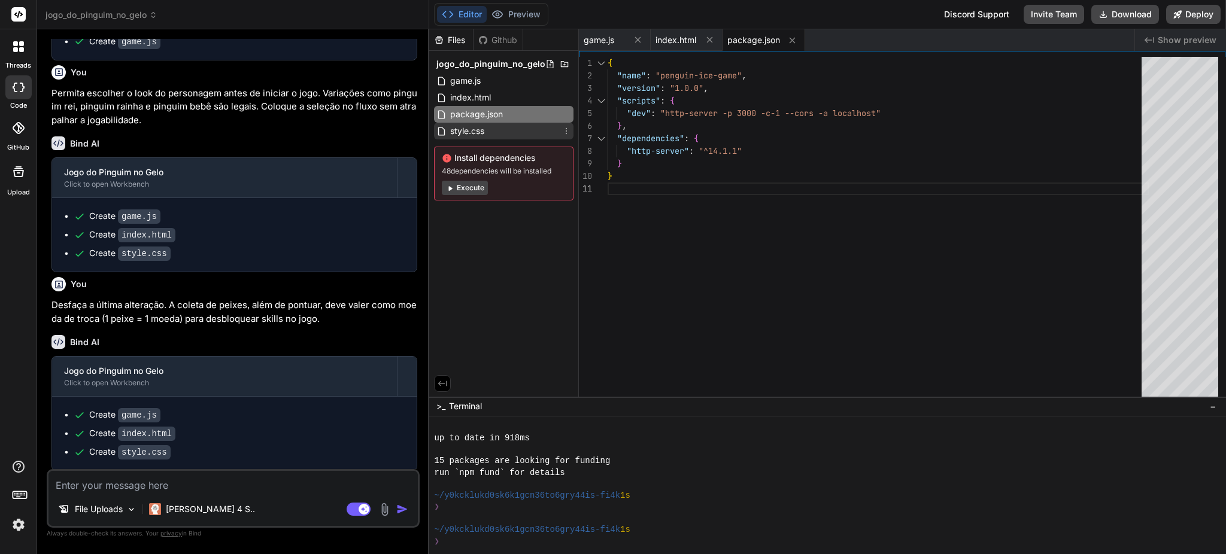
click at [472, 130] on span "style.css" at bounding box center [467, 131] width 37 height 14
type textarea ".skill-info { justify-content: center; } .skills-panel { padding: 15px; } }"
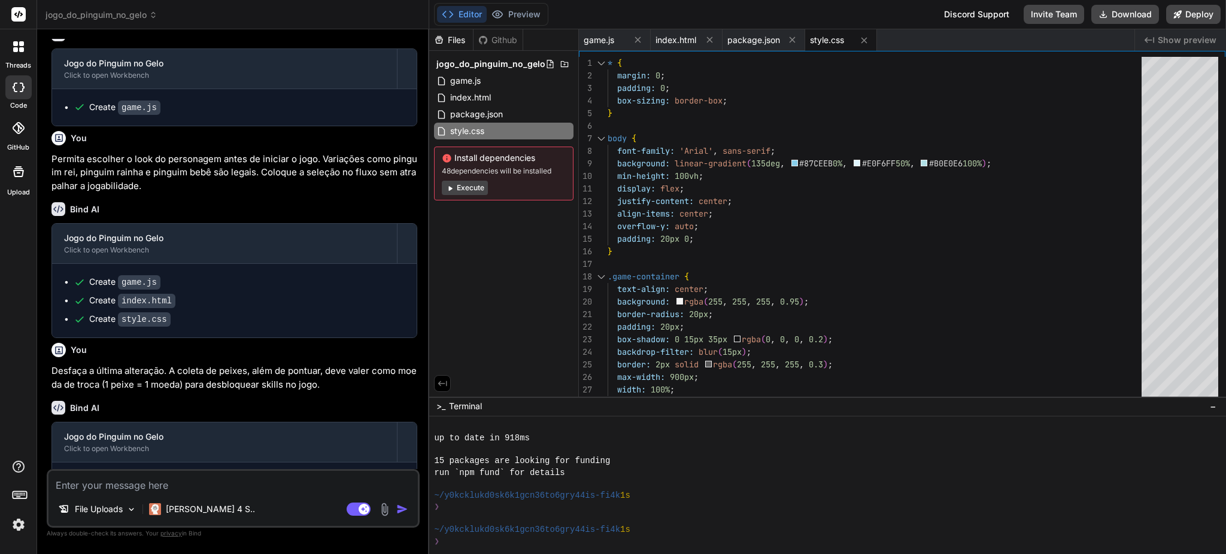
scroll to position [487, 0]
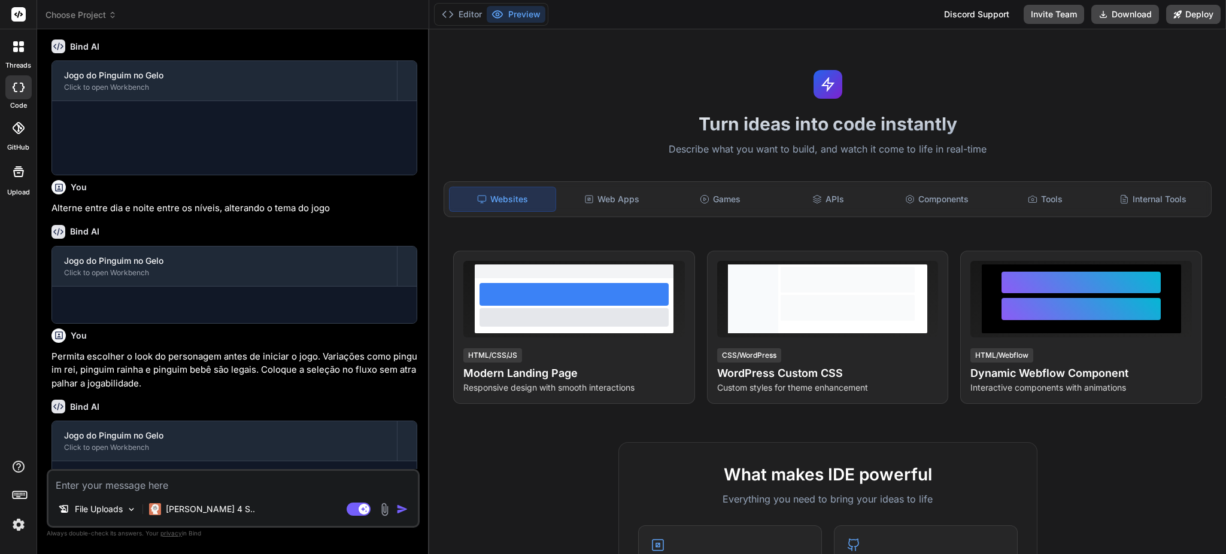
scroll to position [227, 0]
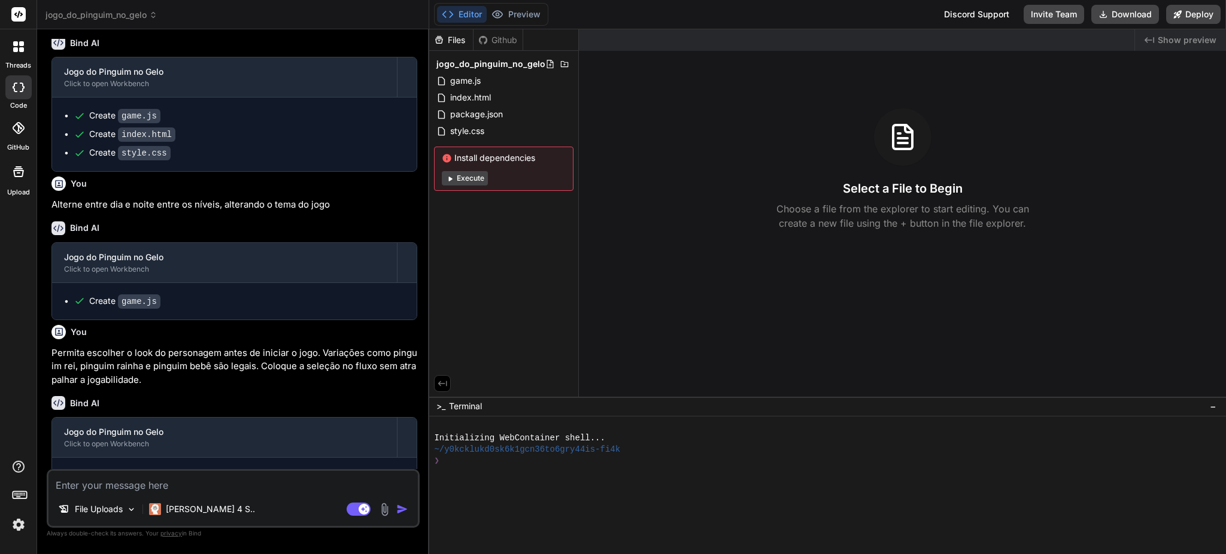
click at [464, 176] on button "Execute" at bounding box center [465, 178] width 46 height 14
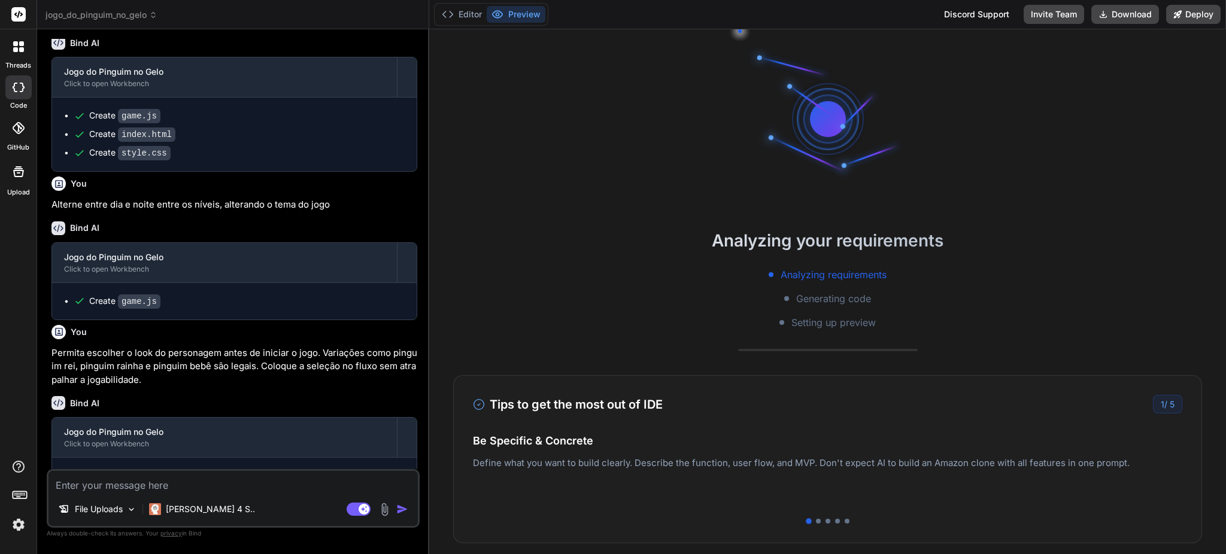
scroll to position [92, 0]
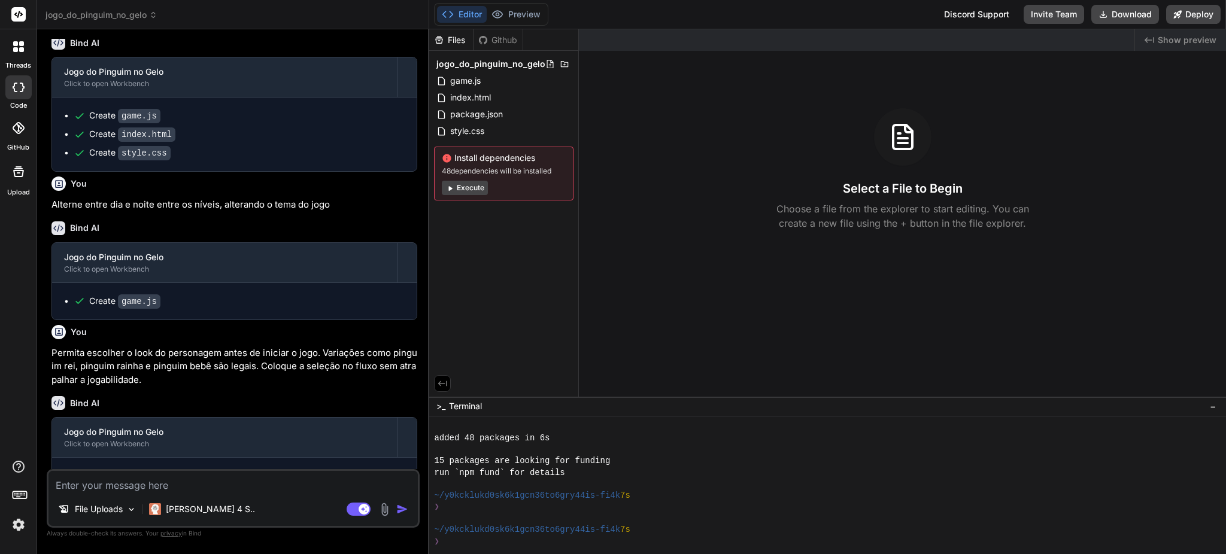
click at [474, 189] on button "Execute" at bounding box center [465, 188] width 46 height 14
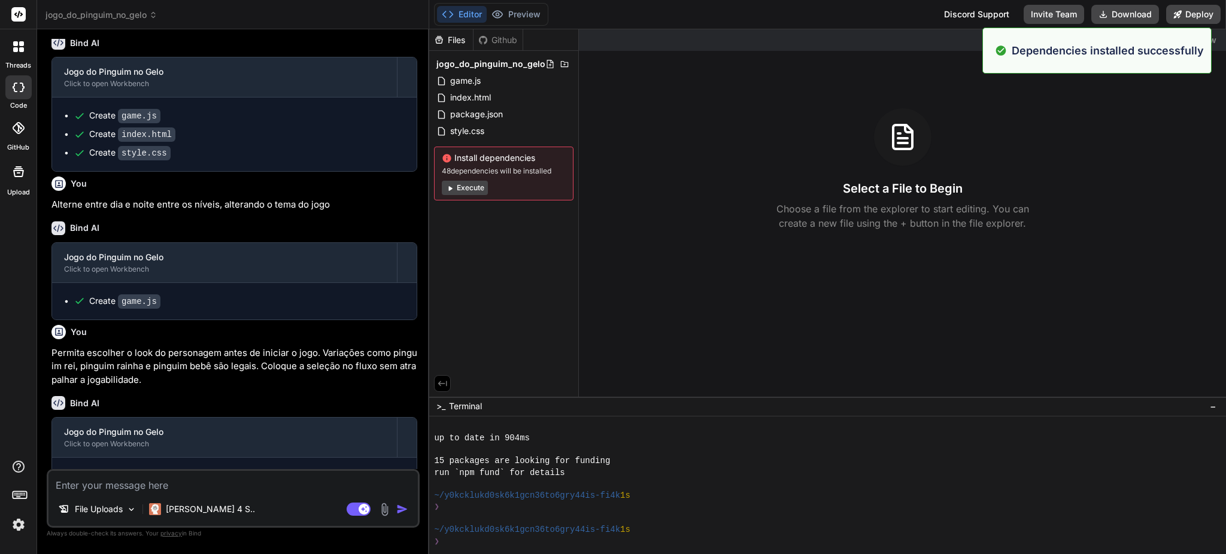
scroll to position [0, 16]
drag, startPoint x: 553, startPoint y: 177, endPoint x: 782, endPoint y: 214, distance: 231.6
click at [741, 239] on div "Created with Pixso. Show preview Select a File to Begin Choose a file from the …" at bounding box center [902, 212] width 647 height 367
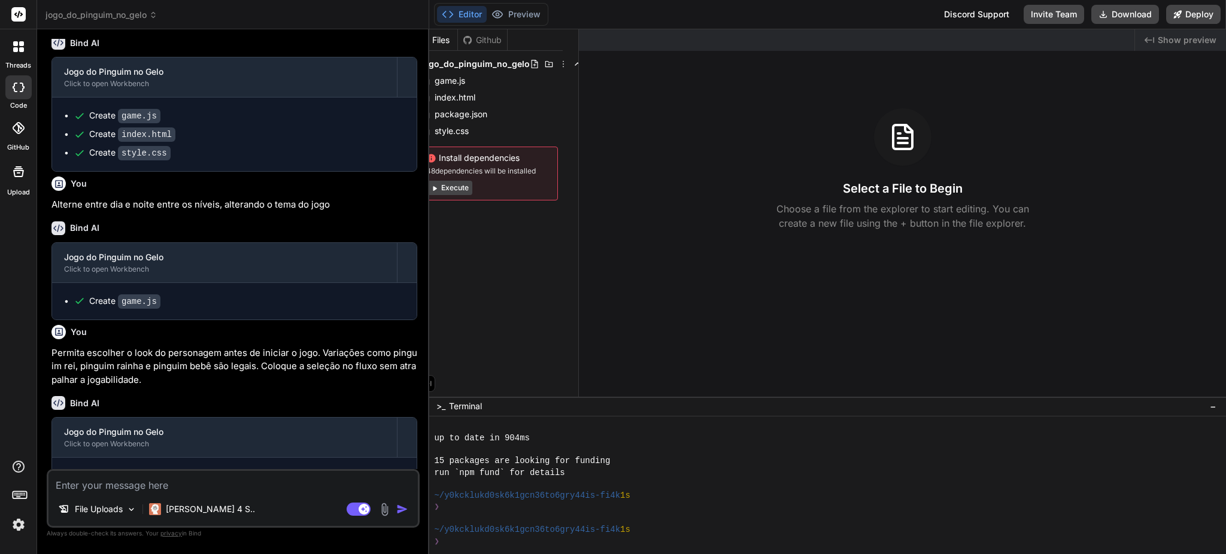
scroll to position [487, 0]
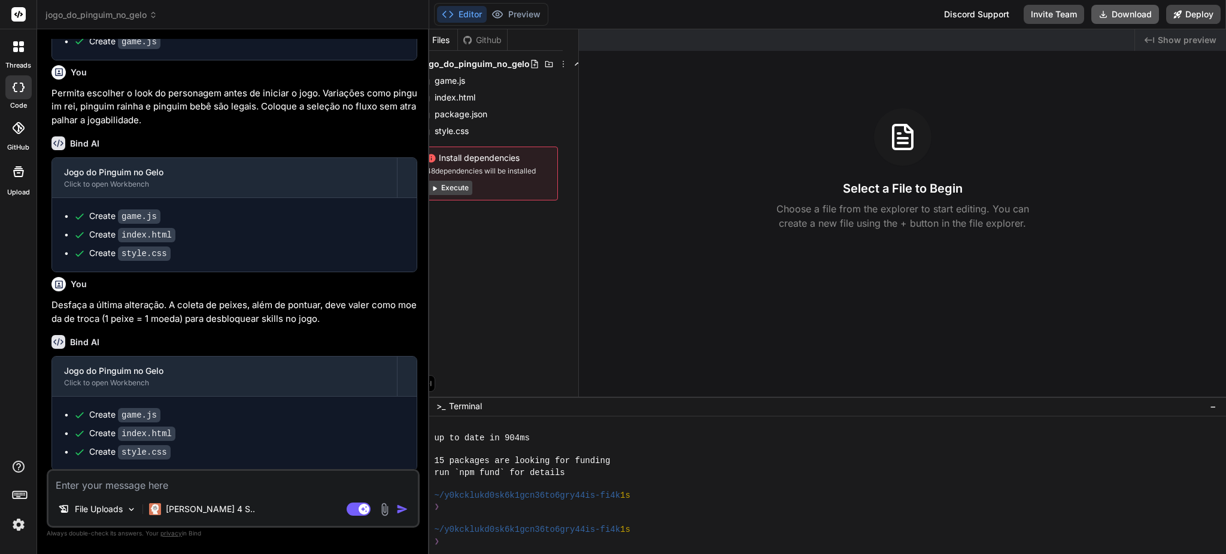
click at [1133, 16] on button "Download" at bounding box center [1125, 14] width 68 height 19
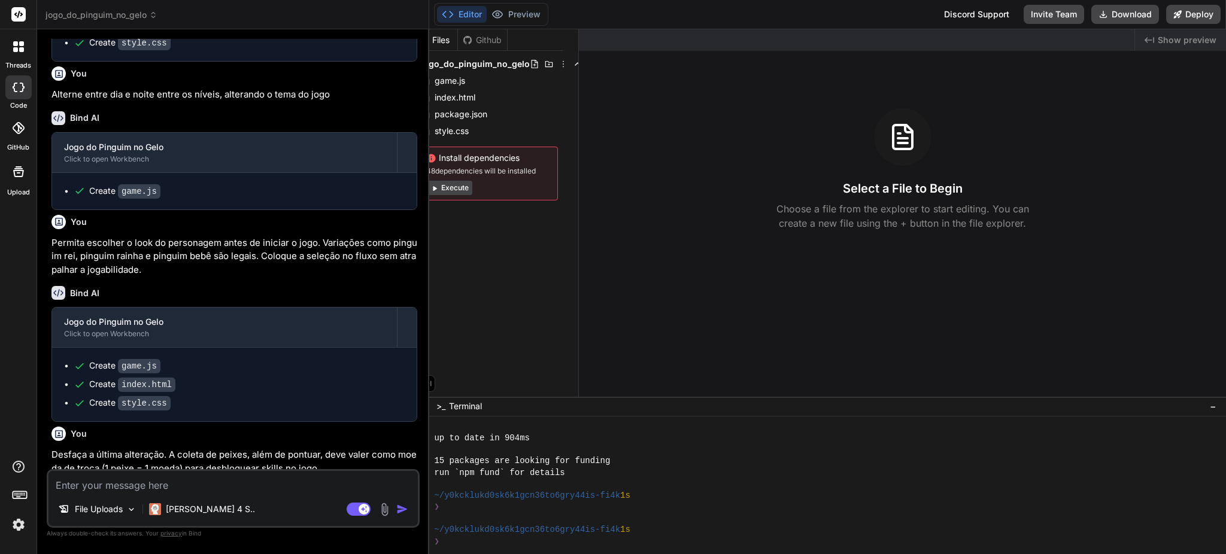
scroll to position [328, 0]
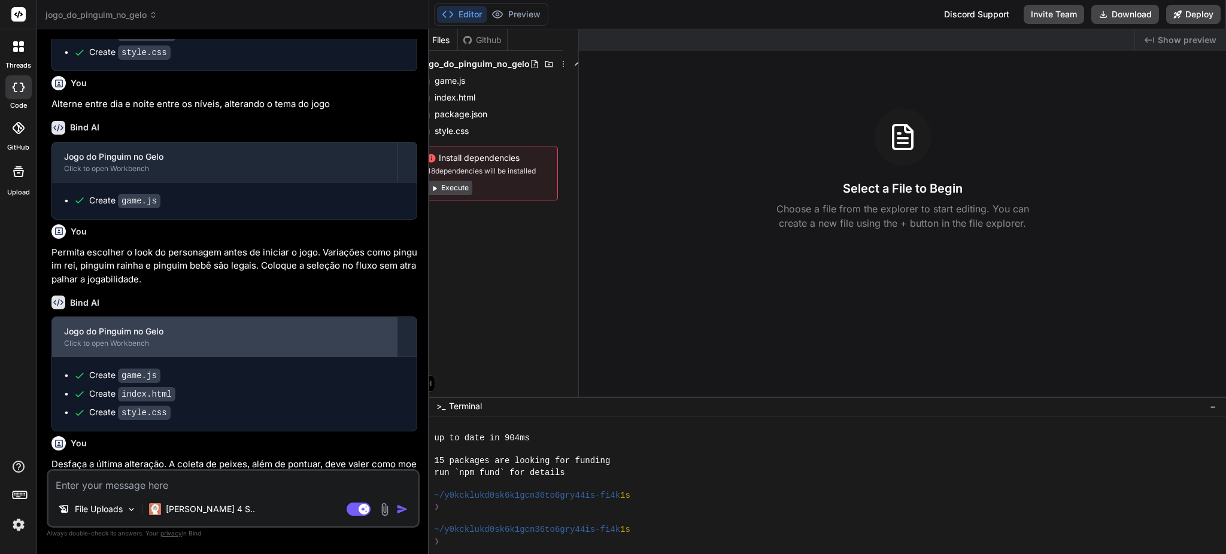
click at [176, 333] on div "Jogo do Pinguim no Gelo" at bounding box center [224, 332] width 321 height 12
click at [232, 339] on div "Click to open Workbench" at bounding box center [224, 344] width 321 height 10
click at [274, 332] on div "Jogo do Pinguim no Gelo" at bounding box center [224, 332] width 321 height 12
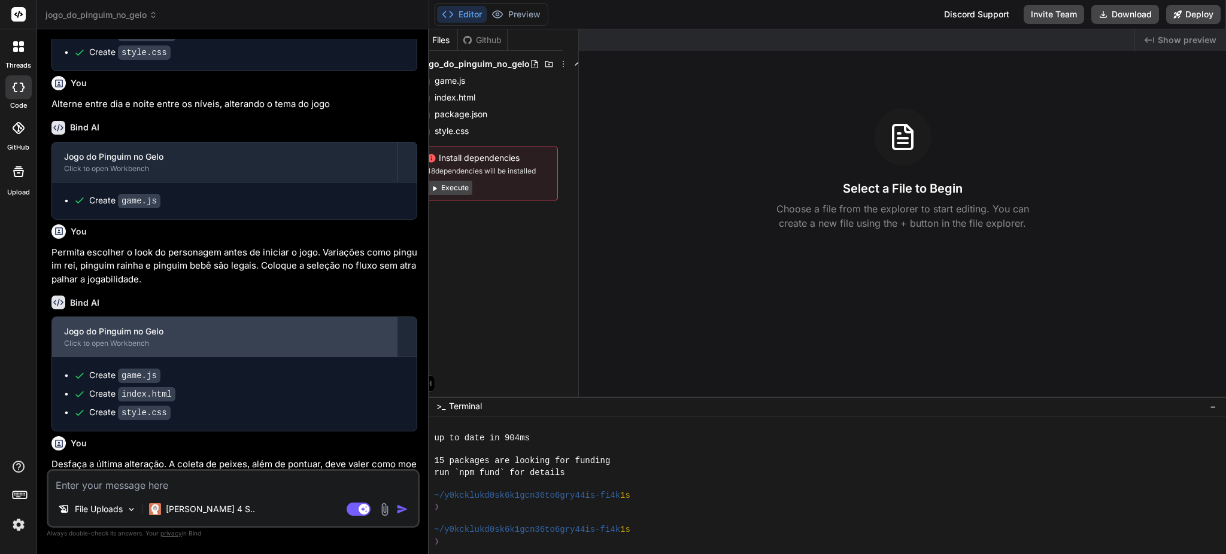
click at [274, 332] on div "Jogo do Pinguim no Gelo" at bounding box center [224, 332] width 321 height 12
drag, startPoint x: 333, startPoint y: 330, endPoint x: 288, endPoint y: 336, distance: 44.7
click at [288, 336] on div "Jogo do Pinguim no Gelo" at bounding box center [224, 332] width 321 height 12
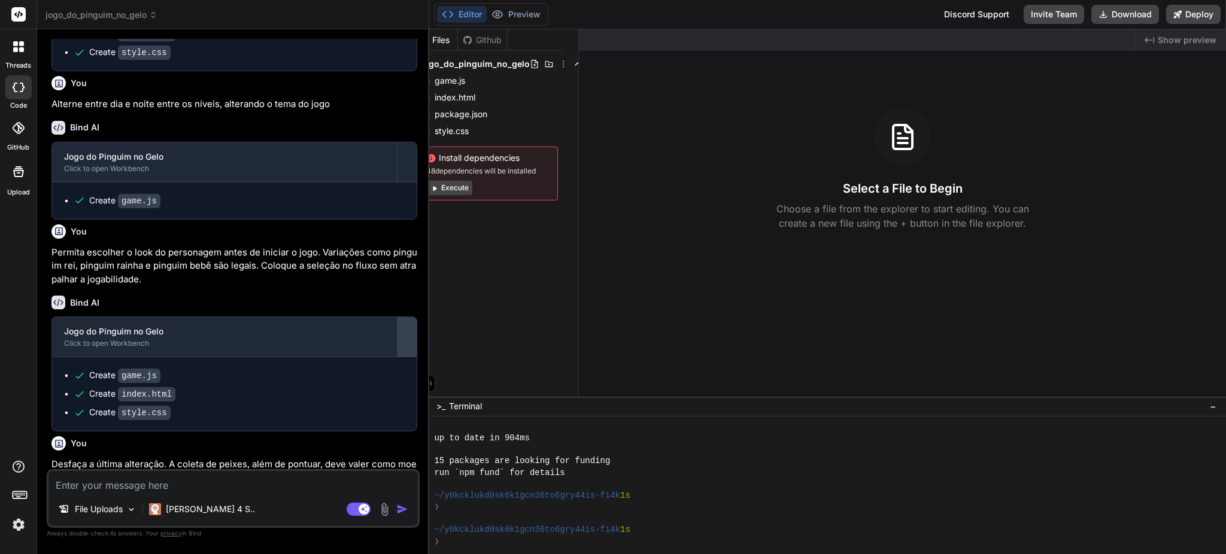
click at [405, 333] on div at bounding box center [406, 336] width 19 height 19
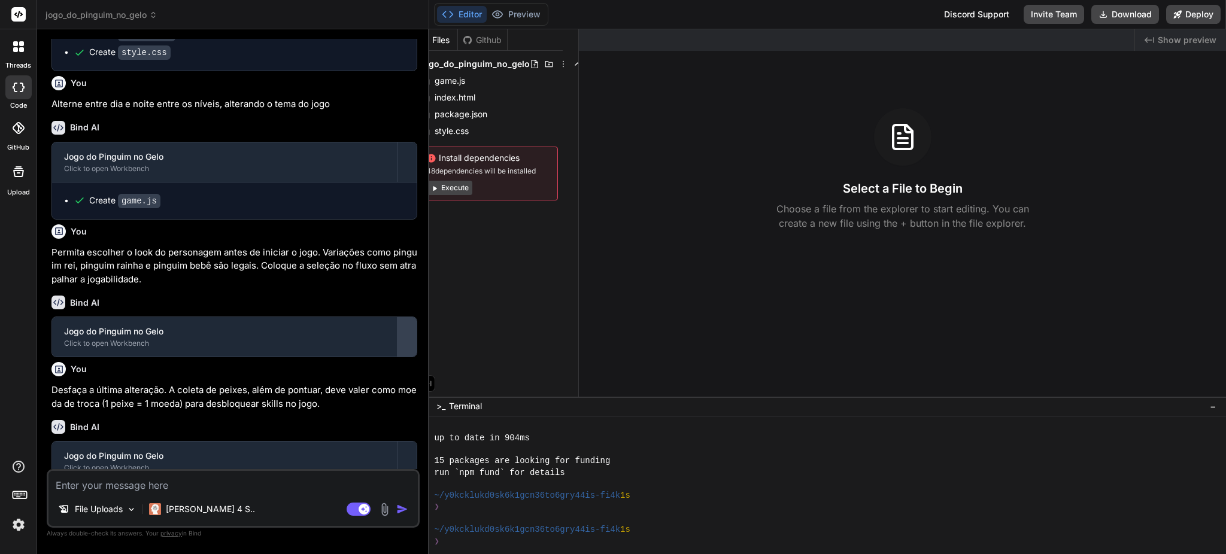
click at [403, 333] on div at bounding box center [406, 336] width 19 height 19
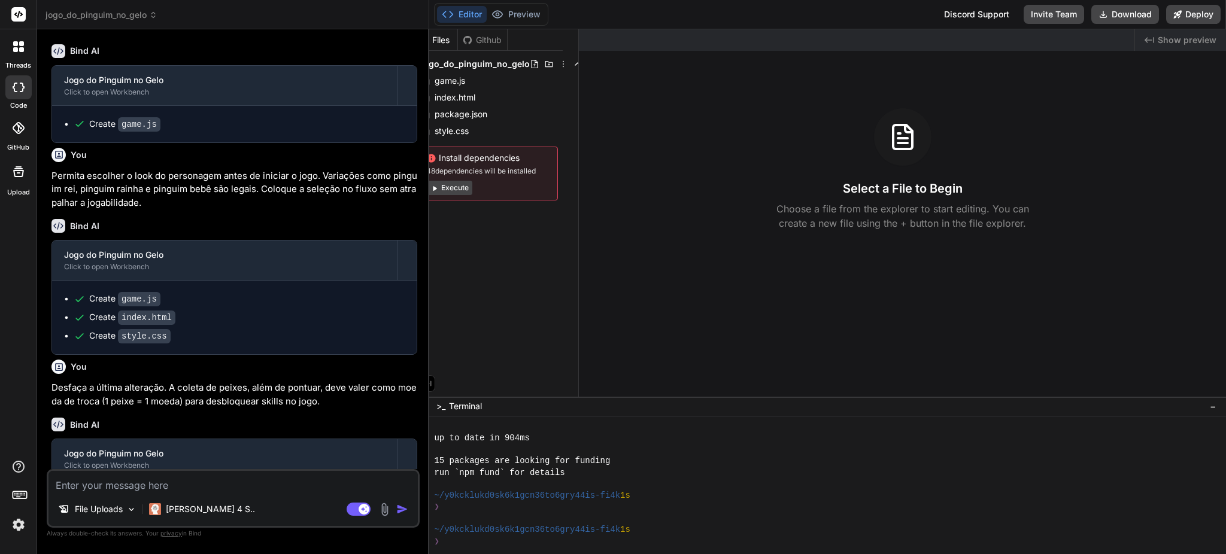
scroll to position [487, 0]
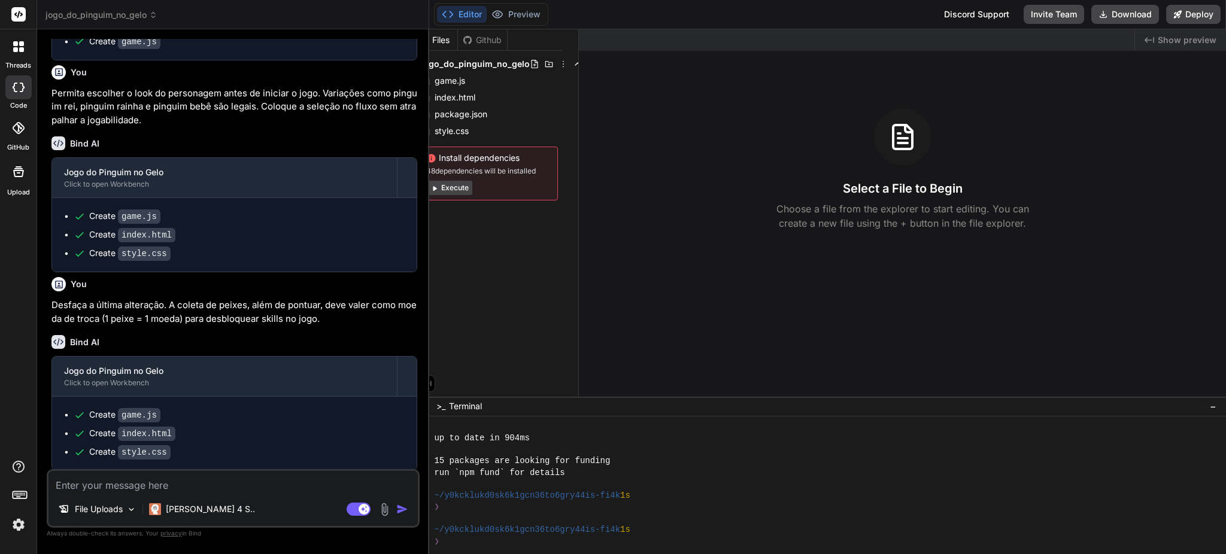
drag, startPoint x: 202, startPoint y: 479, endPoint x: 247, endPoint y: 456, distance: 50.1
click at [202, 481] on textarea at bounding box center [232, 482] width 369 height 22
type textarea "x"
type textarea "D"
type textarea "x"
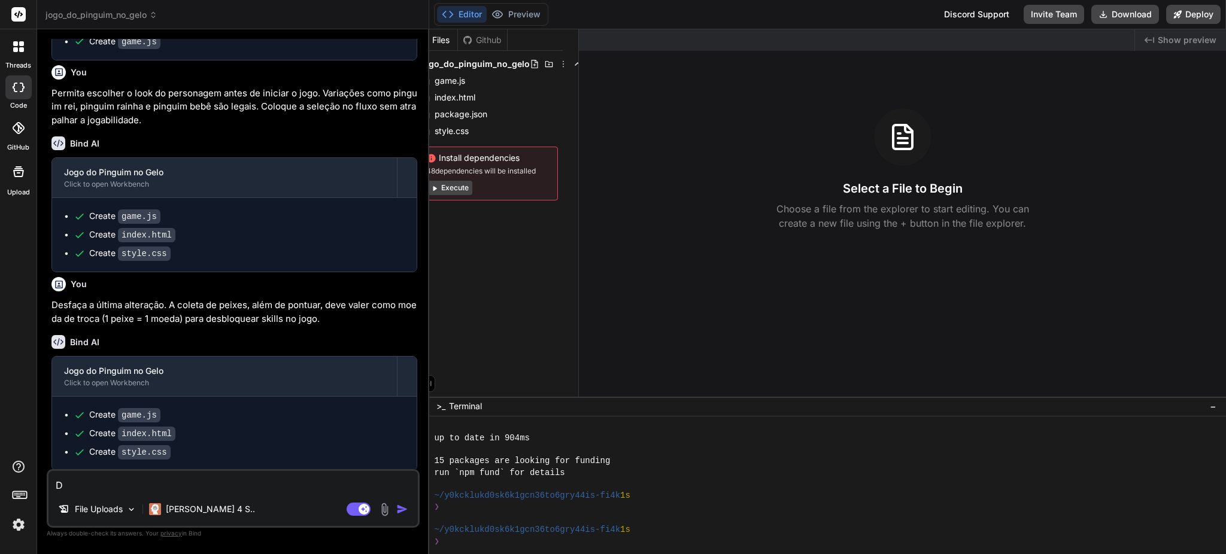
type textarea "De"
type textarea "x"
type textarea "Des"
type textarea "x"
type textarea "Desf"
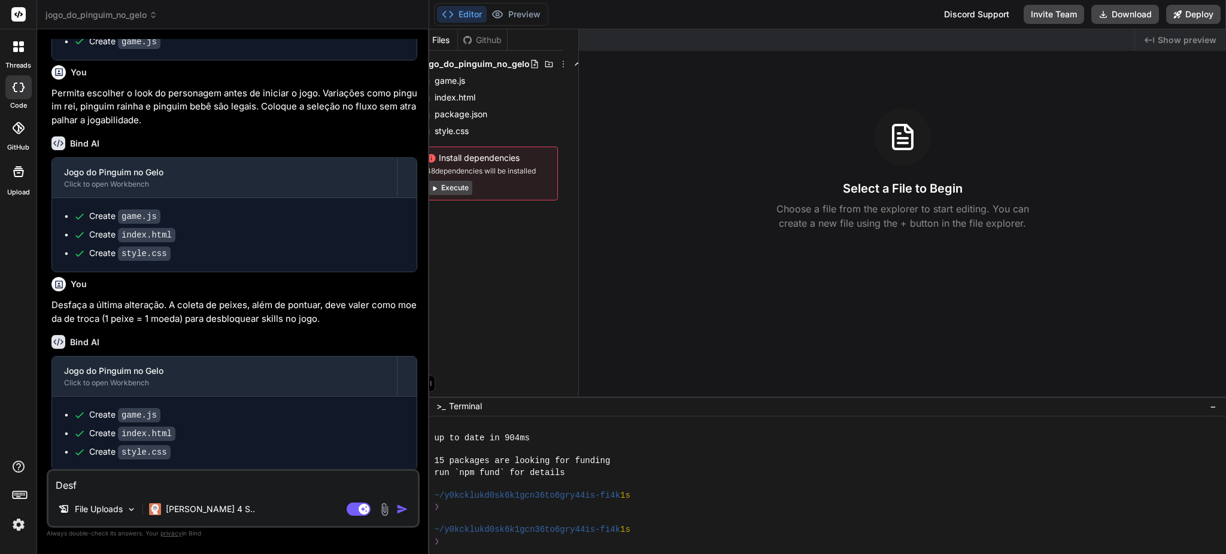
type textarea "x"
type textarea "Desfa"
type textarea "x"
type textarea "Desfaç"
type textarea "x"
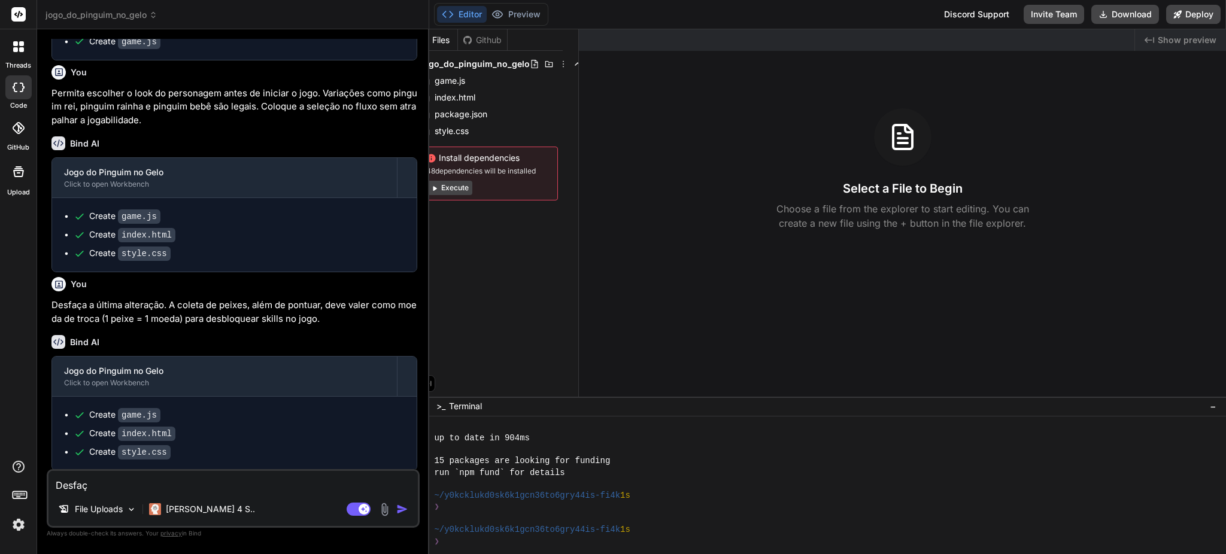
type textarea "Desfaça"
type textarea "x"
type textarea "Desfaça"
type textarea "x"
type textarea "Desfaça a"
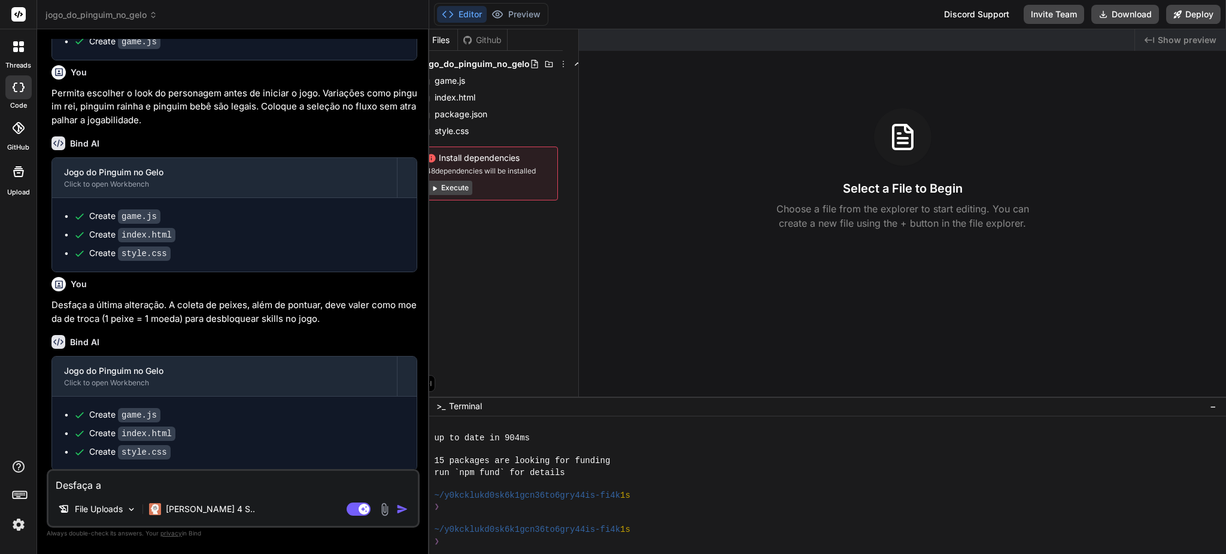
type textarea "x"
type textarea "Desfaça as"
type textarea "x"
type textarea "Desfaça as"
type textarea "x"
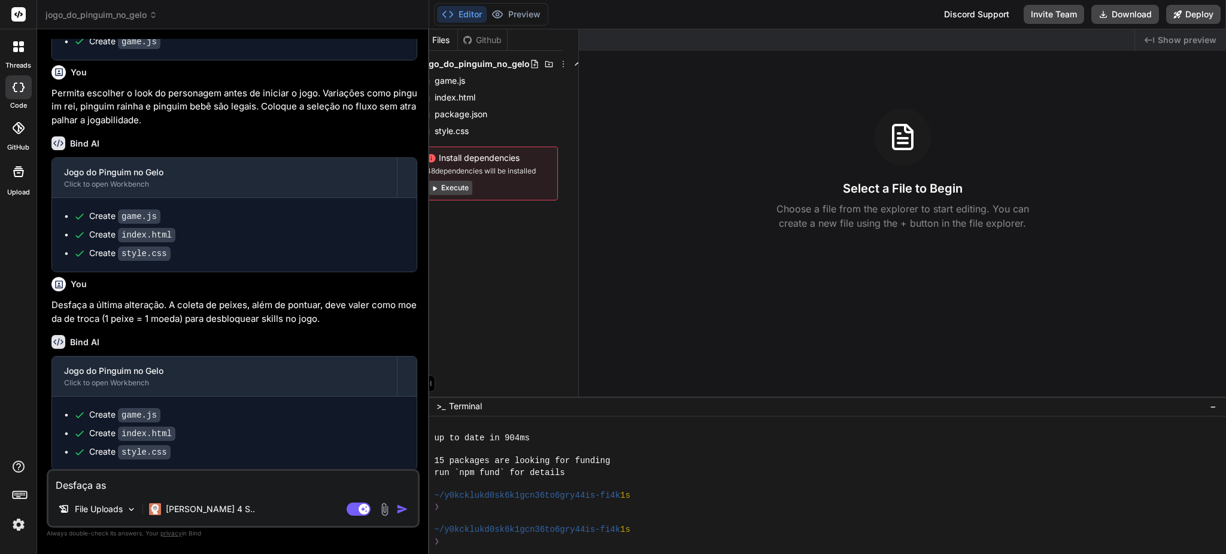
type textarea "Desfaça as ú"
type textarea "x"
type textarea "Desfaça as úl"
type textarea "x"
type textarea "Desfaça as últ"
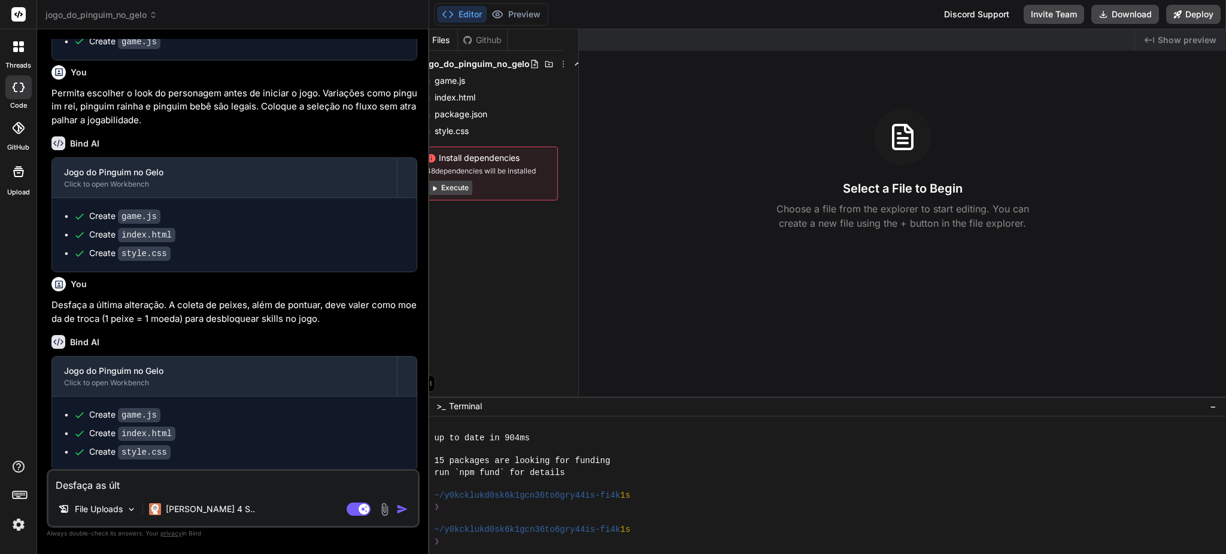
type textarea "x"
type textarea "Desfaça as últi"
type textarea "x"
type textarea "Desfaça as últim"
type textarea "x"
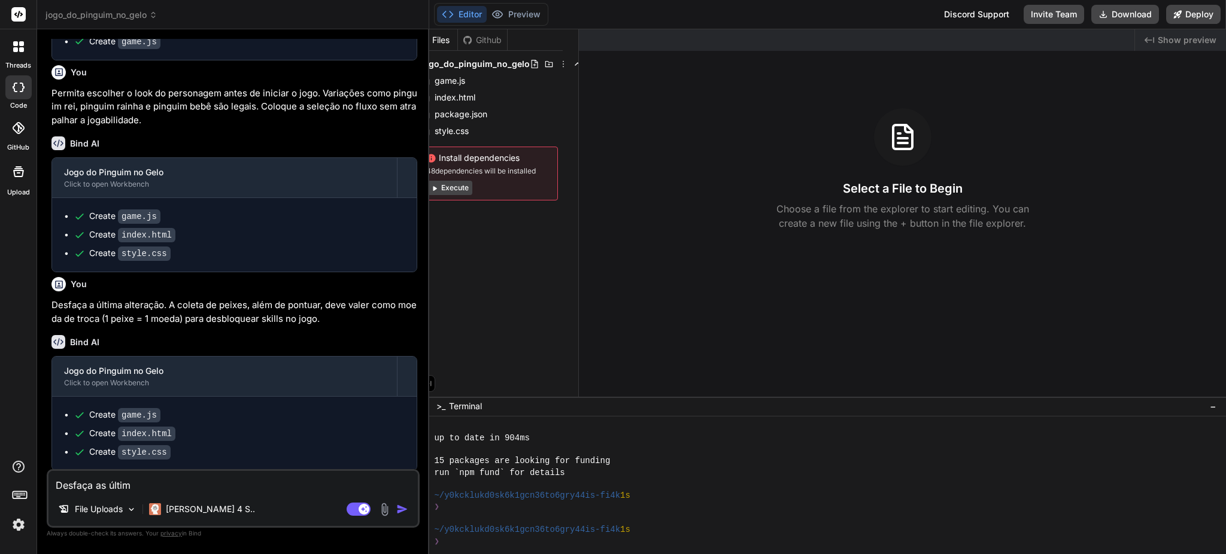
type textarea "Desfaça as última"
type textarea "x"
type textarea "Desfaça as últimas"
type textarea "x"
type textarea "Desfaça as últimas"
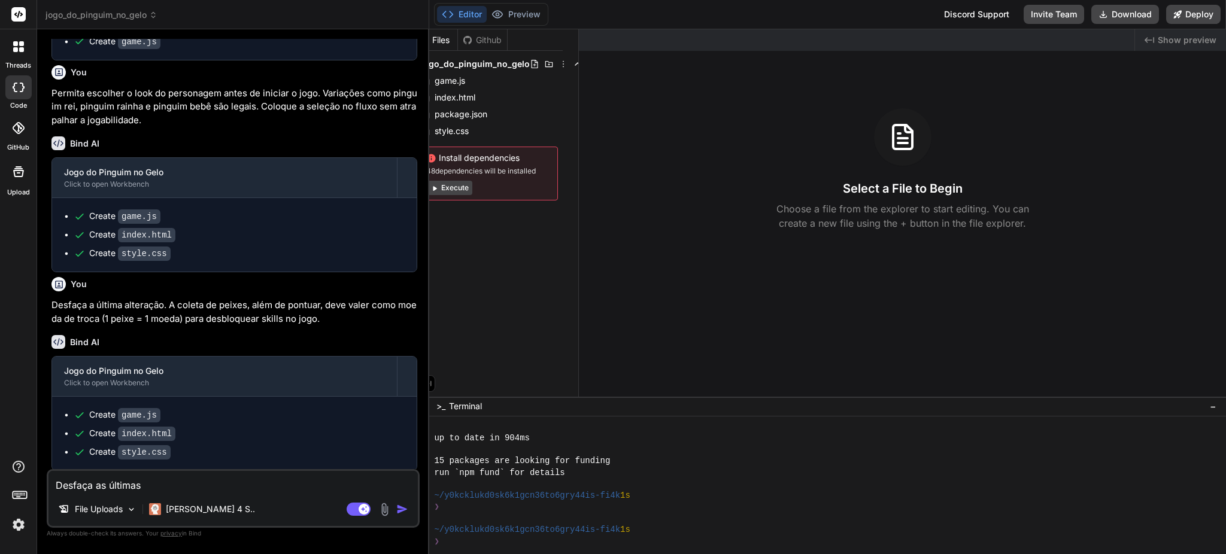
type textarea "x"
type textarea "Desfaça as últimas a"
type textarea "x"
type textarea "Desfaça as últimas al"
type textarea "x"
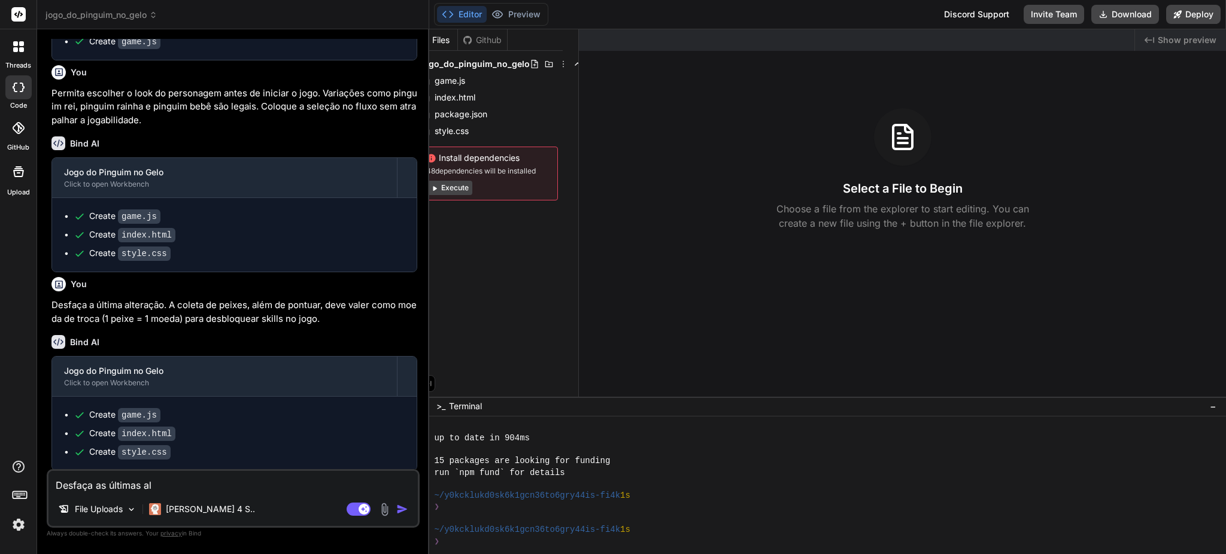
type textarea "Desfaça as últimas alt"
type textarea "x"
type textarea "Desfaça as últimas alte"
type textarea "x"
type textarea "Desfaça as últimas alter"
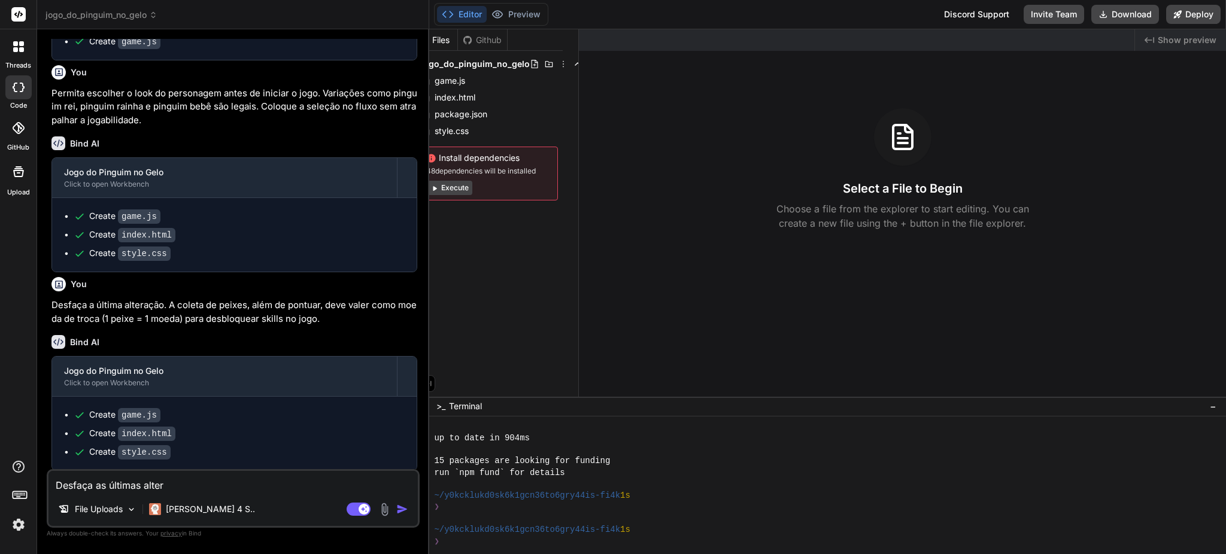
type textarea "x"
type textarea "Desfaça as últimas altera"
type textarea "x"
type textarea "Desfaça as últimas alteraç"
type textarea "x"
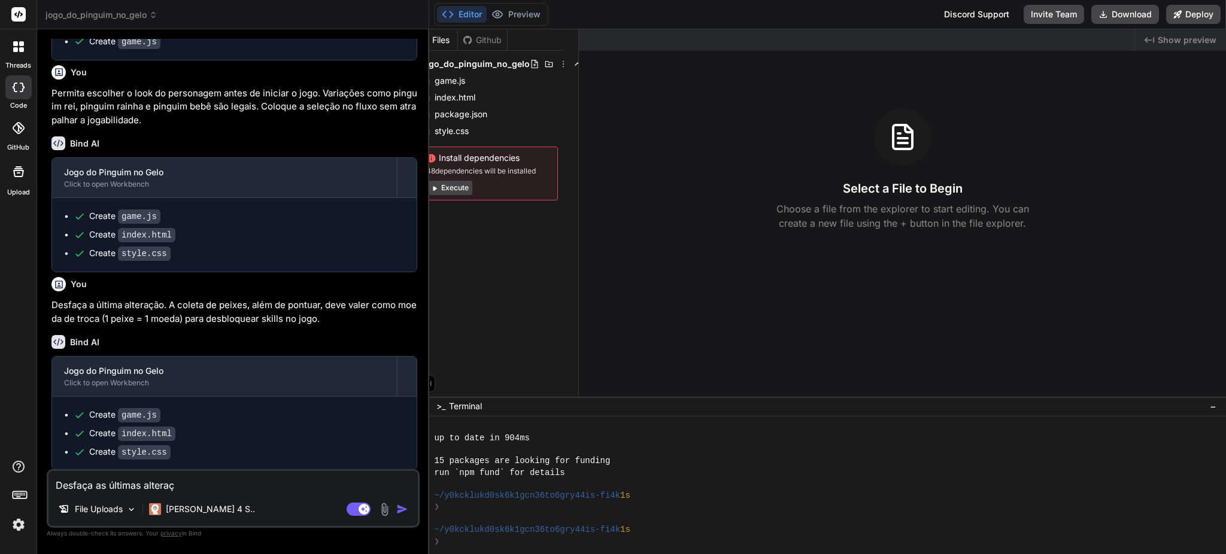
type textarea "Desfaça as últimas altera"
type textarea "x"
type textarea "Desfaça as últimas alter"
type textarea "x"
type textarea "Desfaça as últimas alte"
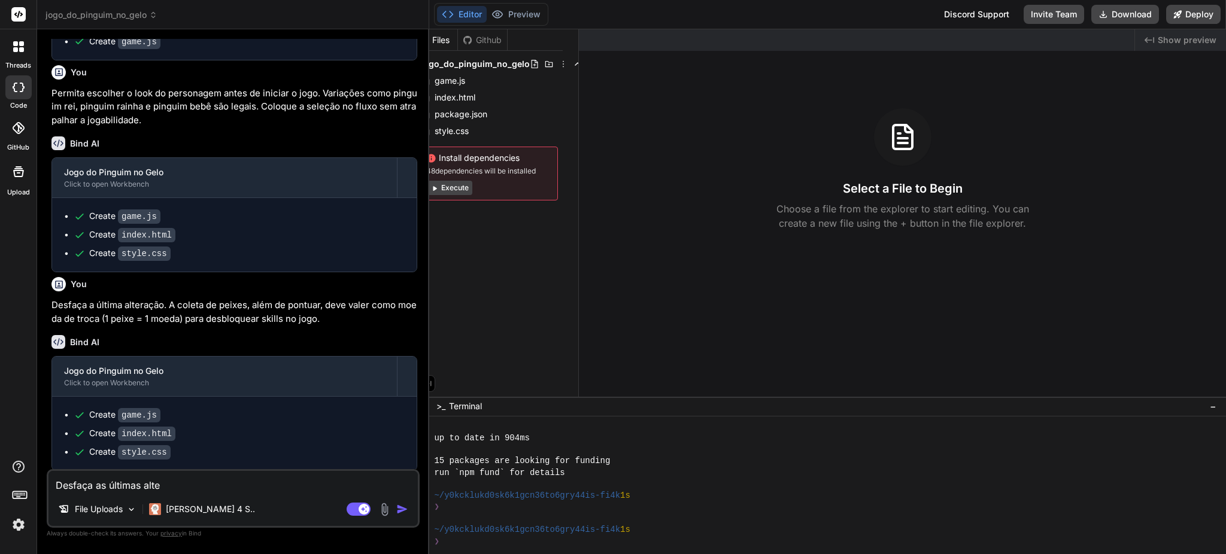
type textarea "x"
type textarea "Desfaça as últimas alt"
type textarea "x"
type textarea "Desfaça as últimas al"
type textarea "x"
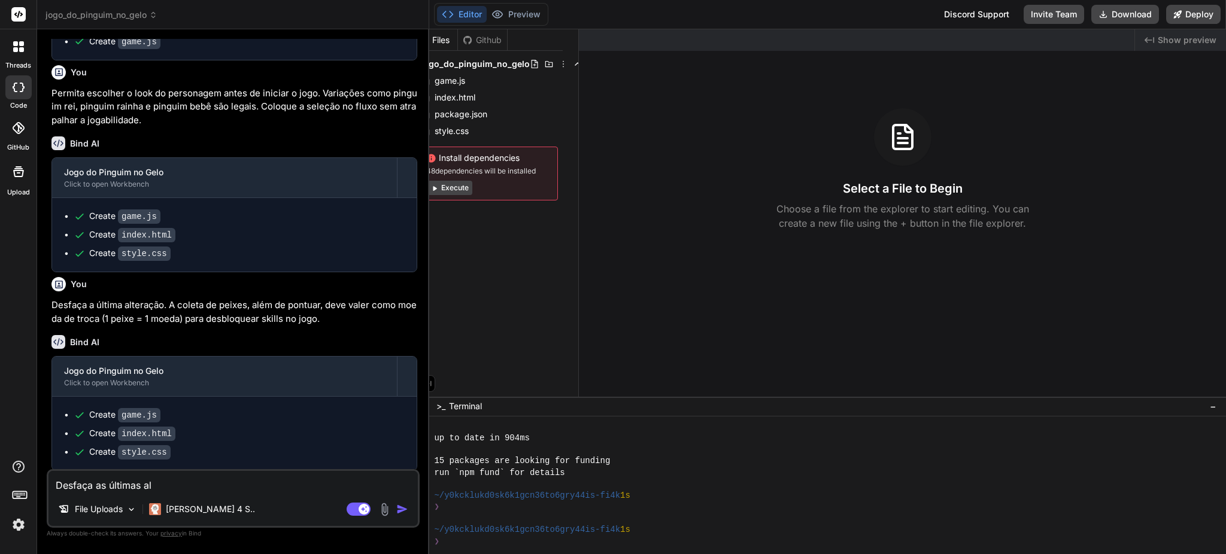
type textarea "Desfaça as últimas a"
type textarea "x"
type textarea "Desfaça as últimas"
type textarea "x"
type textarea "Desfaça as últimas"
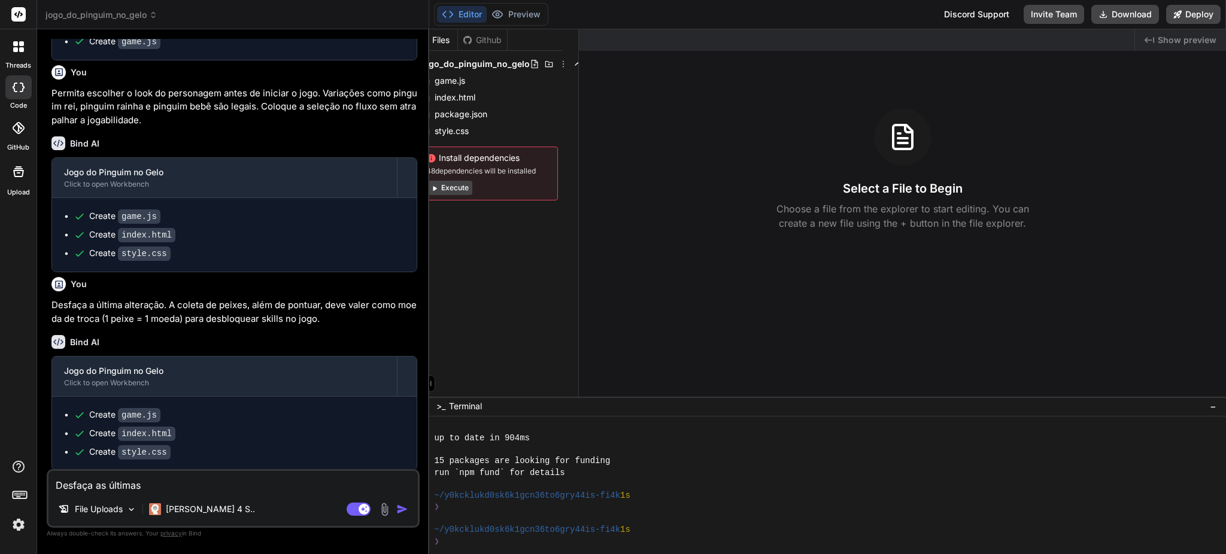
type textarea "x"
type textarea "Desfaça as última"
type textarea "x"
type textarea "Desfaça as últim"
type textarea "x"
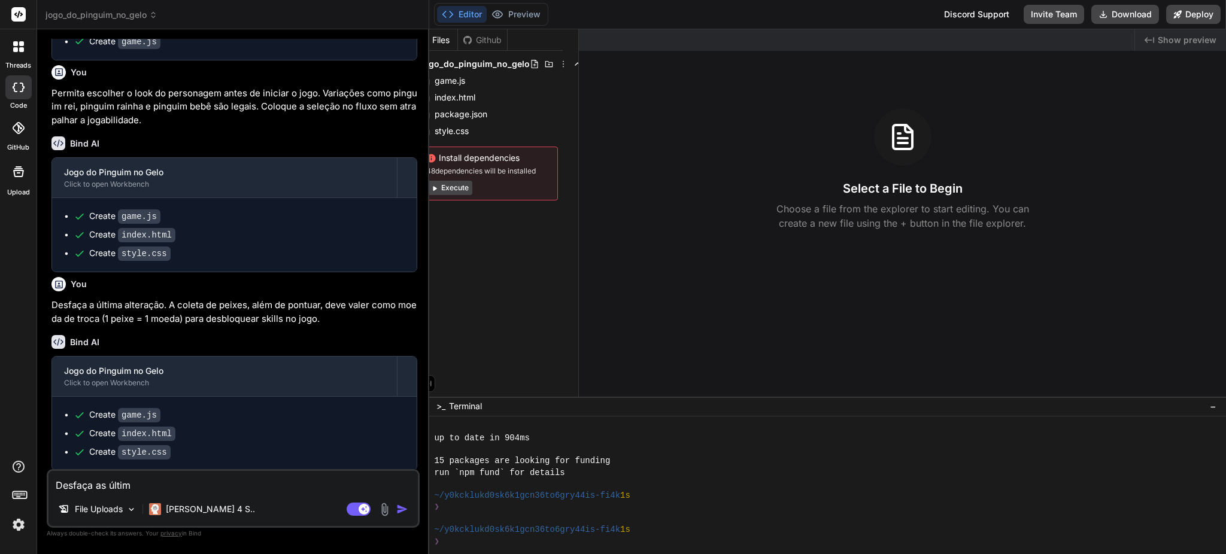
type textarea "Desfaça as últi"
type textarea "x"
type textarea "Desfaça as últ"
type textarea "x"
type textarea "Desfaça as úl"
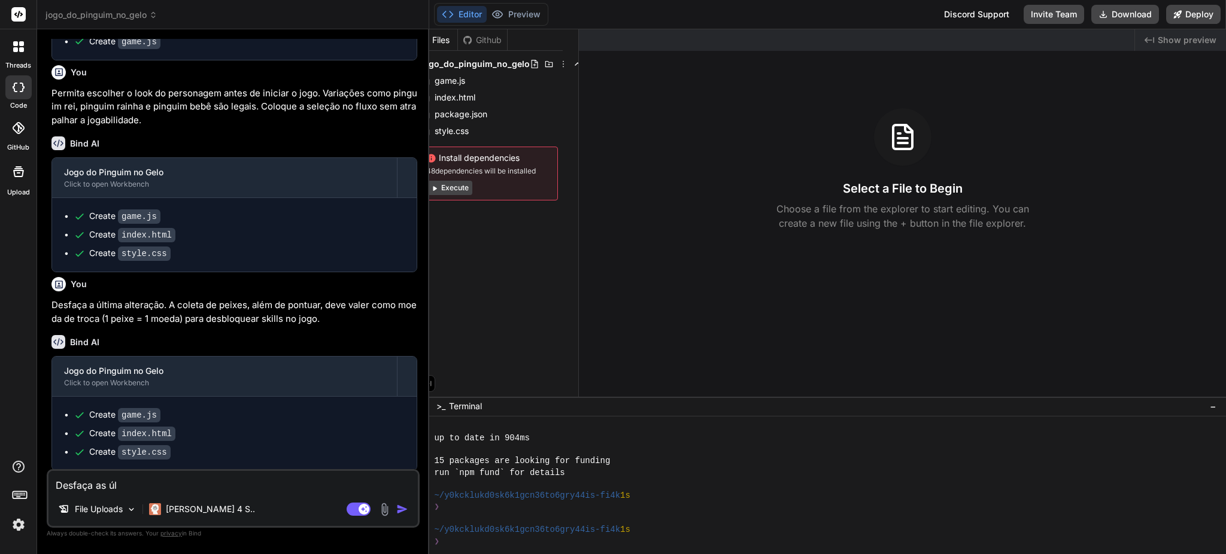
type textarea "x"
type textarea "Desfaça as ú"
type textarea "x"
type textarea "Desfaça as"
type textarea "x"
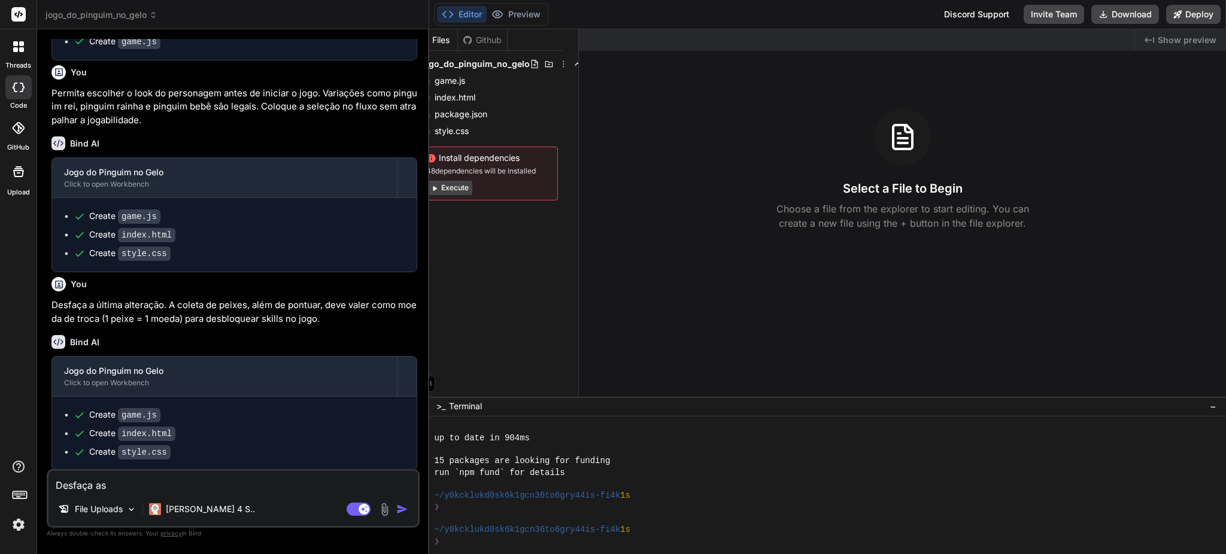
type textarea "Desfaça as"
type textarea "x"
type textarea "Desfaça a"
type textarea "x"
type textarea "Desfaça a"
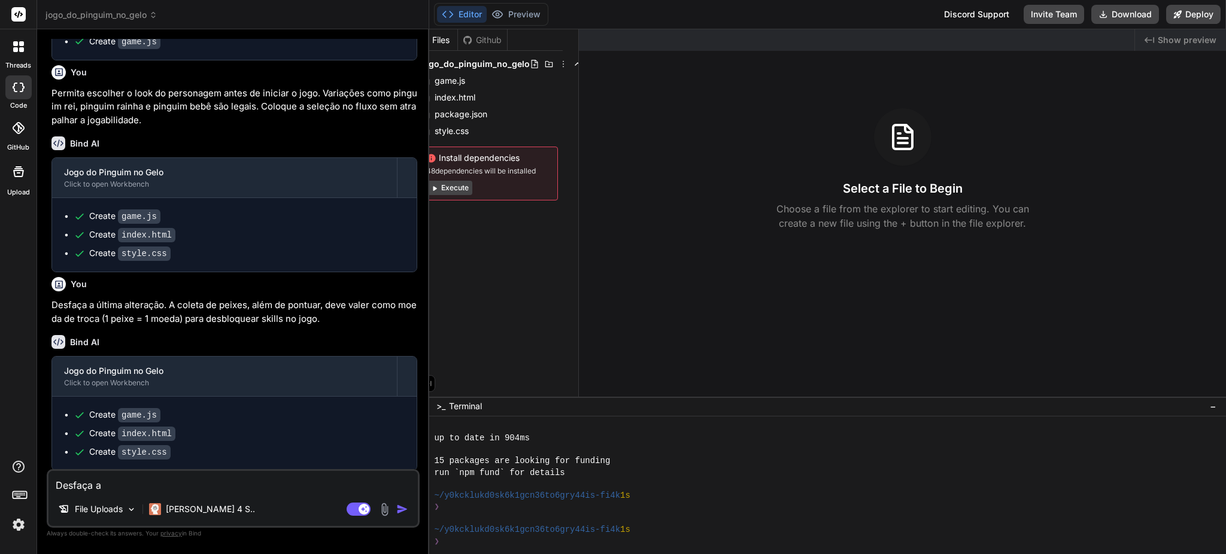
type textarea "x"
type textarea "Desfaça a ú"
type textarea "x"
type textarea "Desfaça a úl"
type textarea "x"
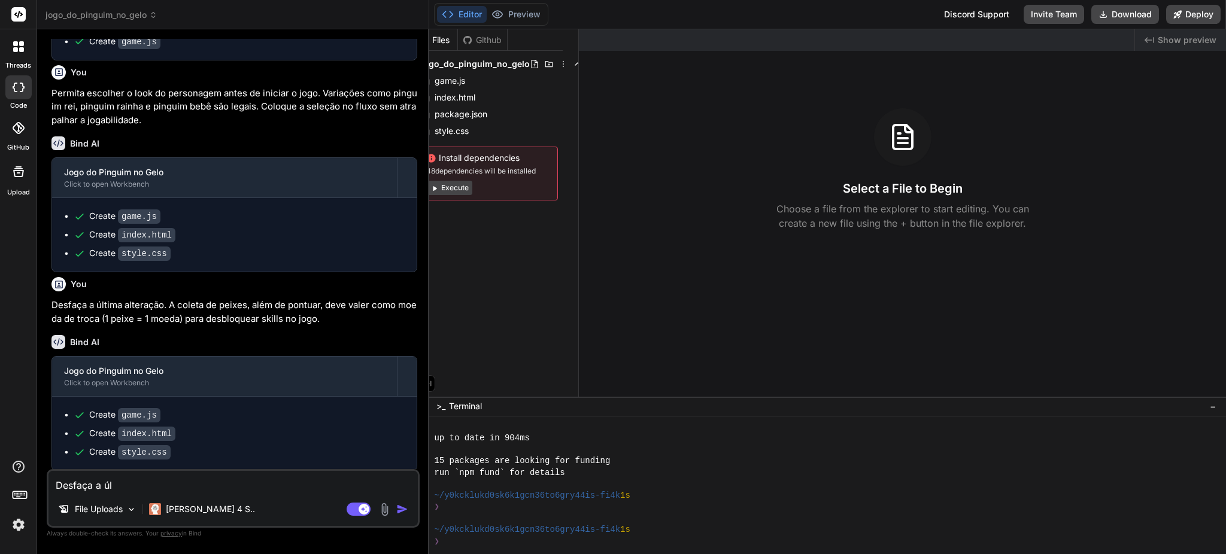
type textarea "Desfaça a últ"
type textarea "x"
type textarea "Desfaça a últi"
type textarea "x"
type textarea "Desfaça a últim"
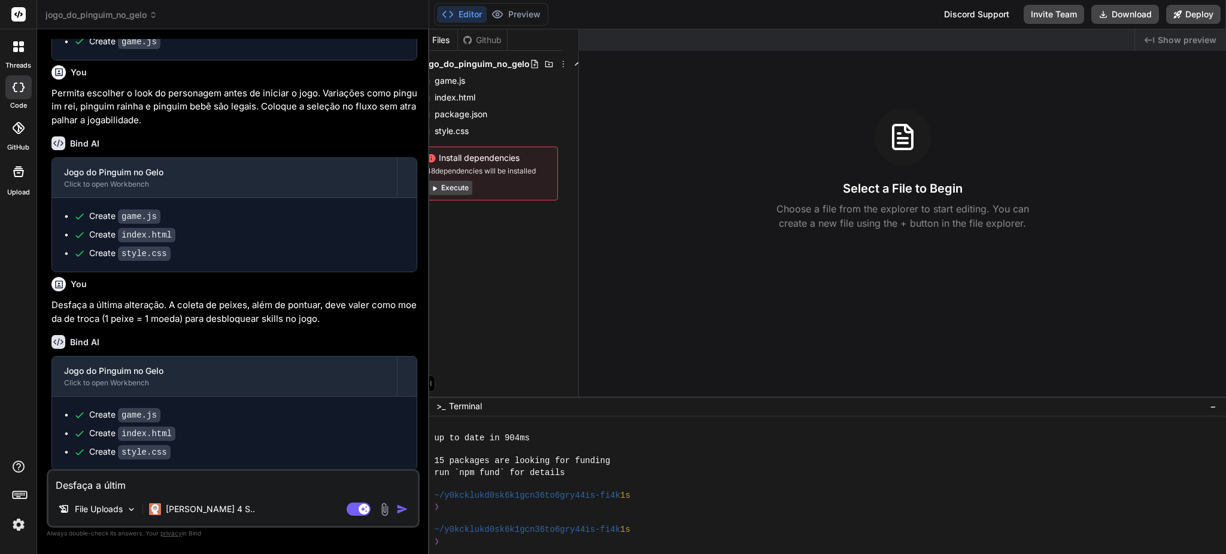
type textarea "x"
type textarea "Desfaça a última"
type textarea "x"
type textarea "Desfaça a última"
type textarea "x"
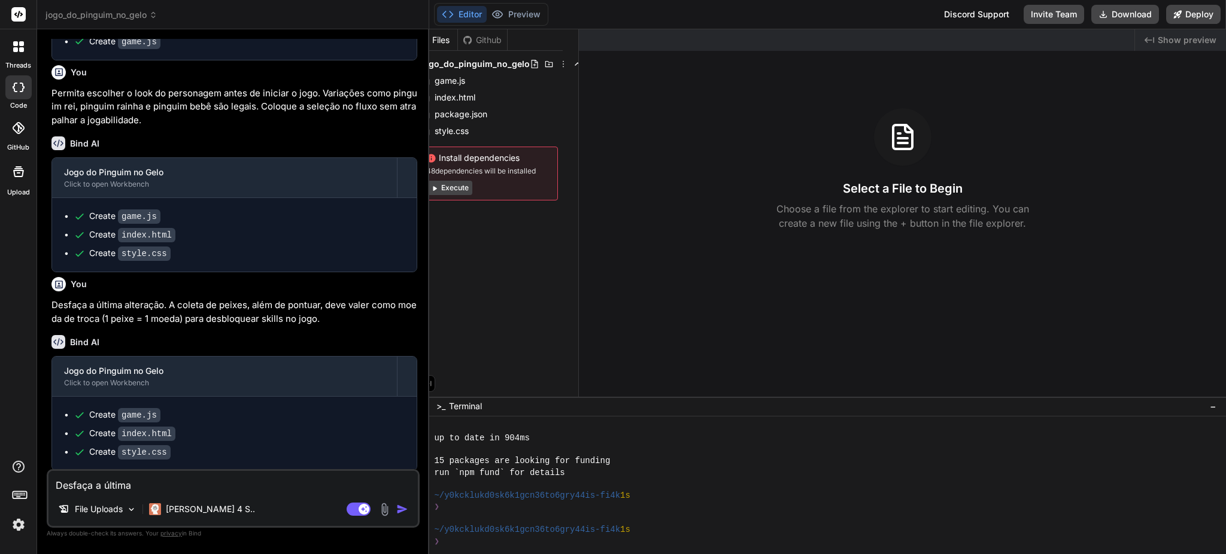
type textarea "Desfaça a última a"
type textarea "x"
type textarea "Desfaça a última al"
type textarea "x"
type textarea "Desfaça a última alt"
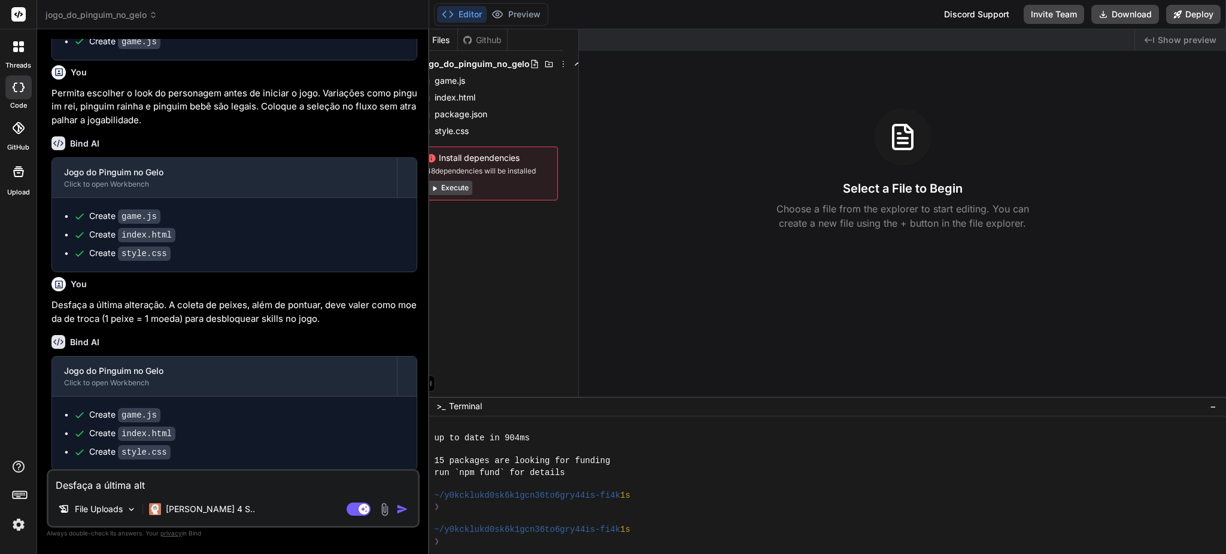
type textarea "x"
type textarea "Desfaça a última alte"
type textarea "x"
type textarea "Desfaça a última alter"
type textarea "x"
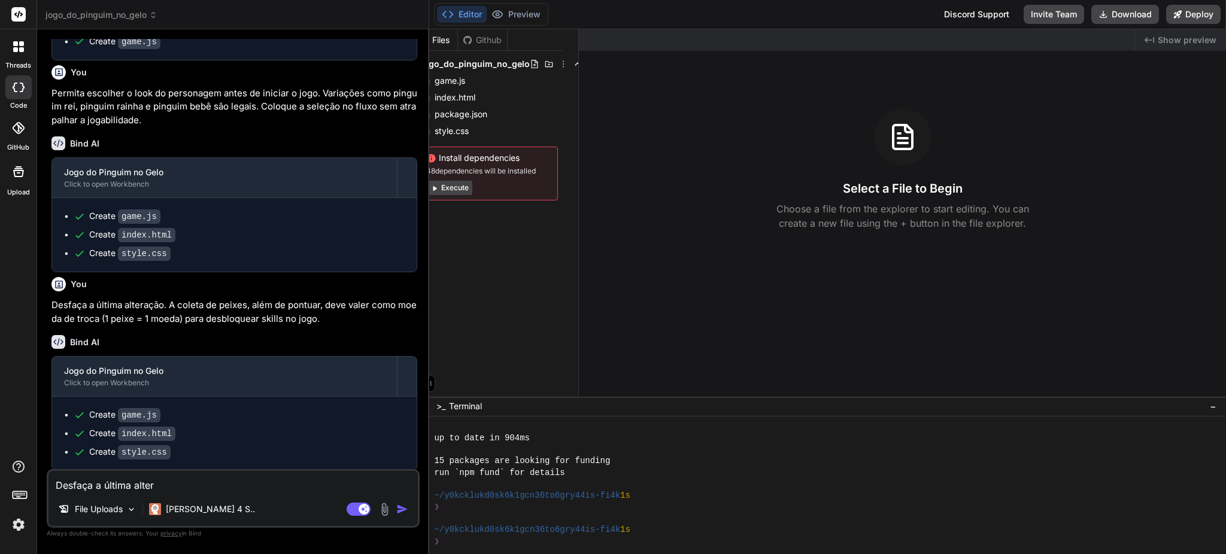
type textarea "Desfaça a última altera"
type textarea "x"
type textarea "Desfaça a última alteraç"
type textarea "x"
type textarea "Desfaça a última alteraçã"
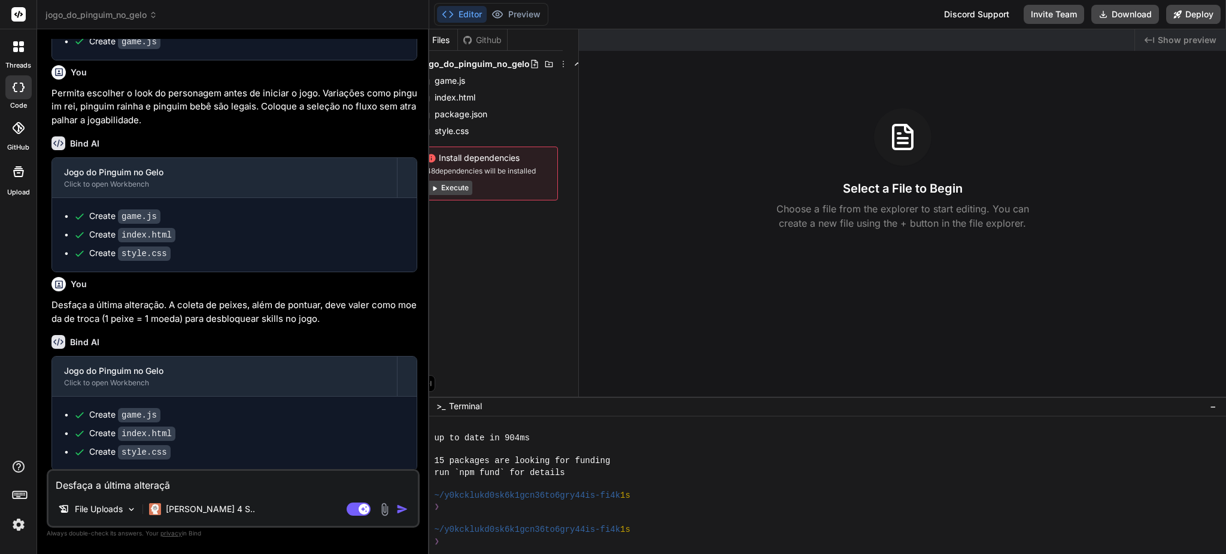
type textarea "x"
type textarea "Desfaça a última alteração"
type textarea "x"
type textarea "Desfaça a última alteração,"
type textarea "x"
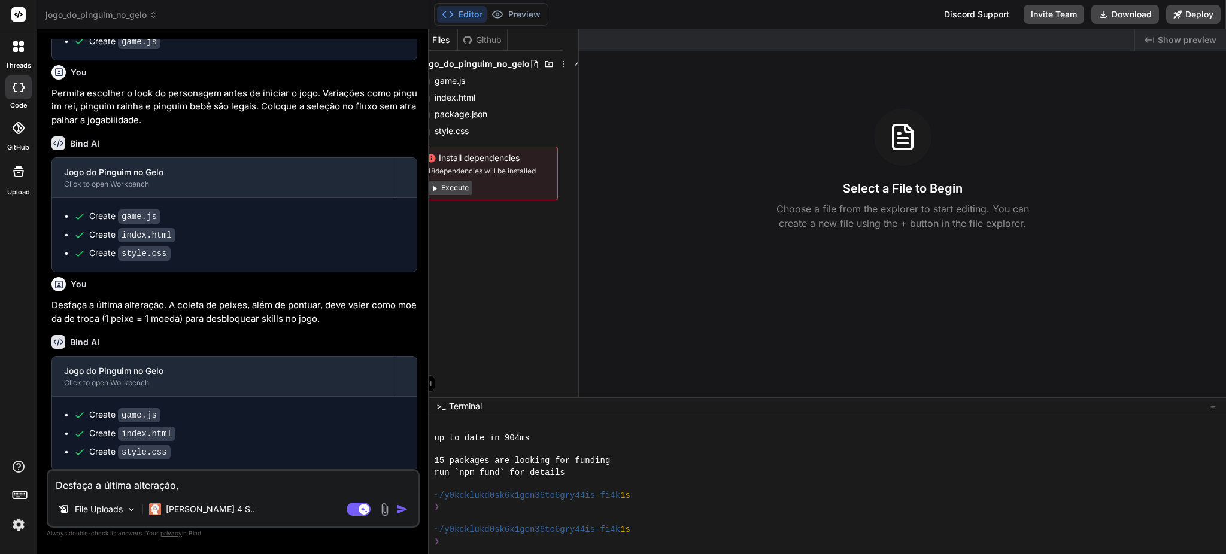
type textarea "Desfaça a última alteração,"
type textarea "x"
type textarea "Desfaça a última alteração, p"
type textarea "x"
type textarea "Desfaça a última alteração, po"
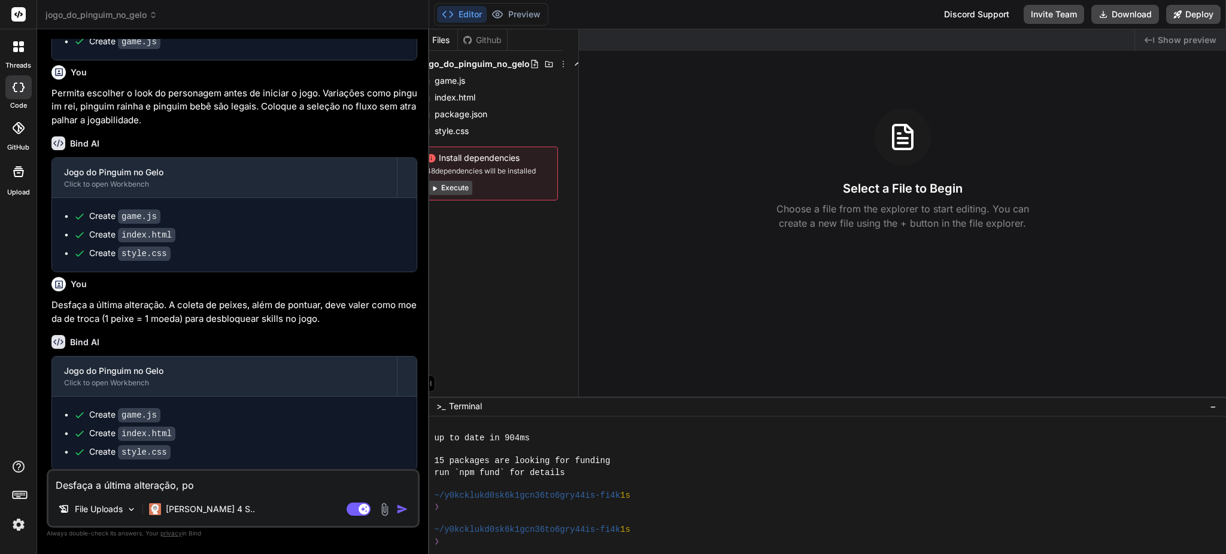
type textarea "x"
type textarea "Desfaça a última alteração, por"
type textarea "x"
type textarea "Desfaça a última alteração, por"
type textarea "x"
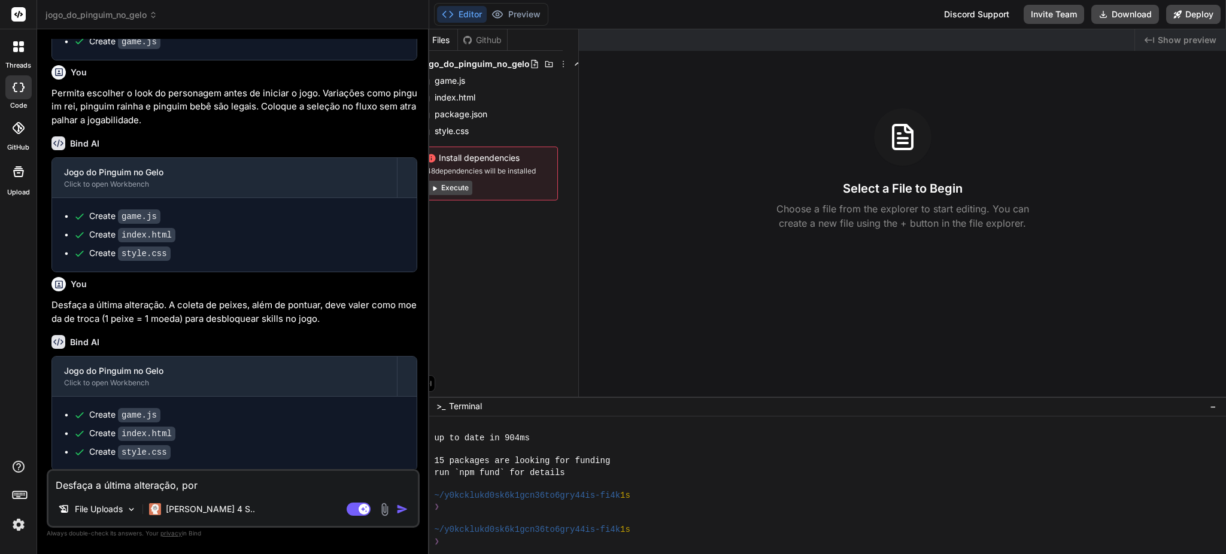
type textarea "Desfaça a última alteração, por f"
type textarea "x"
type textarea "Desfaça a última alteração, por fa"
type textarea "x"
type textarea "Desfaça a última alteração, por fav"
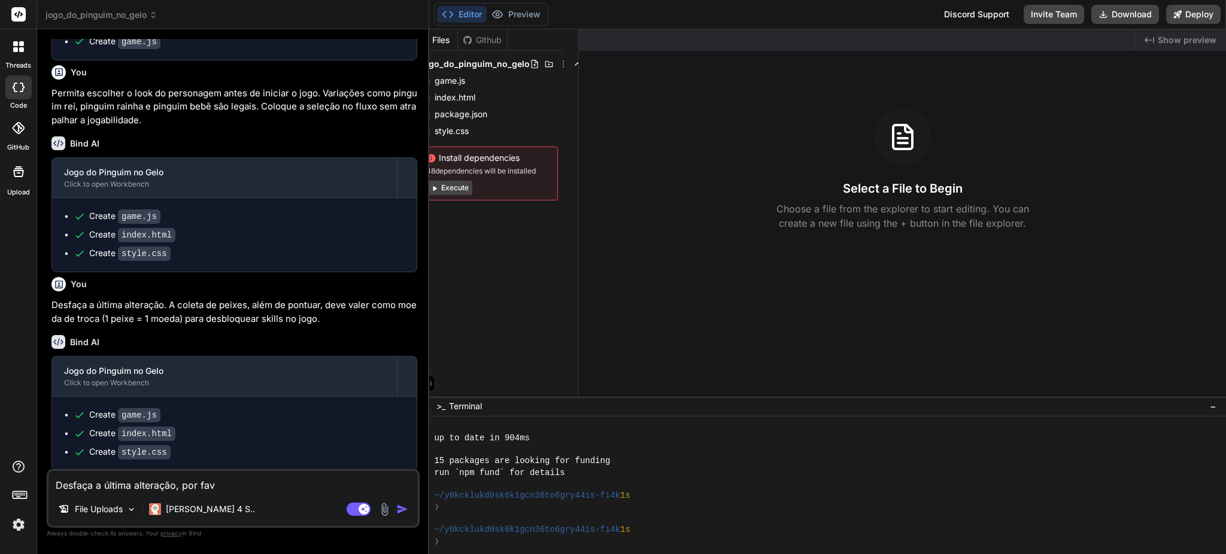
type textarea "x"
type textarea "Desfaça a última alteração, por favo"
type textarea "x"
type textarea "Desfaça a última alteração, por favor"
type textarea "x"
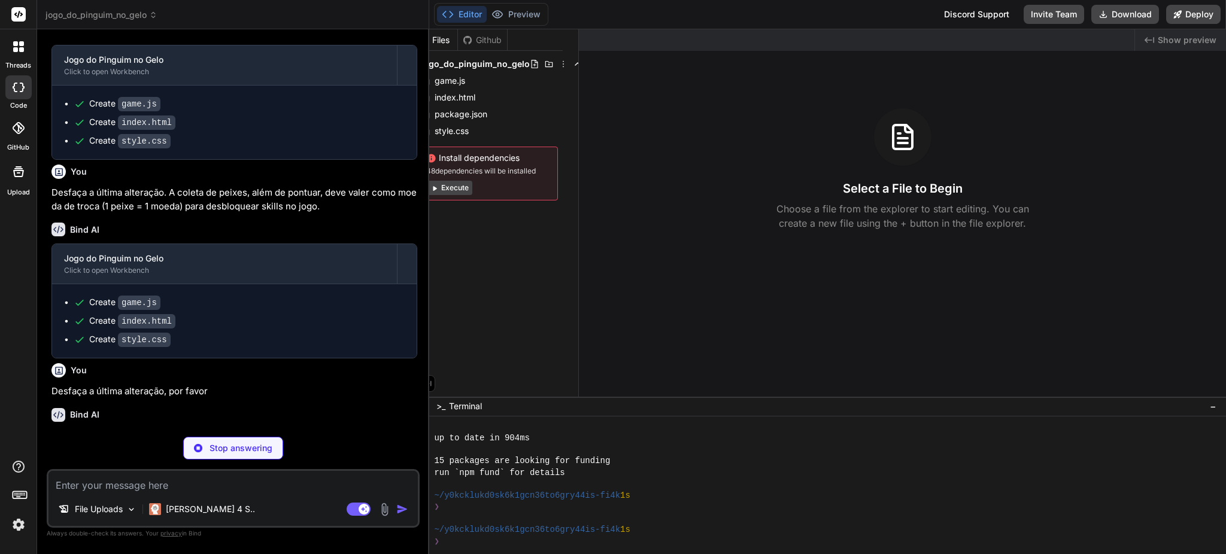
scroll to position [612, 0]
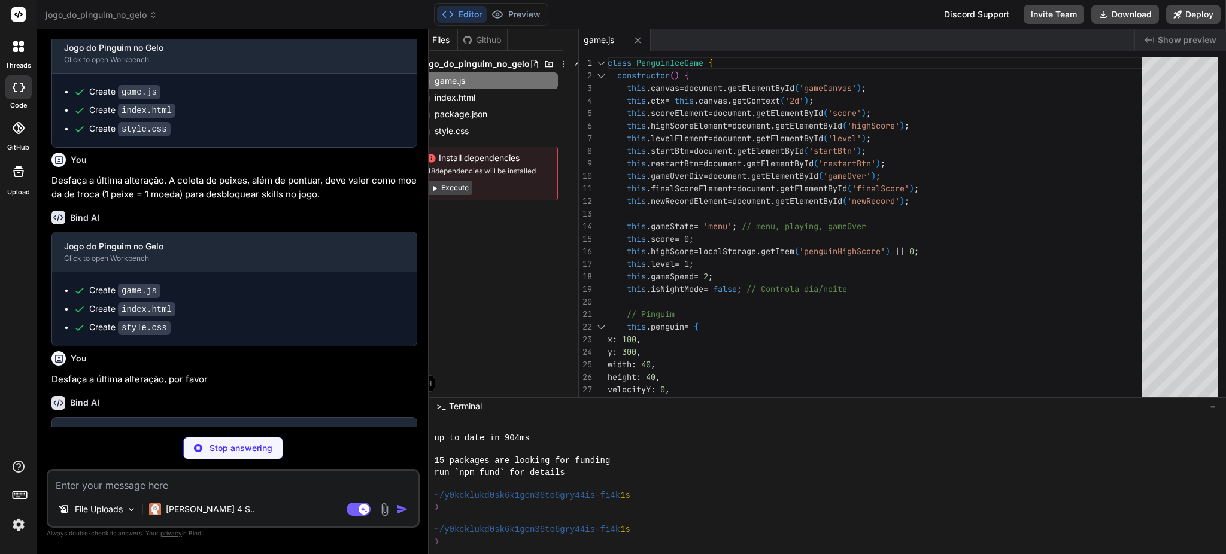
type textarea "x"
type textarea "</div> </div> </div> <script src="game.js"></script> </body> </html>"
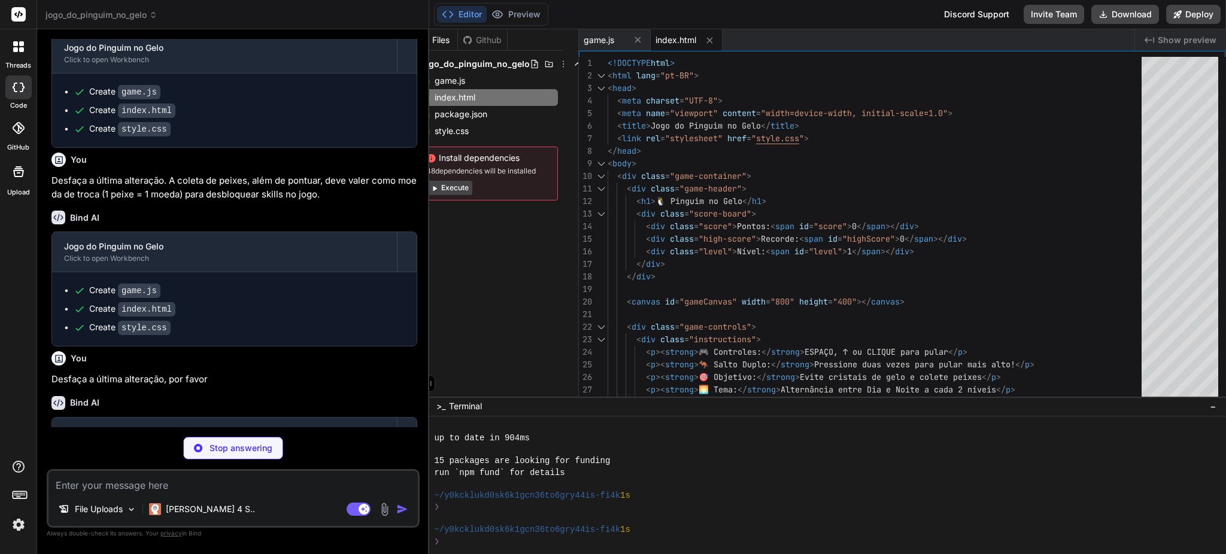
type textarea "x"
type textarea "}"
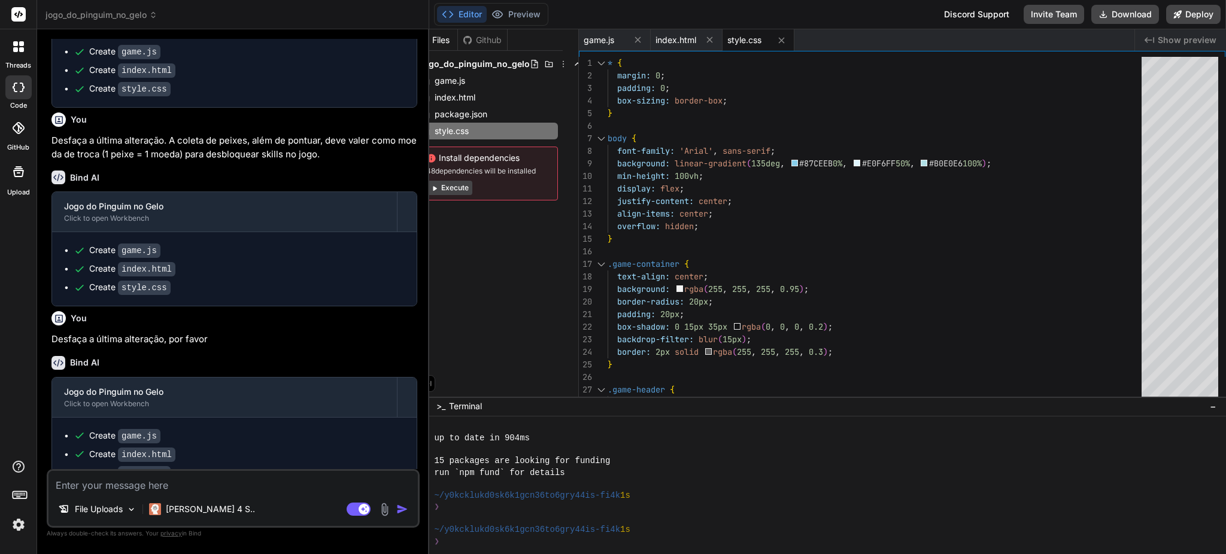
scroll to position [673, 0]
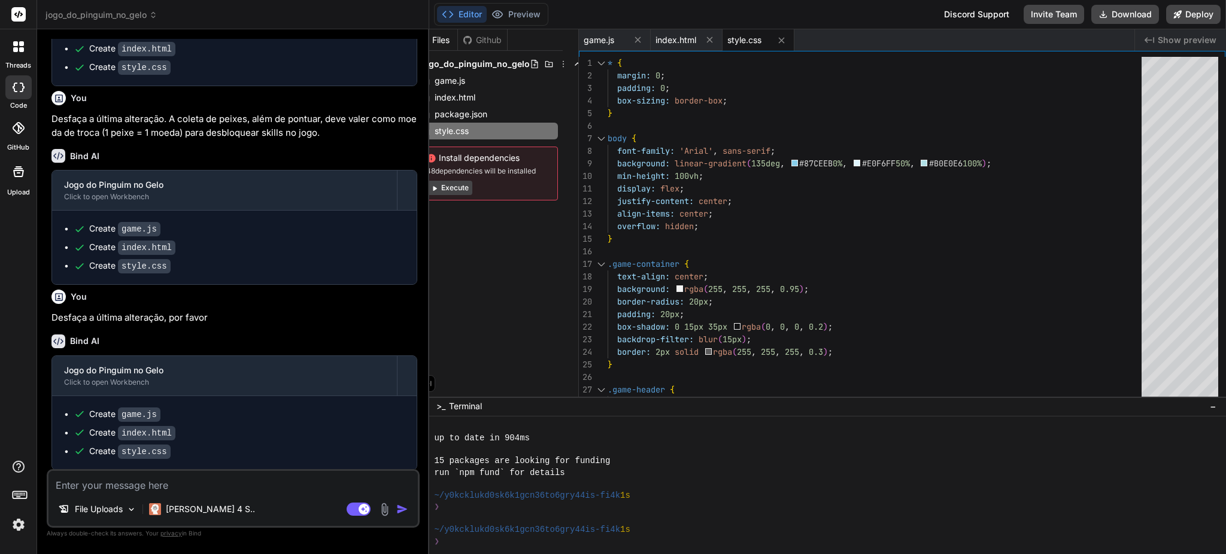
click at [454, 191] on button "Execute" at bounding box center [449, 188] width 46 height 14
click at [443, 187] on button "Execute" at bounding box center [450, 188] width 46 height 14
click at [491, 217] on div "Files Github jogo_do_pinguim_no_gelo game.js index.html package.json style.css …" at bounding box center [504, 212] width 150 height 367
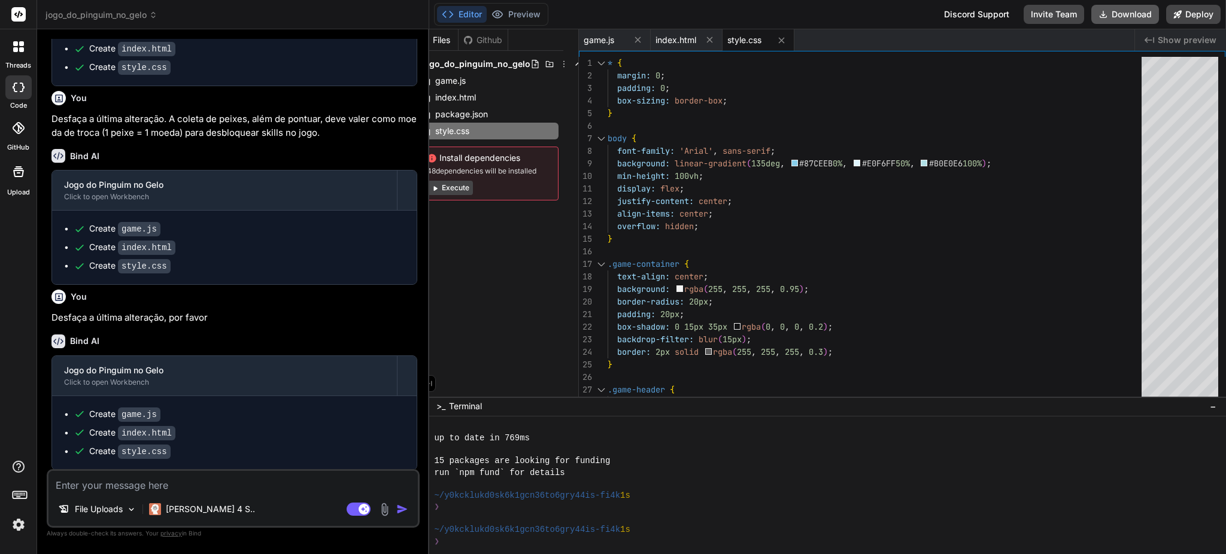
click at [1126, 16] on button "Download" at bounding box center [1125, 14] width 68 height 19
click at [206, 486] on textarea at bounding box center [232, 482] width 369 height 22
type textarea "x"
type textarea "R"
type textarea "x"
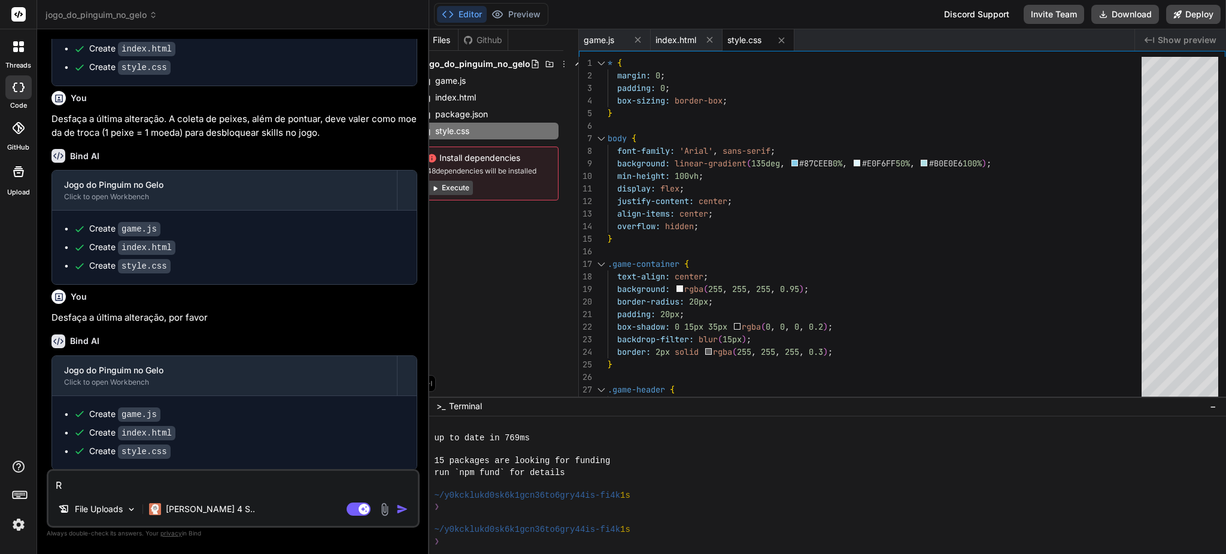
type textarea "Re"
type textarea "x"
type textarea "Rem"
type textarea "x"
type textarea "Remo"
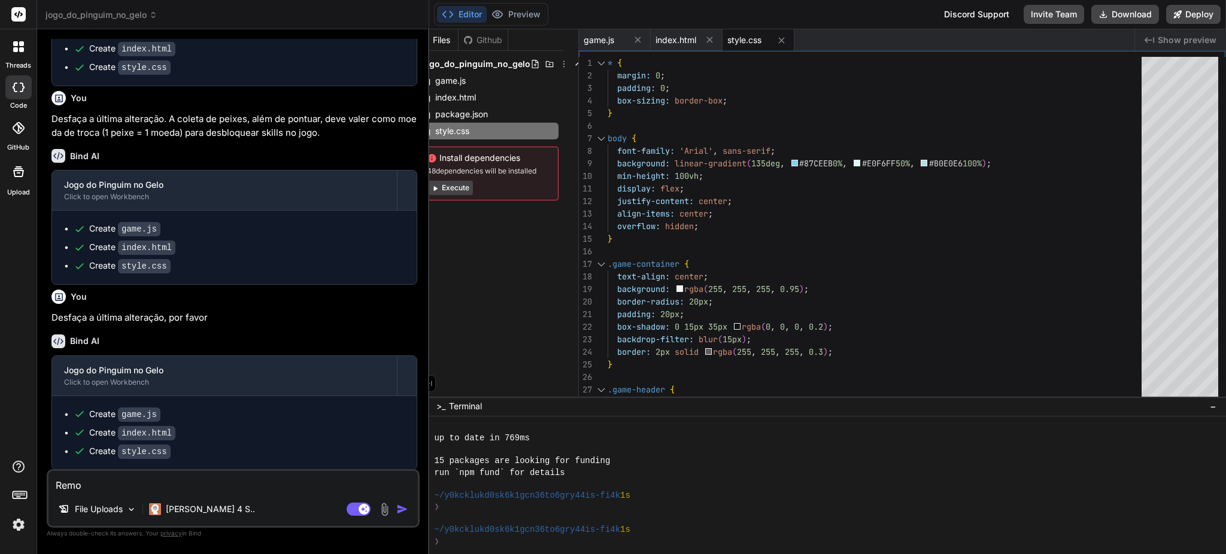
type textarea "x"
type textarea "Remov"
type textarea "x"
type textarea "Remova"
type textarea "x"
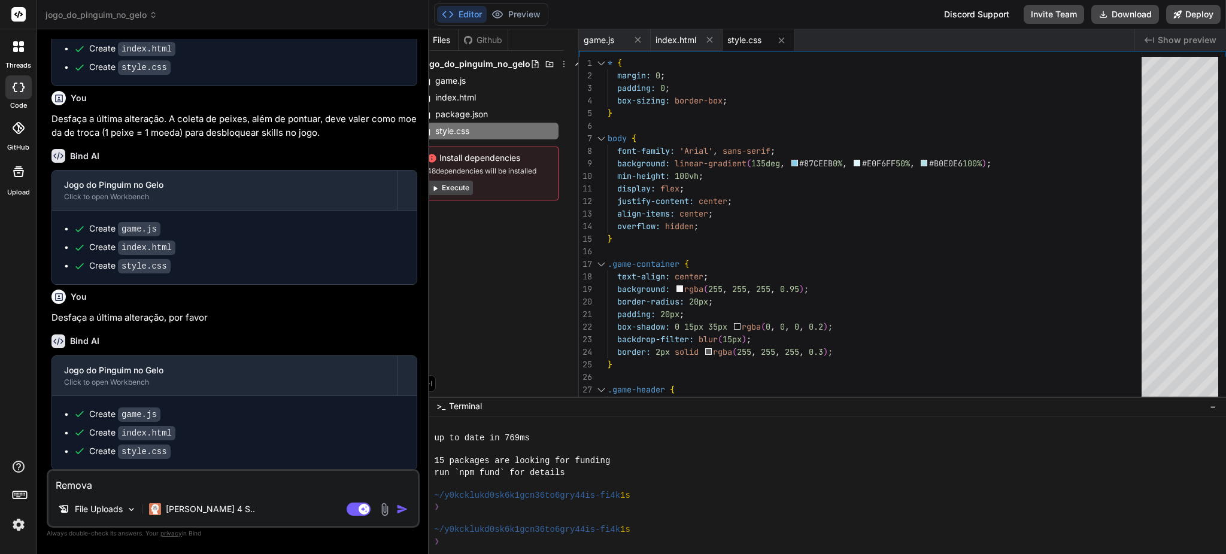
type textarea "Remova"
type textarea "x"
type textarea "Remova o"
type textarea "x"
type textarea "Remova o"
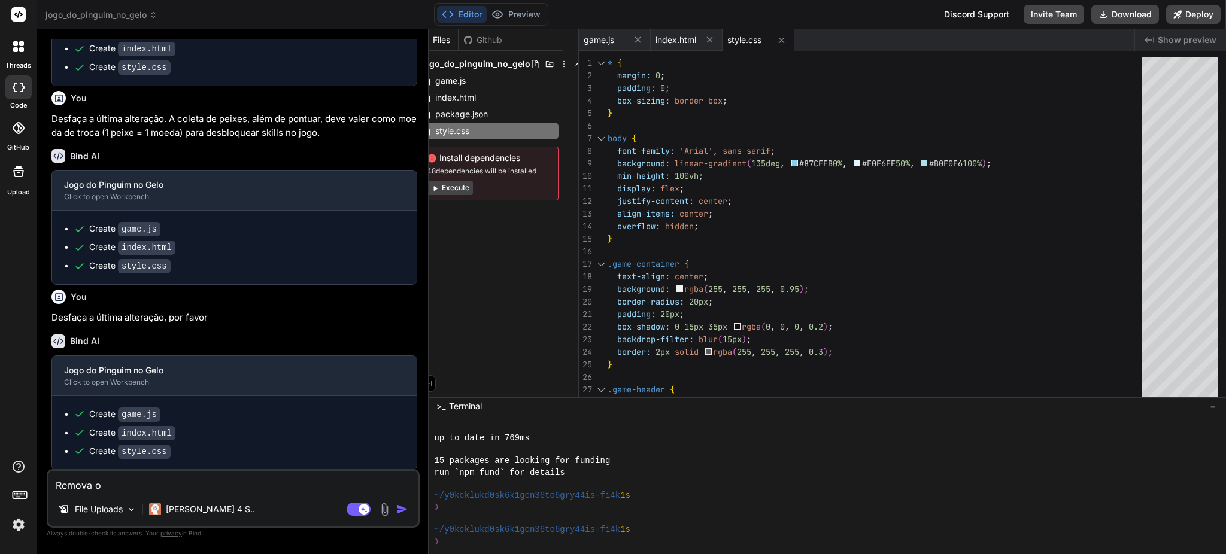
type textarea "x"
type textarea "Remova o b"
type textarea "x"
type textarea "Remova o bo"
type textarea "x"
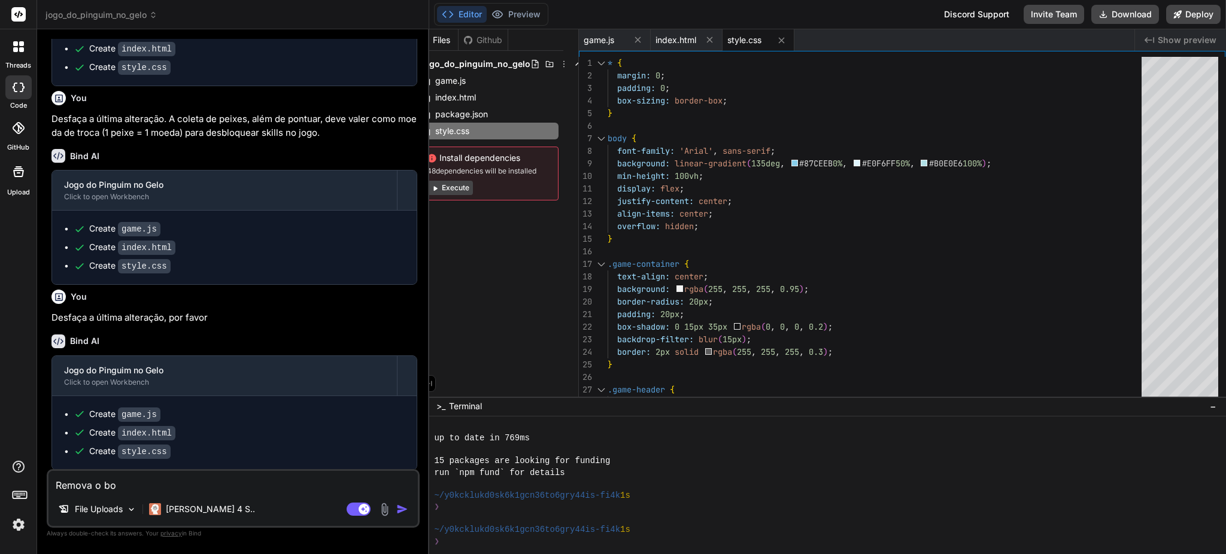
type textarea "Remova o bot"
type textarea "x"
type textarea "Remova o botã"
type textarea "x"
type textarea "Remova o botão"
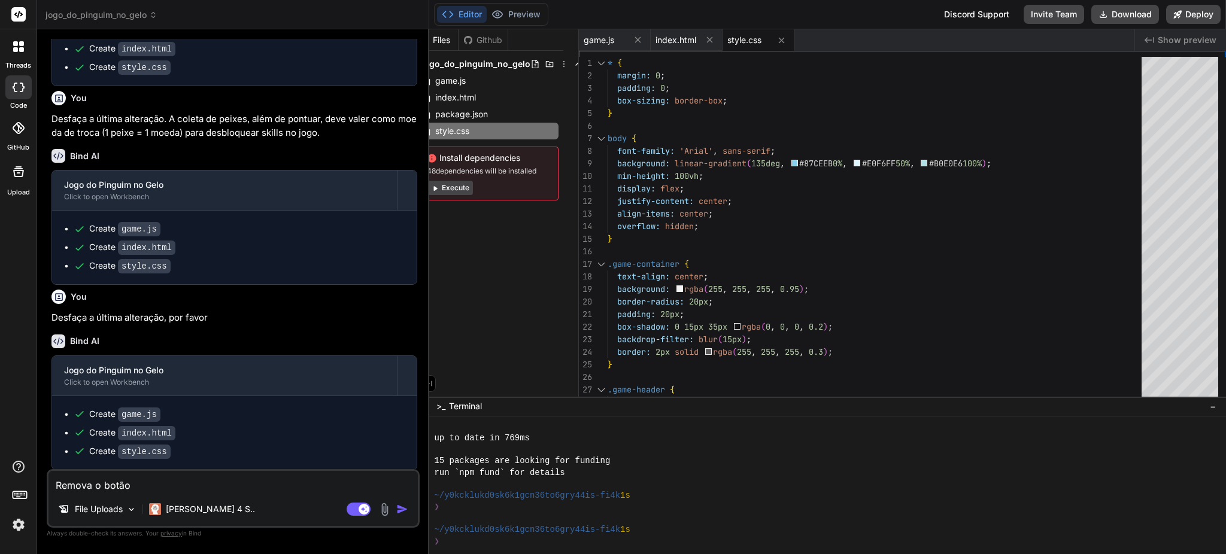
type textarea "x"
type textarea "Remova o botão"
type textarea "x"
type textarea "Remova o botão d"
type textarea "x"
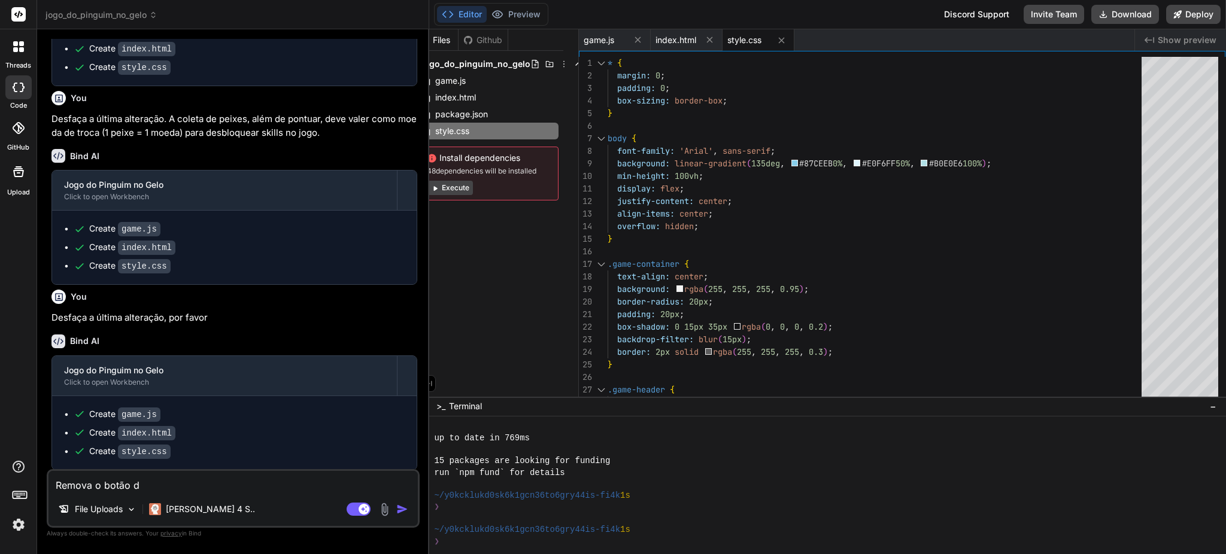
type textarea "Remova o botão de"
type textarea "x"
type textarea "Remova o botão de"
type textarea "x"
type textarea "Remova o botão de t"
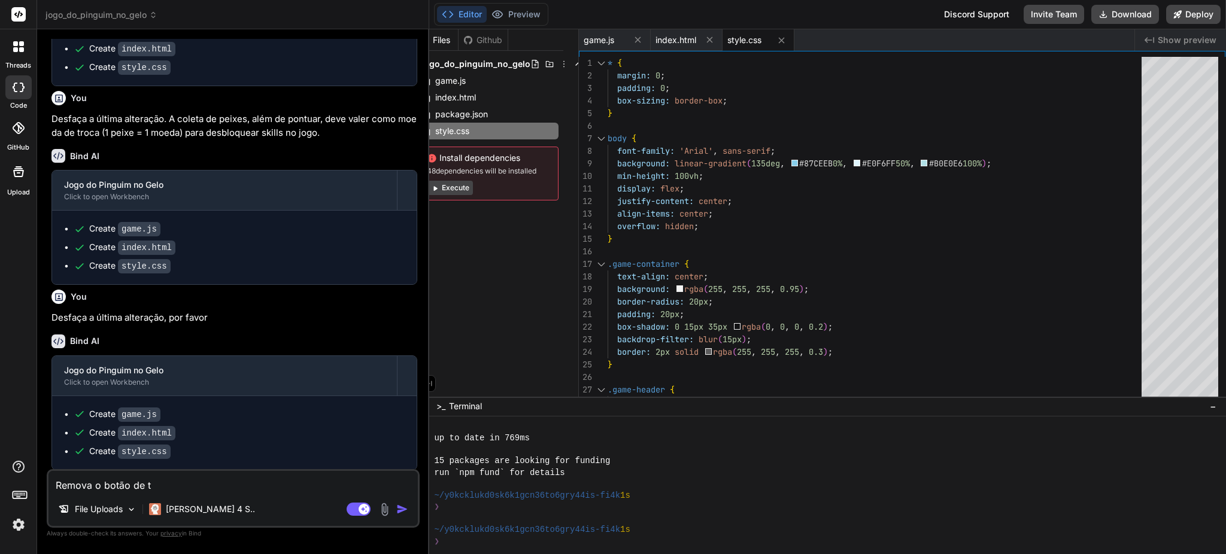
type textarea "x"
type textarea "Remova o botão de te"
type textarea "x"
type textarea "Remova o botão de ten"
type textarea "x"
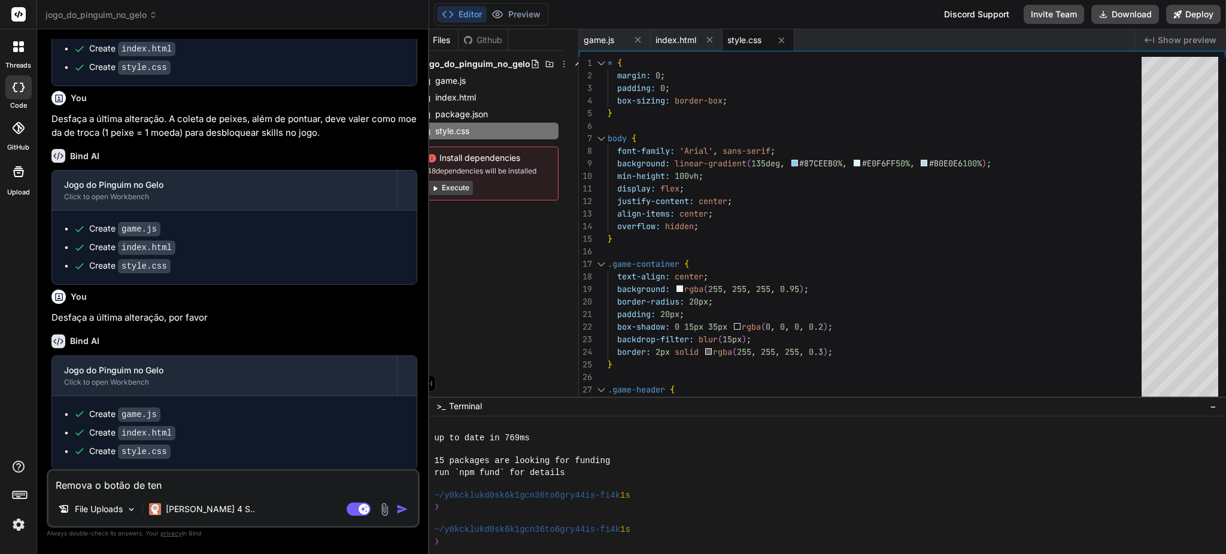
type textarea "Remova o botão de tent"
type textarea "x"
type textarea "Remova o botão de tenta"
type textarea "x"
type textarea "Remova o botão de tentar"
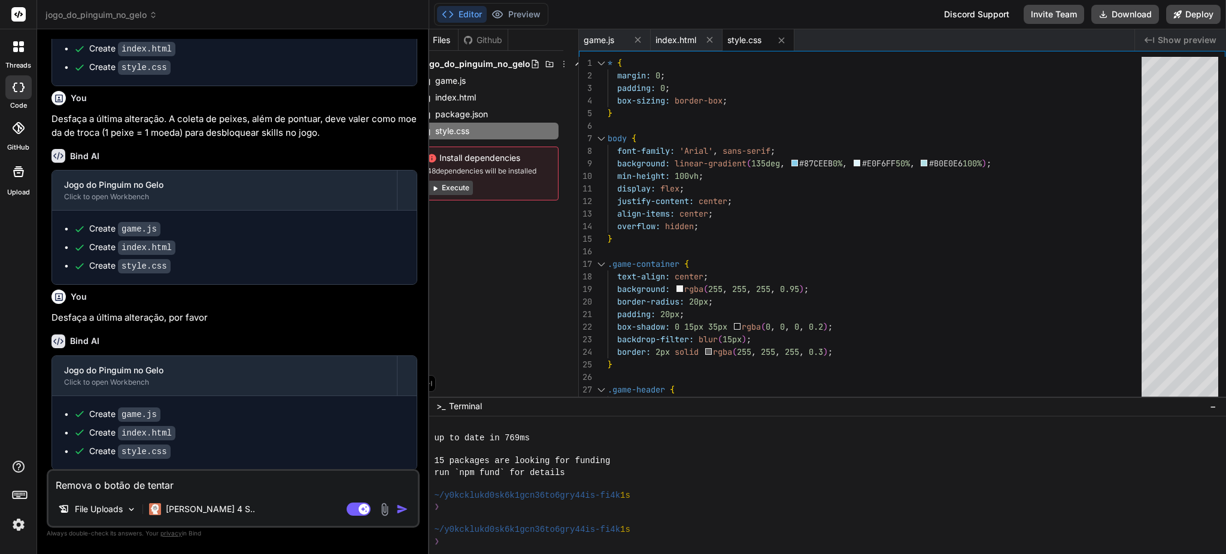
type textarea "x"
type textarea "Remova o botão de tentar"
type textarea "x"
type textarea "Remova o botão de tentar n"
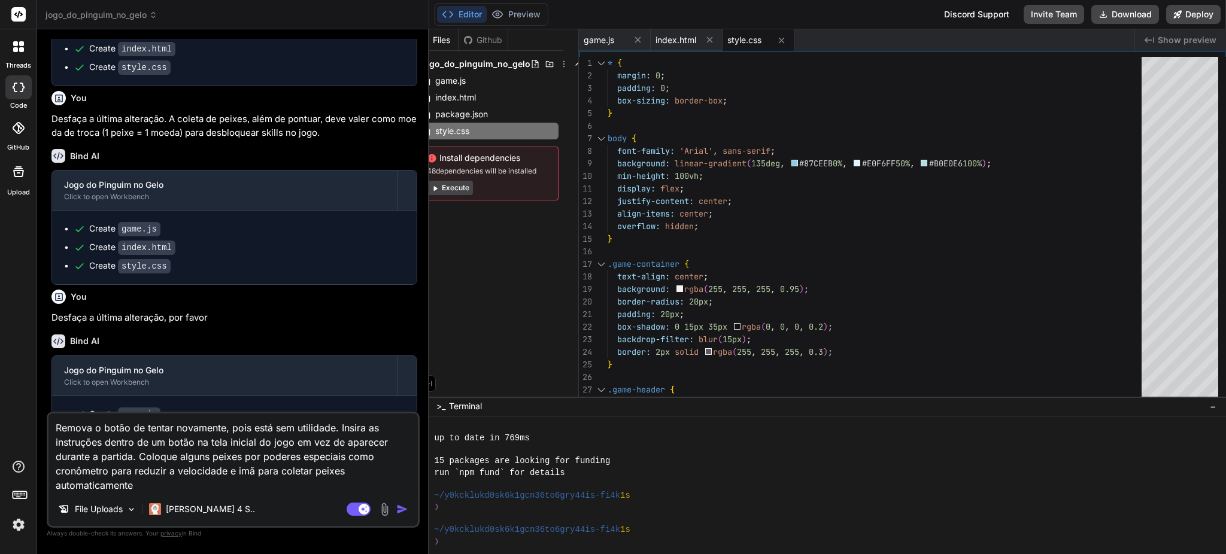
click at [345, 460] on textarea "Remova o botão de tentar novamente, pois está sem utilidade. Insira as instruçõ…" at bounding box center [232, 453] width 369 height 79
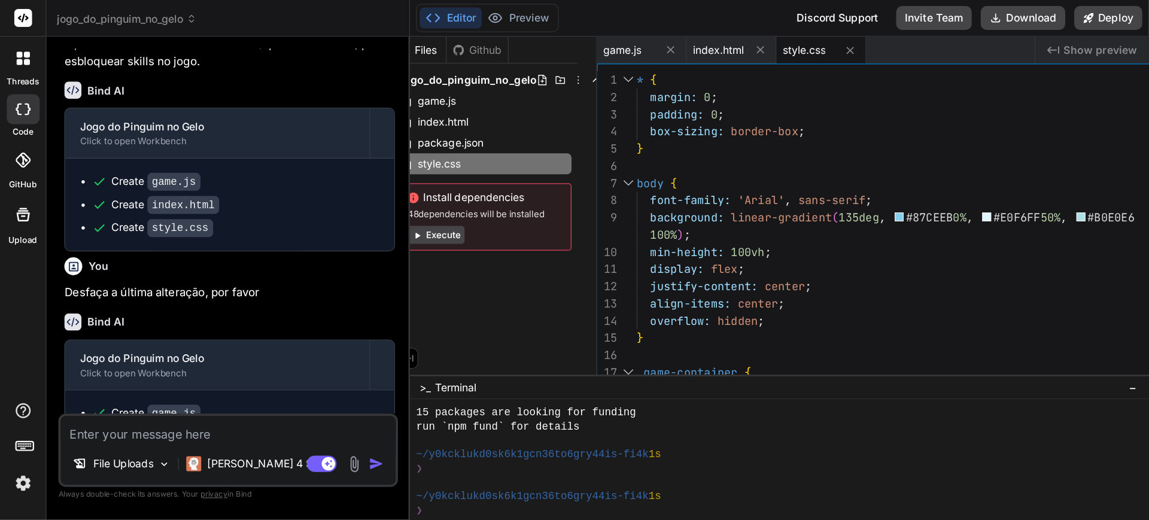
scroll to position [655, 0]
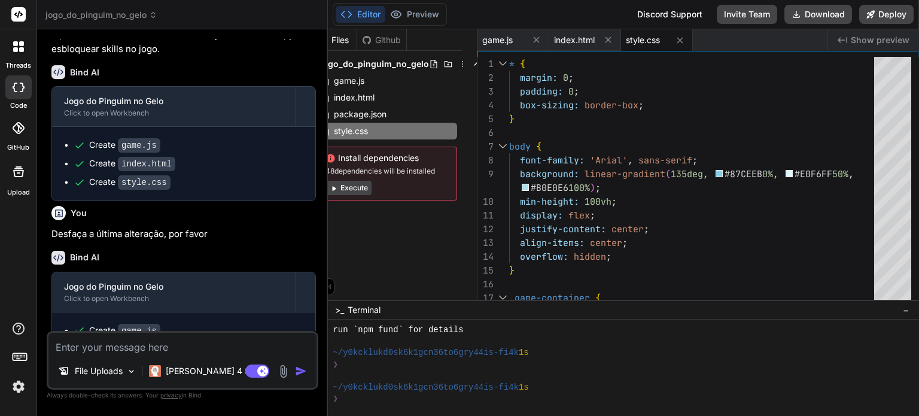
click at [345, 14] on icon at bounding box center [347, 14] width 12 height 12
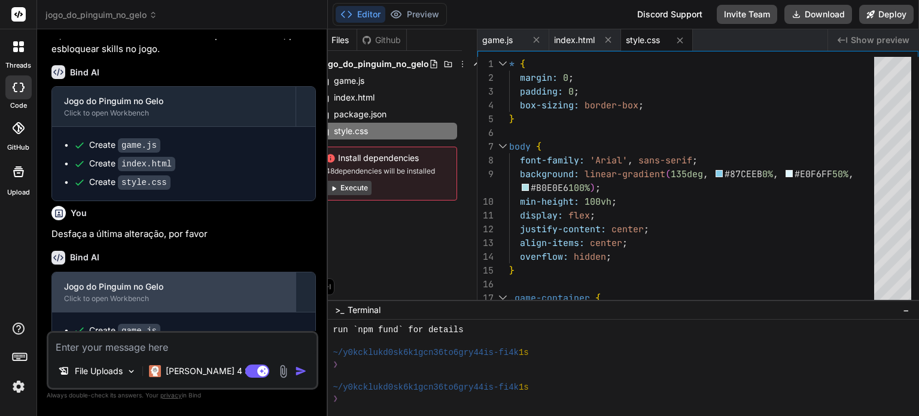
drag, startPoint x: 328, startPoint y: 284, endPoint x: 292, endPoint y: 285, distance: 35.9
click at [292, 285] on div "jogo_do_pinguim_no_gelo Created with Pixso. Bind AI Web Search Created with Pix…" at bounding box center [478, 208] width 882 height 416
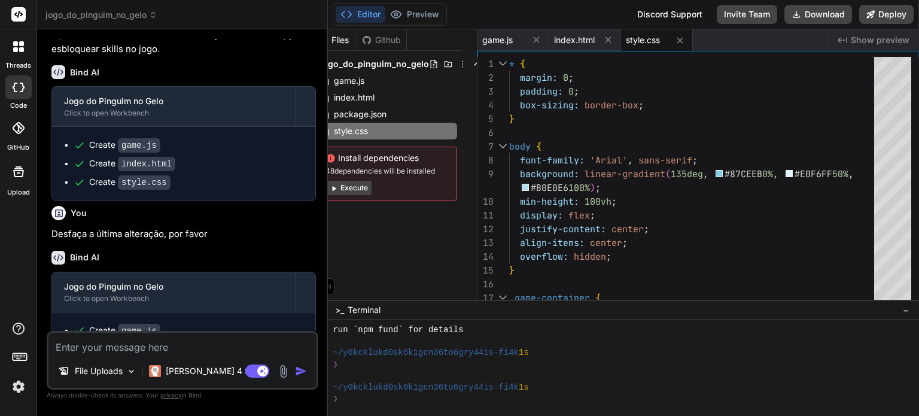
click at [376, 268] on div "Files Github jogo_do_pinguim_no_gelo game.js index.html package.json style.css …" at bounding box center [403, 164] width 150 height 271
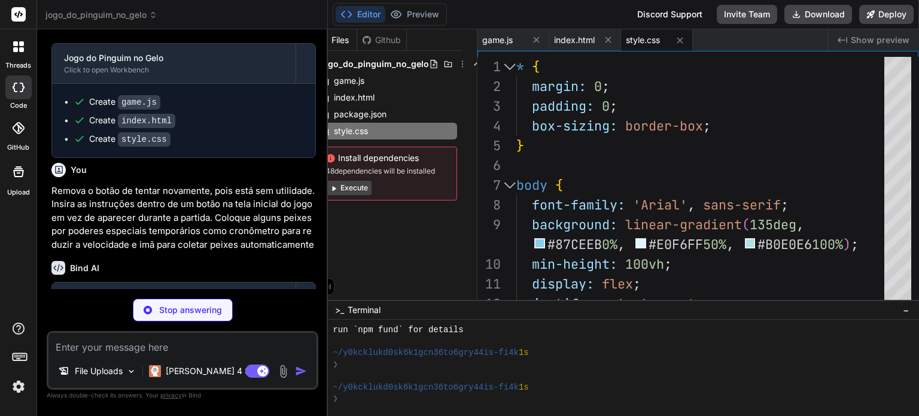
scroll to position [1132, 0]
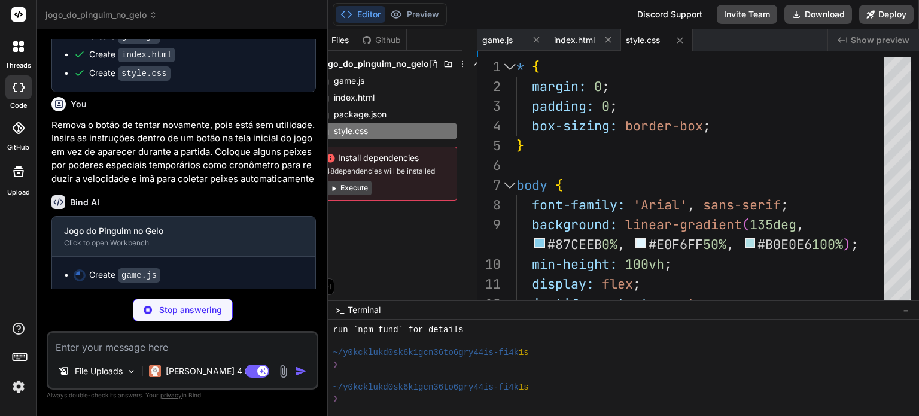
click at [260, 186] on div "Bind AI Jogo do Pinguim no Gelo Click to open Workbench Create game.js" at bounding box center [183, 240] width 265 height 108
click at [250, 160] on p "Remova o botão de tentar novamente, pois está sem utilidade. Insira as instruçõ…" at bounding box center [183, 152] width 265 height 68
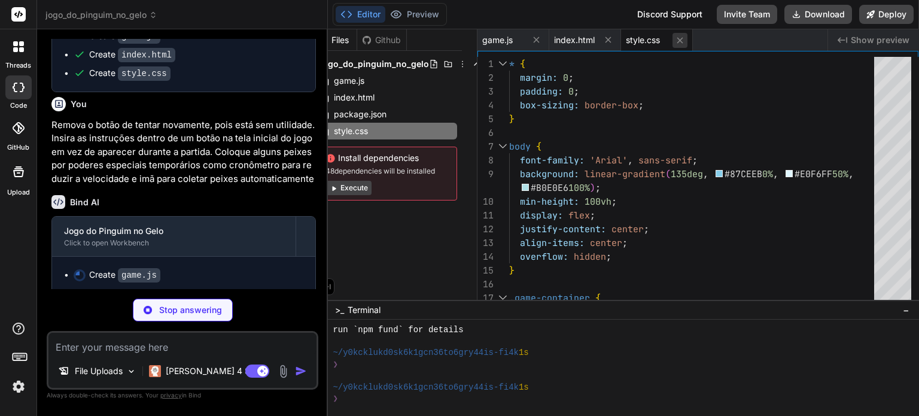
click at [679, 39] on icon at bounding box center [680, 40] width 10 height 10
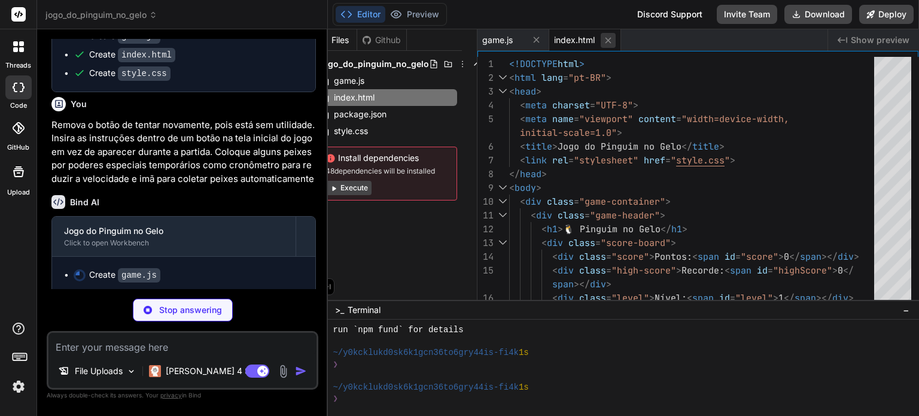
click at [611, 40] on icon at bounding box center [608, 40] width 10 height 10
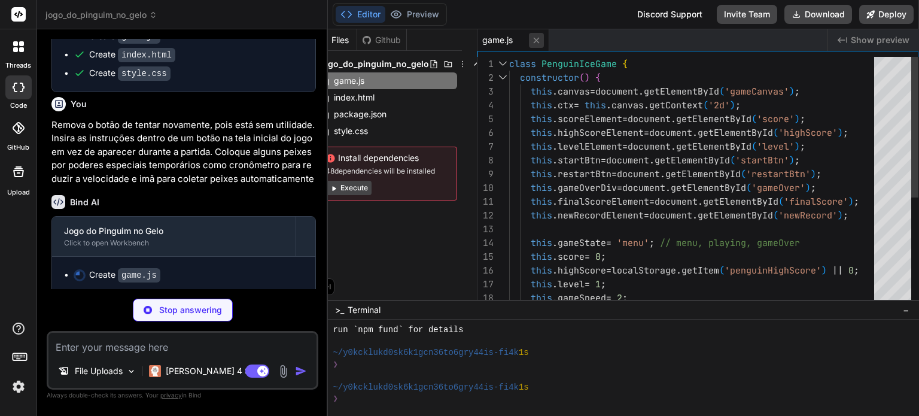
click at [538, 41] on icon at bounding box center [537, 40] width 6 height 6
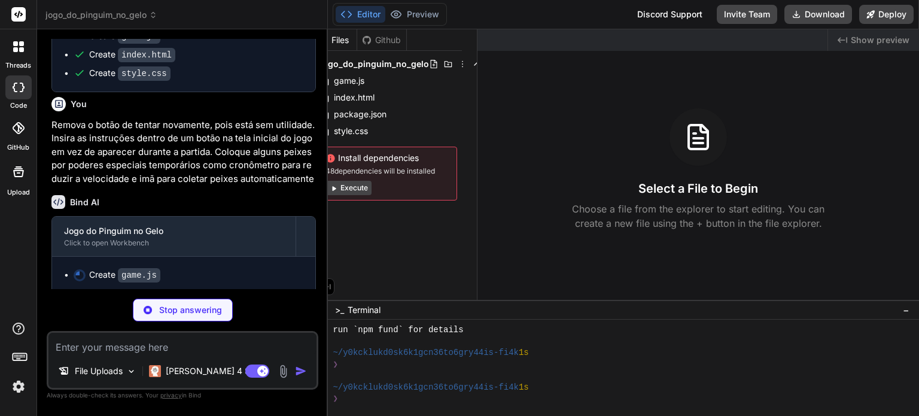
click at [380, 64] on span "jogo_do_pinguim_no_gelo" at bounding box center [374, 64] width 109 height 12
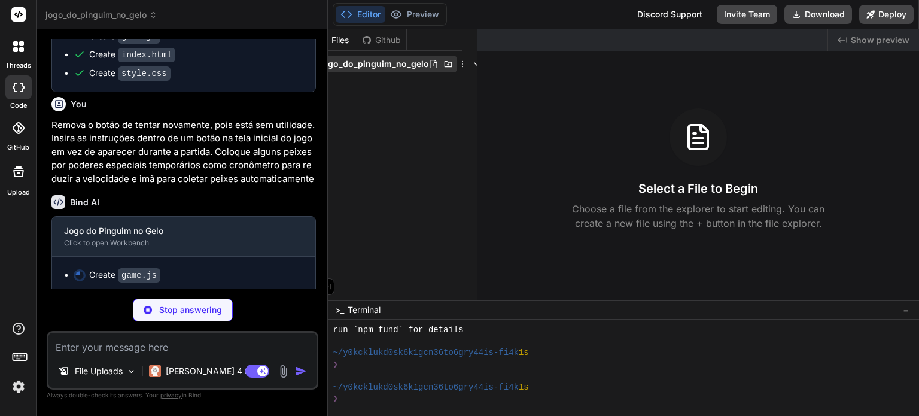
click at [379, 65] on span "jogo_do_pinguim_no_gelo" at bounding box center [374, 64] width 109 height 12
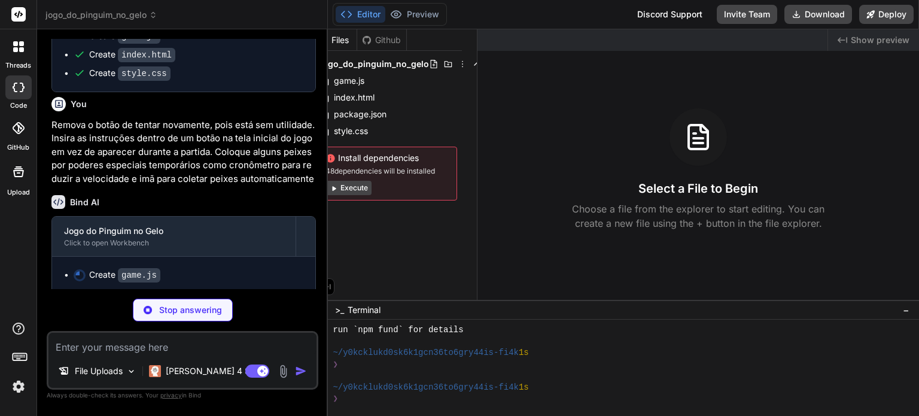
click at [460, 66] on icon at bounding box center [463, 64] width 10 height 10
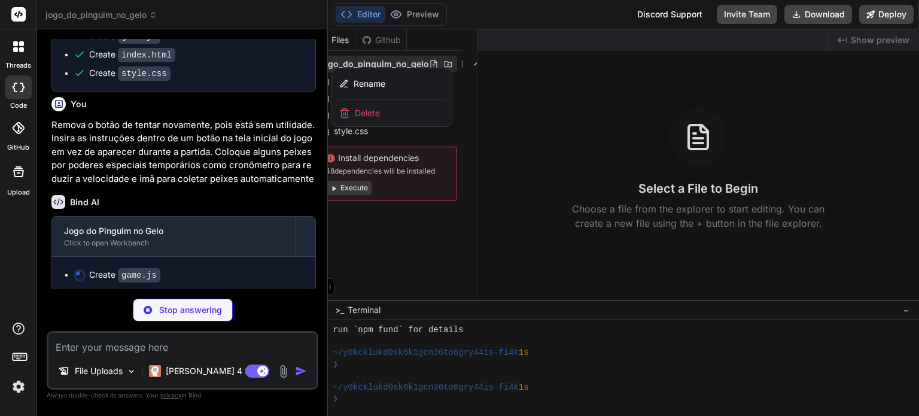
click at [460, 65] on div at bounding box center [623, 222] width 591 height 387
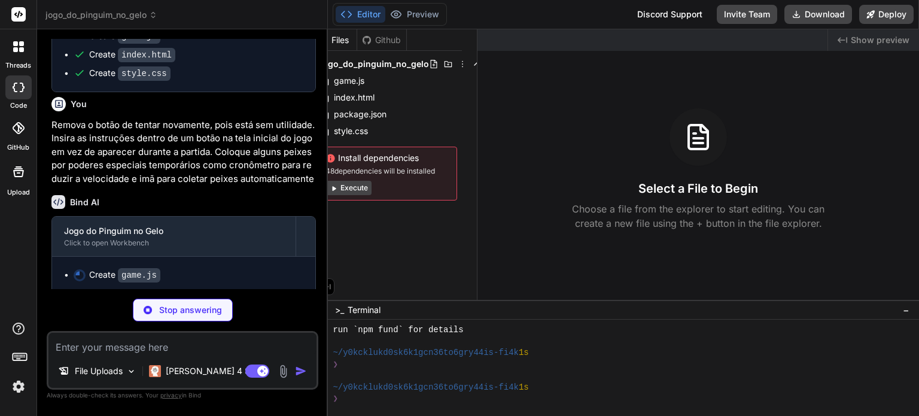
scroll to position [0, 0]
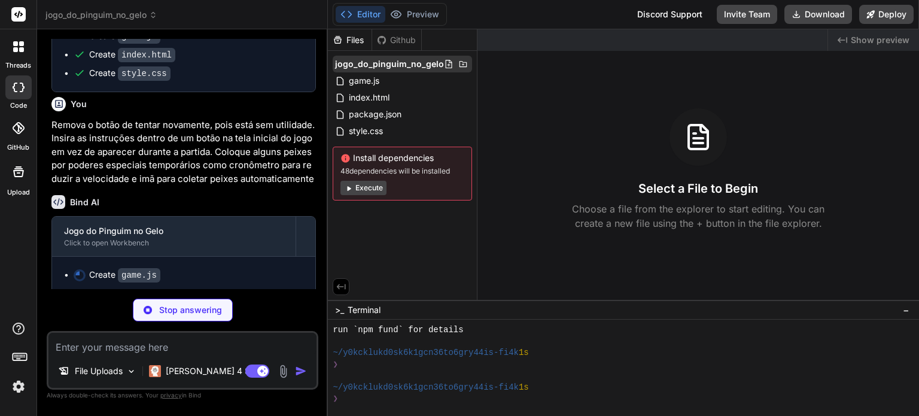
click at [458, 63] on icon at bounding box center [463, 64] width 10 height 10
click at [386, 215] on div "Files Github jogo_do_pinguim_no_gelo game.js index.html package.json style.css …" at bounding box center [403, 164] width 150 height 271
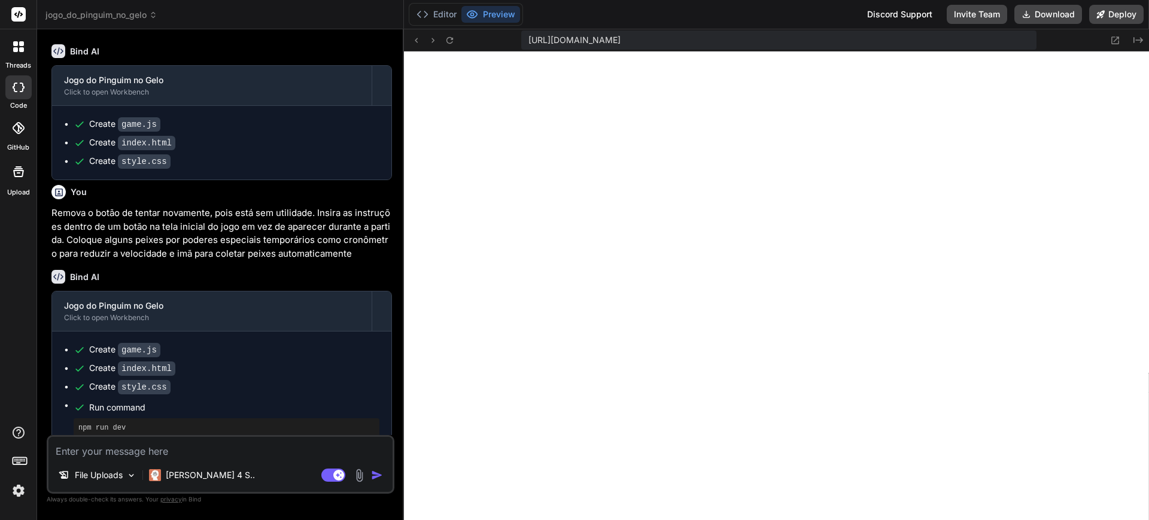
scroll to position [992, 0]
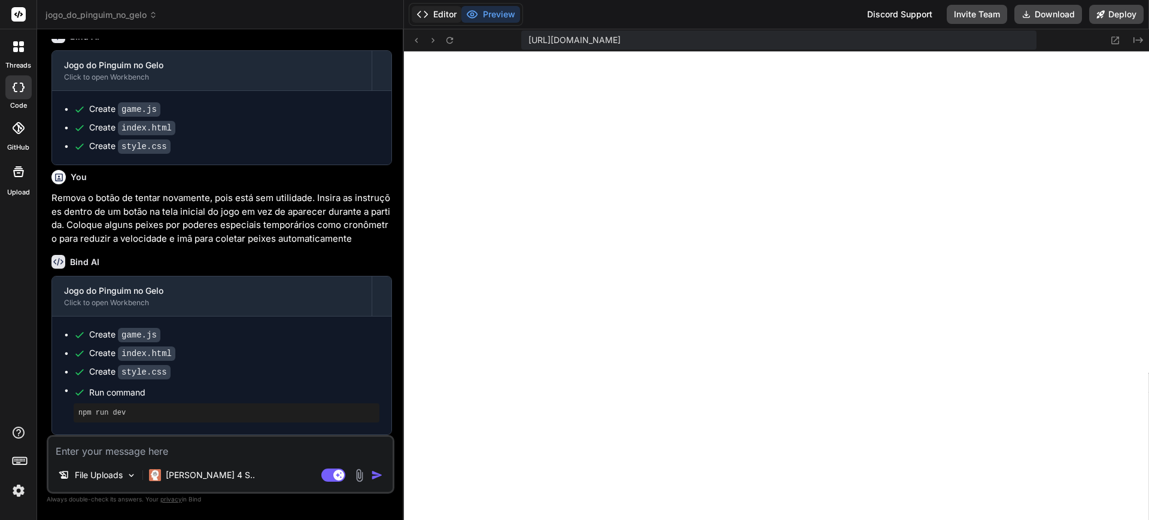
click at [424, 13] on icon at bounding box center [423, 14] width 12 height 12
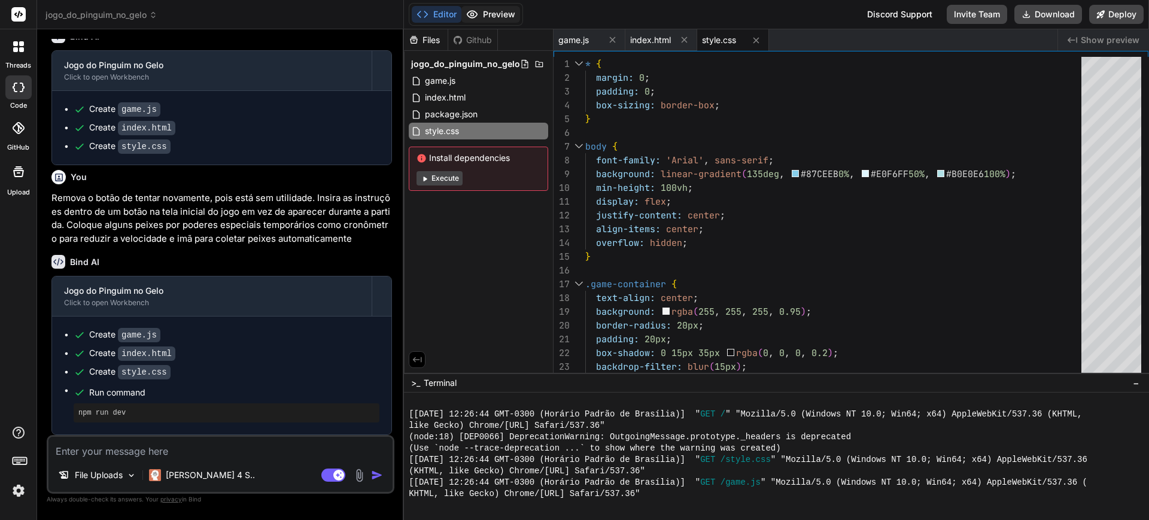
click at [502, 11] on button "Preview" at bounding box center [490, 14] width 59 height 17
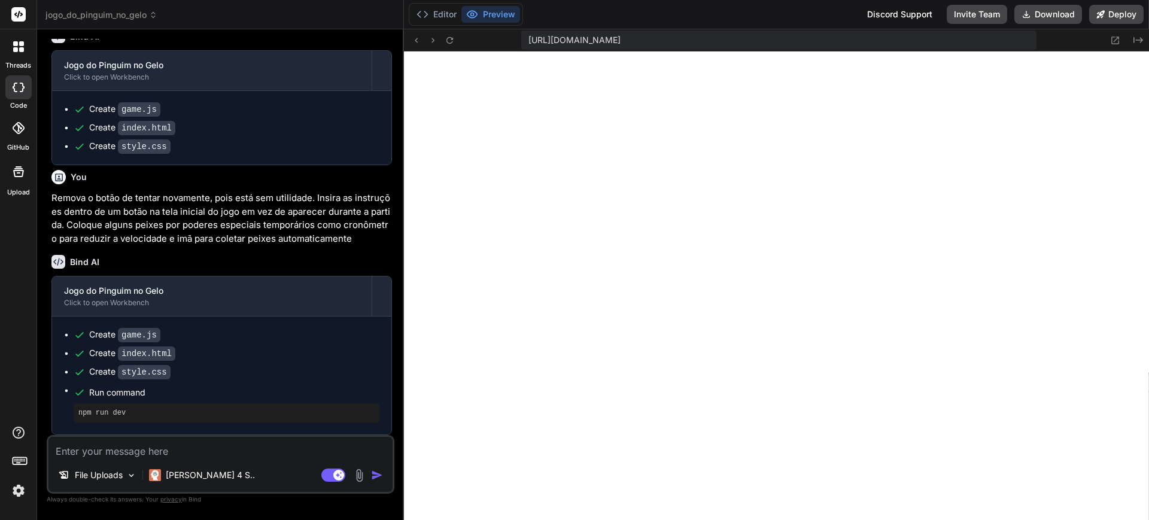
click at [242, 451] on textarea at bounding box center [220, 448] width 344 height 22
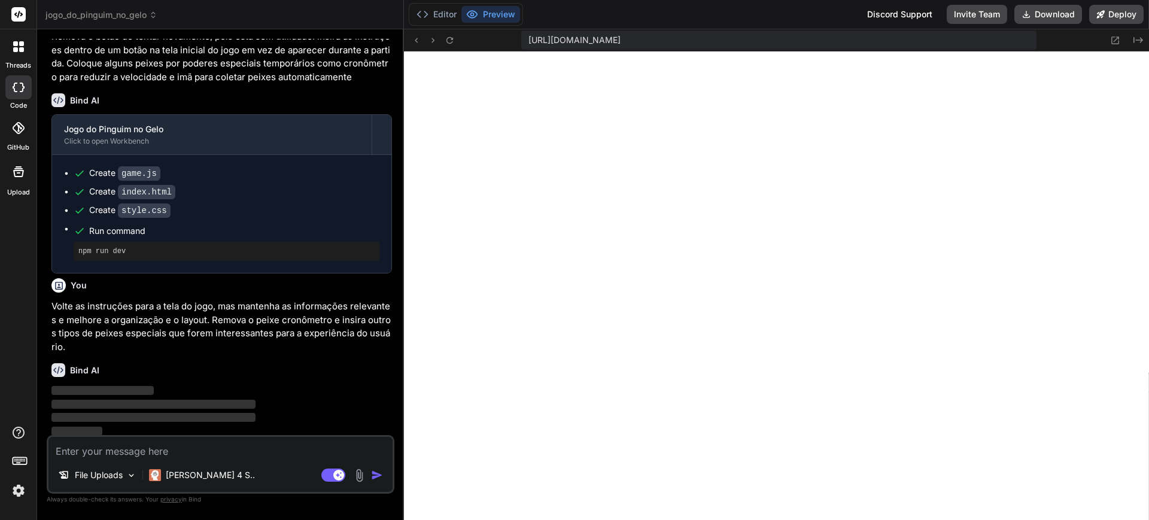
scroll to position [1156, 0]
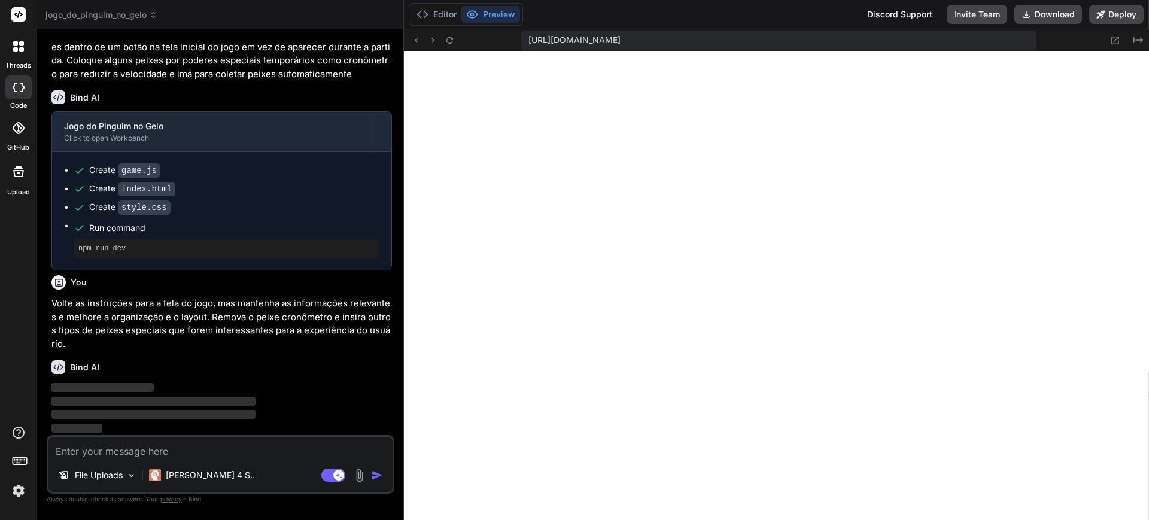
click at [172, 300] on p "Volte as instruções para a tela do jogo, mas mantenha as informações relevantes…" at bounding box center [221, 324] width 341 height 54
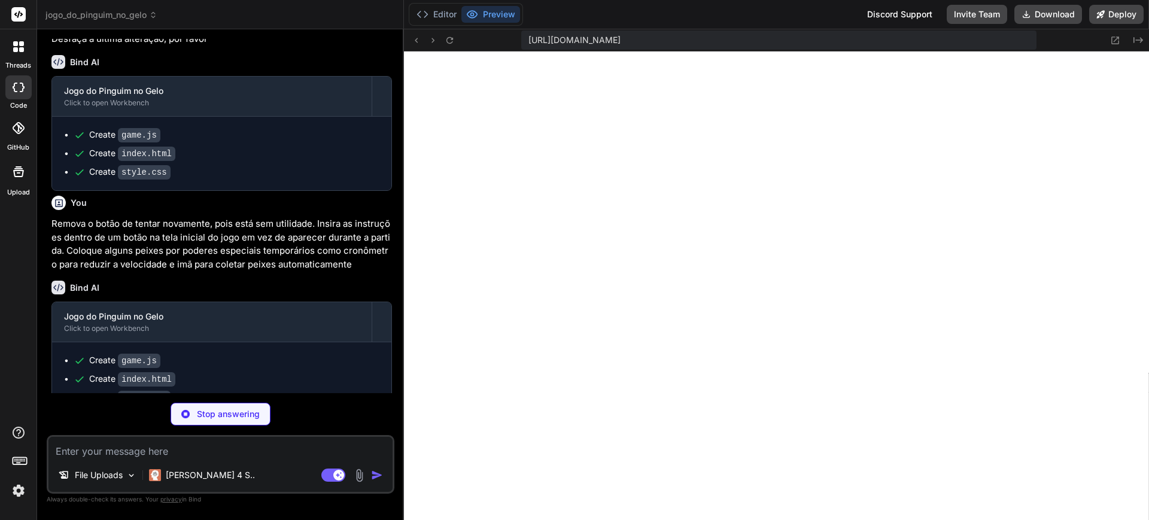
scroll to position [1222, 0]
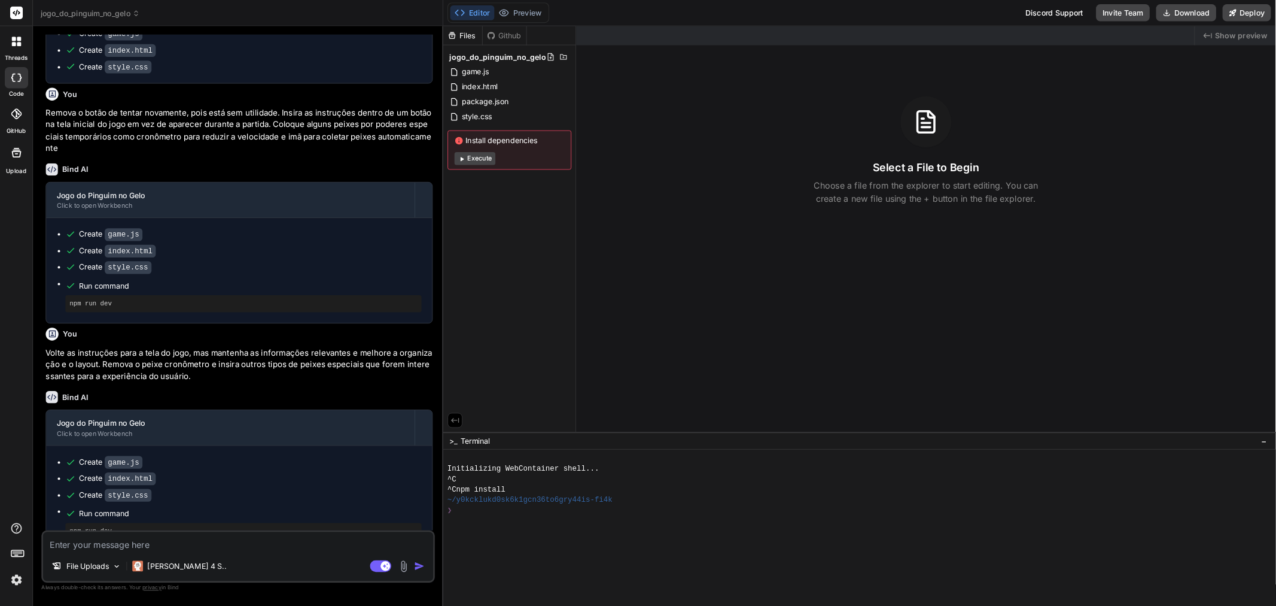
scroll to position [545, 0]
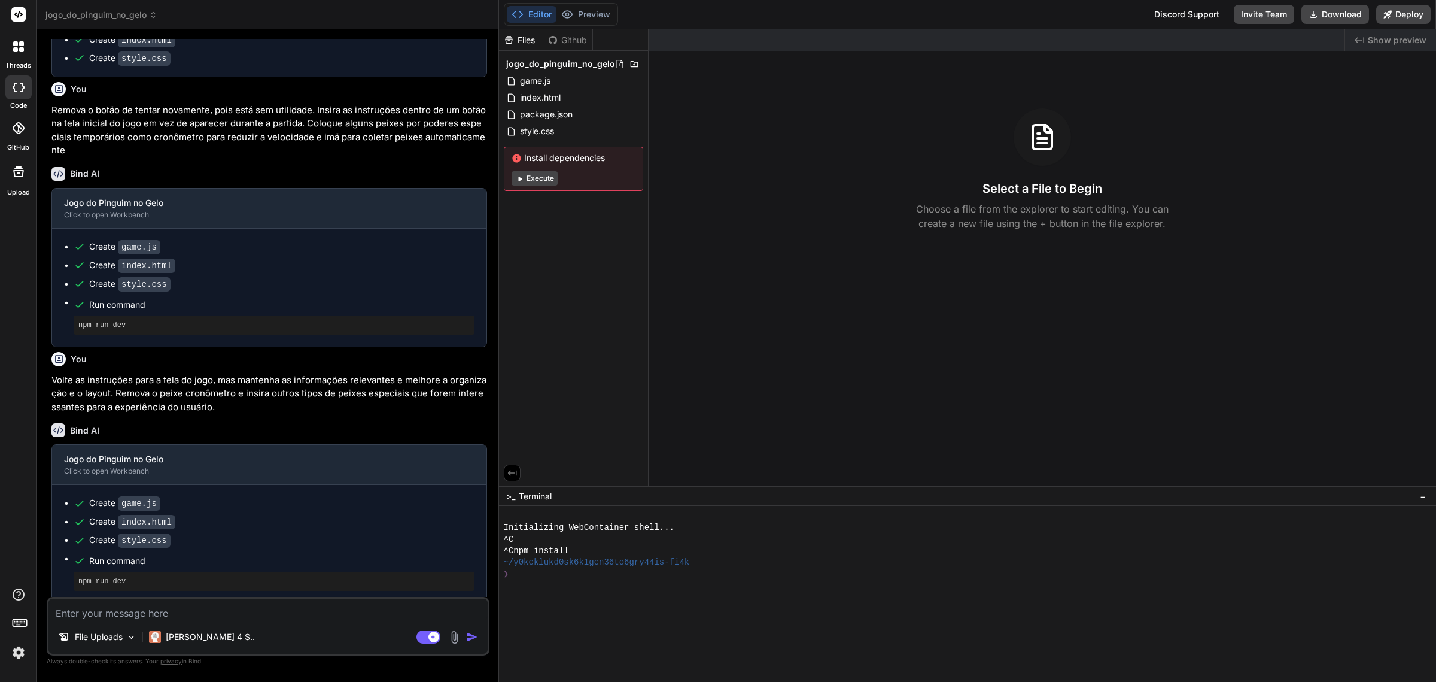
click at [533, 177] on button "Execute" at bounding box center [535, 178] width 46 height 14
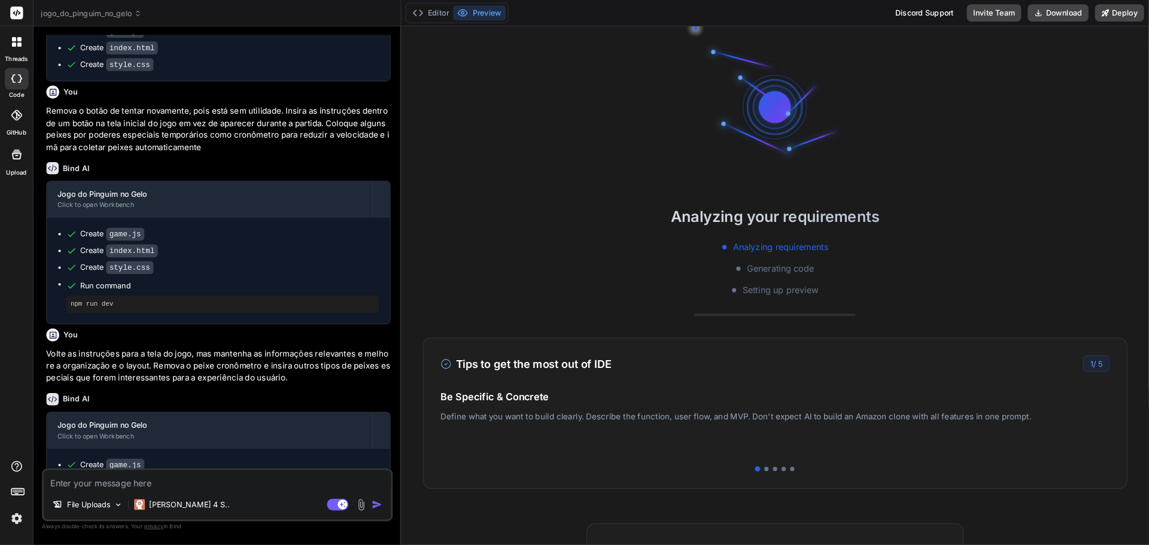
scroll to position [546, 0]
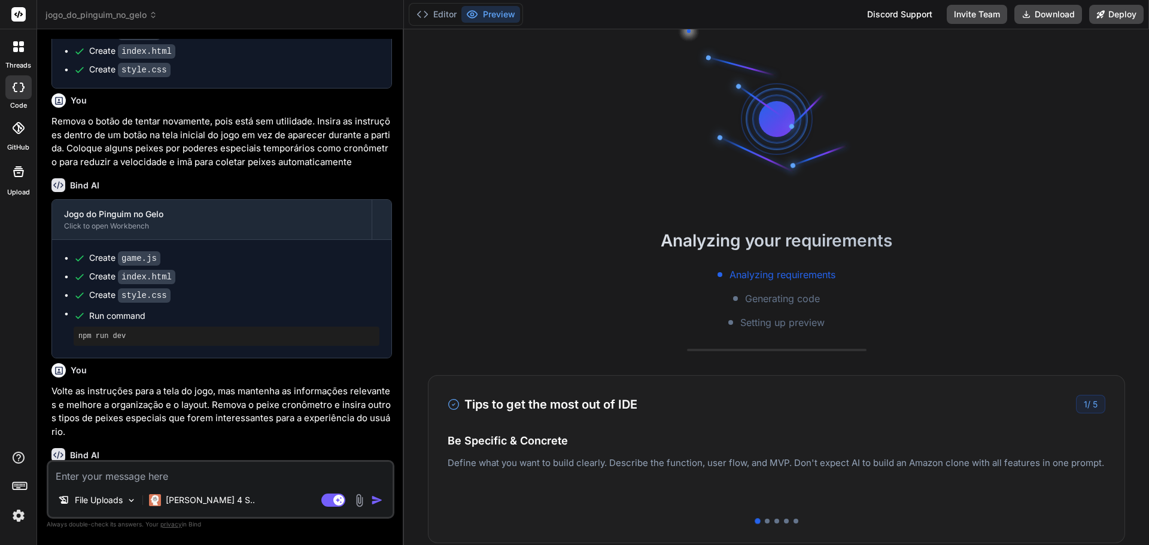
type textarea "x"
